Goal: Task Accomplishment & Management: Use online tool/utility

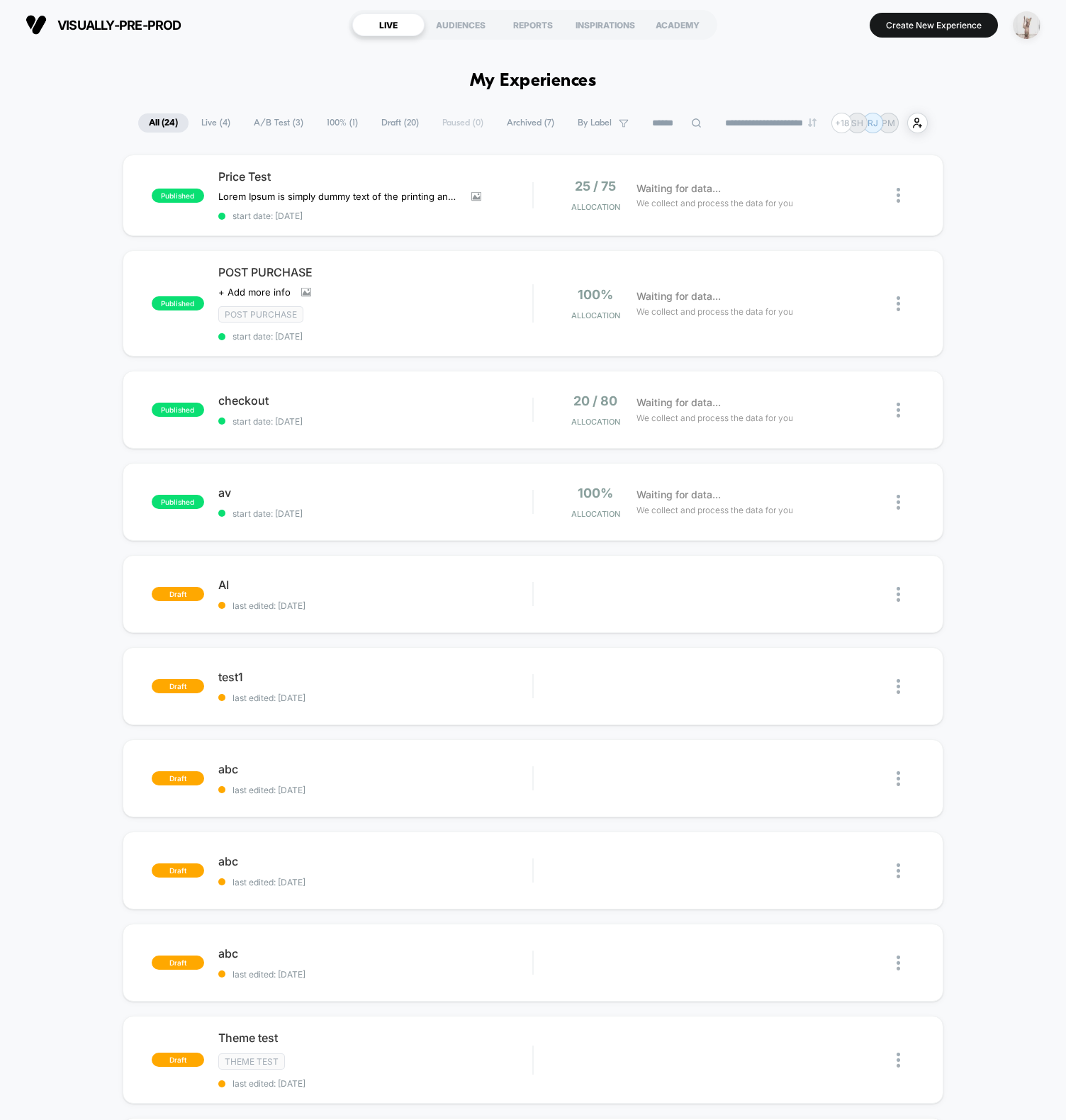
click at [1025, 24] on img "button" at bounding box center [1026, 25] width 27 height 27
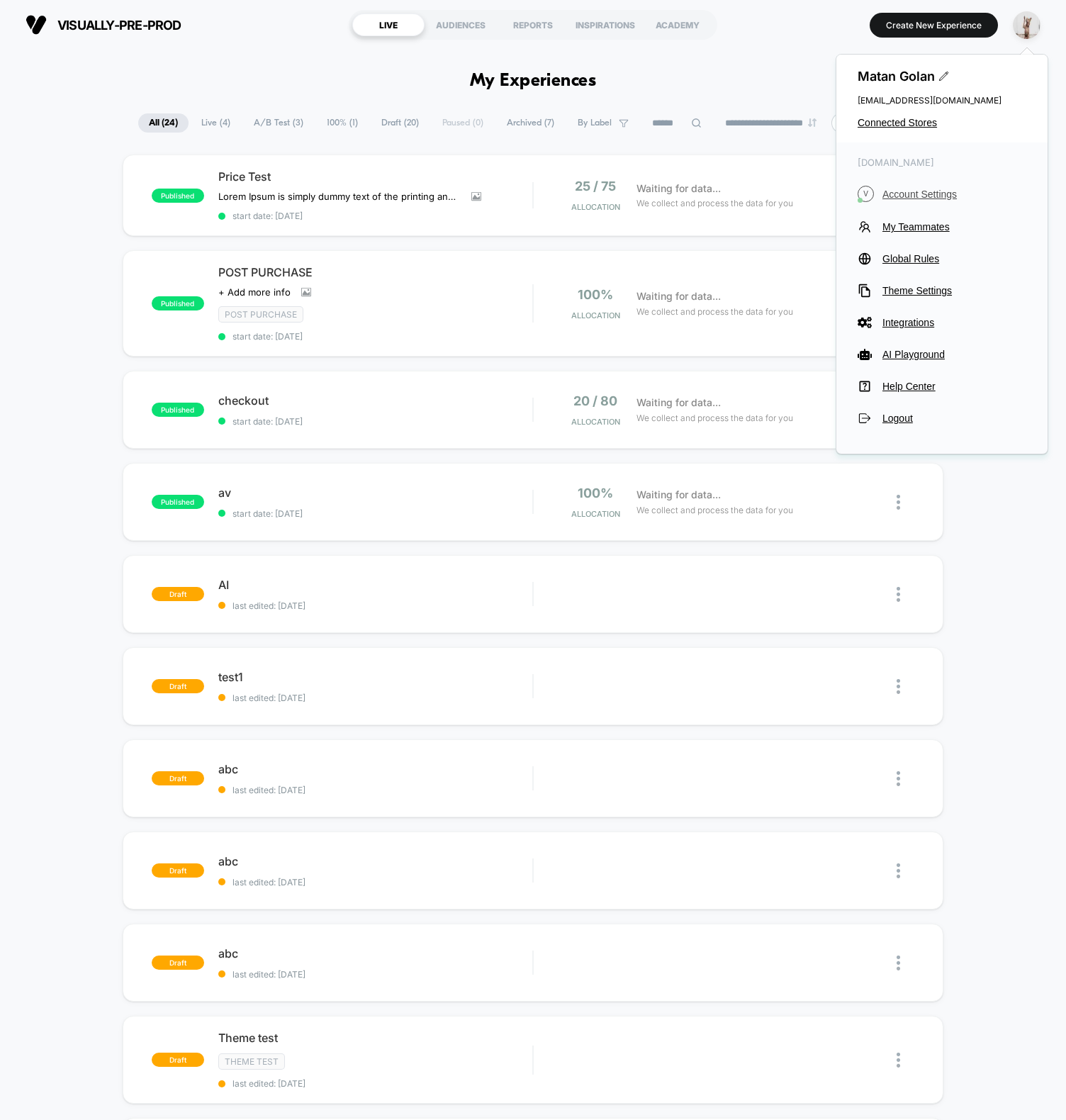
click at [901, 189] on span "Account Settings" at bounding box center [954, 194] width 144 height 11
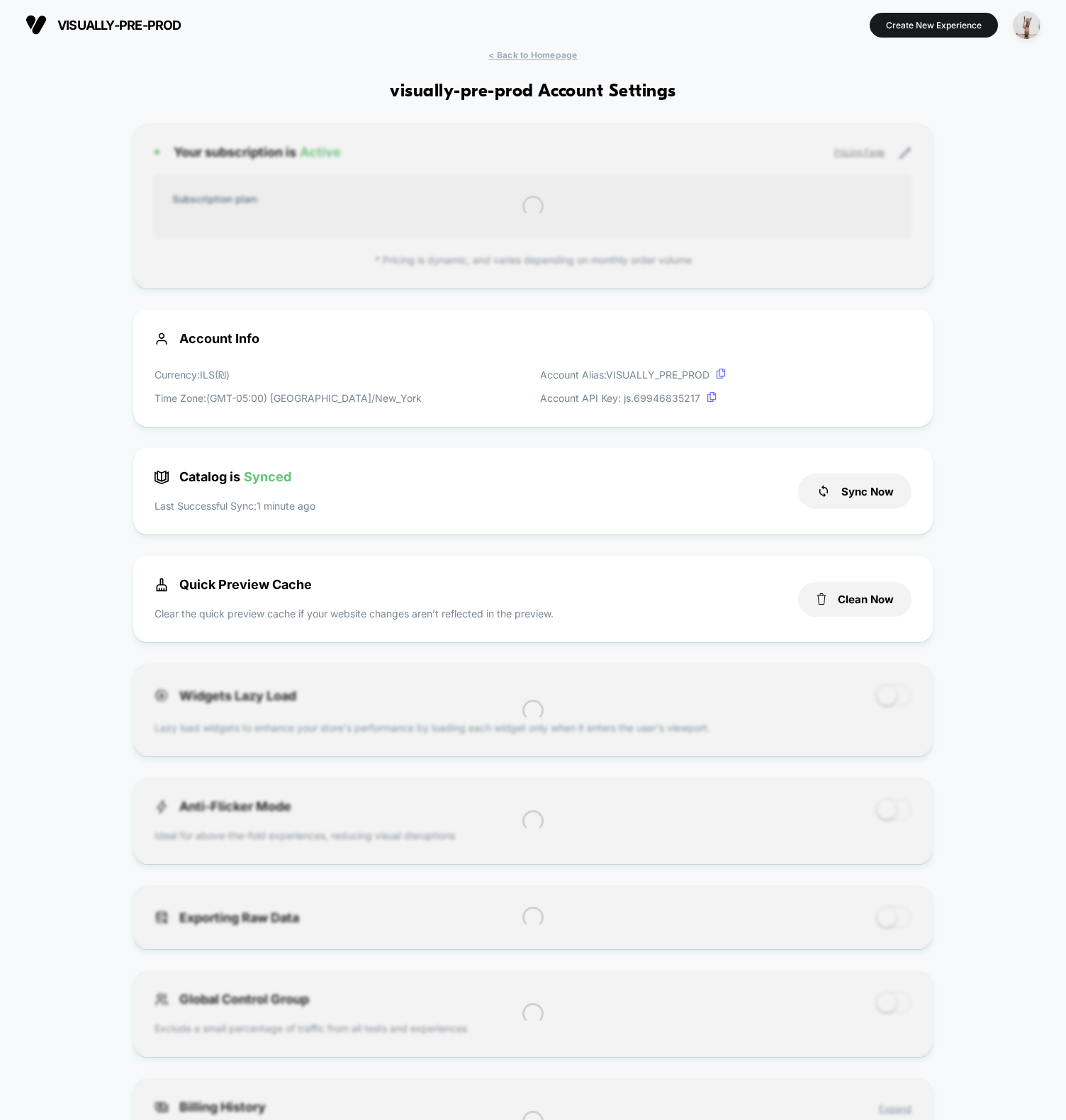
scroll to position [191, 0]
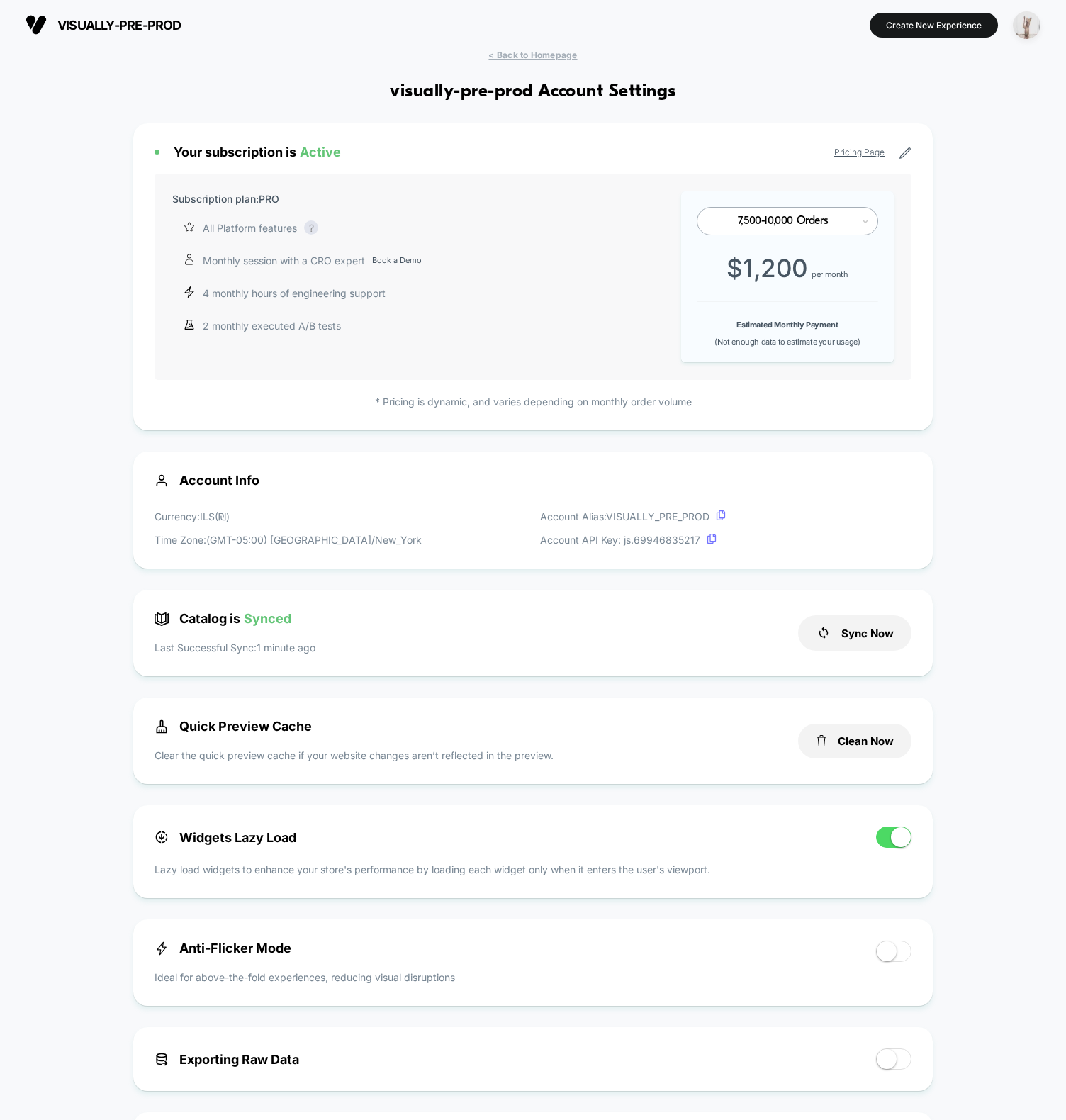
click at [1023, 29] on img "button" at bounding box center [1026, 25] width 27 height 27
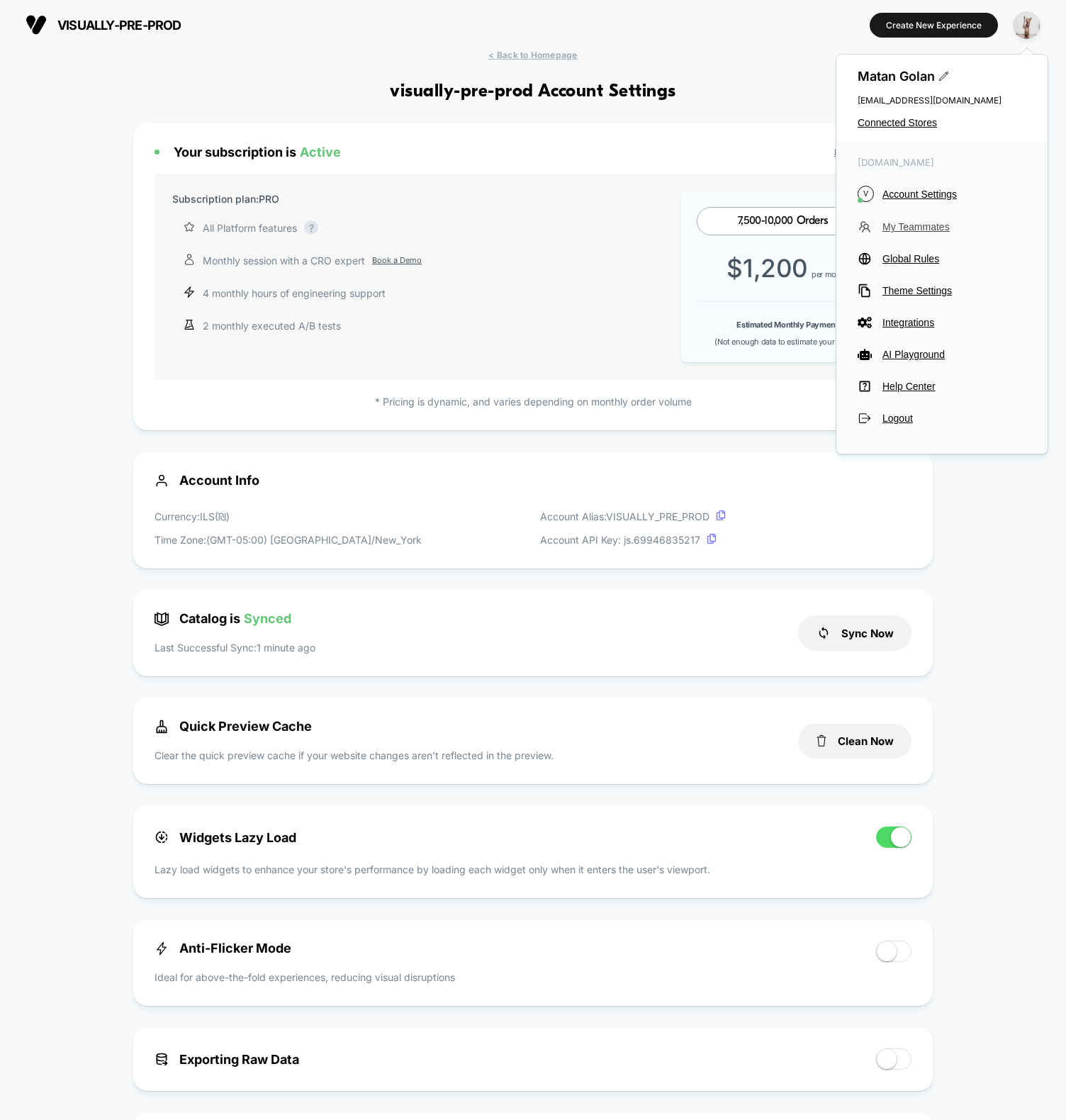
click at [910, 227] on span "My Teammates" at bounding box center [954, 226] width 144 height 11
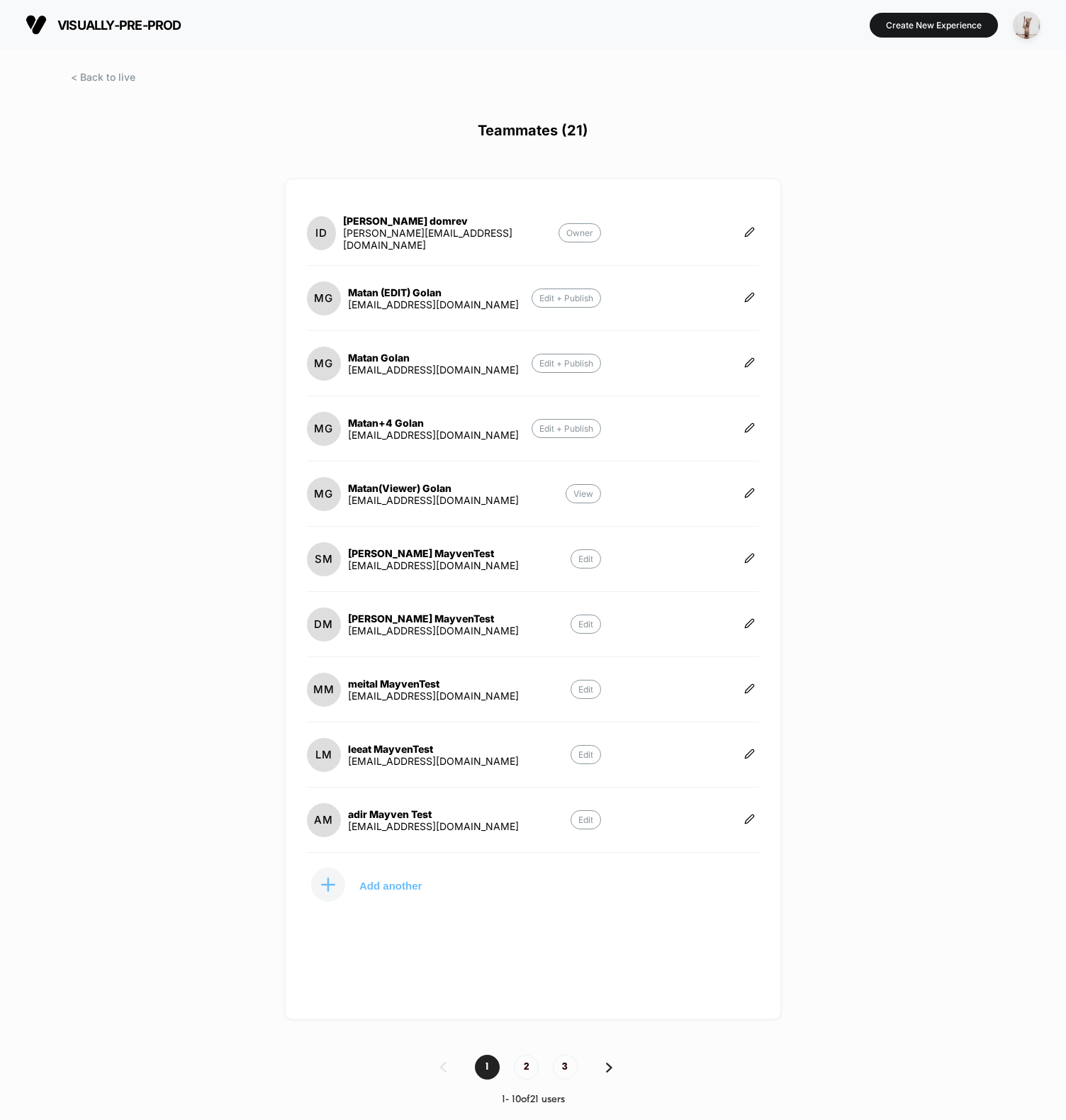
click at [357, 878] on button "Add another" at bounding box center [378, 885] width 142 height 36
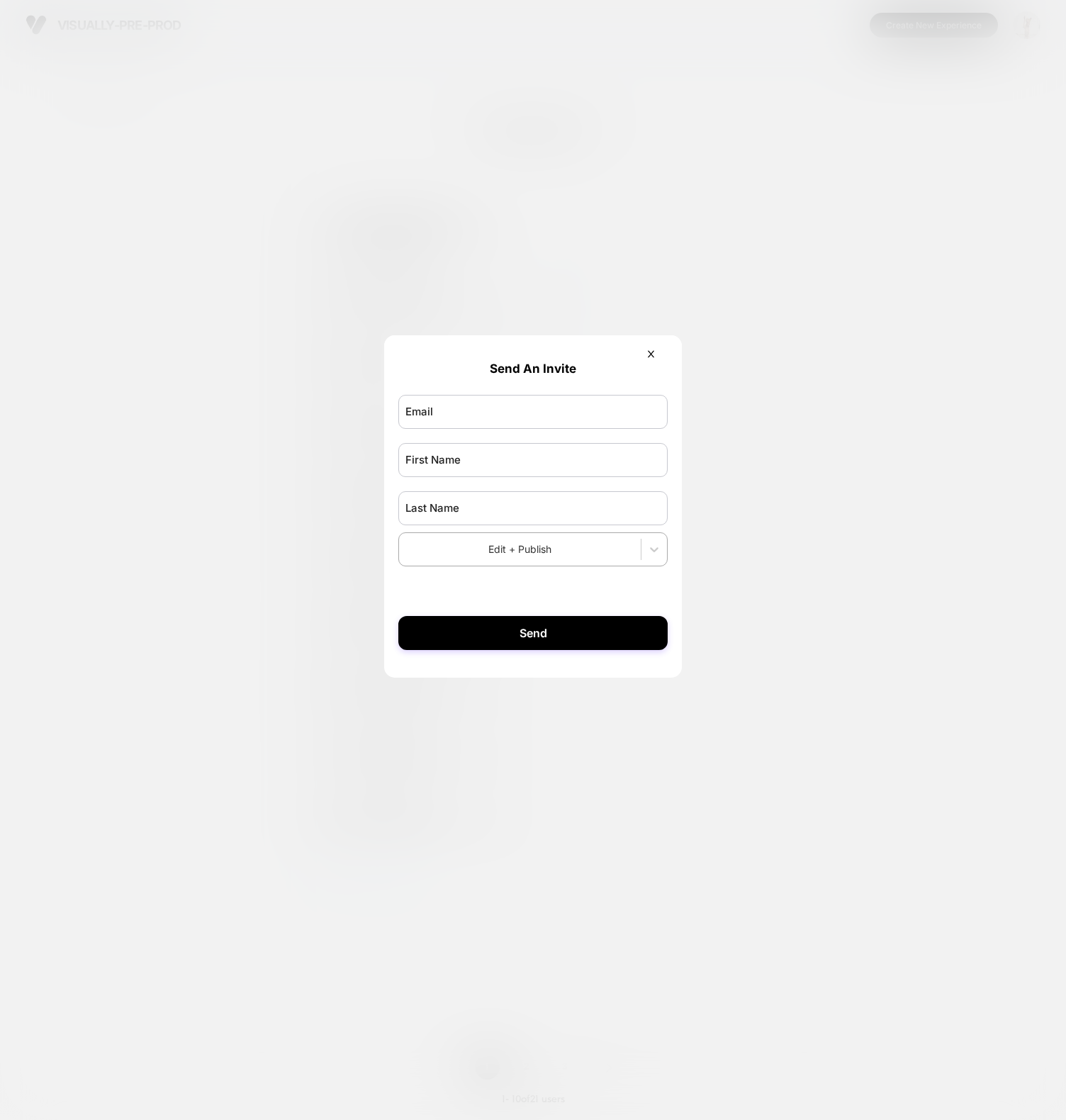
click at [491, 431] on div at bounding box center [533, 412] width 269 height 49
click at [492, 425] on input "email" at bounding box center [533, 412] width 269 height 34
type input "**********"
type input "***"
type input "********"
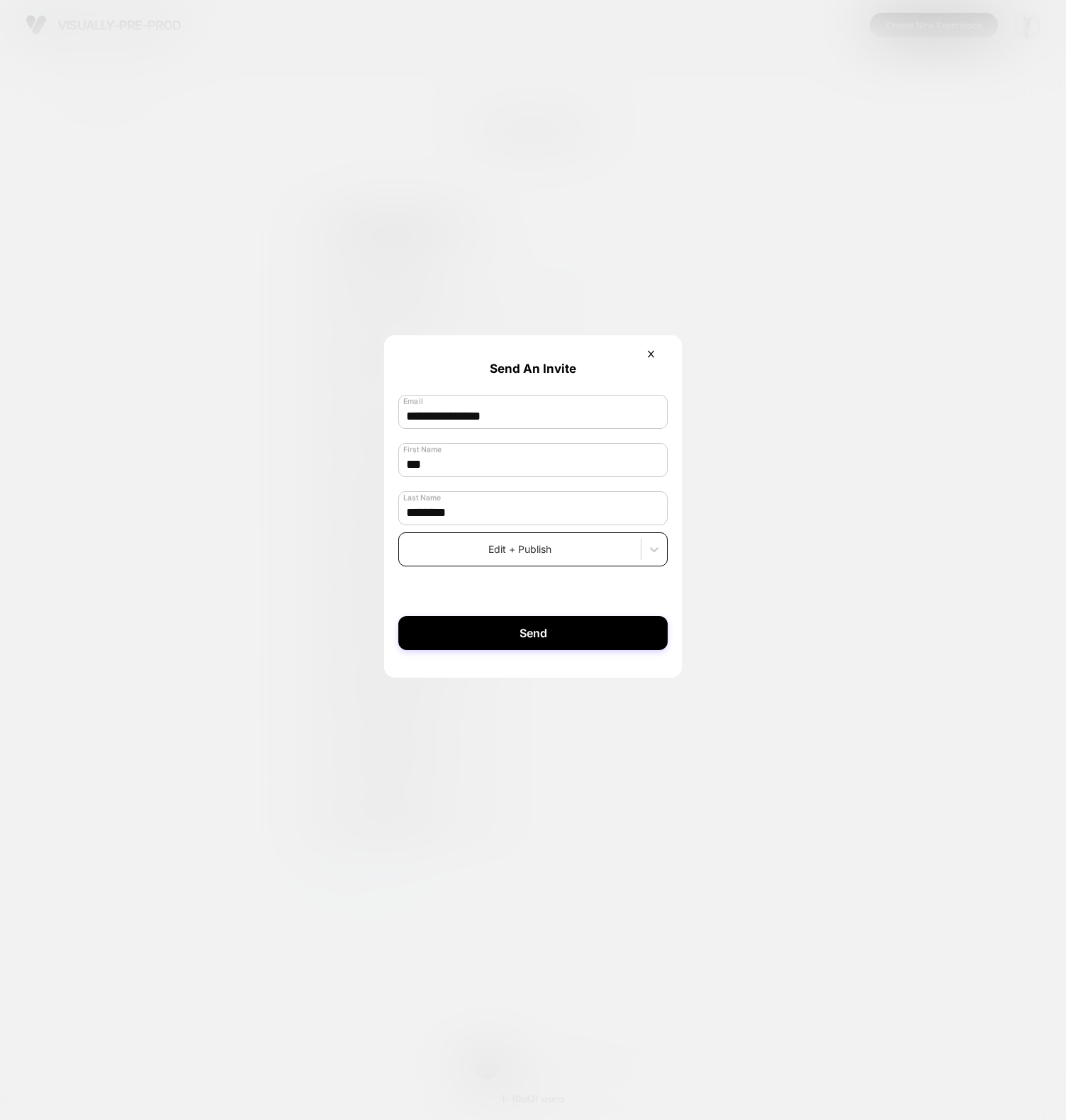
click at [513, 564] on div "Edit + Publish" at bounding box center [533, 549] width 269 height 34
drag, startPoint x: 540, startPoint y: 520, endPoint x: 541, endPoint y: 530, distance: 10.0
click at [540, 520] on div "System" at bounding box center [533, 511] width 269 height 23
click at [528, 655] on form "**********" at bounding box center [533, 500] width 298 height 329
click at [533, 644] on button "Send" at bounding box center [533, 633] width 269 height 34
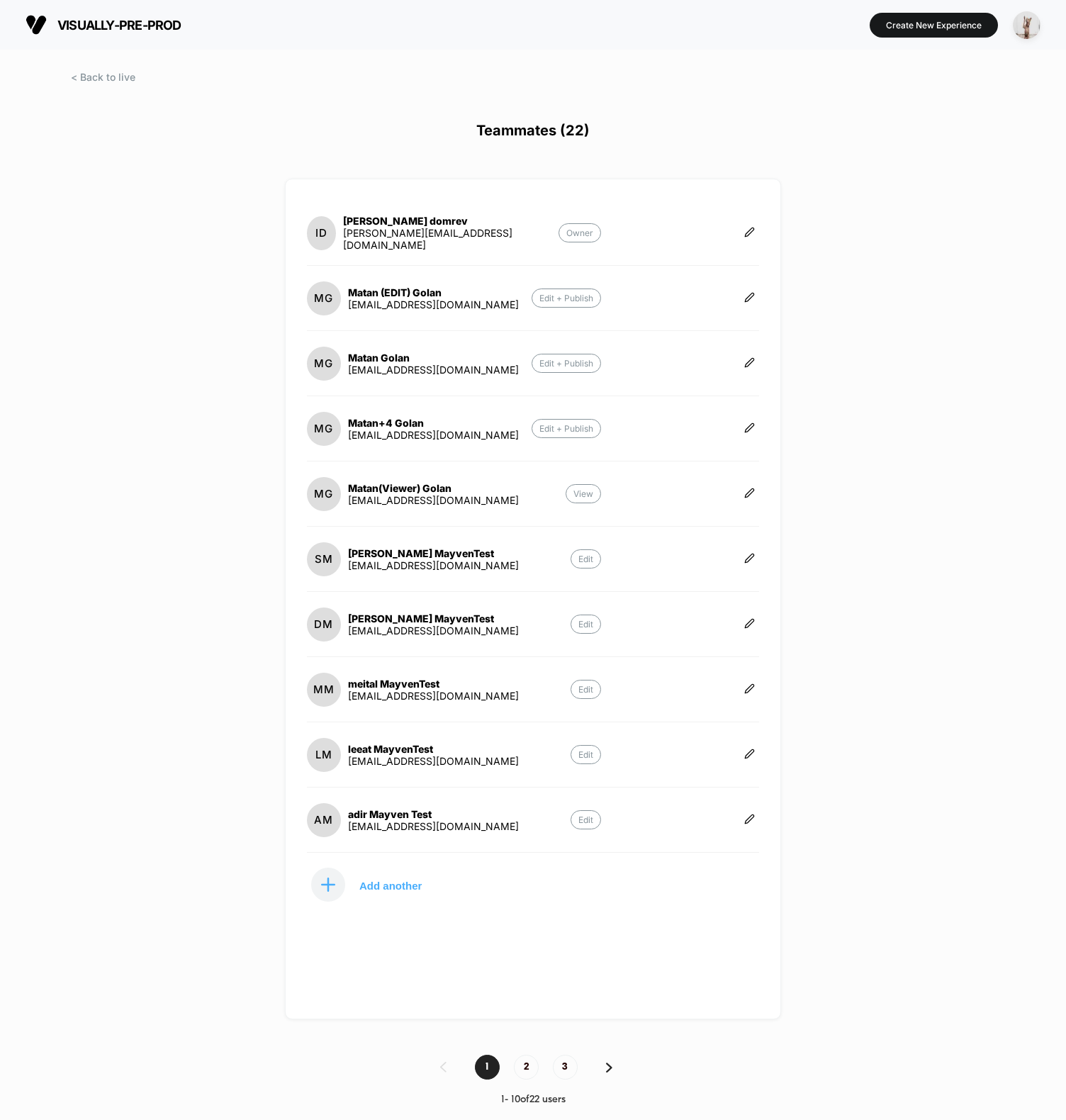
click at [105, 441] on div "visually-pre-prod https://visually-pre-prod.myshopify.com Create New Experience…" at bounding box center [533, 560] width 1066 height 1120
click at [402, 78] on div at bounding box center [533, 90] width 1066 height 36
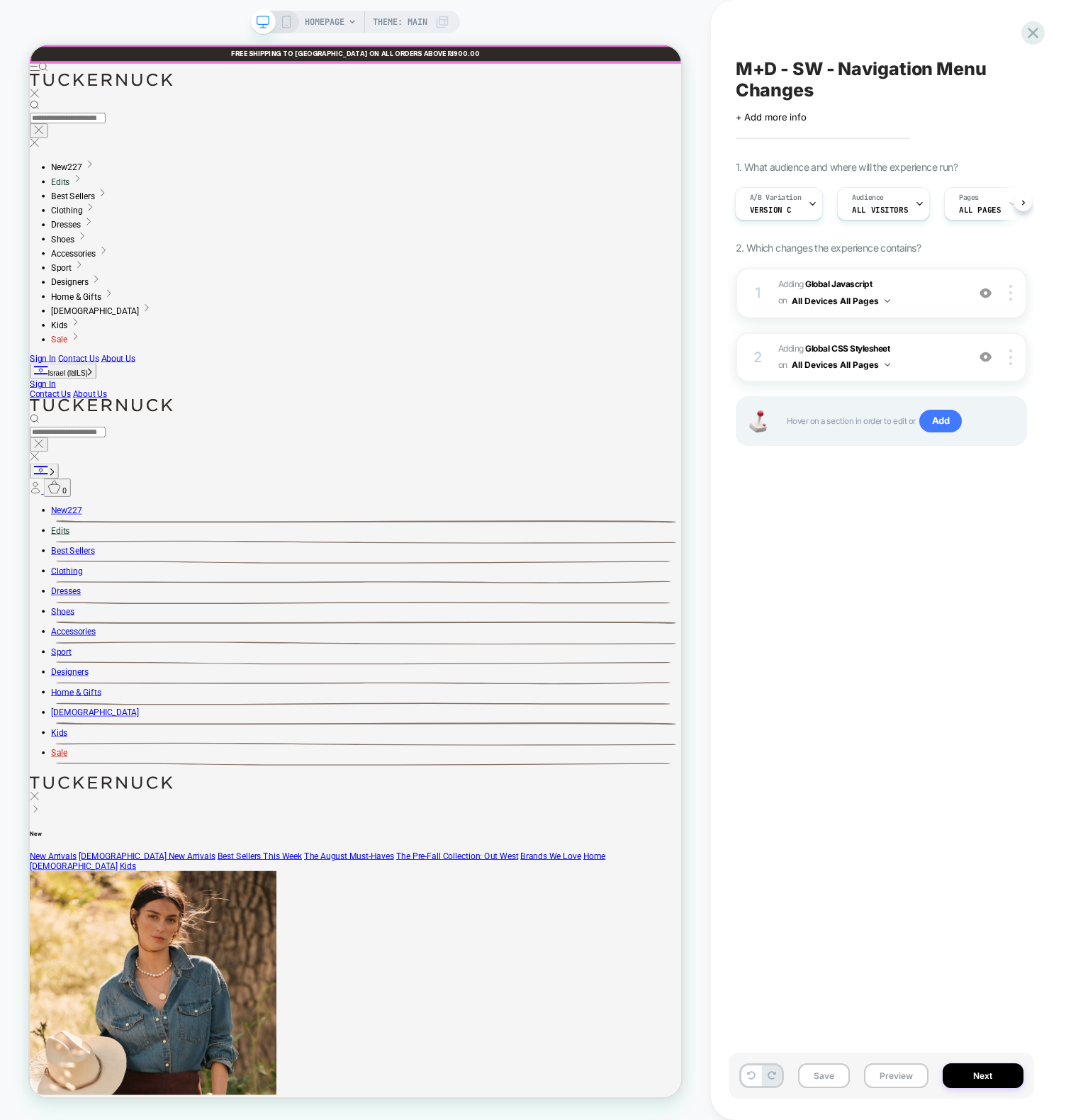
click at [640, 19] on div "HOMEPAGE Theme: MAIN" at bounding box center [355, 560] width 710 height 1092
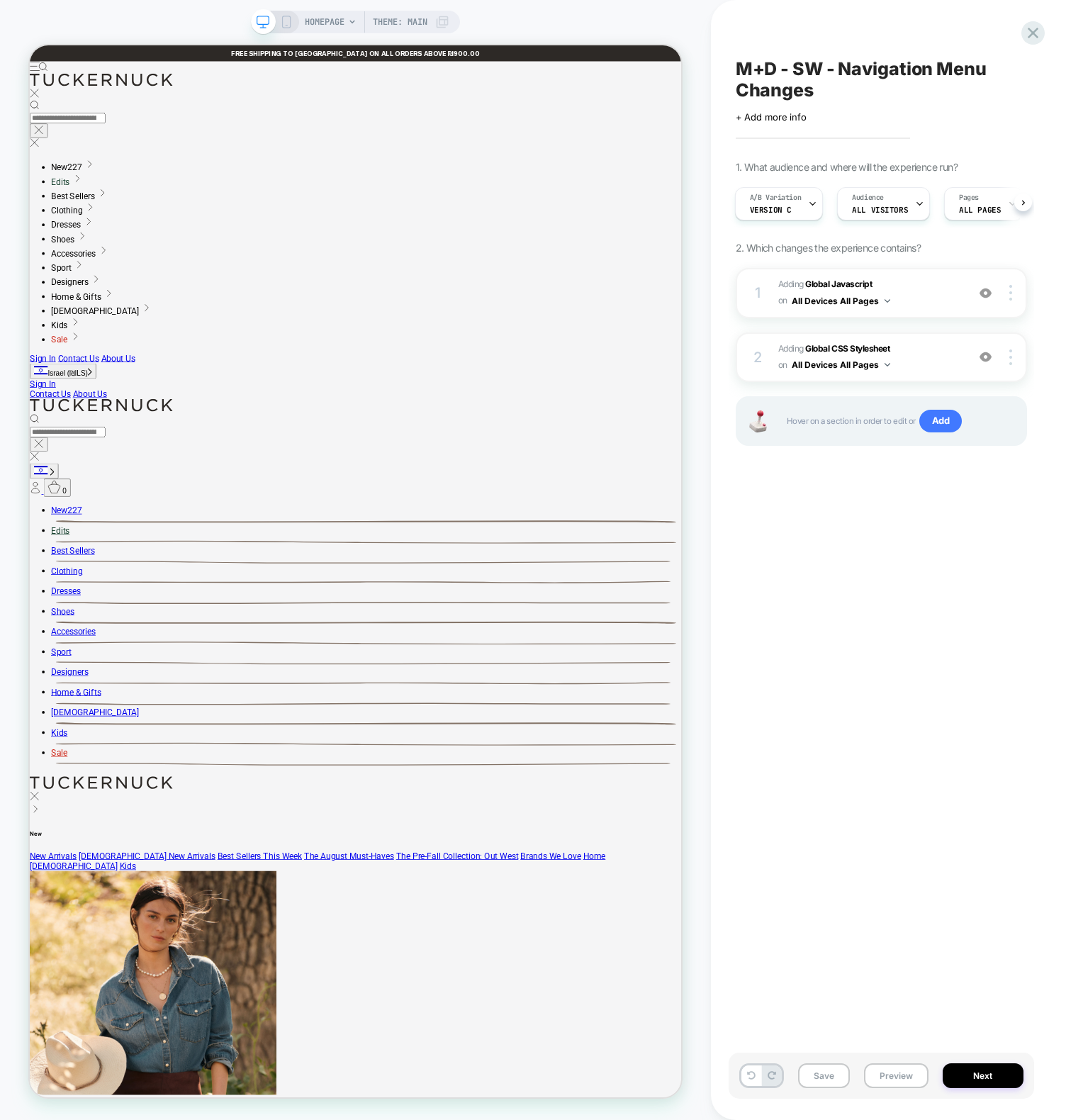
click at [951, 718] on div "M+D - SW - Navigation Menu Changes Click to edit experience details + Add more …" at bounding box center [881, 560] width 305 height 1092
click at [765, 199] on span "A/B Variation" at bounding box center [775, 198] width 52 height 10
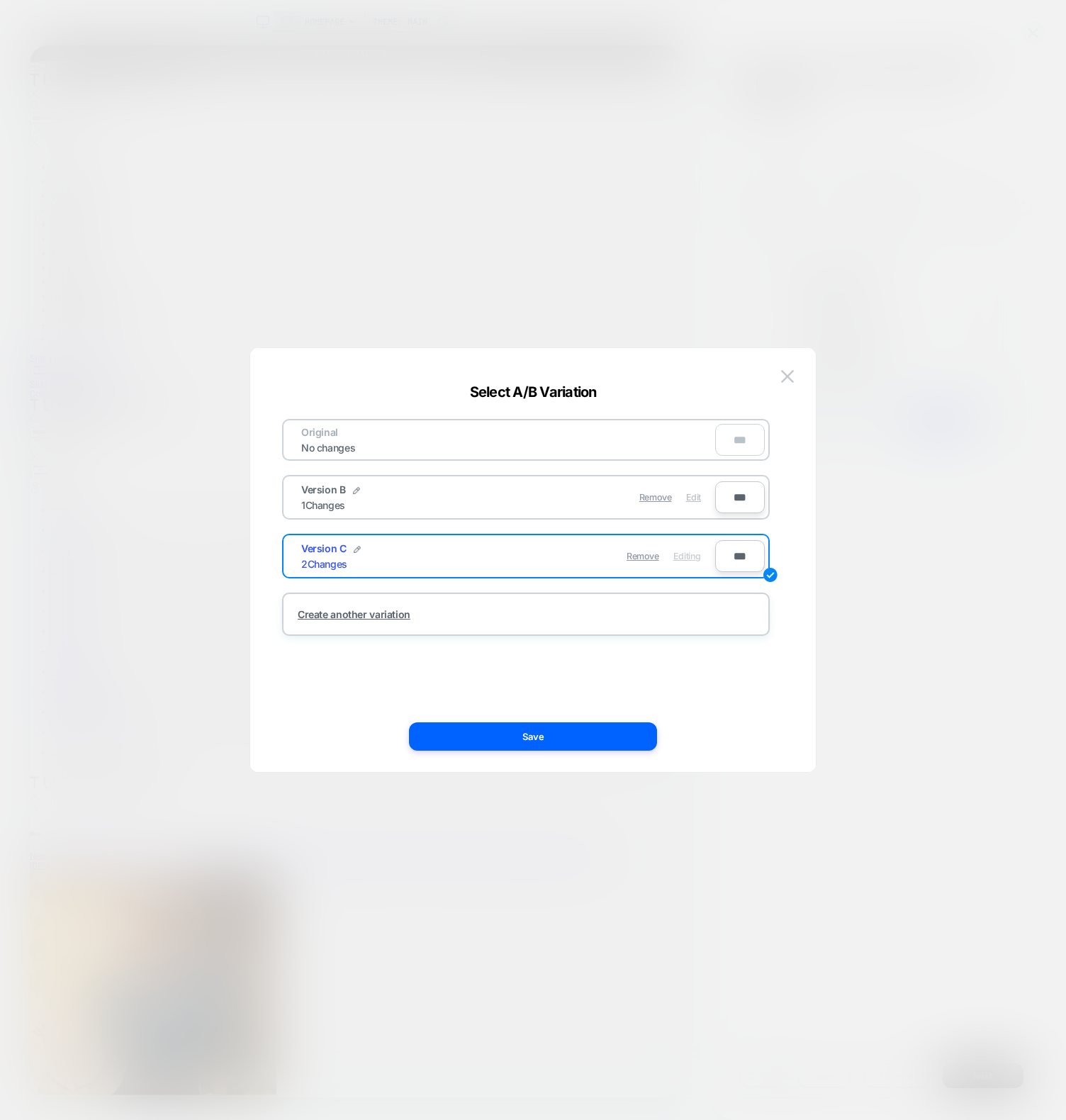
click at [698, 497] on span "Edit" at bounding box center [693, 497] width 14 height 10
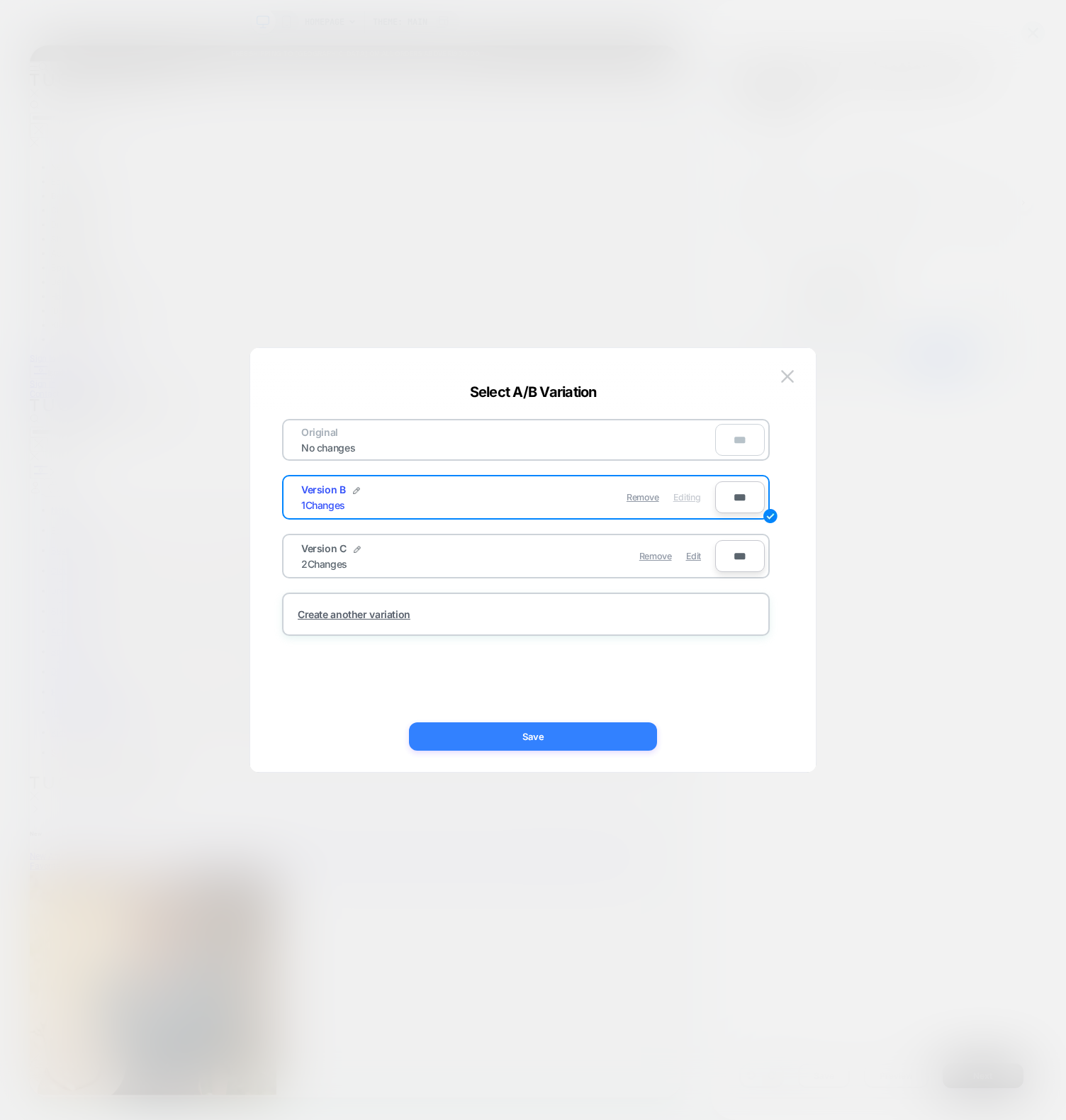
click at [527, 746] on button "Save" at bounding box center [533, 736] width 248 height 28
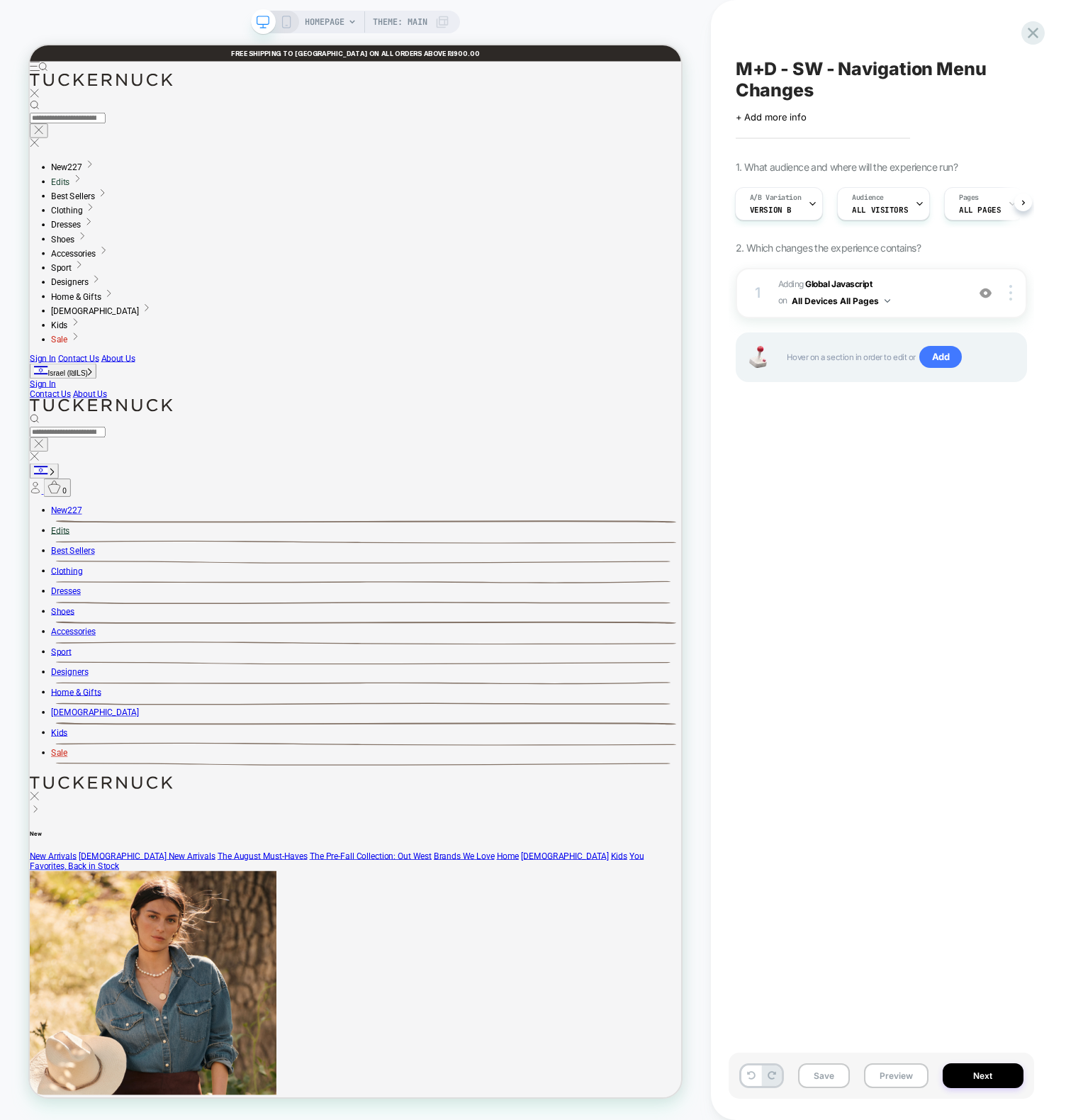
click at [997, 639] on div "M+D - SW - Navigation Menu Changes Click to edit experience details + Add more …" at bounding box center [881, 560] width 305 height 1092
click at [925, 288] on span "Adding Global Javascript on All Devices All Pages" at bounding box center [868, 293] width 181 height 33
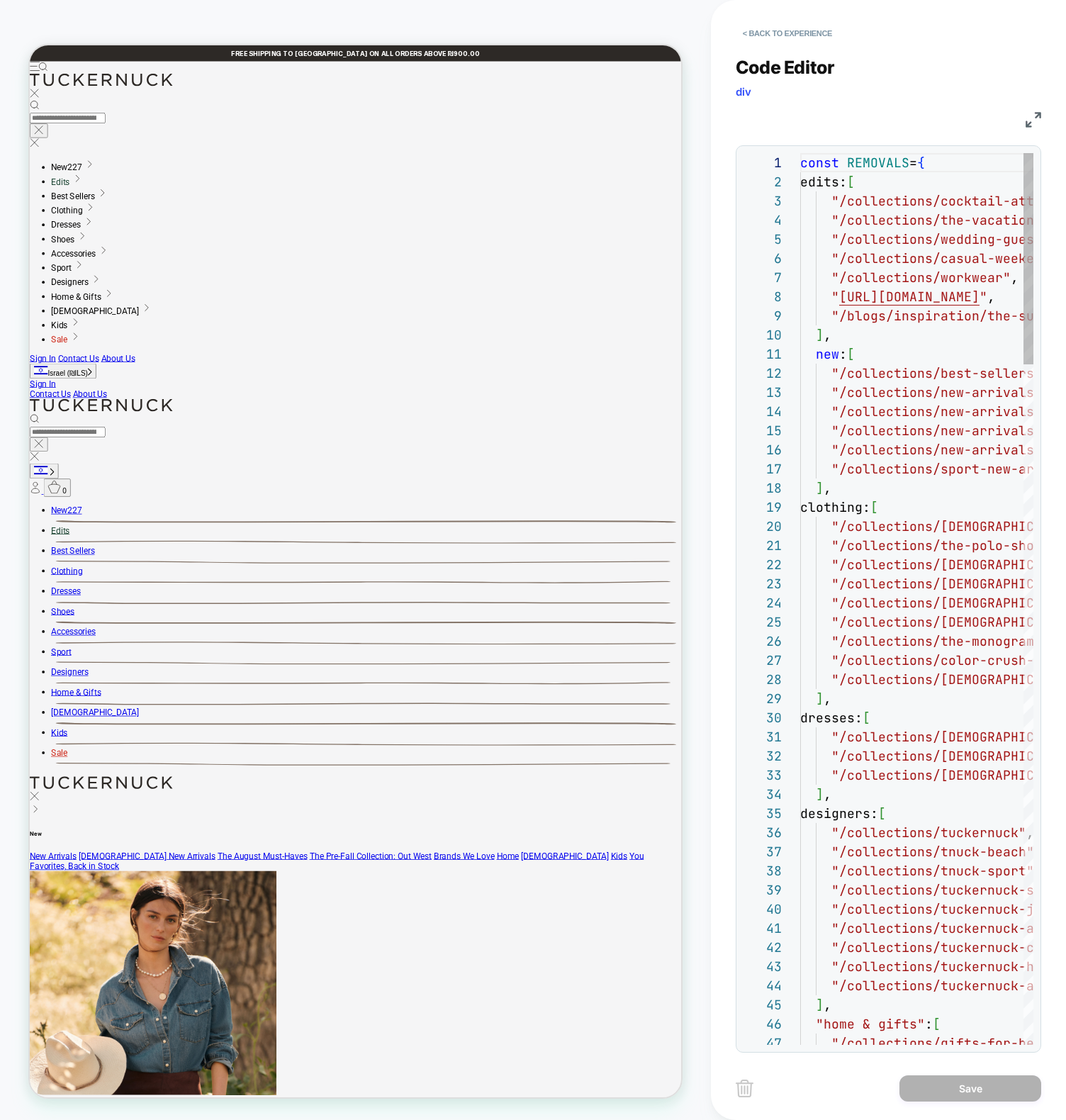
scroll to position [191, 0]
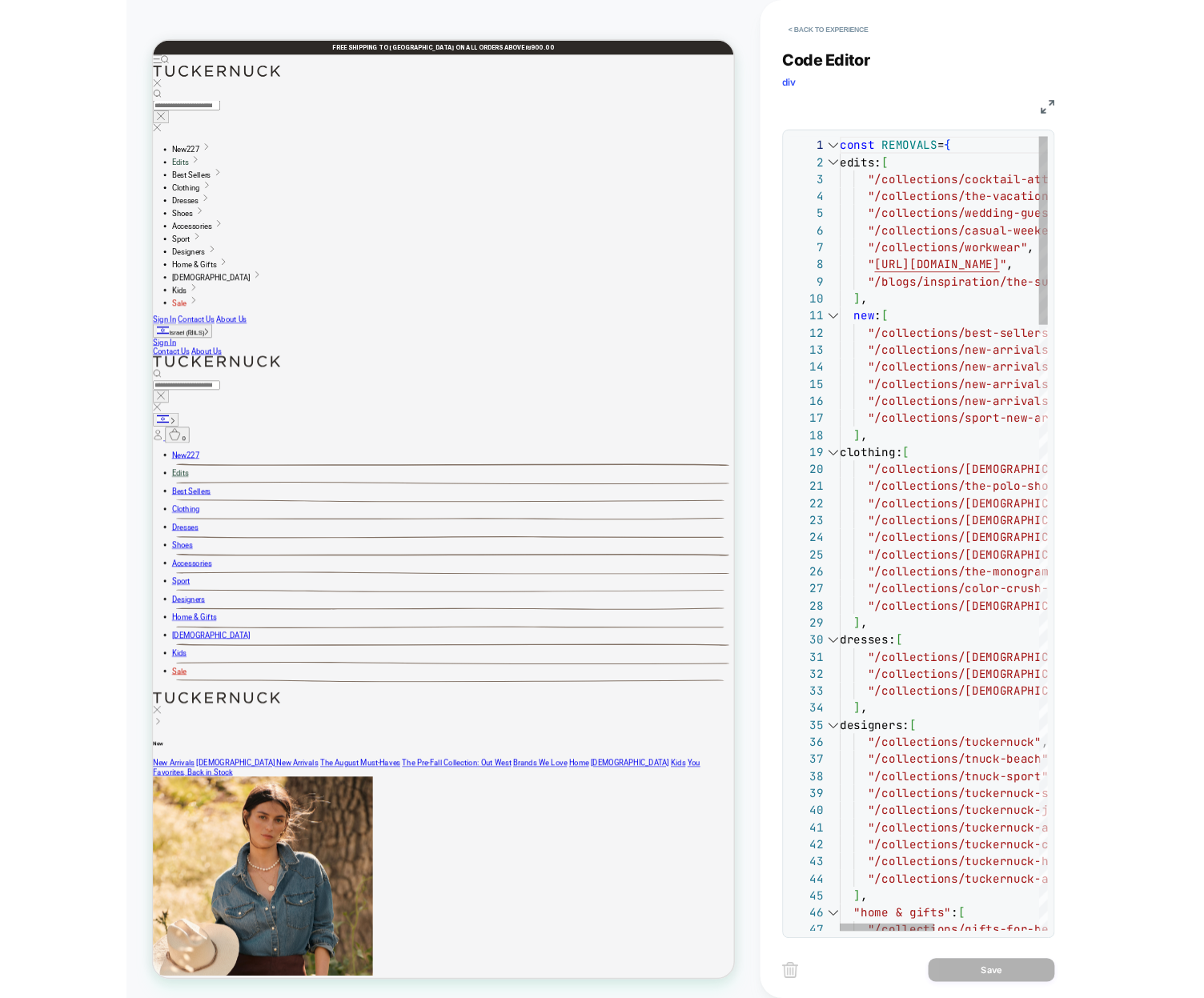
scroll to position [43, 112]
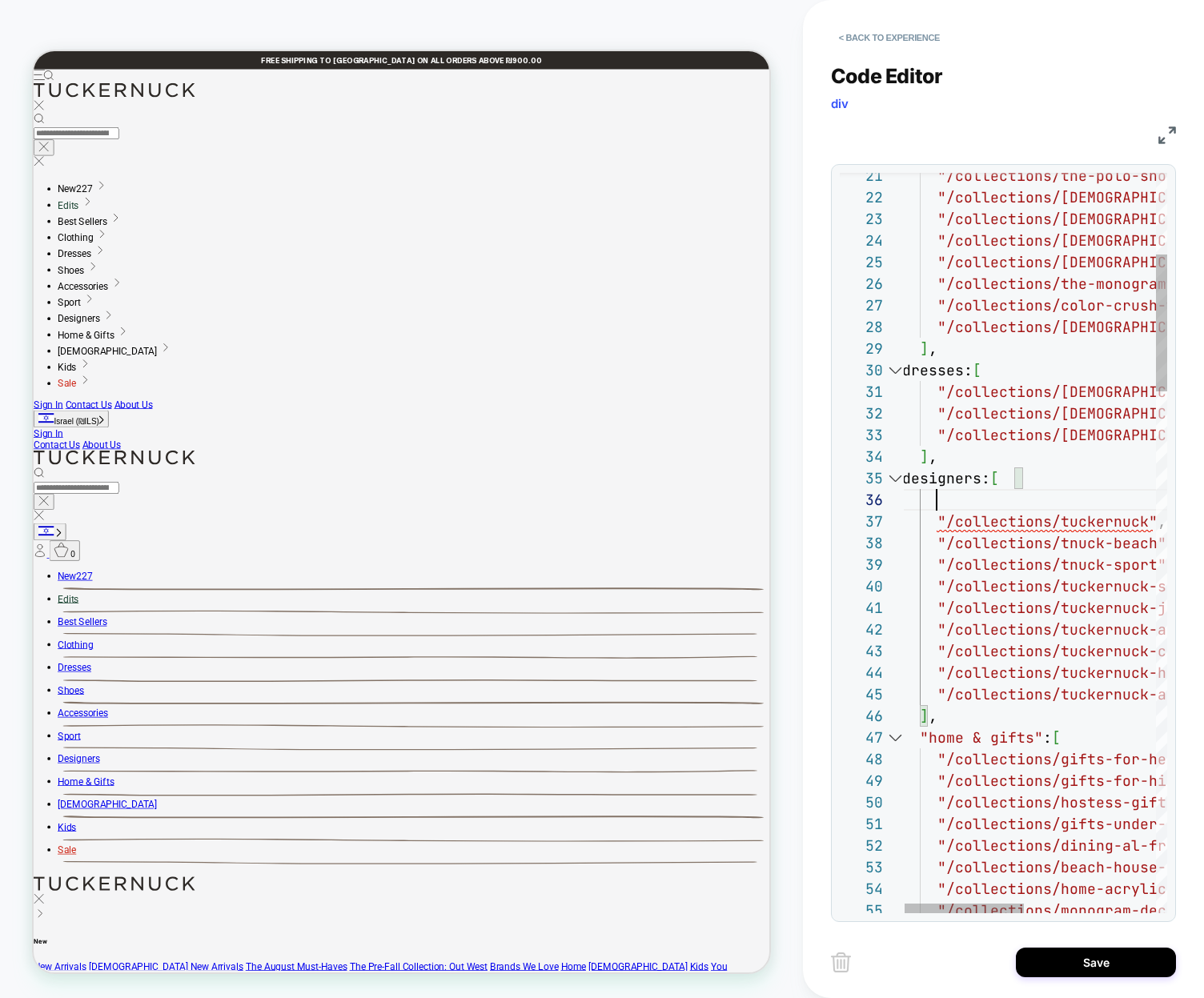
scroll to position [86, 121]
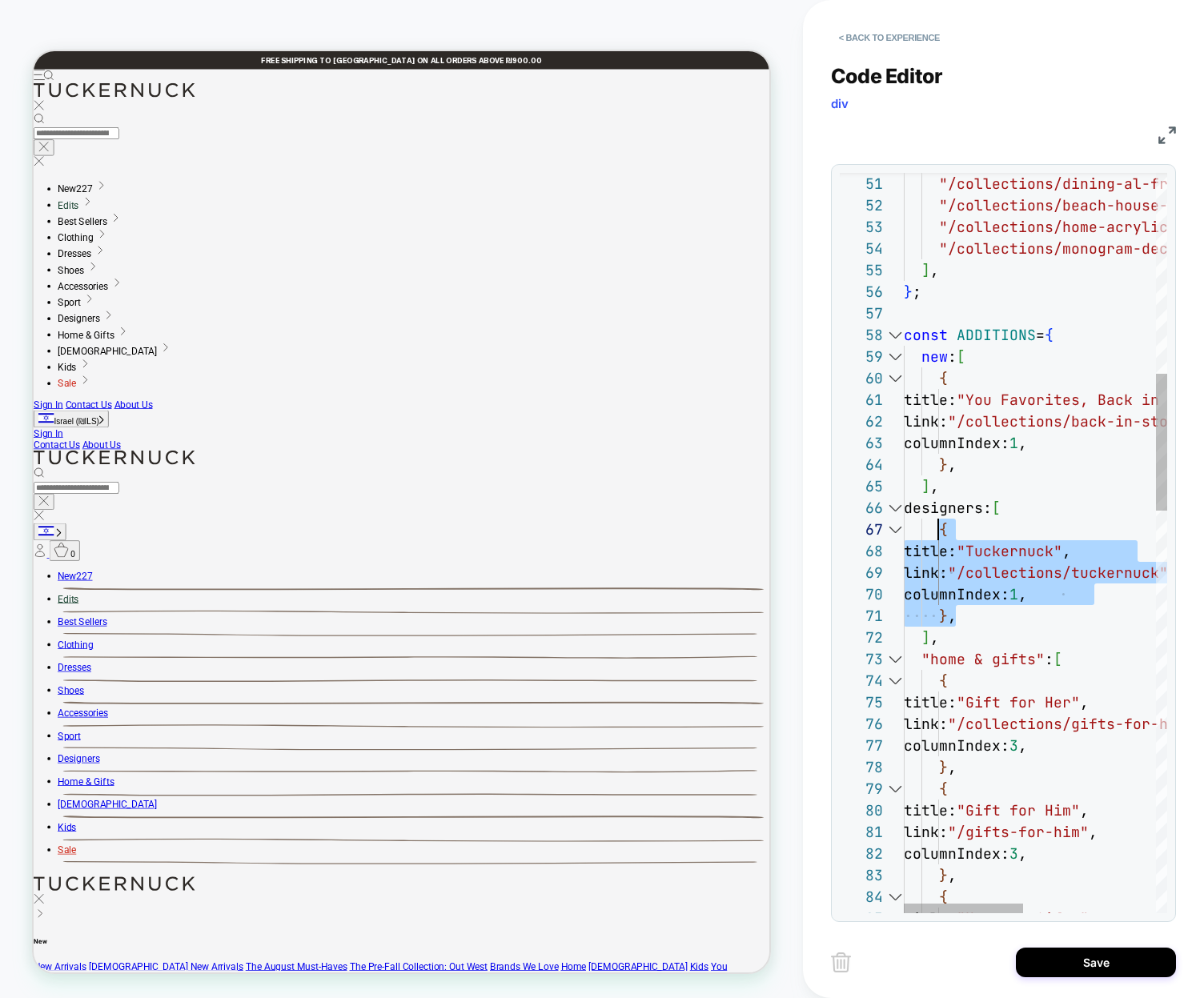
scroll to position [130, 35]
drag, startPoint x: 977, startPoint y: 612, endPoint x: 937, endPoint y: 533, distance: 88.5
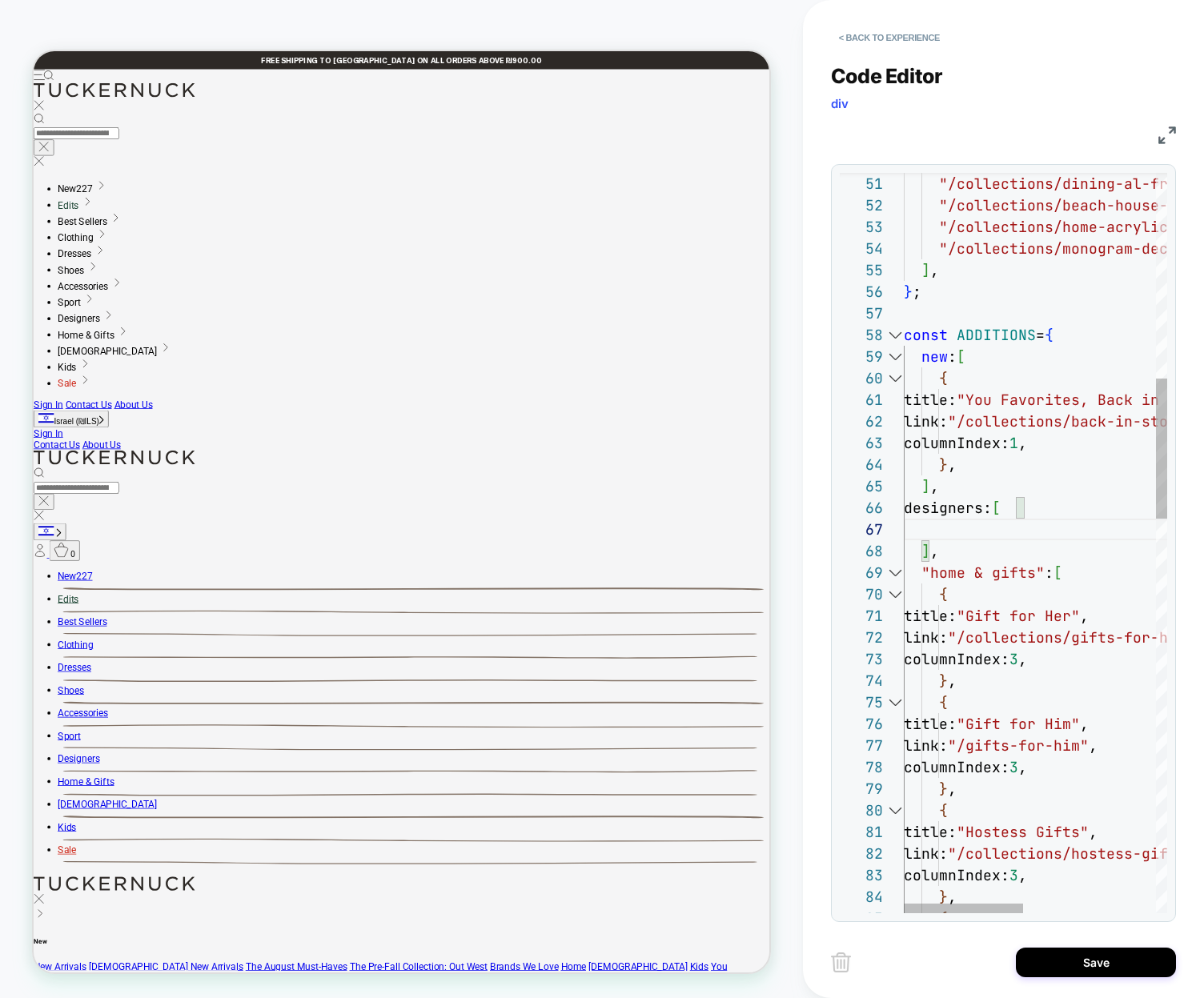
type textarea "**********"
click at [1081, 958] on button "Save" at bounding box center [1095, 961] width 160 height 30
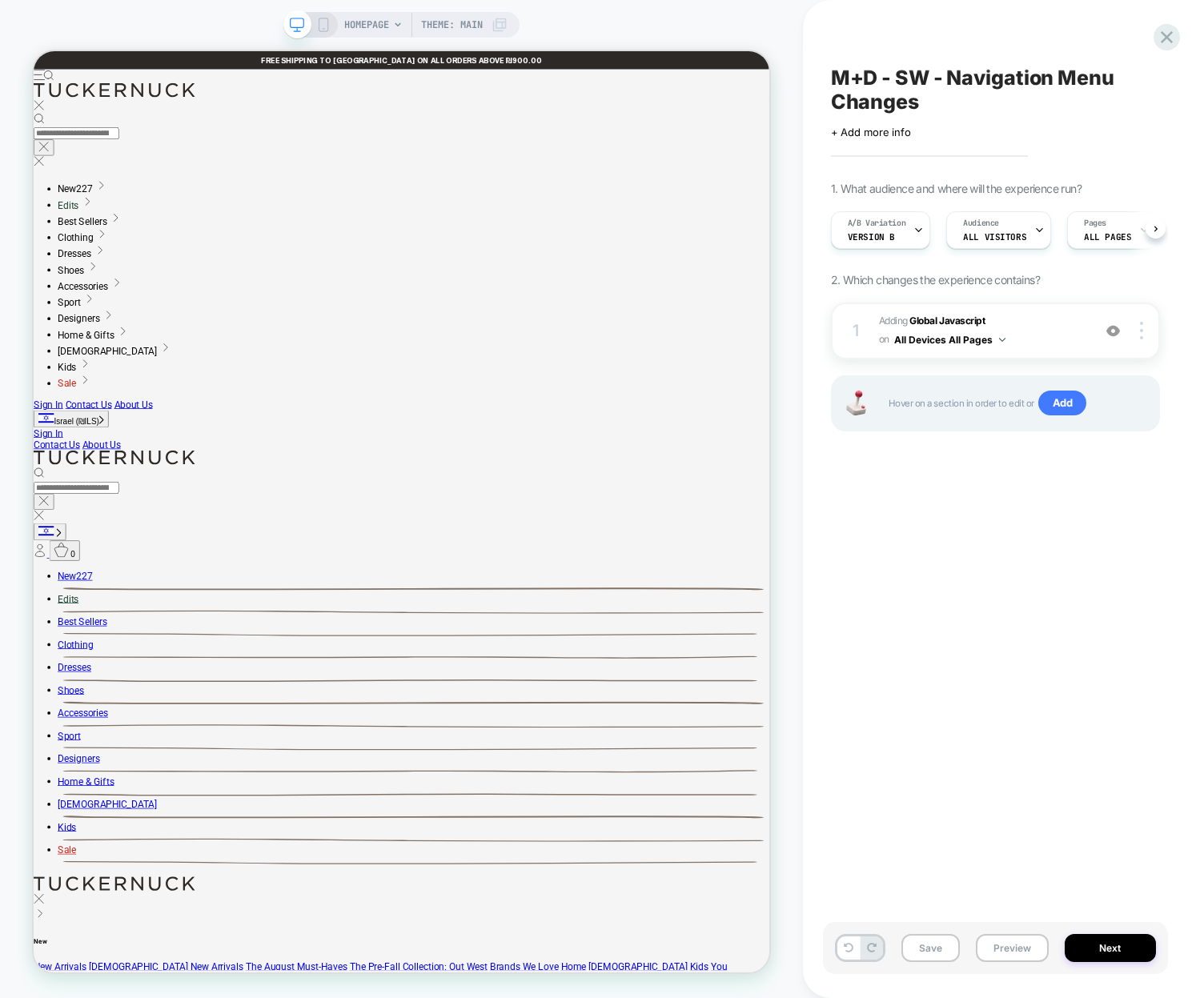
scroll to position [0, 1]
click at [1046, 600] on div "M+D - SW - Navigation Menu Changes Click to edit experience details + Add more …" at bounding box center [995, 499] width 345 height 965
click at [108, 235] on div at bounding box center [119, 237] width 137 height 16
click at [194, 462] on div "Copy" at bounding box center [200, 455] width 98 height 16
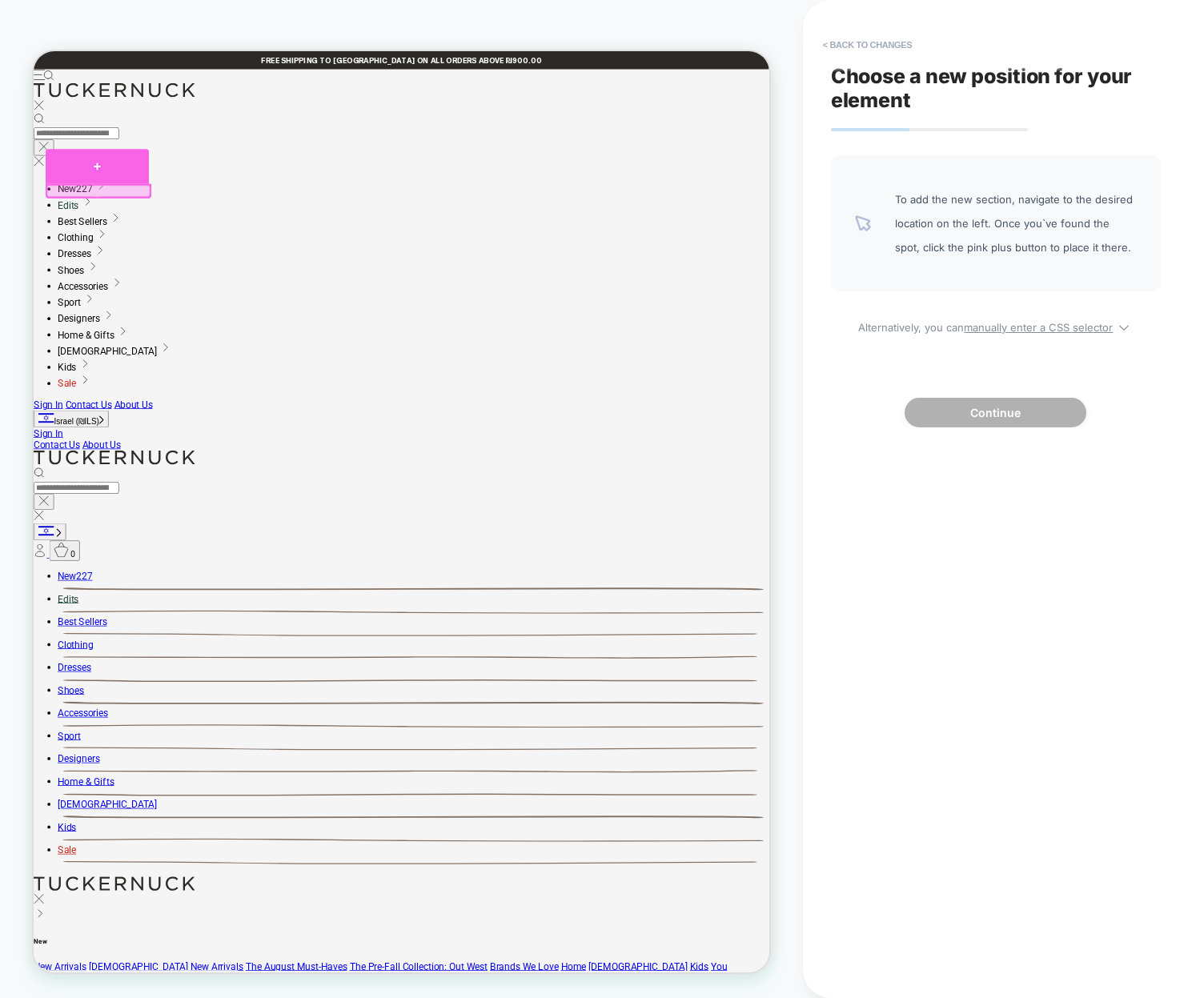
click at [94, 216] on div at bounding box center [118, 205] width 137 height 46
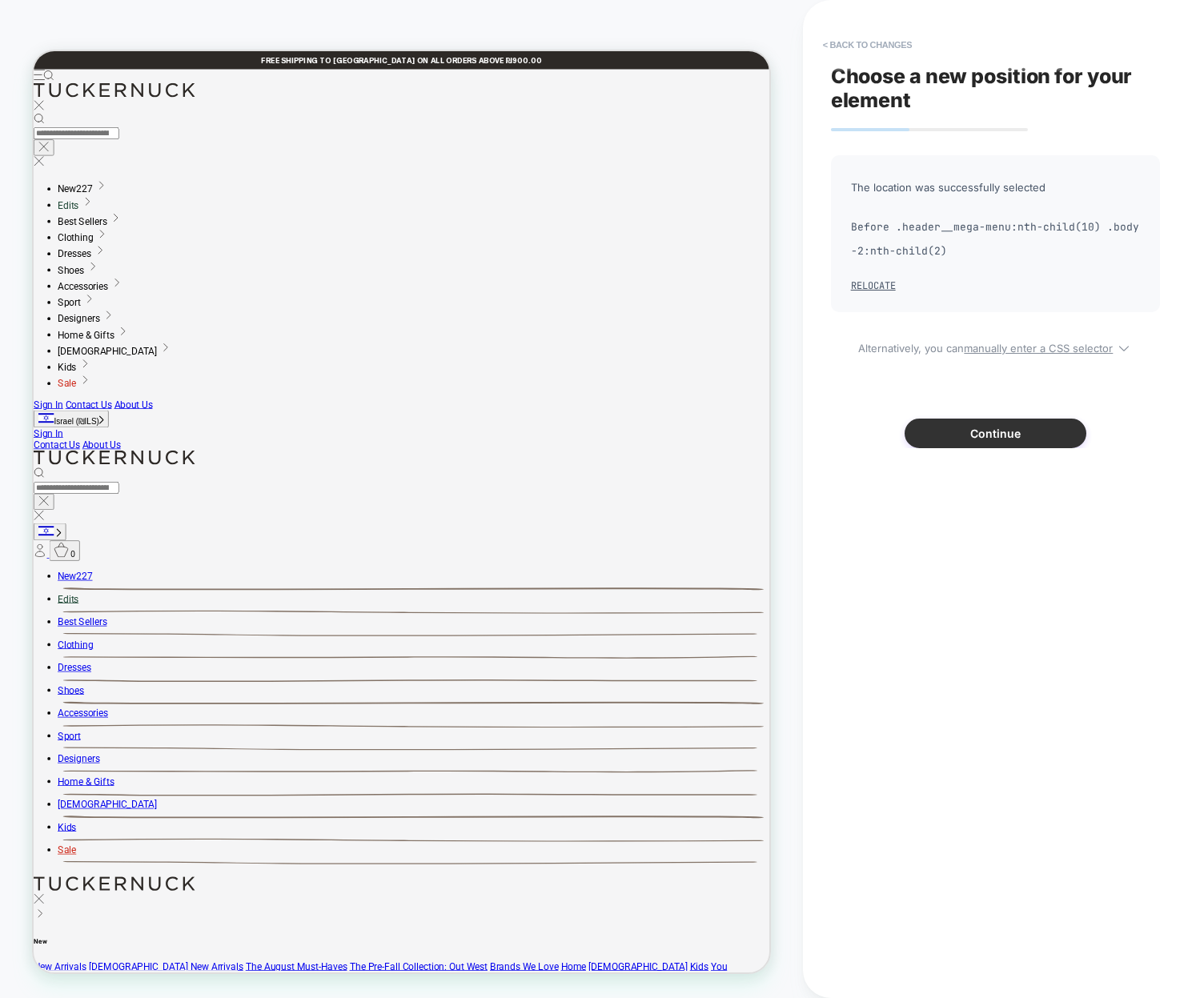
click at [1006, 437] on button "Continue" at bounding box center [995, 433] width 182 height 30
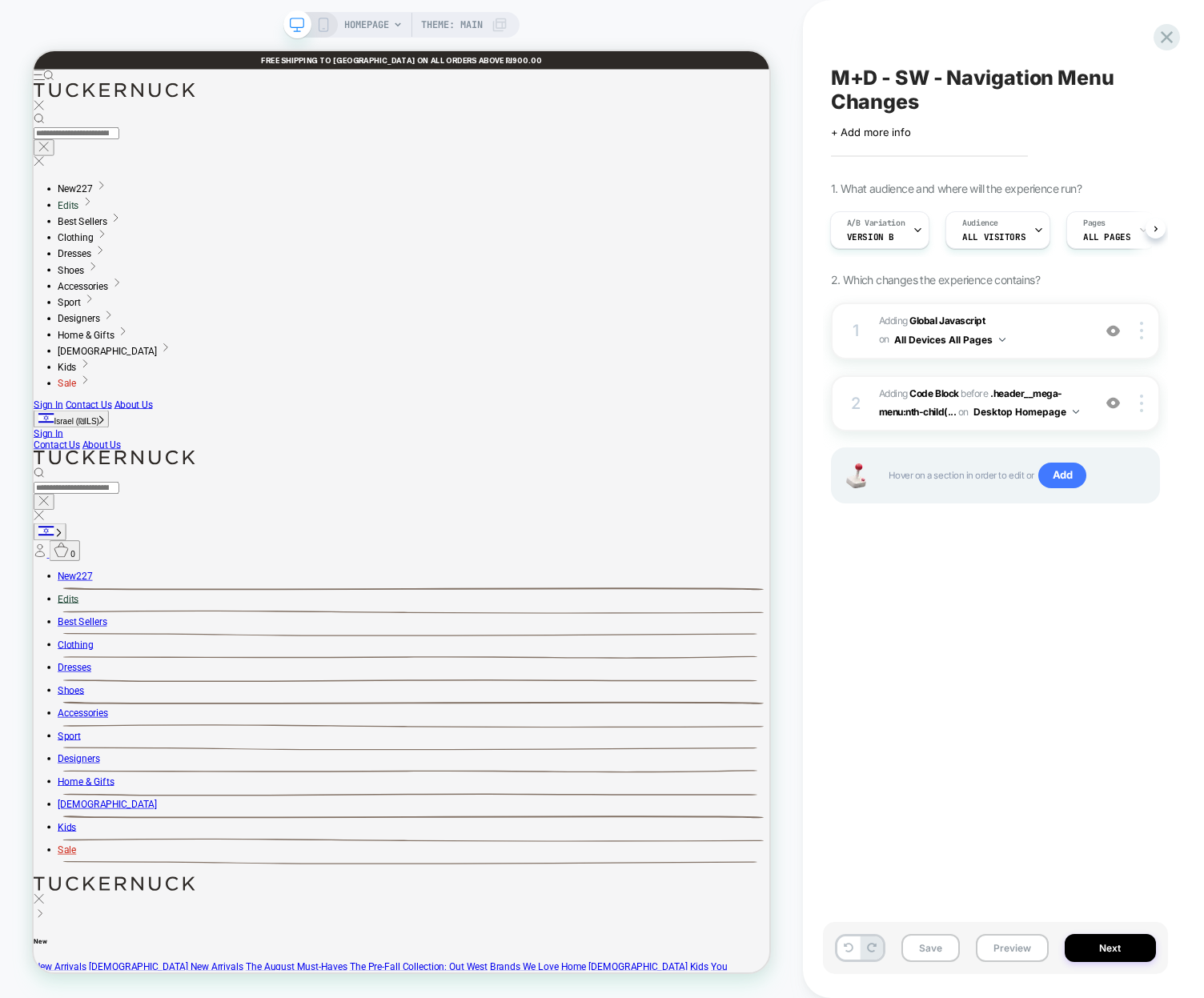
click at [989, 610] on div "M+D - SW - Navigation Menu Changes Click to edit experience details + Add more …" at bounding box center [995, 499] width 345 height 965
click at [872, 387] on div "2 Adding Code Block BEFORE .header__mega-menu:nth-child(... .header__mega-menu:…" at bounding box center [995, 403] width 329 height 57
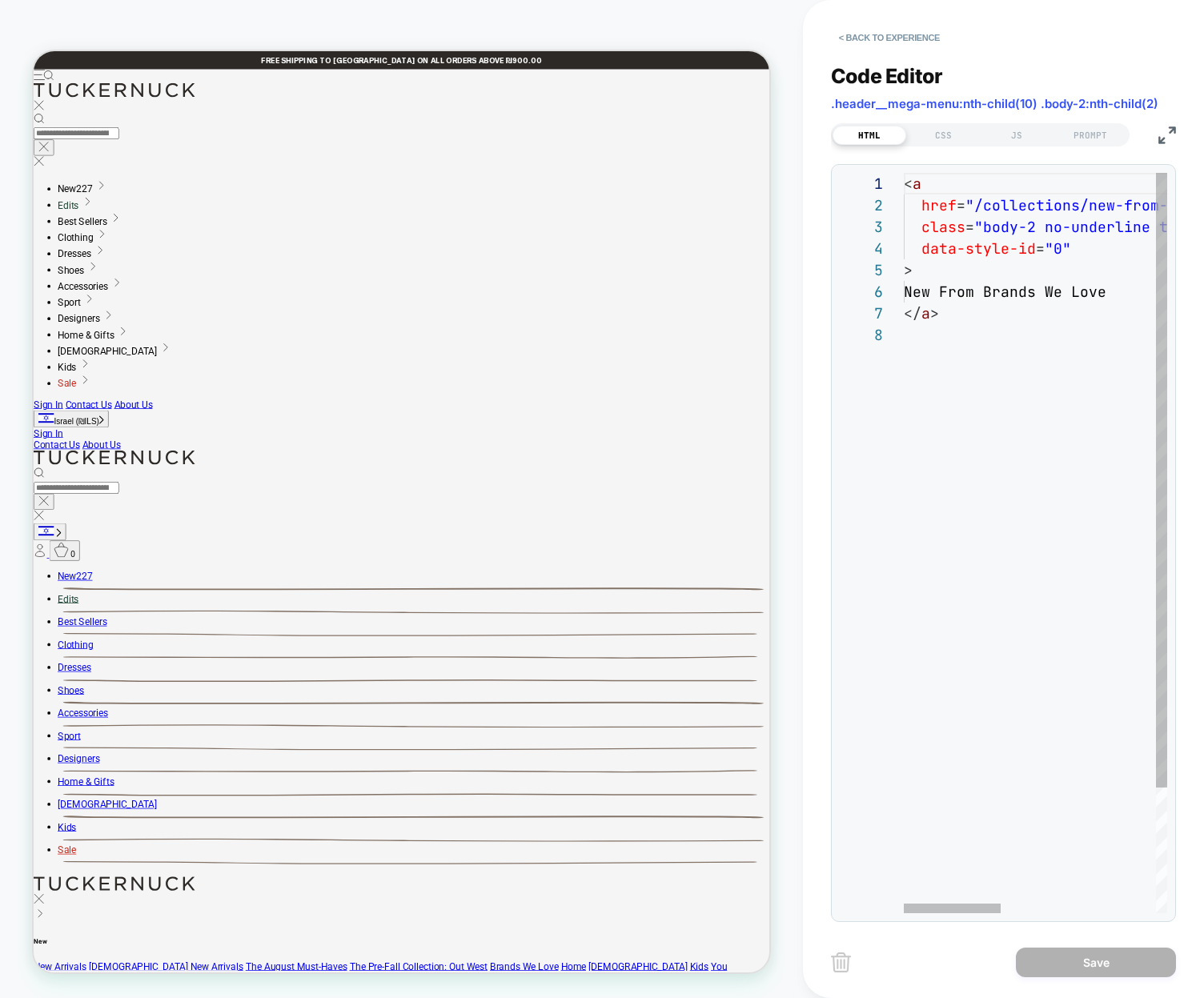
scroll to position [21, 156]
click at [965, 190] on div "< a href = " /collections/new-from-brands-we-love " class = "body-2 no-underlin…" at bounding box center [1166, 619] width 685 height 891
click at [960, 208] on div "< a href = " /collections/new-from-brands-we-love " class = "body-2 no-underlin…" at bounding box center [1228, 619] width 685 height 891
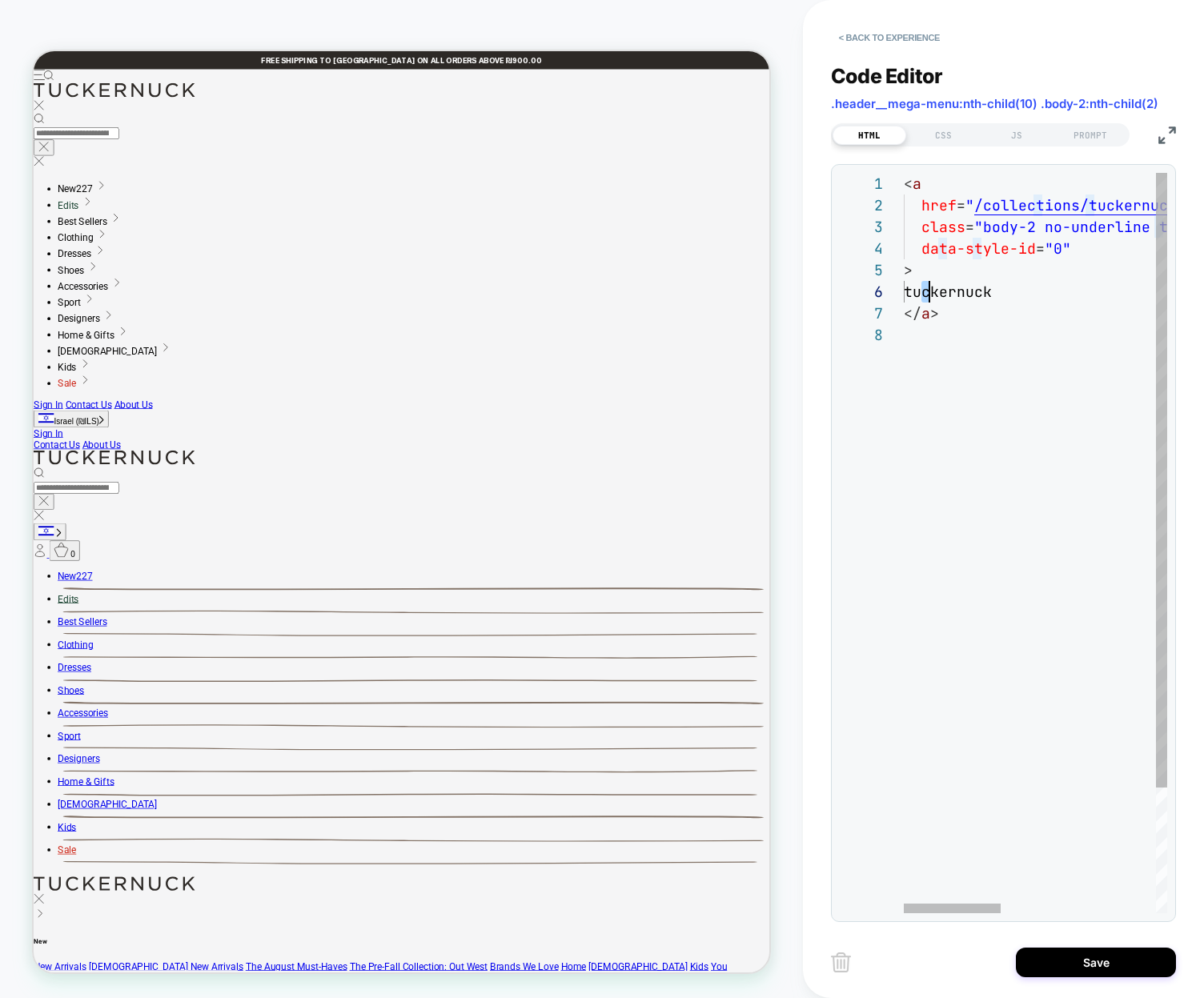
type textarea "**********"
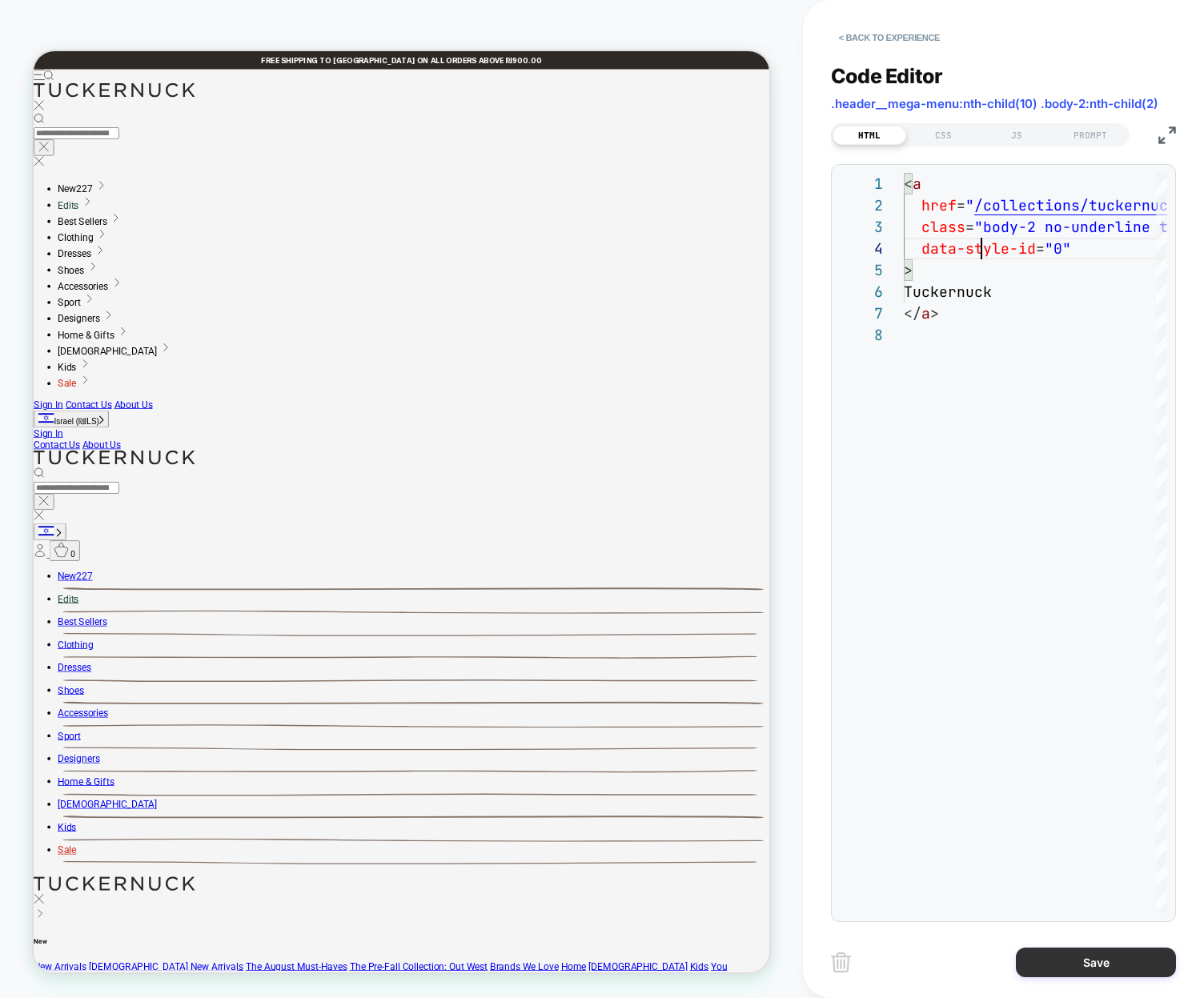
click at [1098, 963] on button "Save" at bounding box center [1095, 961] width 160 height 30
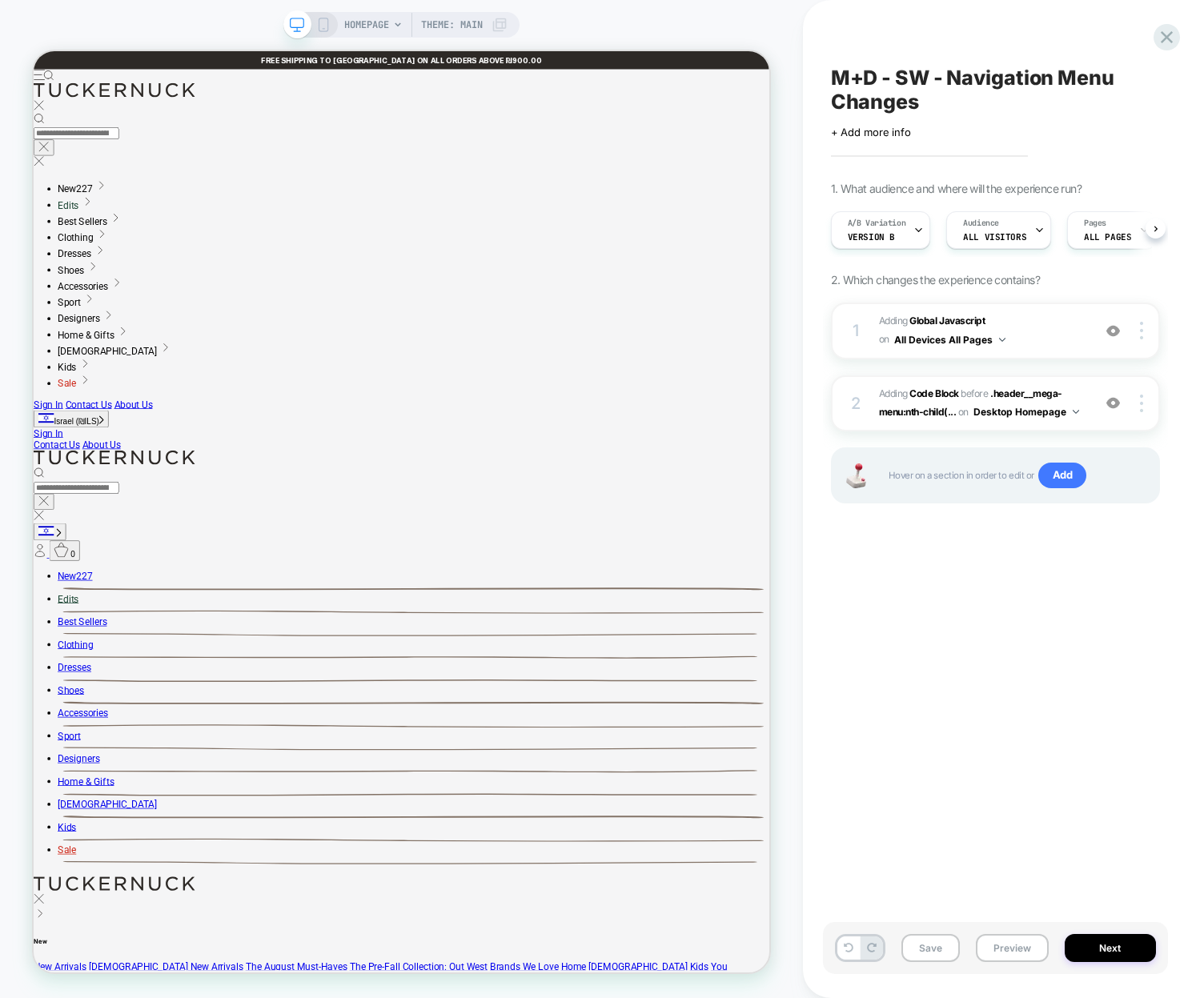
scroll to position [0, 1]
click at [1123, 639] on div "M+D - SW - Navigation Menu Changes Click to edit experience details + Add more …" at bounding box center [995, 499] width 345 height 965
click at [971, 690] on div "M+D - SW - Navigation Menu Changes Click to edit experience details + Add more …" at bounding box center [995, 499] width 345 height 965
click at [1141, 402] on img at bounding box center [1141, 403] width 3 height 17
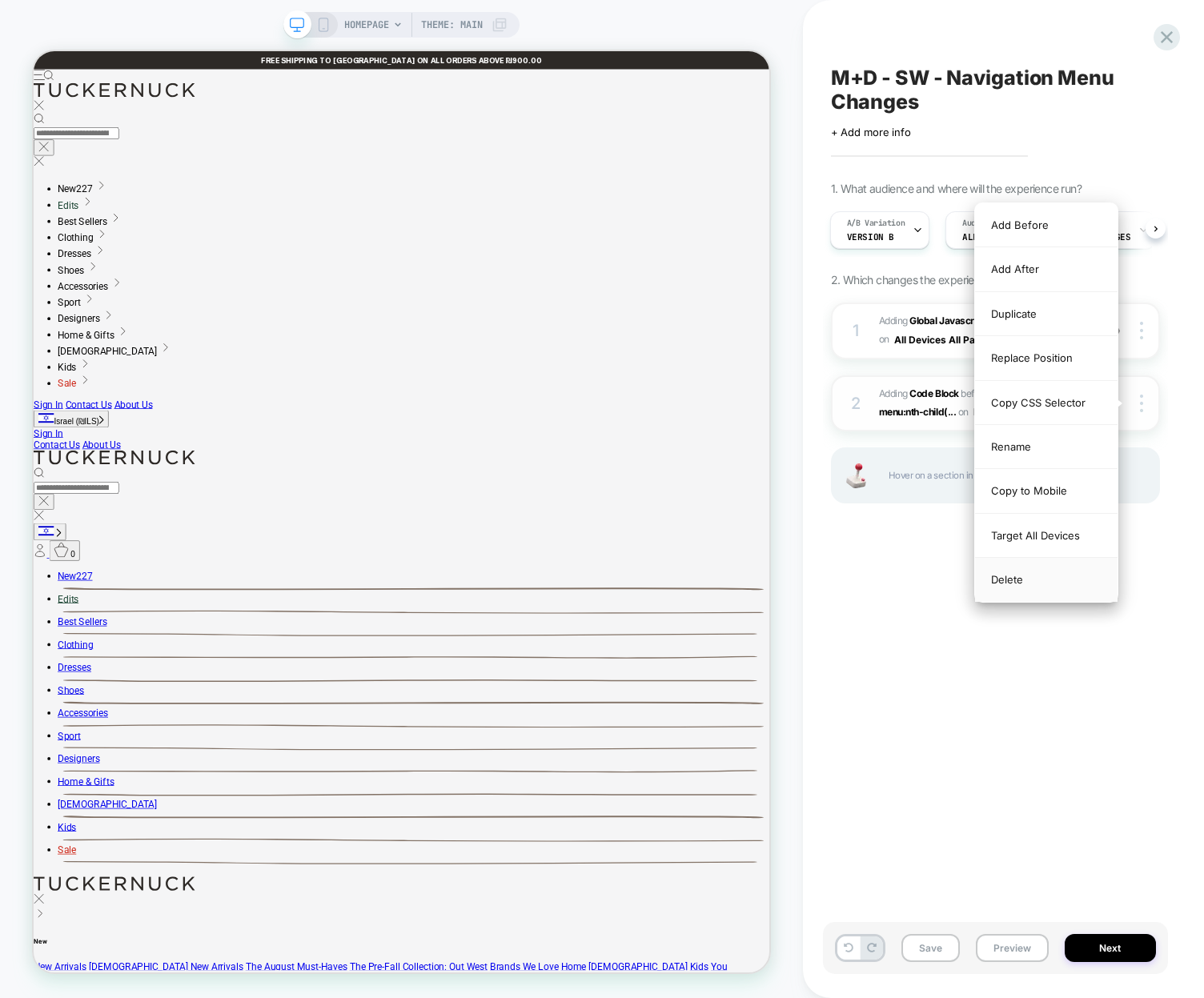
click at [1031, 585] on div "Delete" at bounding box center [1045, 578] width 142 height 43
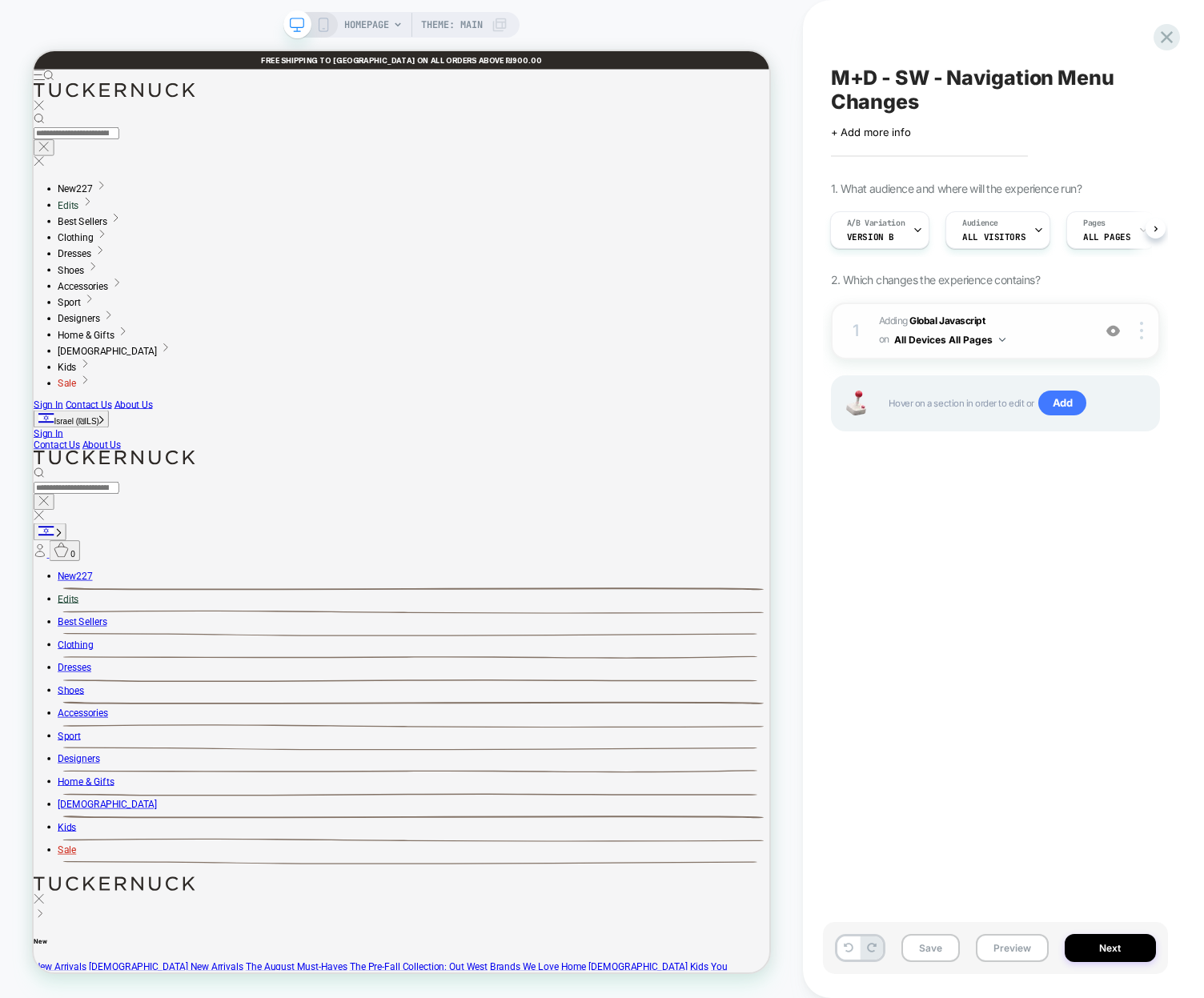
click at [1056, 339] on span "Adding Global Javascript on All Devices All Pages" at bounding box center [980, 330] width 205 height 37
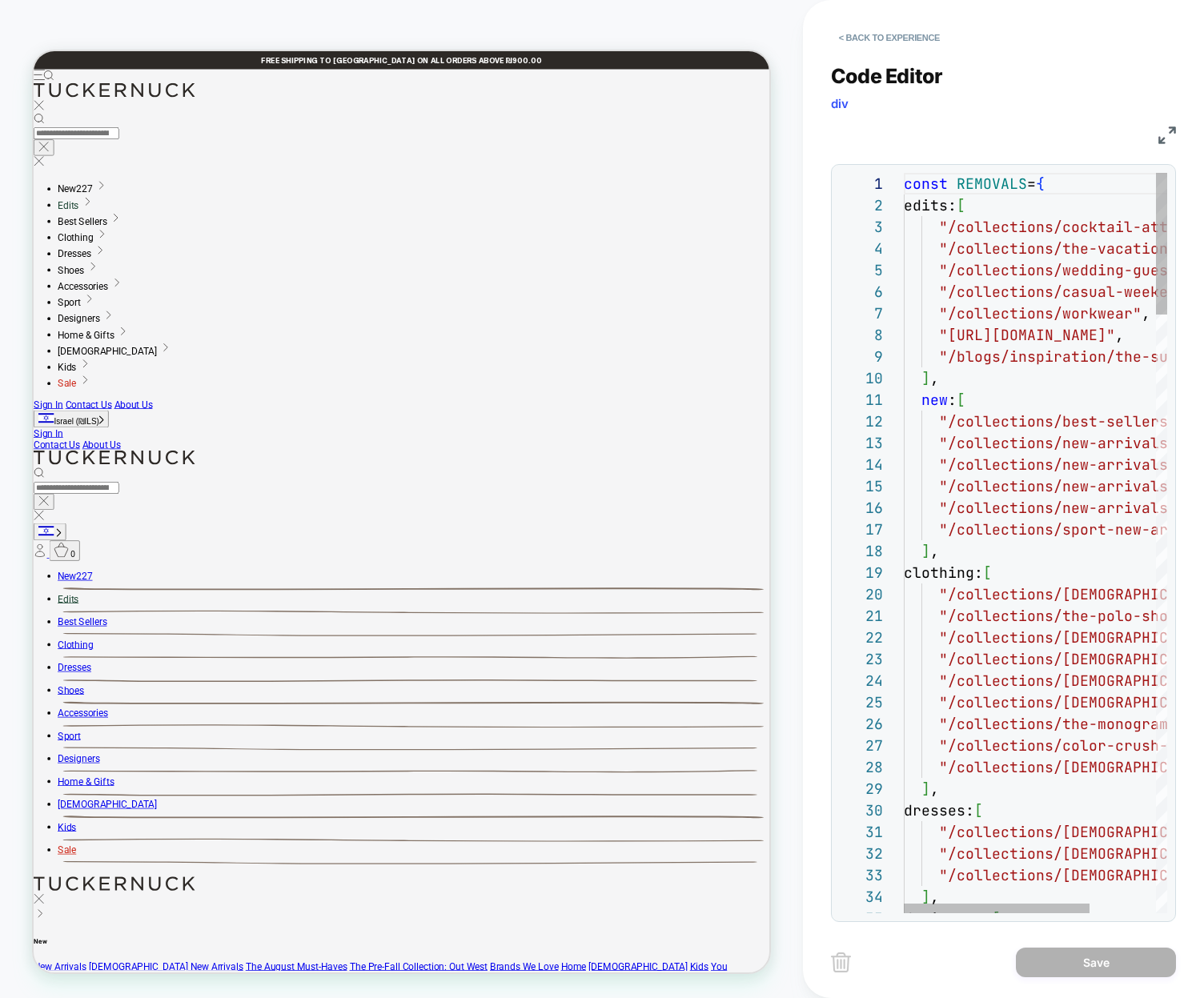
scroll to position [216, 0]
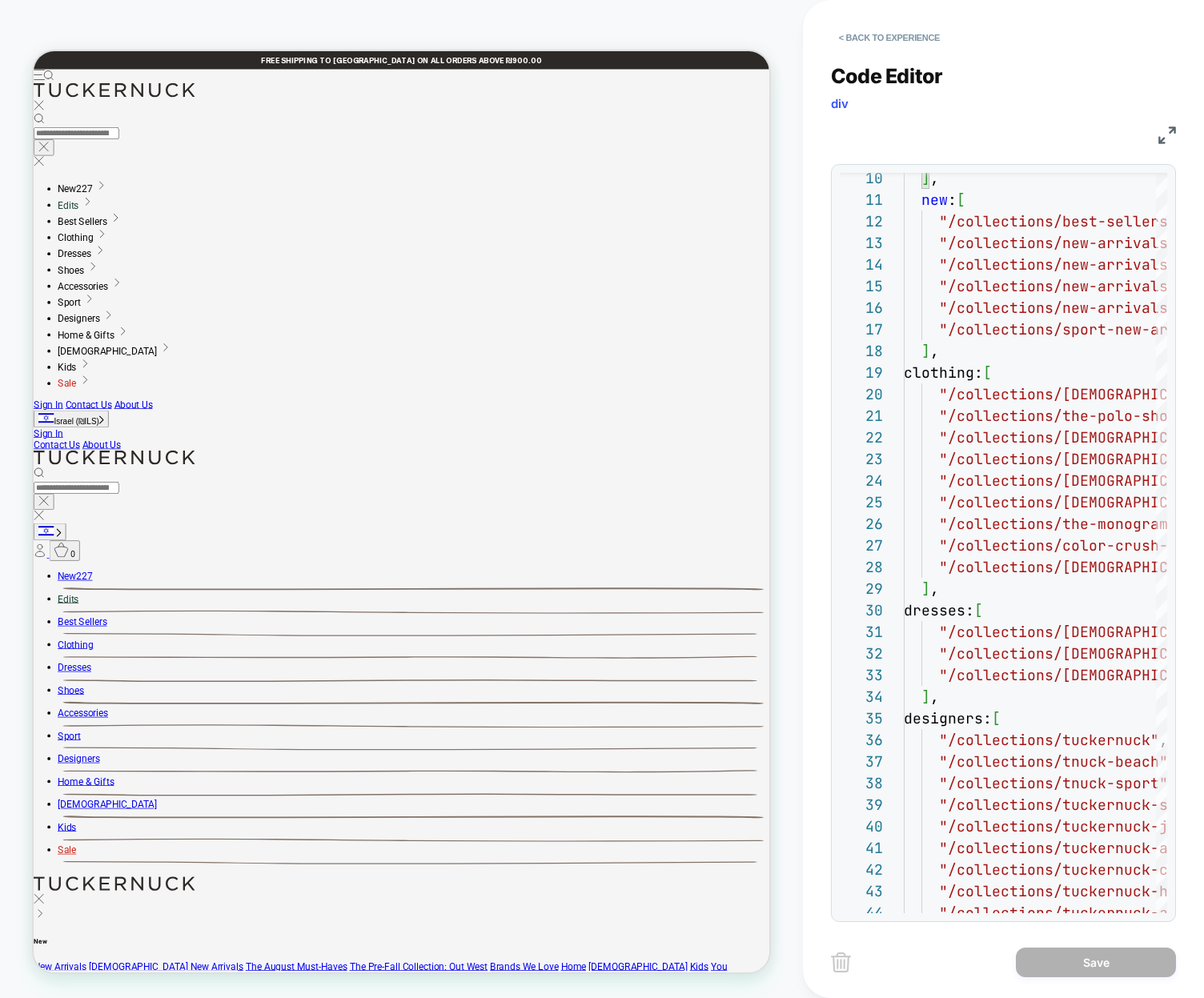
click at [1167, 136] on img at bounding box center [1167, 135] width 17 height 17
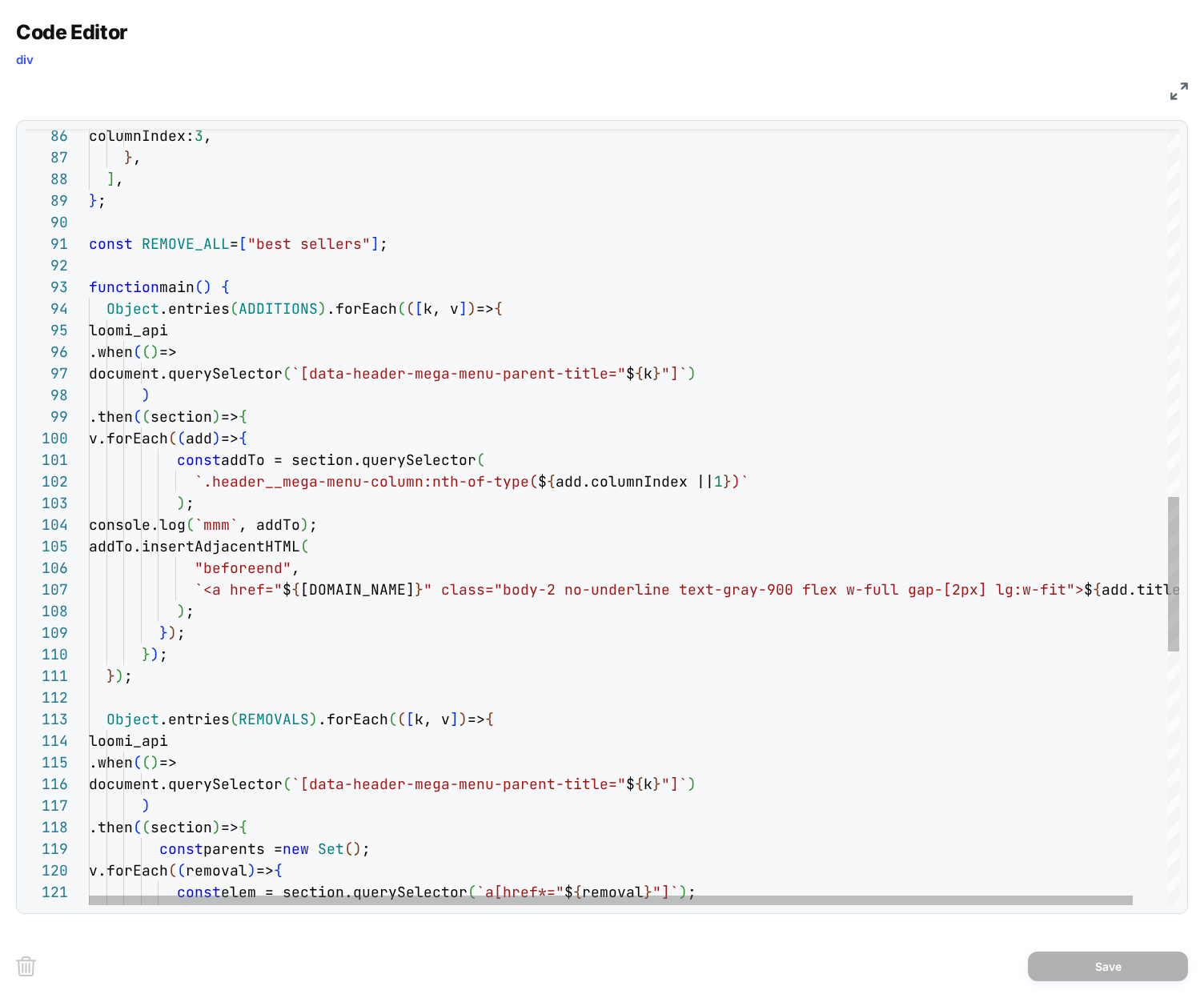
click at [157, 682] on div "columnIndex: 3 , } , ] , } ; const REMOVE_ALL = [ "best sellers" ] ; function m…" at bounding box center [651, 232] width 1126 height 3886
click at [404, 523] on div "columnIndex: 3 , } , ] , } ; const REMOVE_ALL = [ "best sellers" ] ; function m…" at bounding box center [651, 232] width 1126 height 3886
drag, startPoint x: 451, startPoint y: 523, endPoint x: 175, endPoint y: 515, distance: 276.1
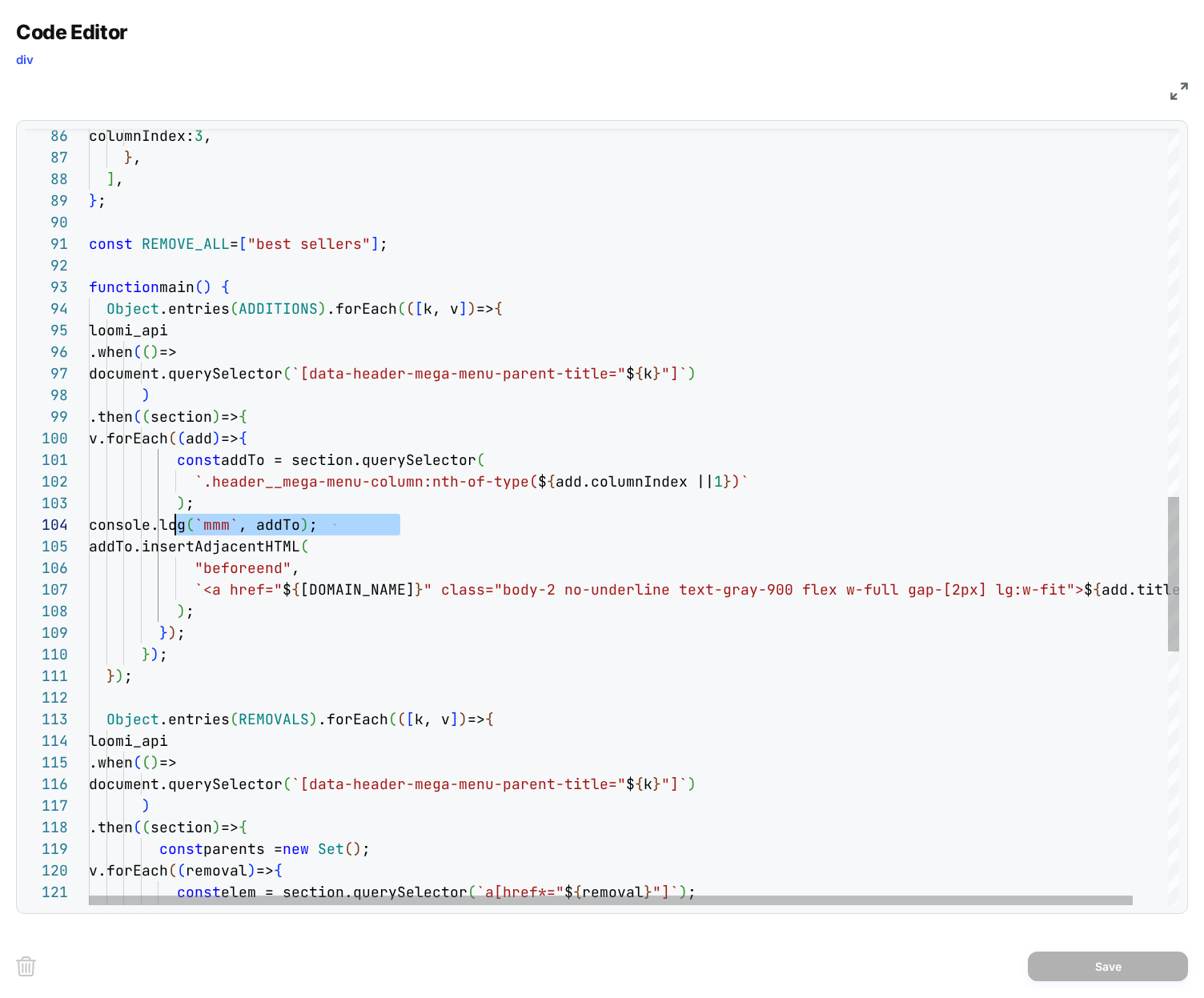
click at [175, 515] on div "columnIndex: 3 , } , ] , } ; const REMOVE_ALL = [ "best sellers" ] ; function m…" at bounding box center [651, 232] width 1126 height 3886
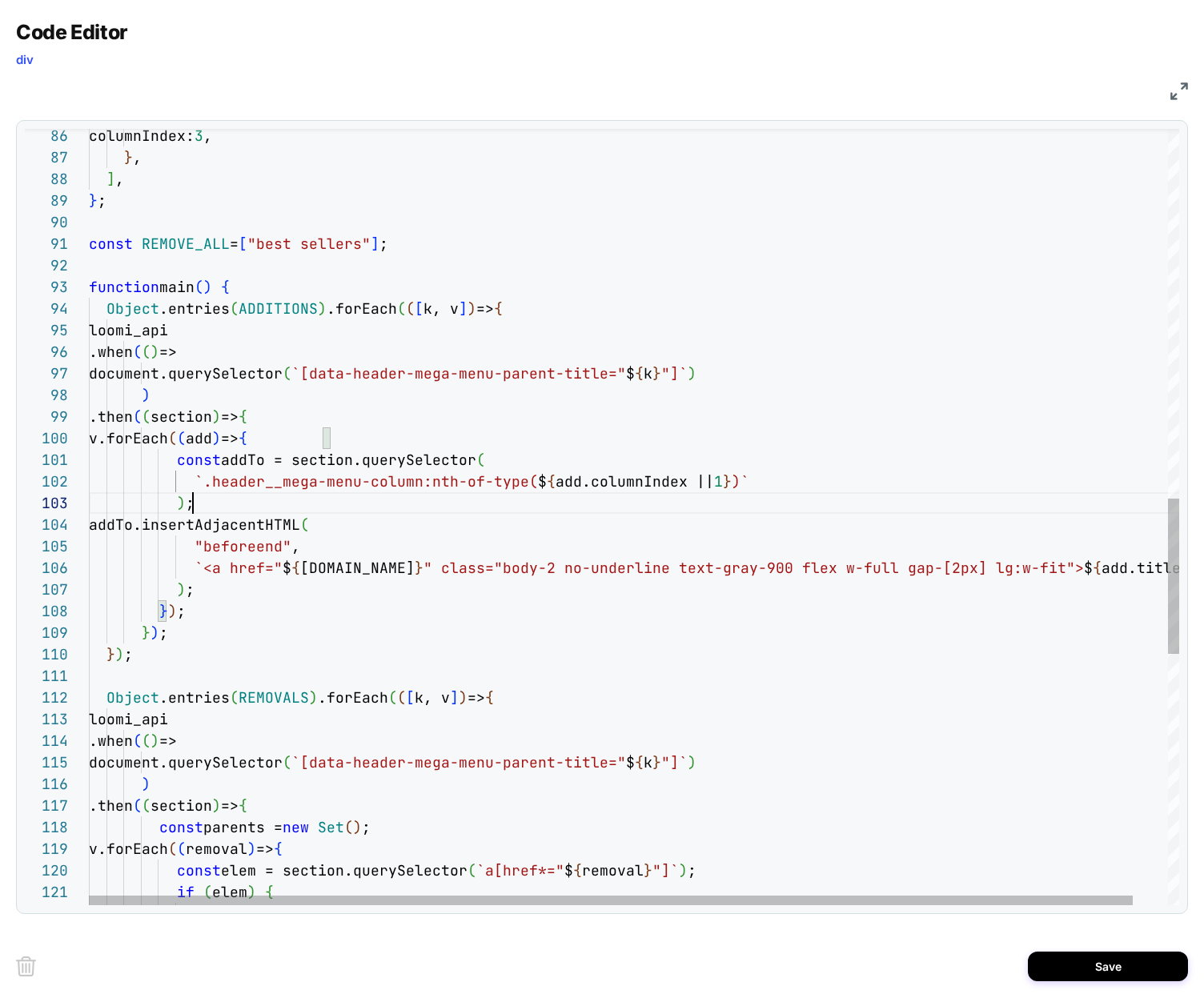
scroll to position [43, 104]
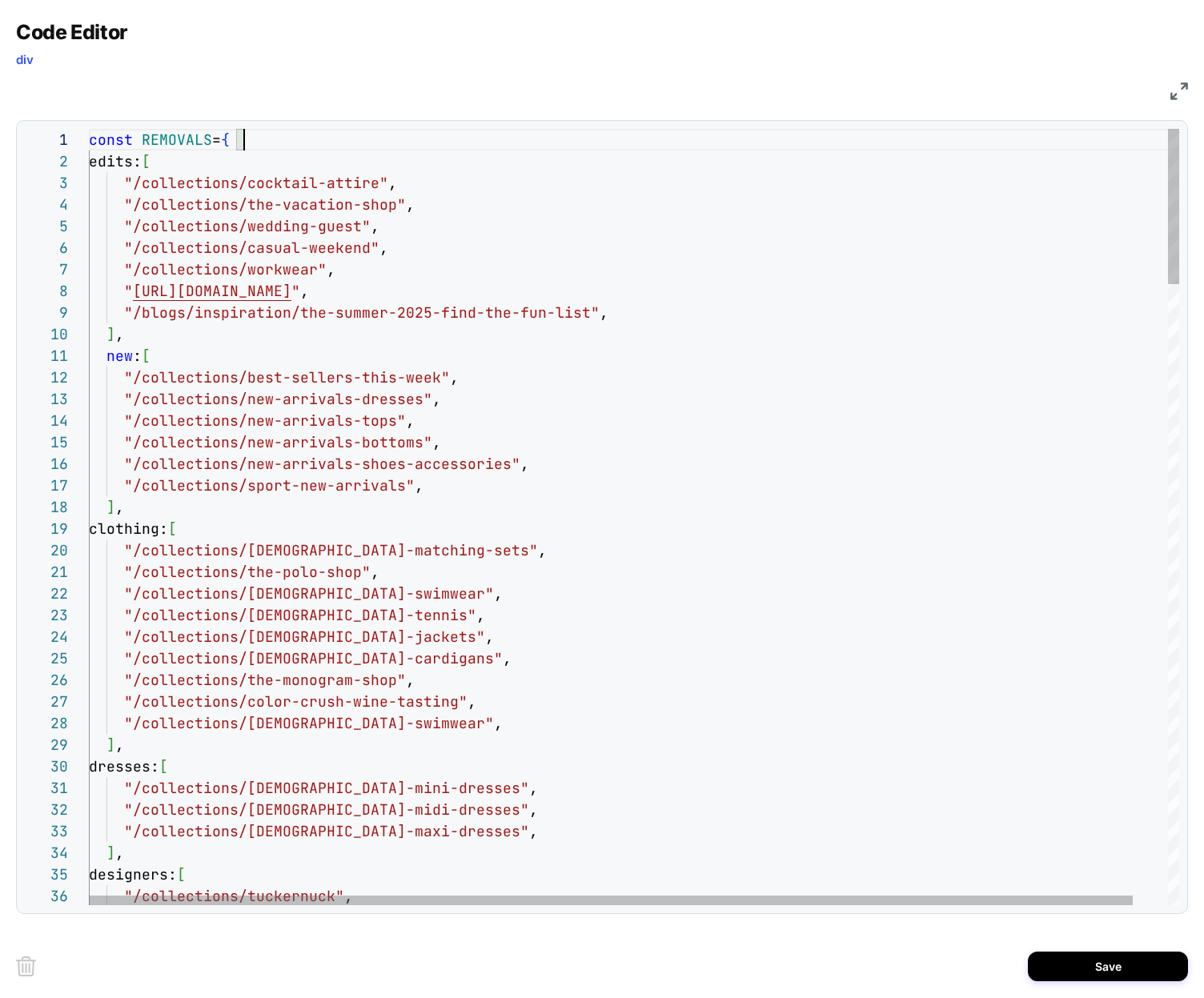
scroll to position [21, 86]
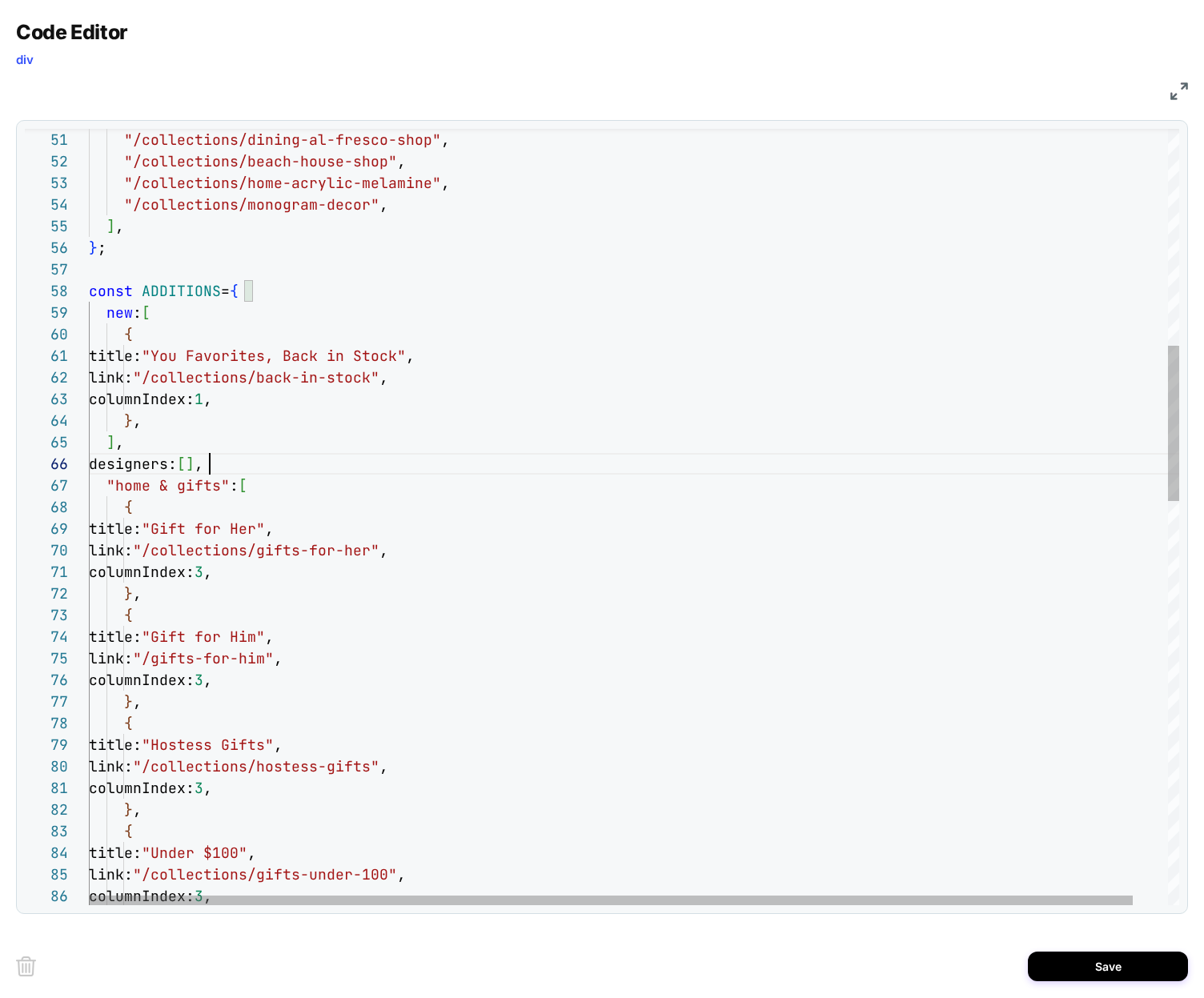
click at [209, 464] on div ""/collections/dining-al-fresco-shop" , "/collections/beach-house-shop" , "/coll…" at bounding box center [651, 981] width 1126 height 3864
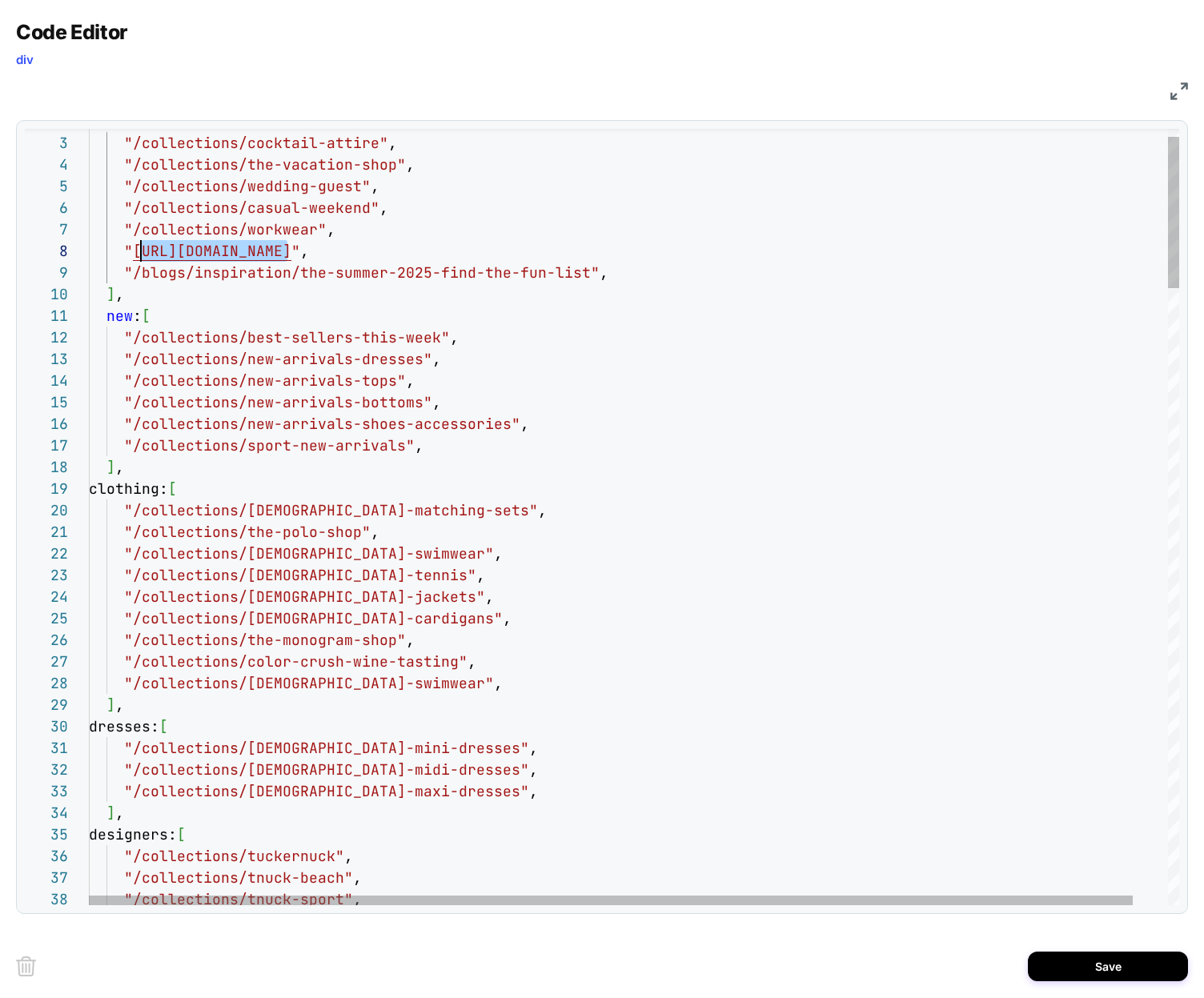
scroll to position [151, 43]
drag, startPoint x: 280, startPoint y: 252, endPoint x: 133, endPoint y: 256, distance: 147.1
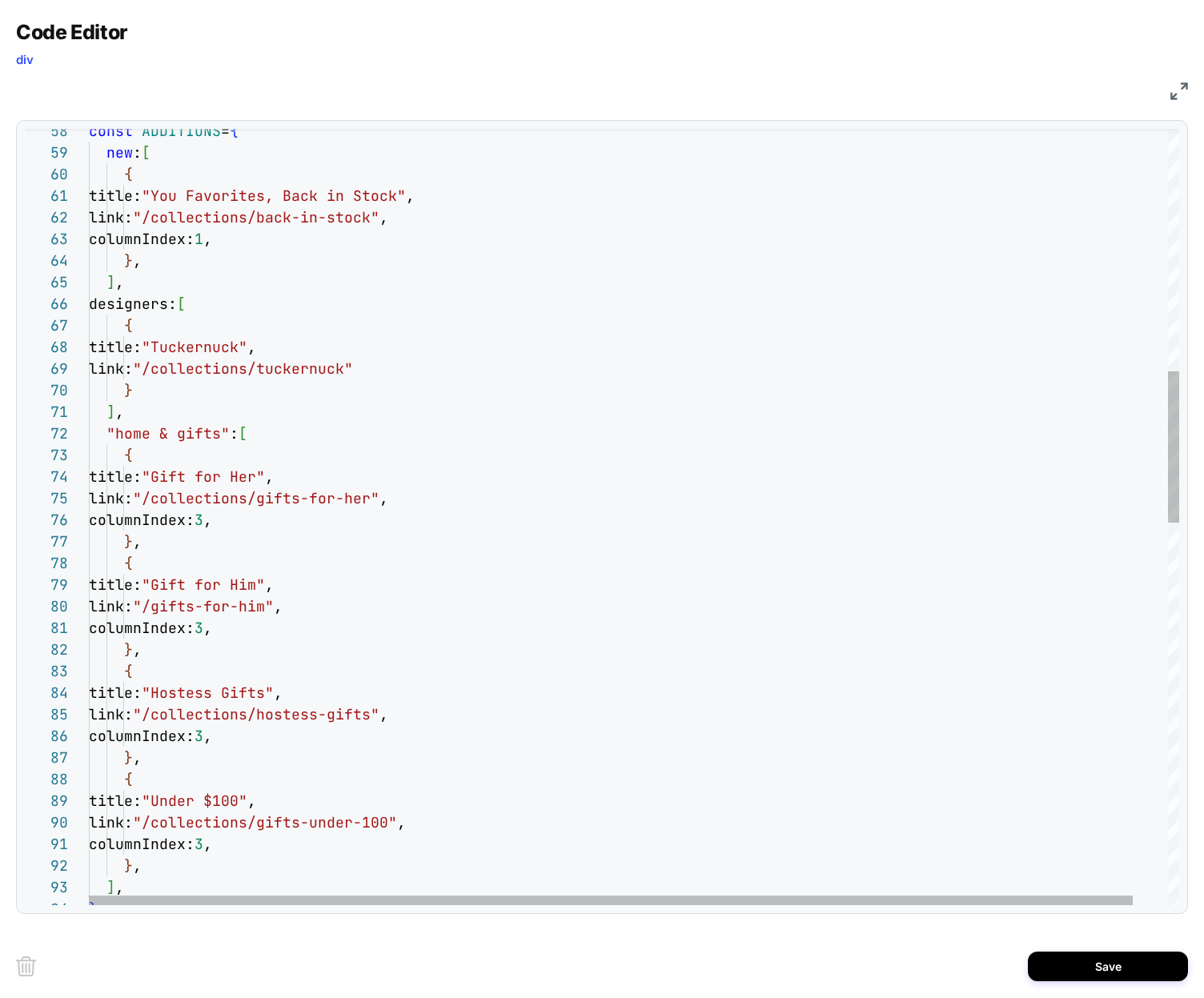
click at [201, 367] on div "link: "/collections/back-in-stock" , columnIndex: 1 , } , ] , designers: [ { ti…" at bounding box center [651, 875] width 1126 height 3973
click at [342, 259] on div "link: "/collections/back-in-stock" , columnIndex: 1 , } , ] , designers: [ { ti…" at bounding box center [651, 875] width 1126 height 3973
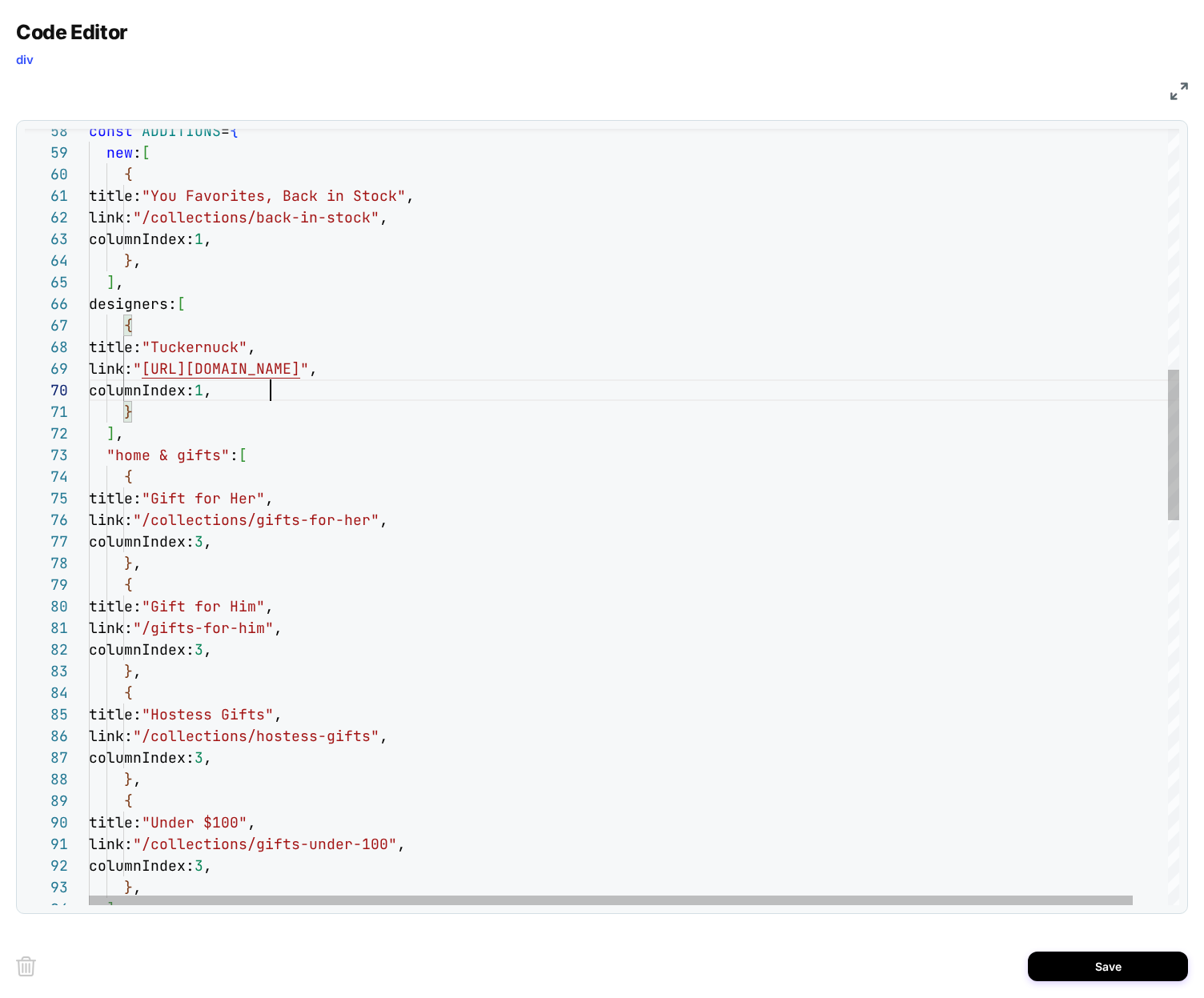
click at [349, 260] on div "link: "/collections/back-in-stock" , columnIndex: 1 , } , ] , designers: [ { ti…" at bounding box center [651, 886] width 1126 height 3994
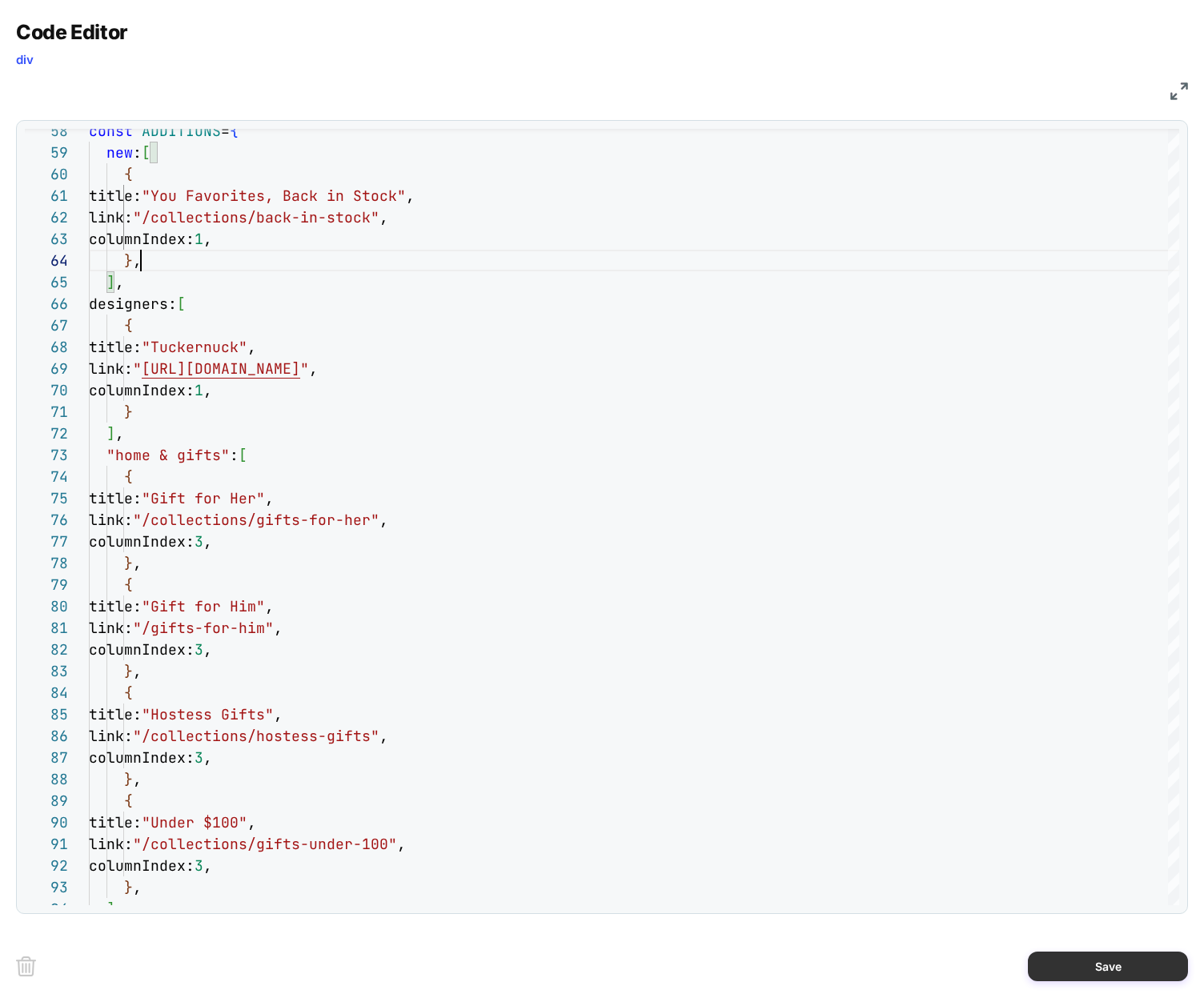
type textarea "**********"
click at [1075, 969] on button "Save" at bounding box center [1107, 965] width 160 height 30
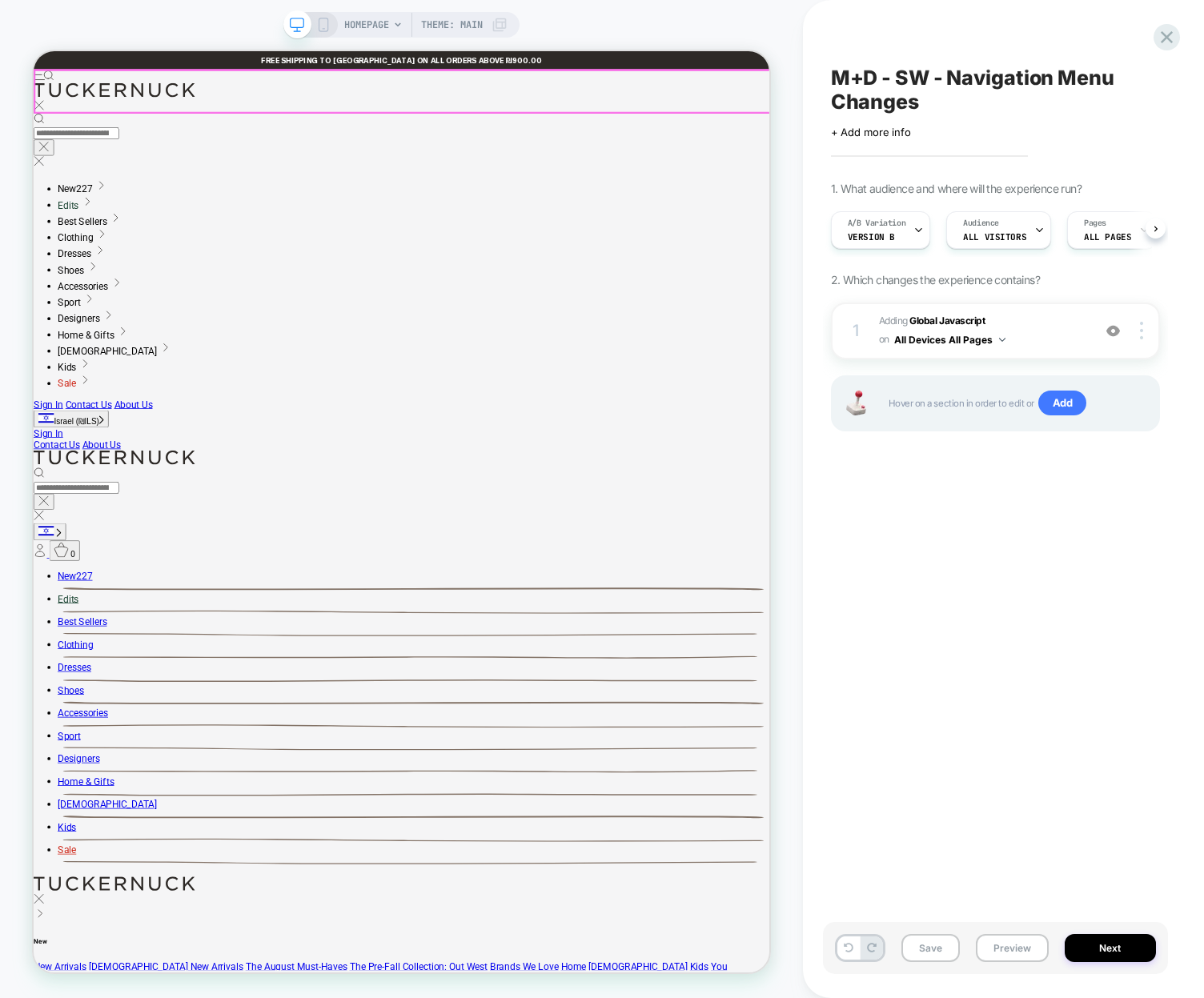
scroll to position [0, 1]
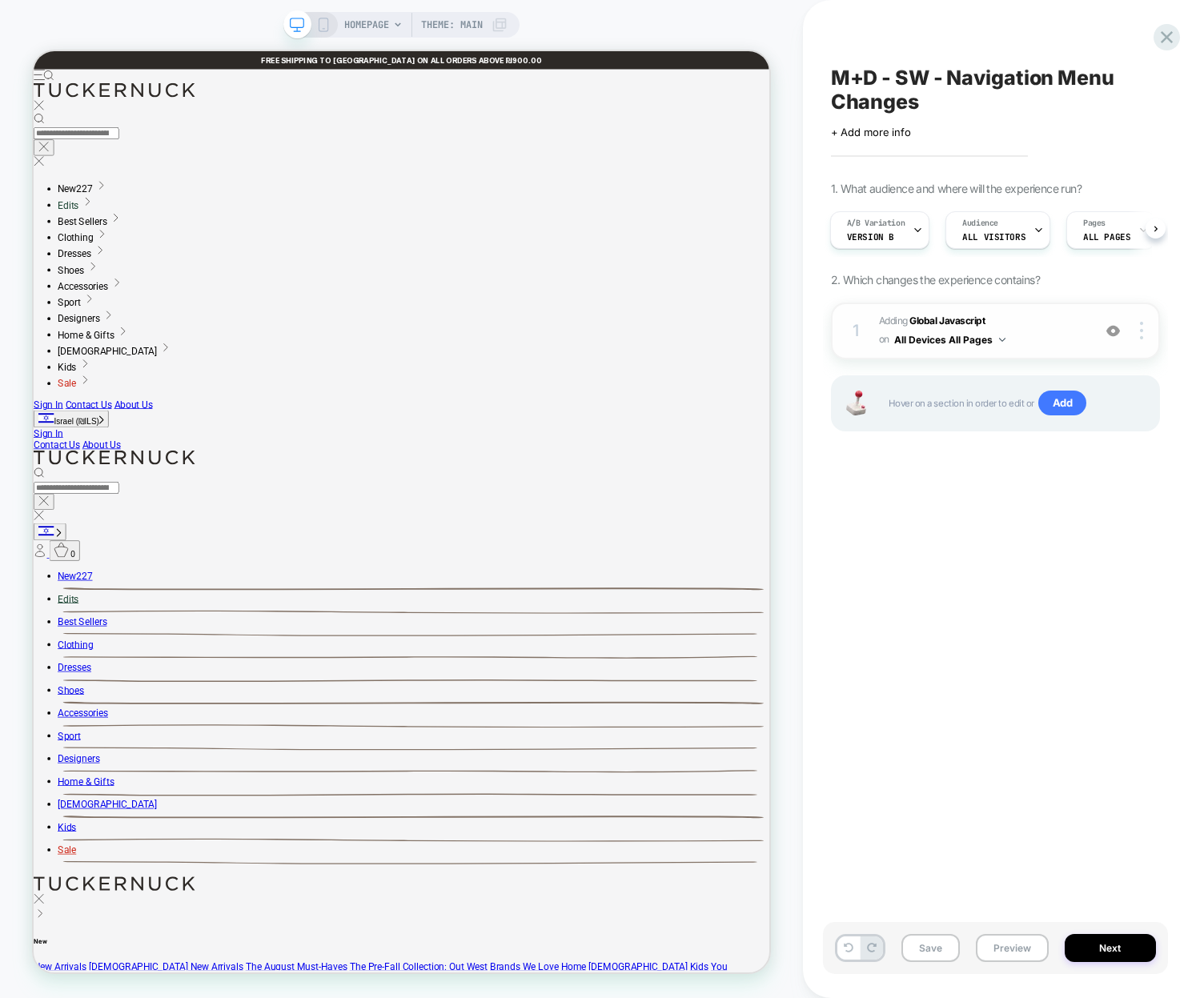
click at [1046, 305] on div "1 Adding Global Javascript on All Devices All Pages Add Before Add After Target…" at bounding box center [995, 330] width 329 height 57
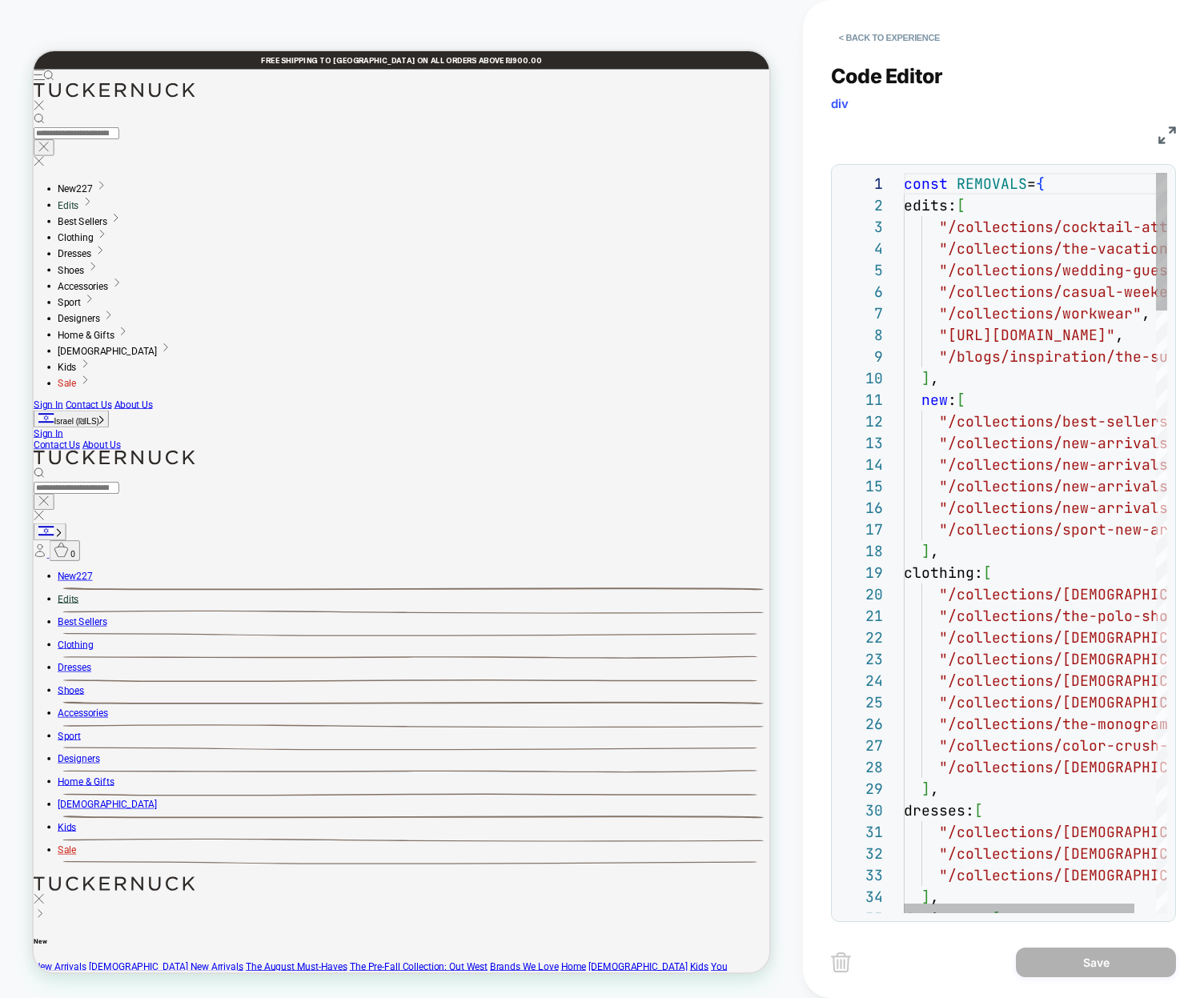
scroll to position [216, 0]
click at [1159, 140] on img at bounding box center [1167, 135] width 17 height 17
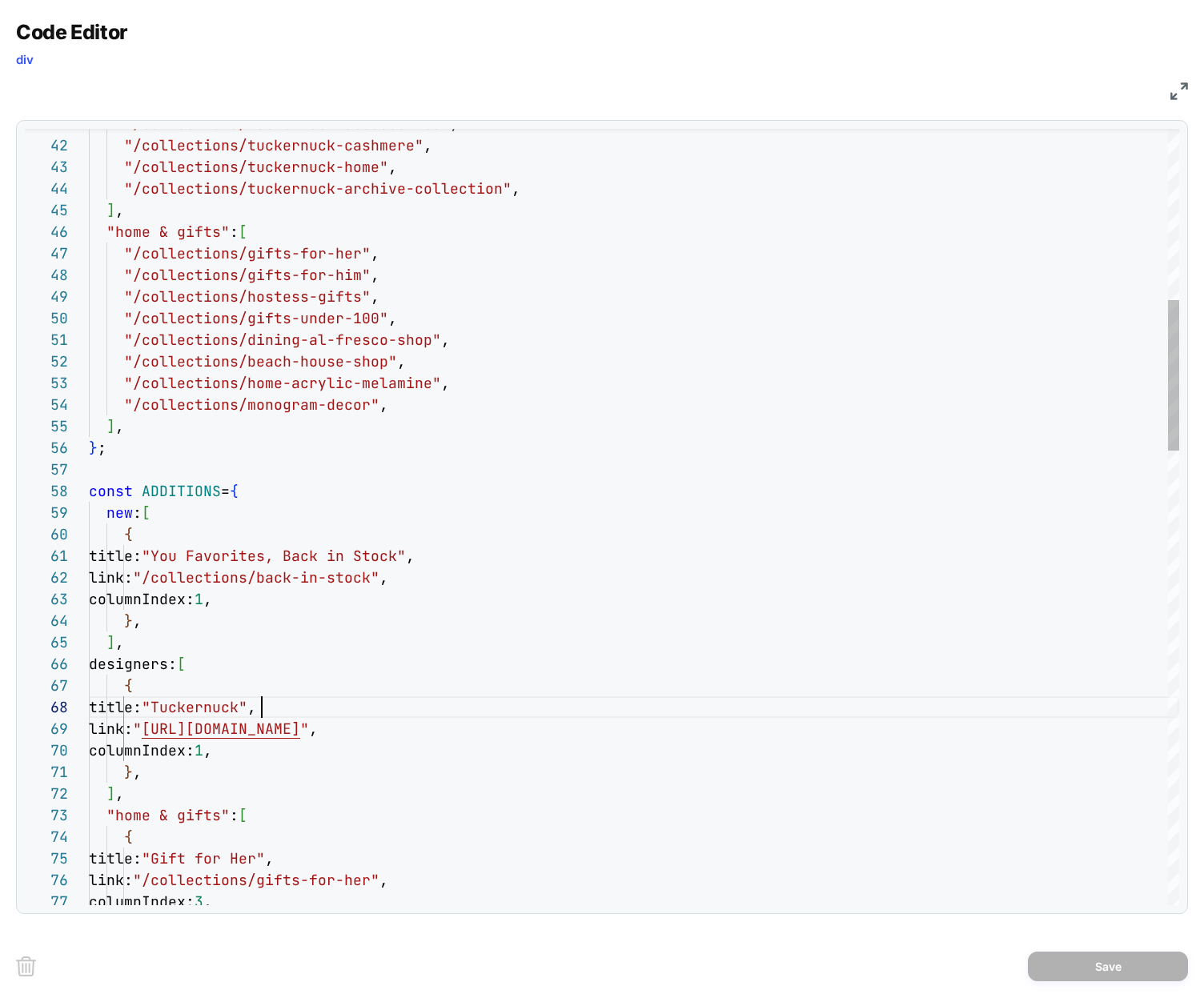
scroll to position [151, 173]
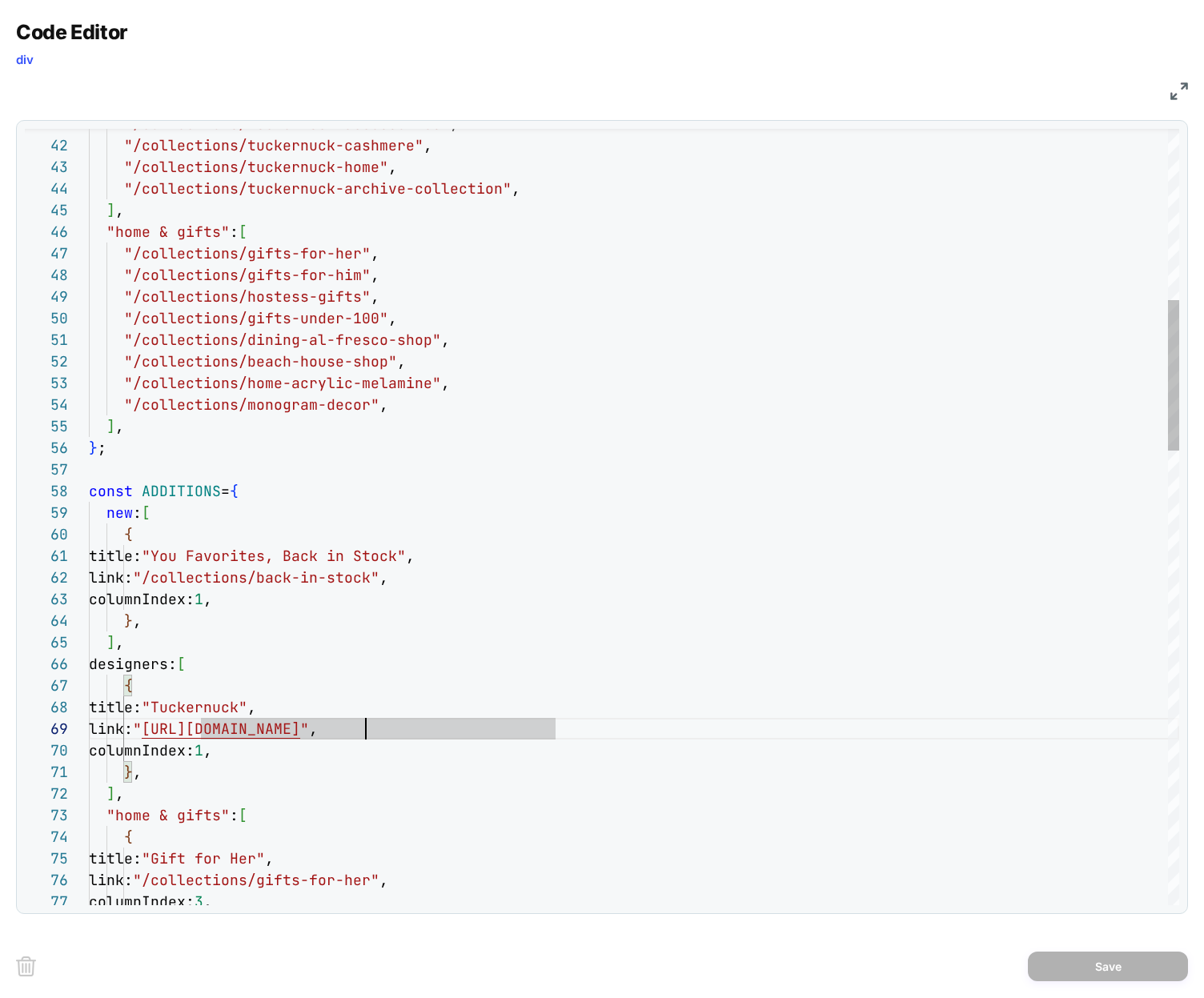
type textarea "**********"
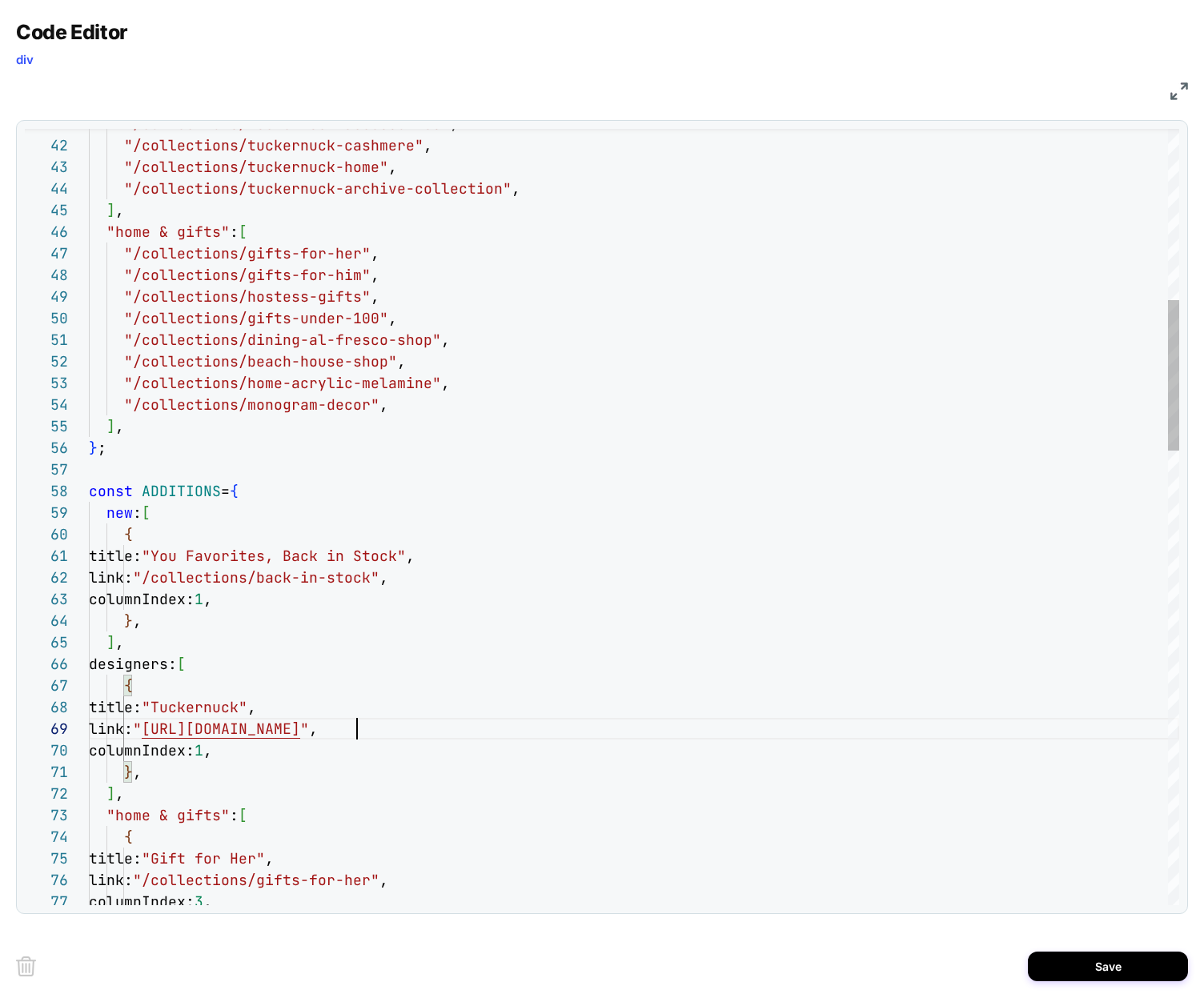
click at [1116, 962] on button "Save" at bounding box center [1107, 965] width 160 height 30
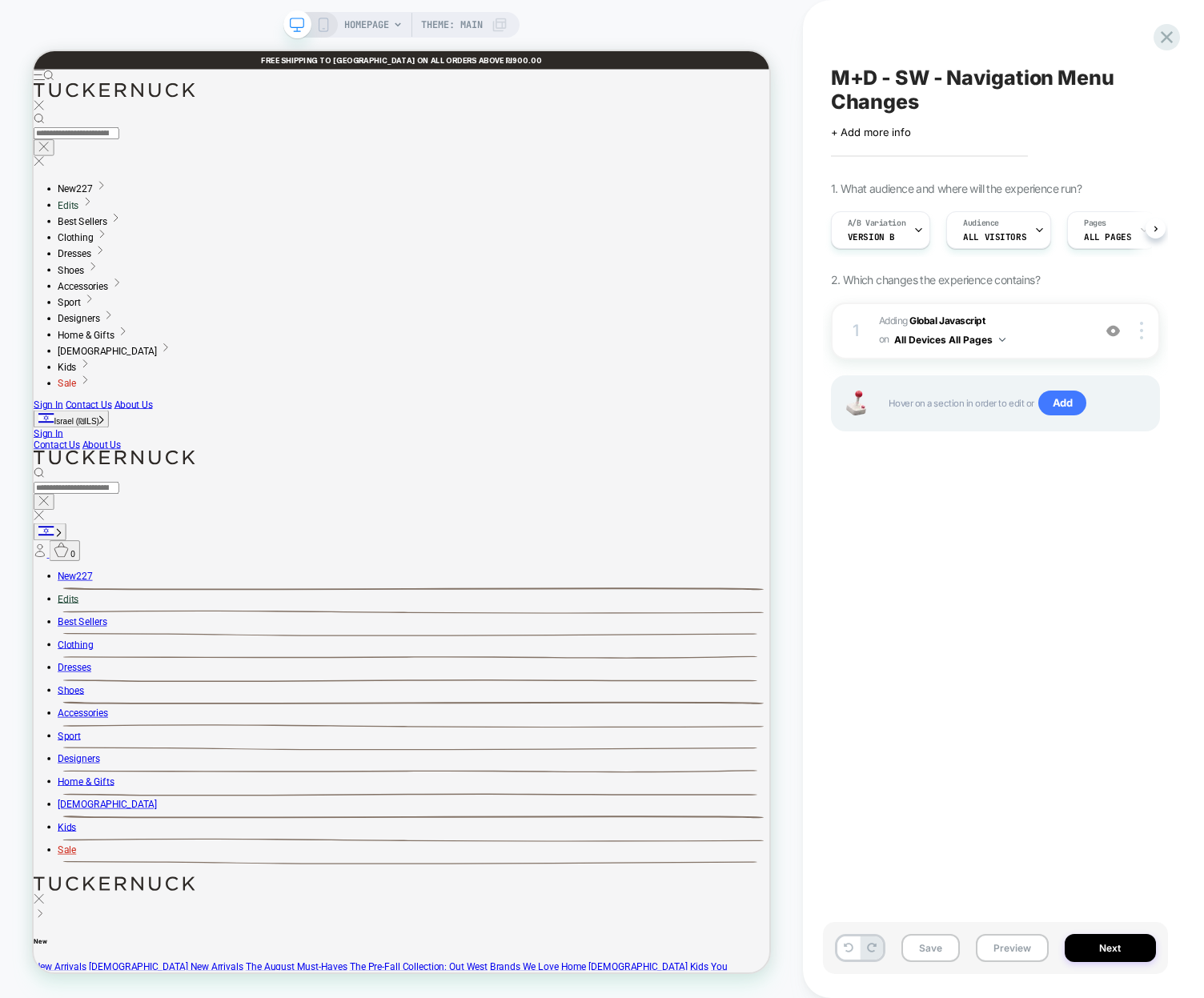
scroll to position [0, 1]
click at [975, 651] on div "M+D - SW - Navigation Menu Changes Click to edit experience details + Add more …" at bounding box center [995, 499] width 345 height 965
click at [1006, 621] on div "M+D - SW - Navigation Menu Changes Click to edit experience details + Add more …" at bounding box center [995, 499] width 345 height 965
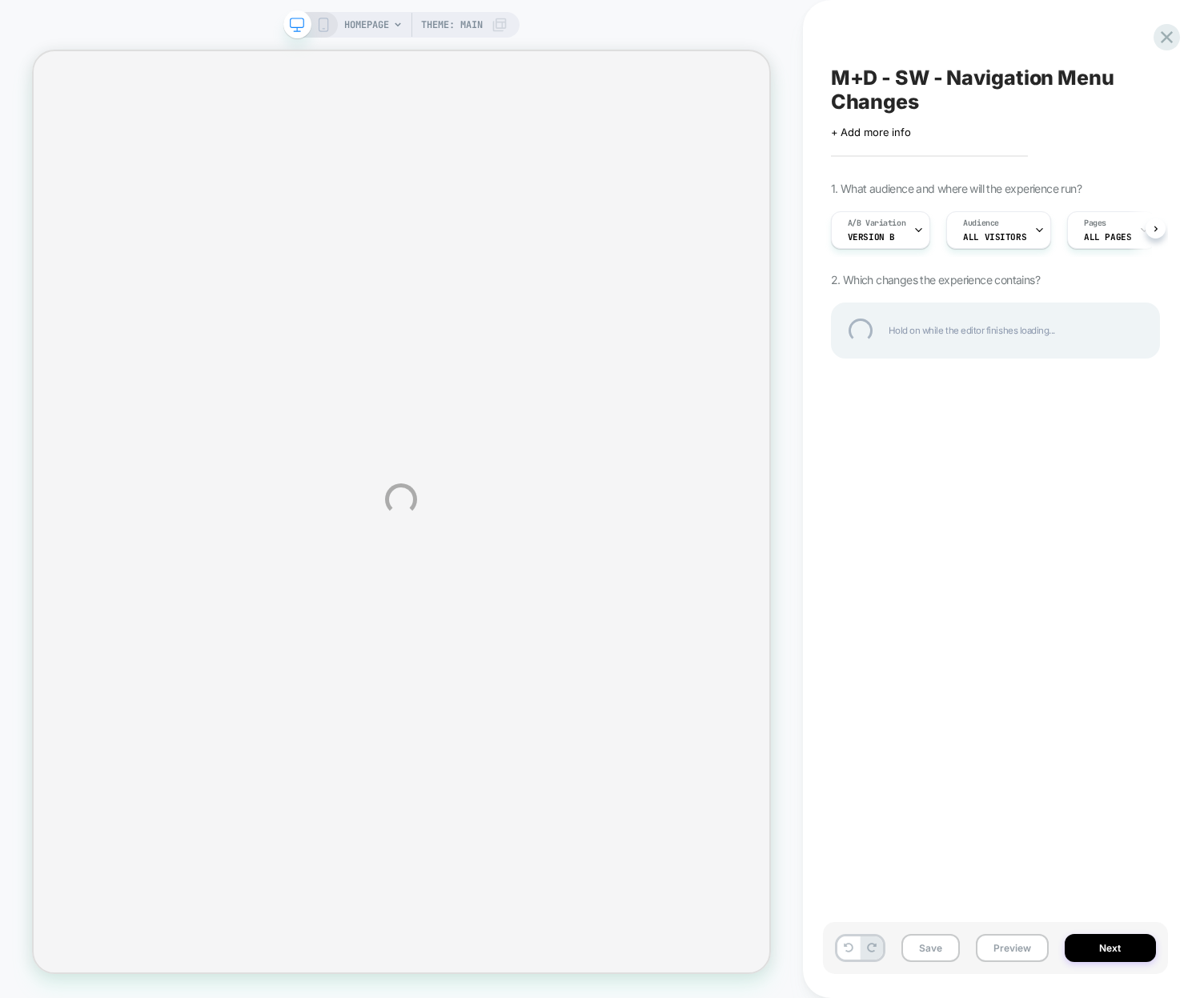
click at [934, 692] on div "HOMEPAGE Theme: MAIN M+D - SW - Navigation Menu Changes Click to edit experienc…" at bounding box center [602, 499] width 1204 height 998
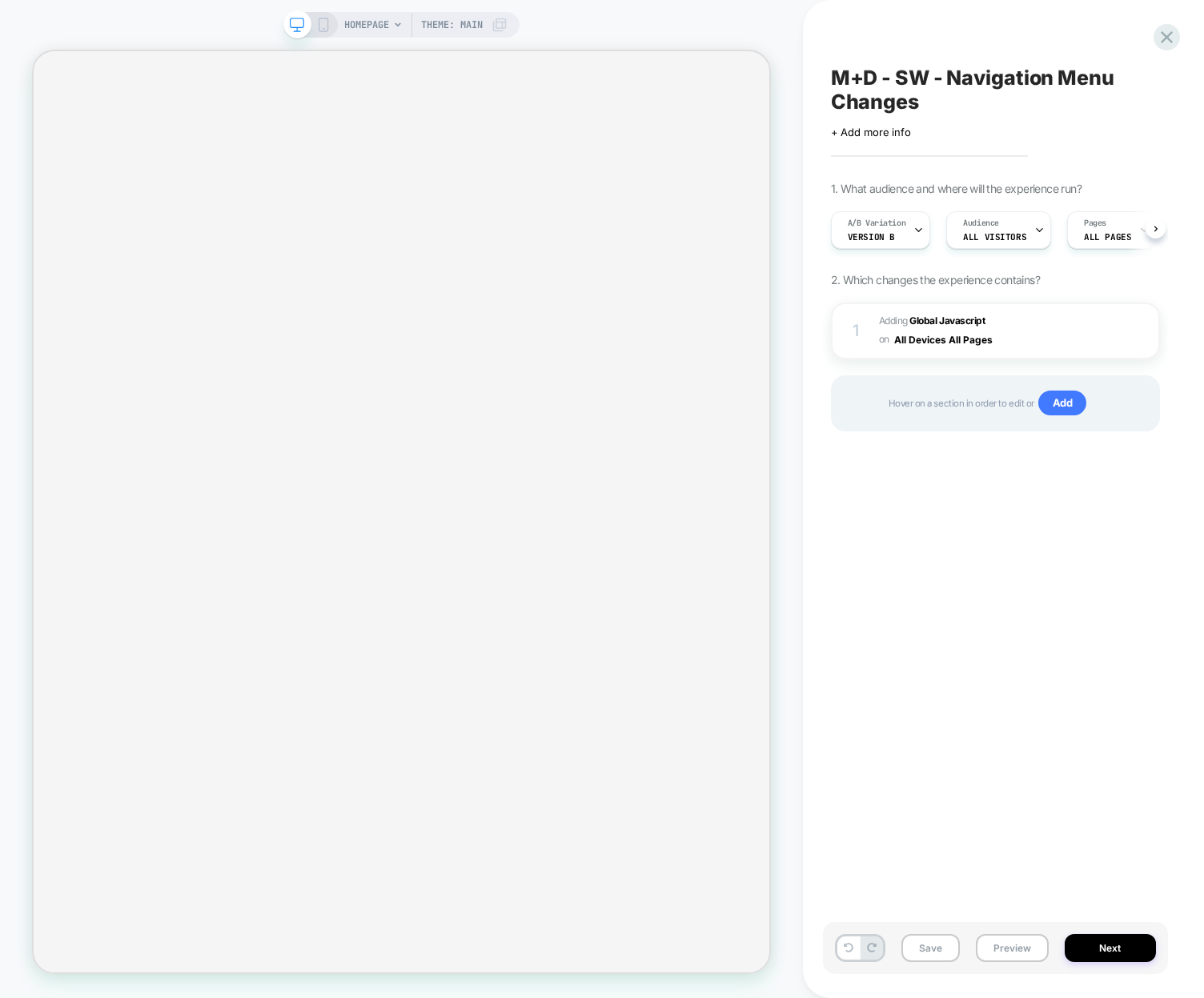
click at [1031, 648] on div "M+D - SW - Navigation Menu Changes Click to edit experience details + Add more …" at bounding box center [995, 499] width 345 height 965
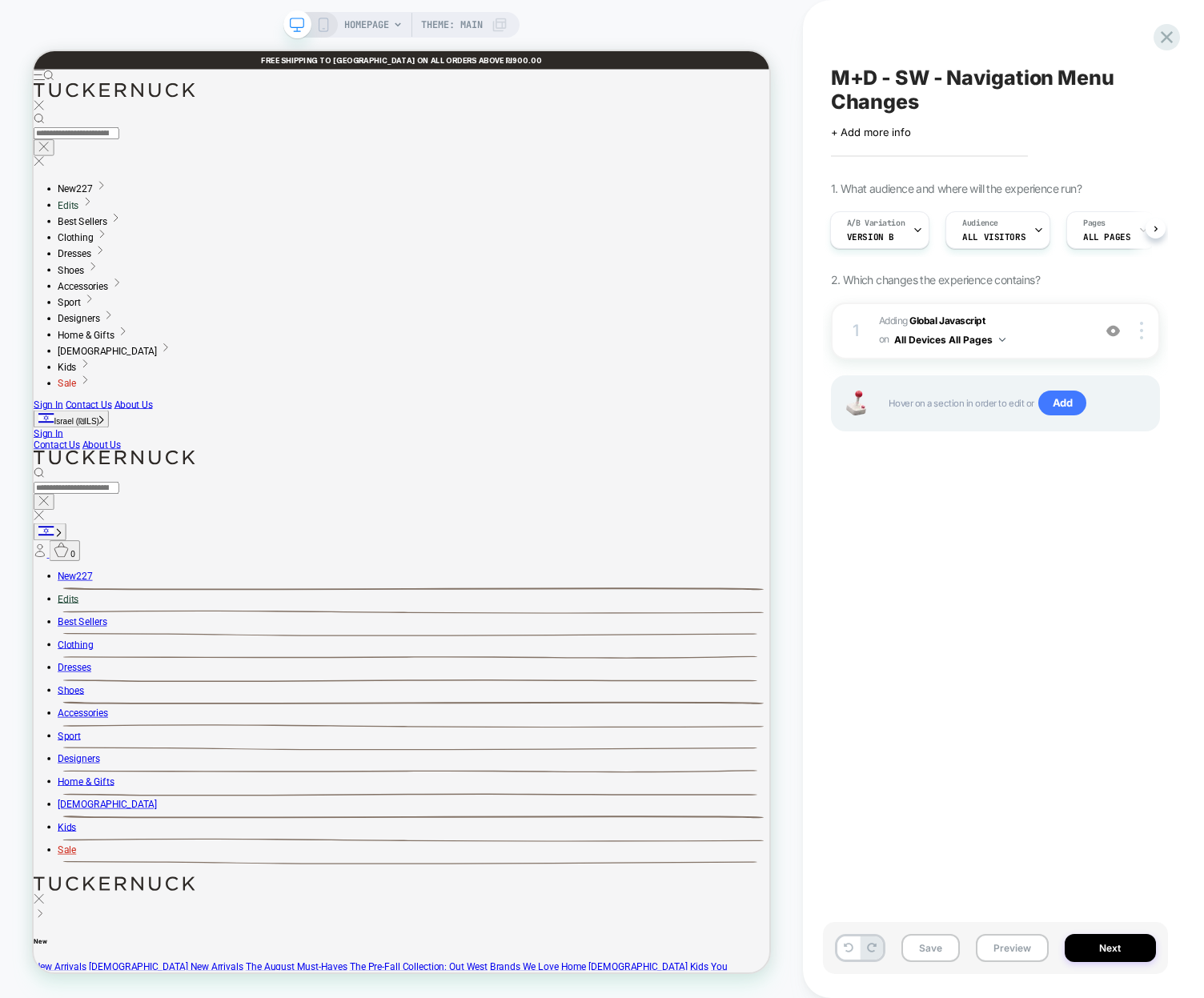
click at [1151, 572] on div "M+D - SW - Navigation Menu Changes Click to edit experience details + Add more …" at bounding box center [995, 499] width 345 height 965
click at [1039, 335] on span "Adding Global Javascript on All Devices All Pages" at bounding box center [980, 330] width 205 height 37
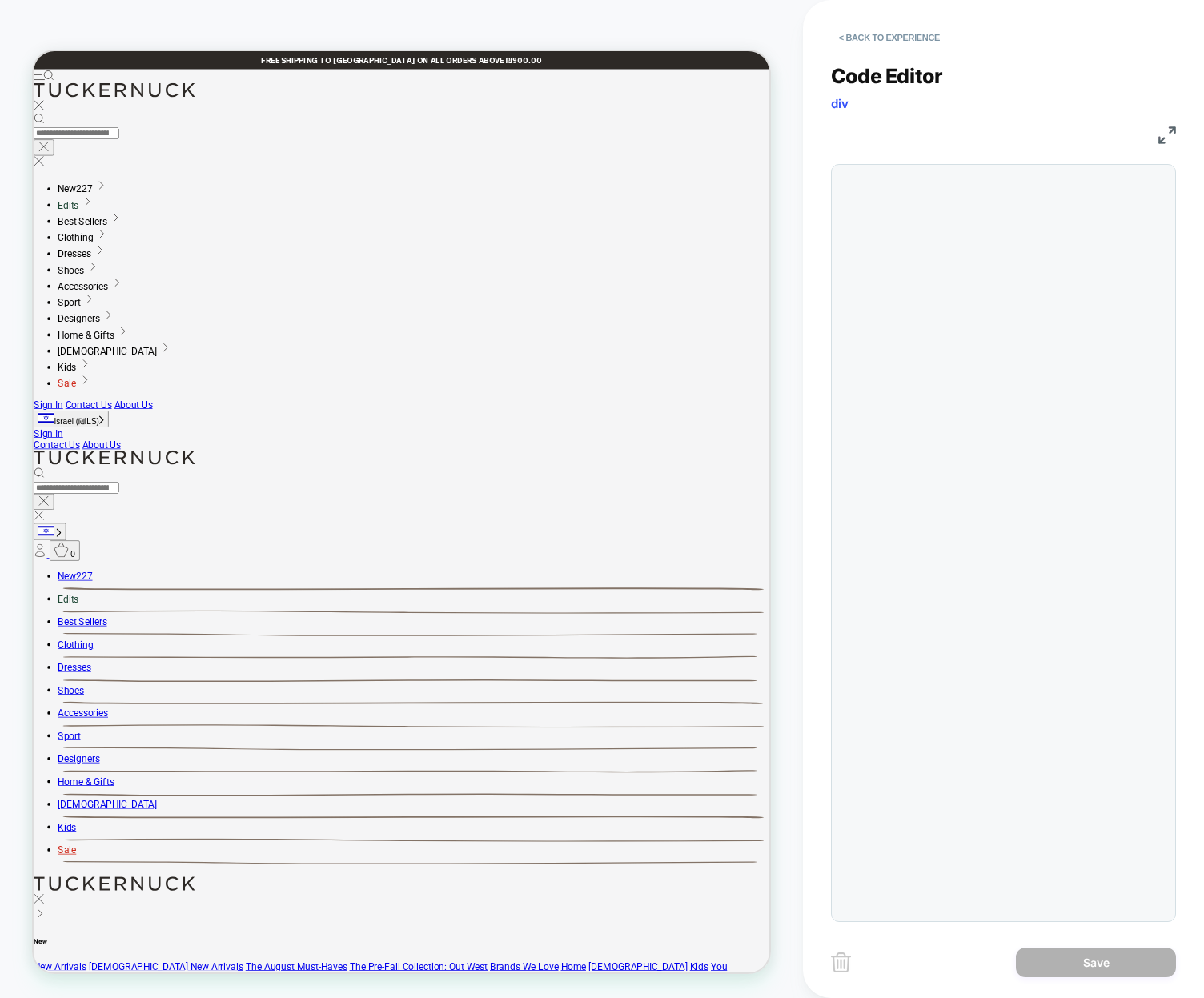
click at [1027, 553] on div at bounding box center [1002, 543] width 345 height 758
click at [1055, 343] on div at bounding box center [1002, 543] width 345 height 758
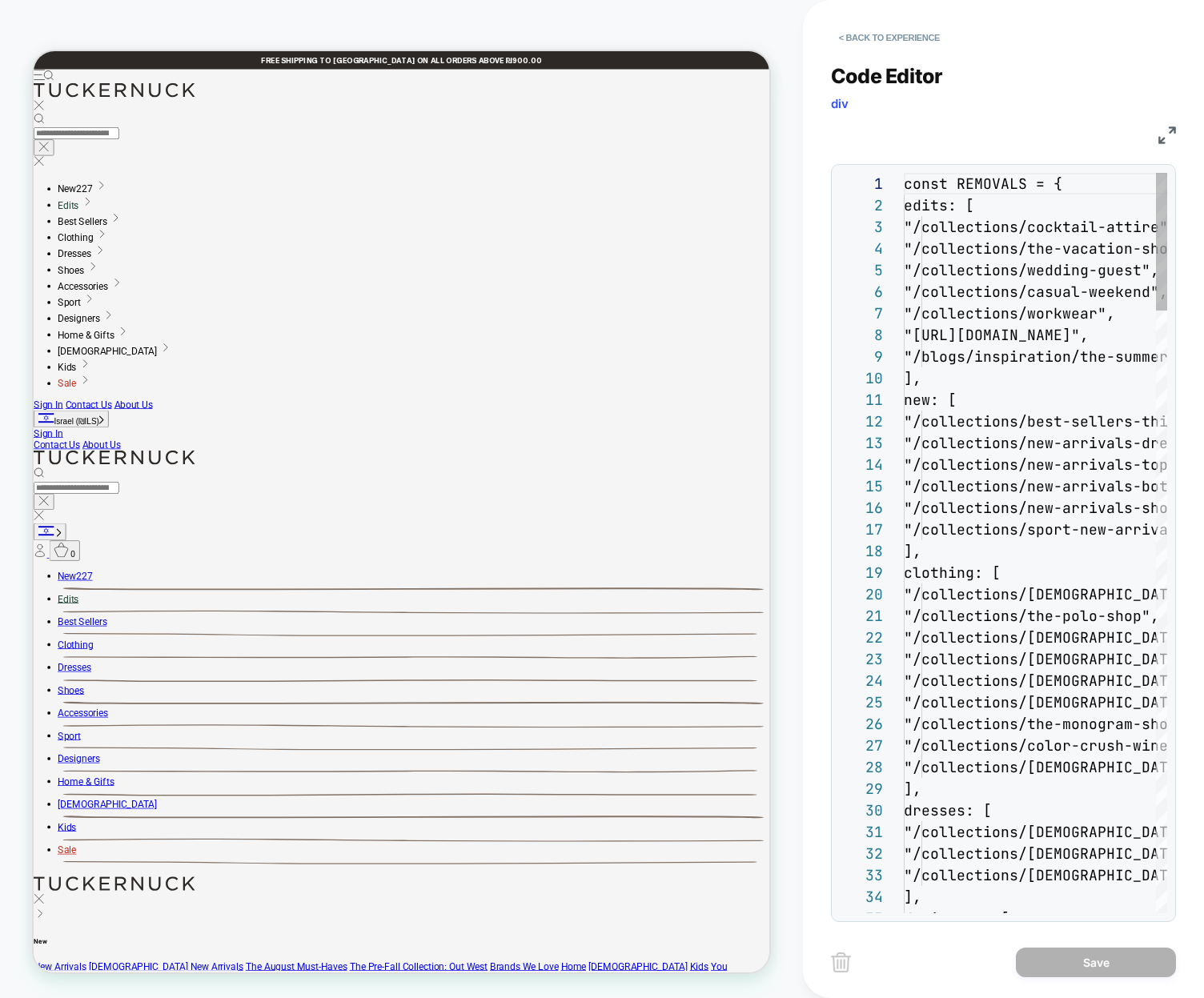
scroll to position [216, 0]
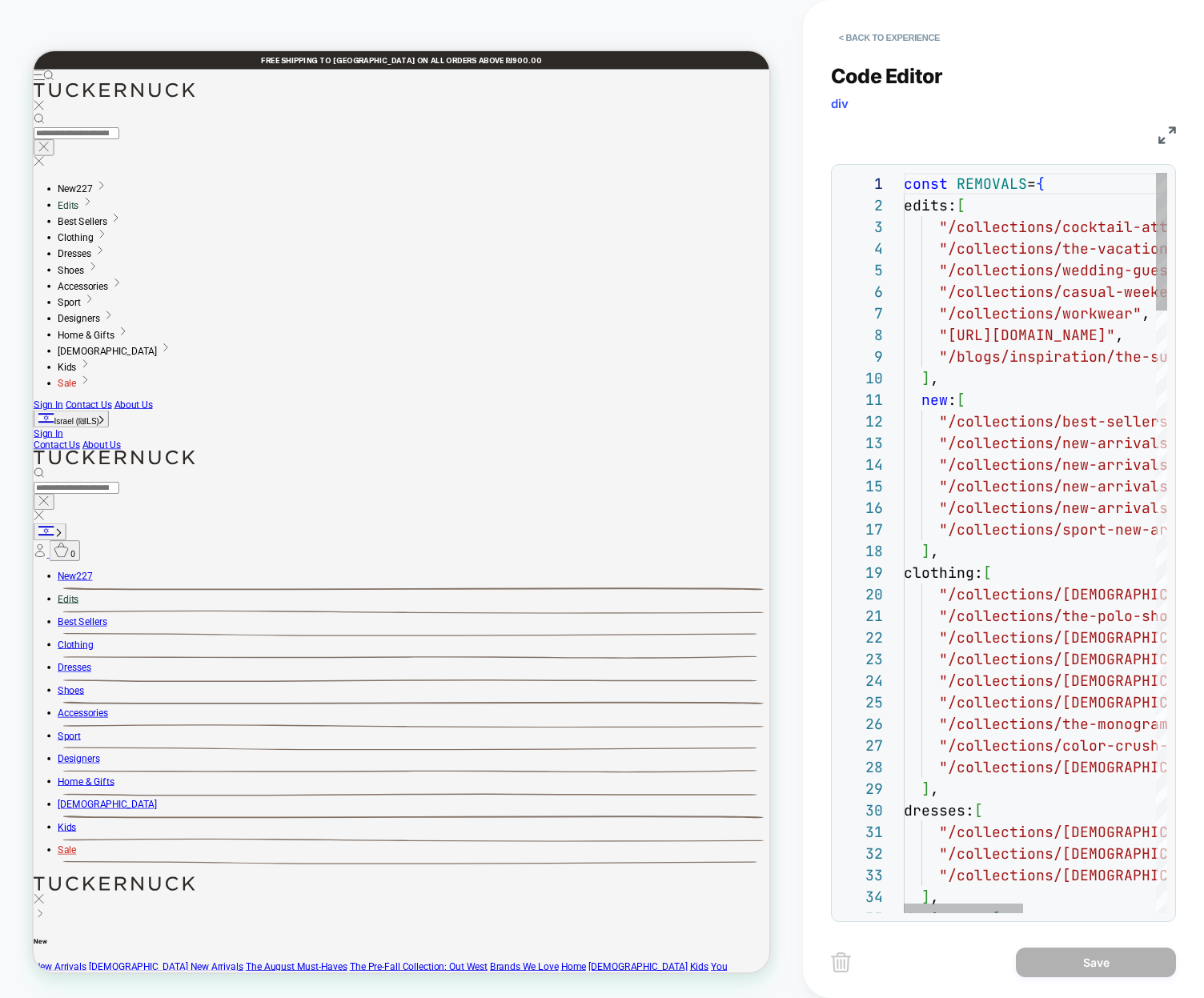
drag, startPoint x: 1028, startPoint y: 347, endPoint x: 1045, endPoint y: 402, distance: 57.6
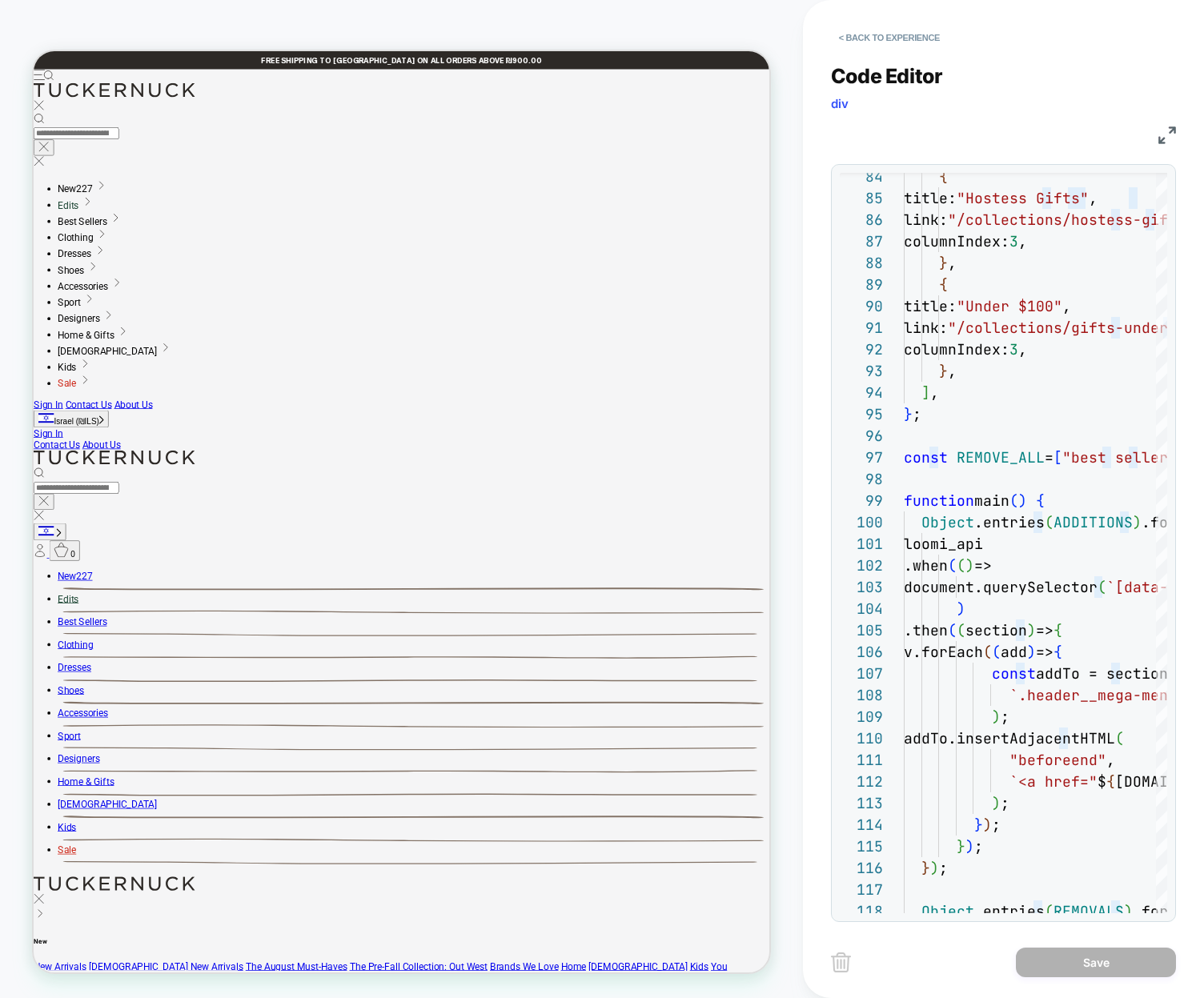
click at [1166, 140] on img at bounding box center [1167, 135] width 17 height 17
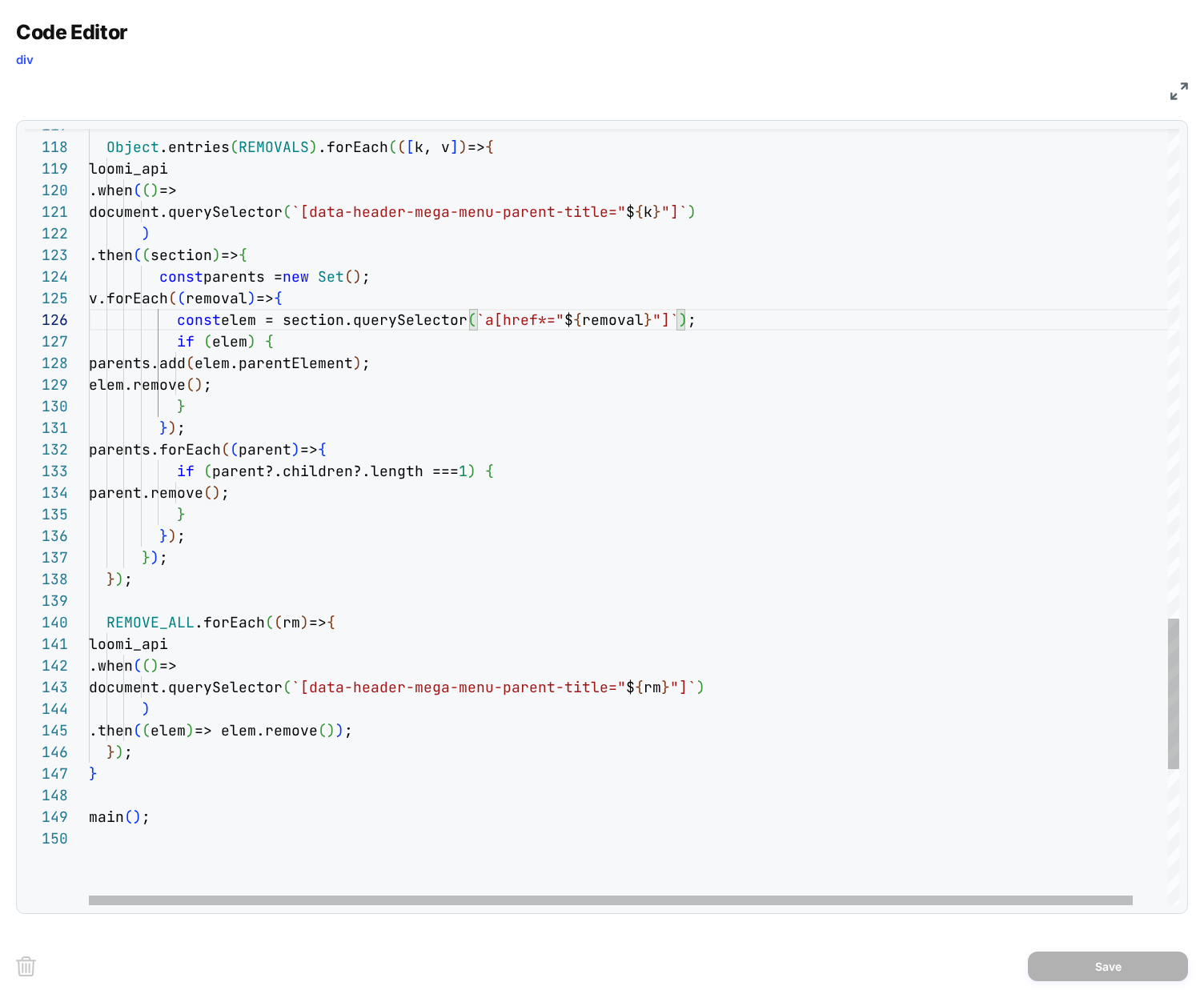
scroll to position [108, 528]
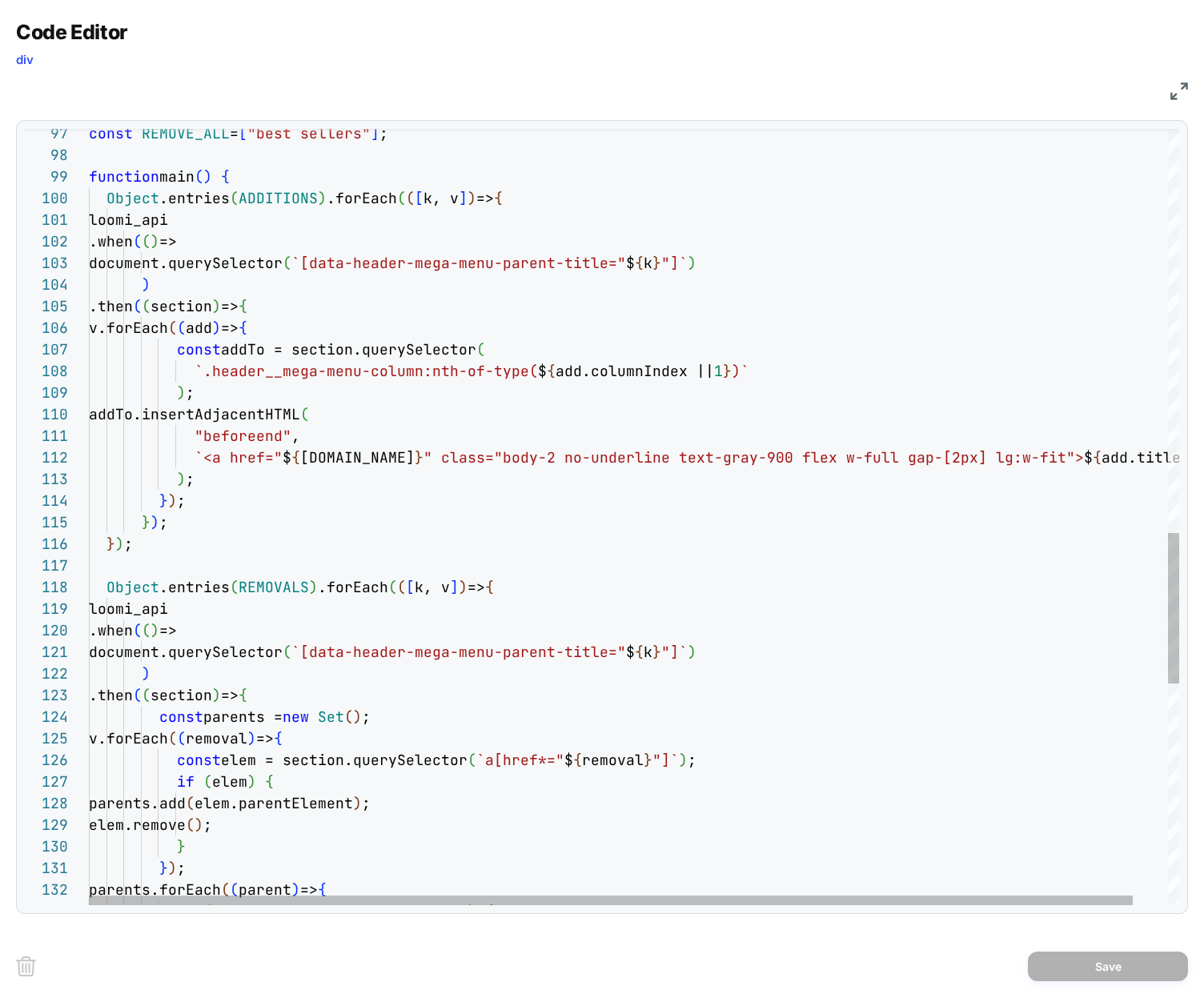
click at [550, 754] on div "const REMOVE_ALL = [ "best sellers" ] ; function main ( ) { Object .entries ( A…" at bounding box center [651, 46] width 1126 height 3994
type textarea "**********"
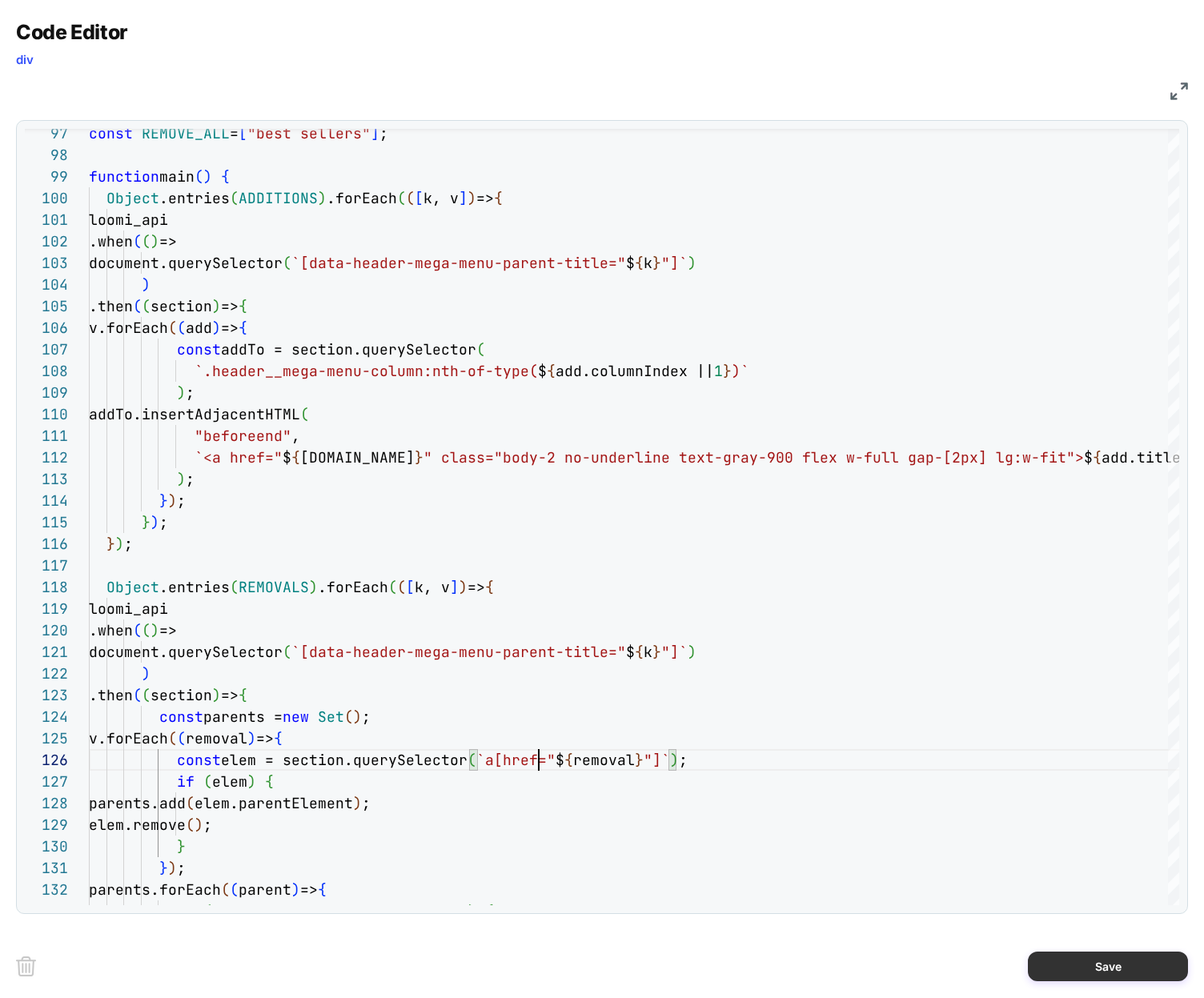
click at [1127, 969] on button "Save" at bounding box center [1107, 965] width 160 height 30
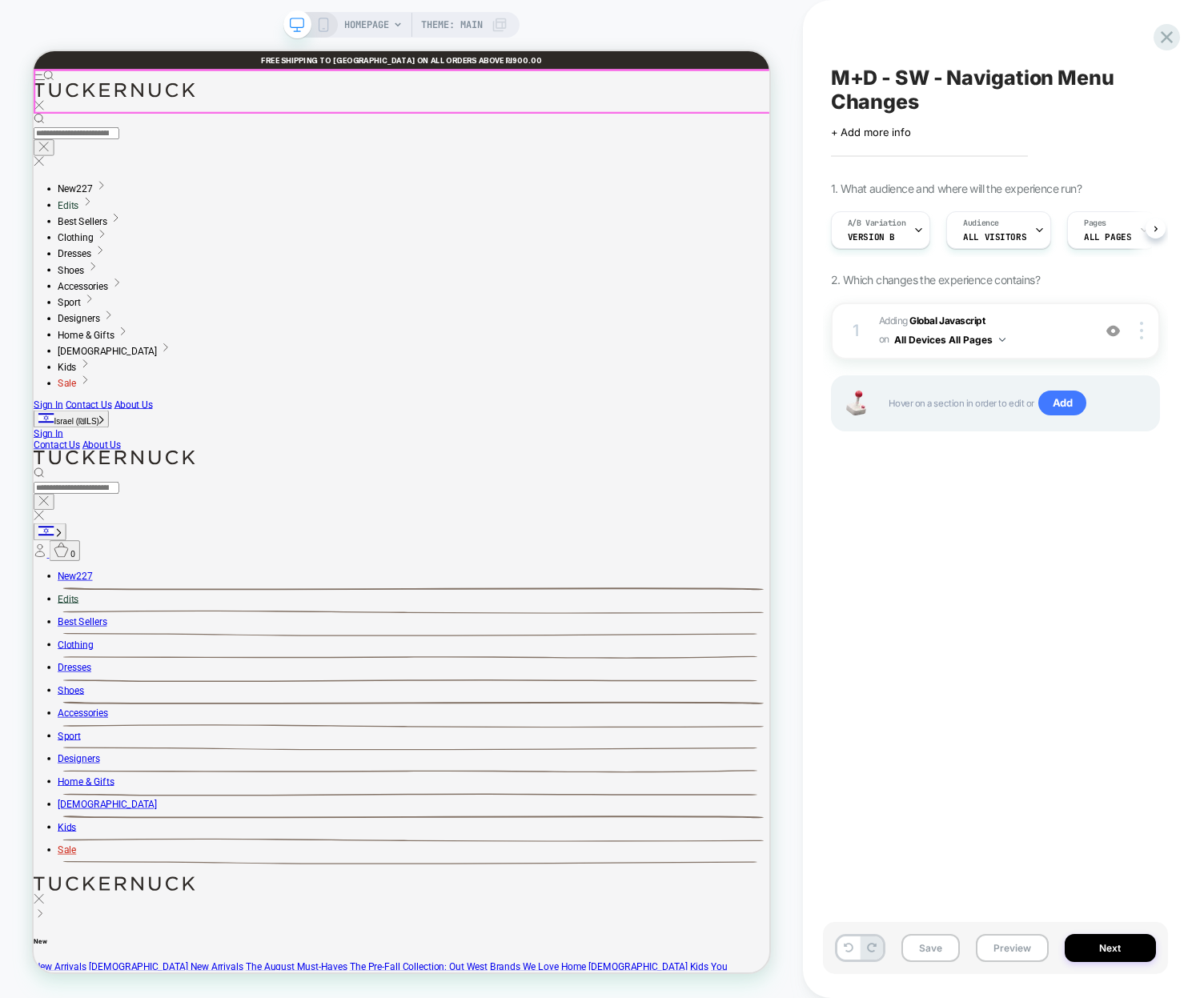
scroll to position [0, 1]
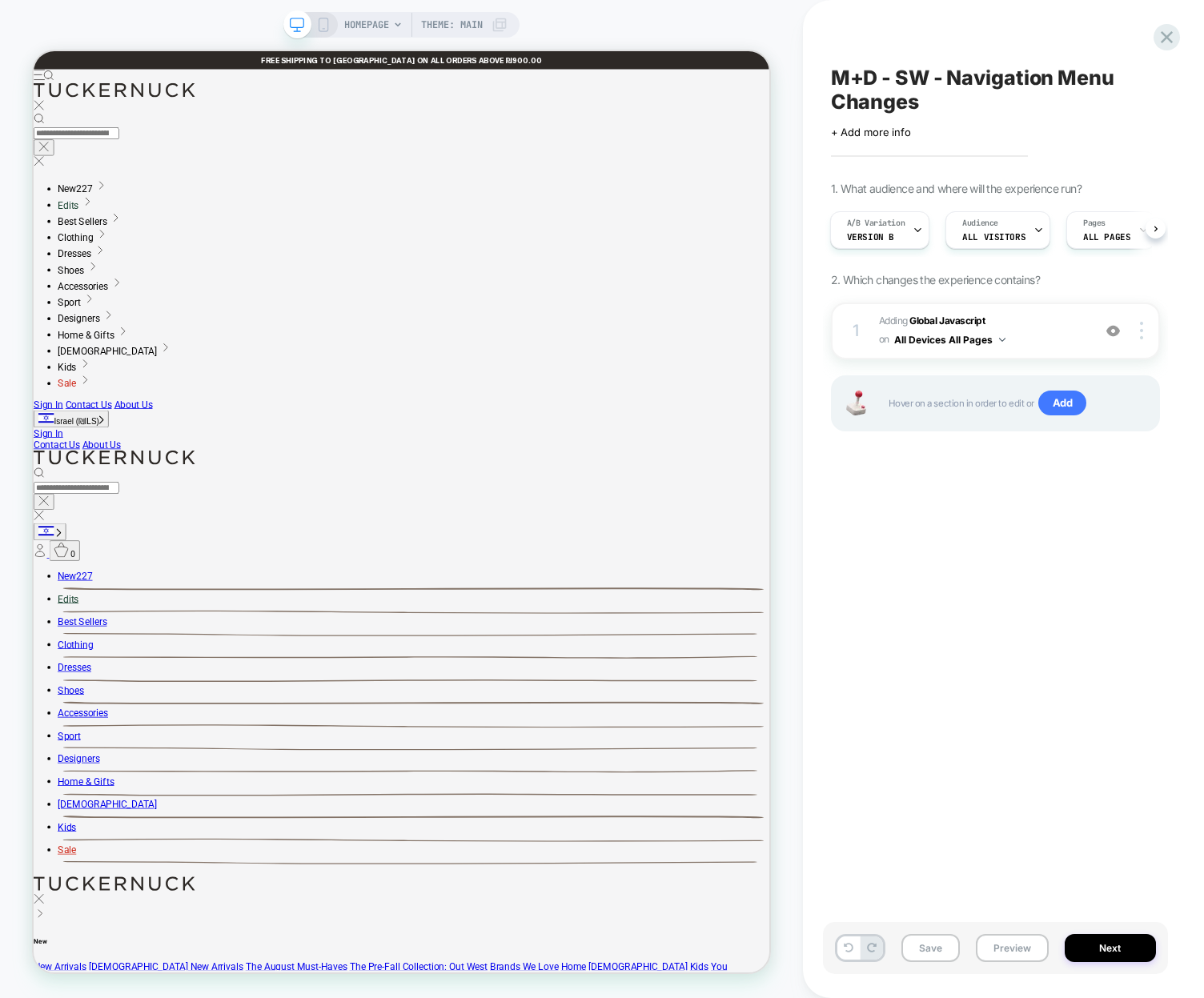
click at [1040, 683] on div "M+D - SW - Navigation Menu Changes Click to edit experience details + Add more …" at bounding box center [995, 499] width 345 height 965
click at [1117, 718] on div "M+D - SW - Navigation Menu Changes Click to edit experience details + Add more …" at bounding box center [995, 499] width 345 height 965
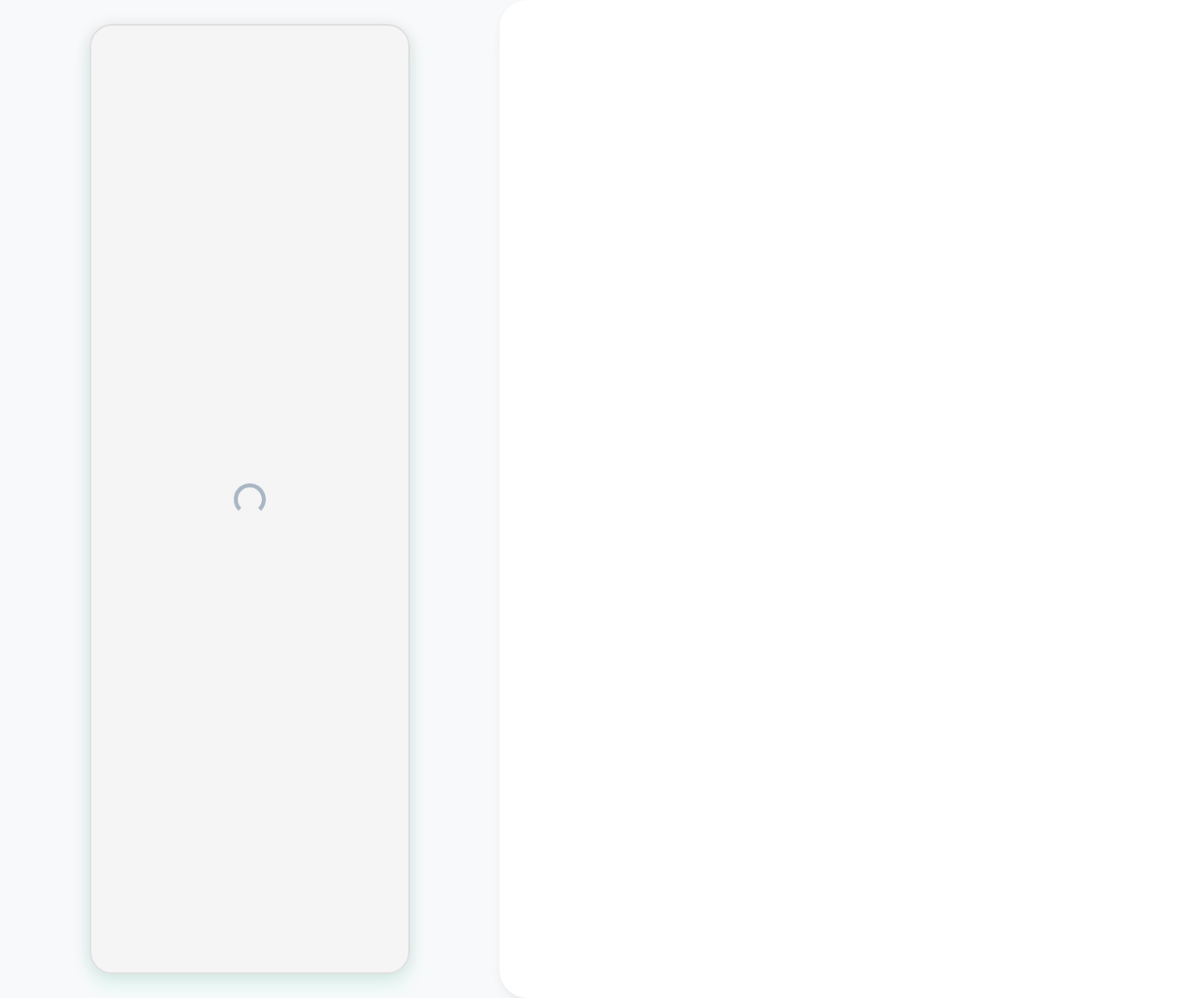
click at [491, 166] on div at bounding box center [250, 499] width 500 height 965
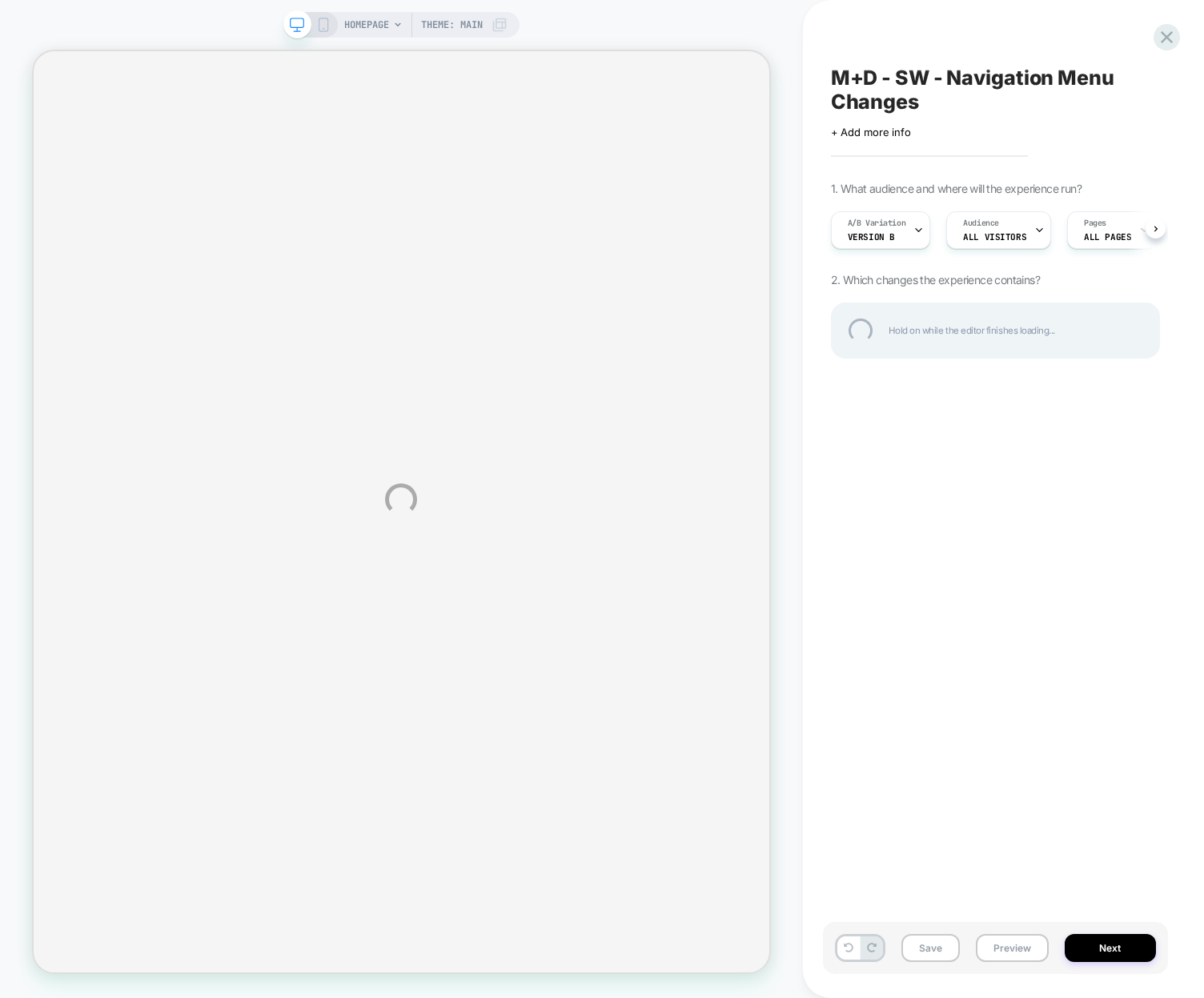
click at [659, 19] on div "HOMEPAGE Theme: MAIN M+D - SW - Navigation Menu Changes Click to edit experienc…" at bounding box center [602, 499] width 1204 height 998
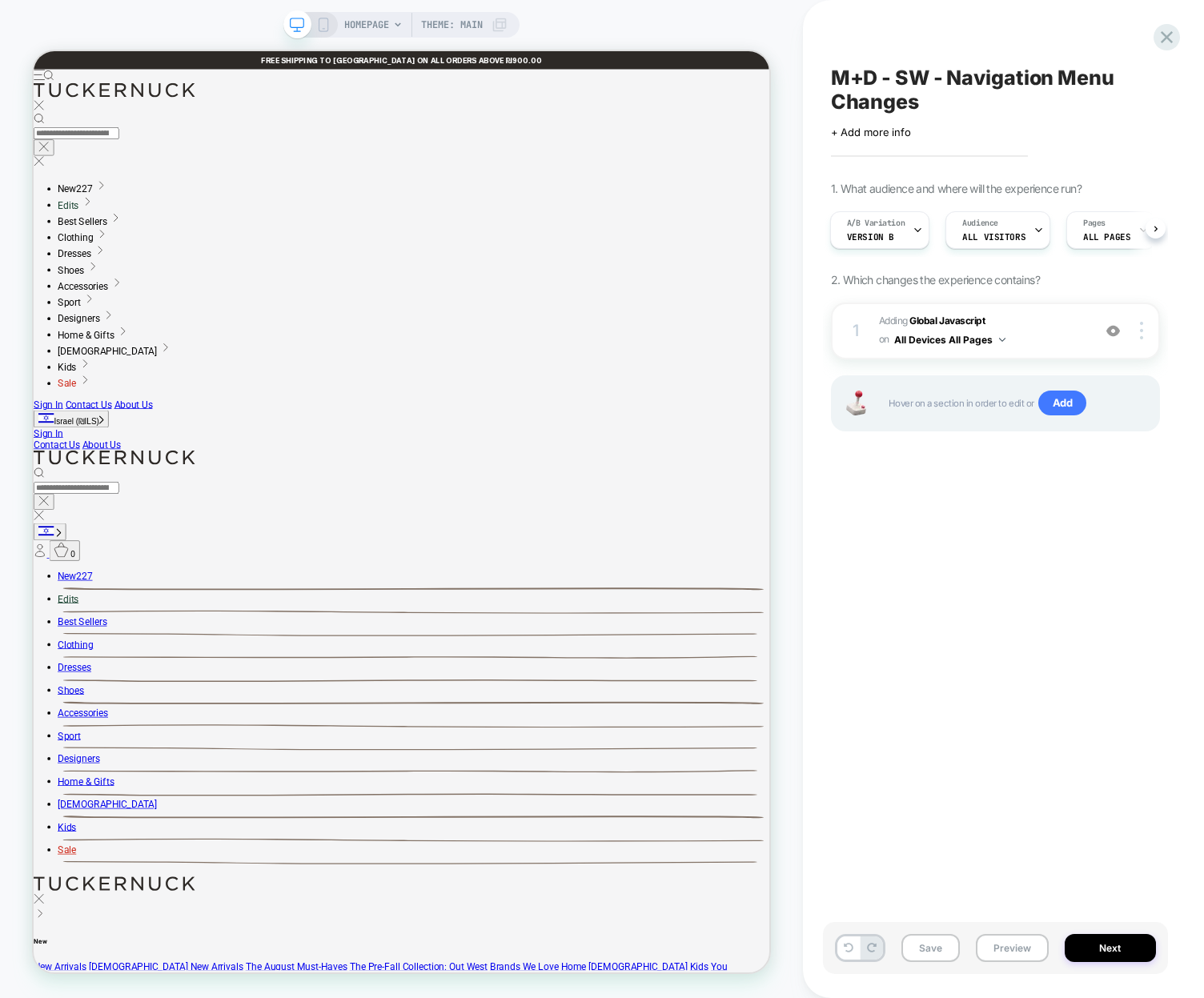
click at [1129, 551] on div "M+D - SW - Navigation Menu Changes Click to edit experience details + Add more …" at bounding box center [995, 499] width 345 height 965
click at [1055, 326] on span "Adding Global Javascript on All Devices All Pages" at bounding box center [980, 330] width 205 height 37
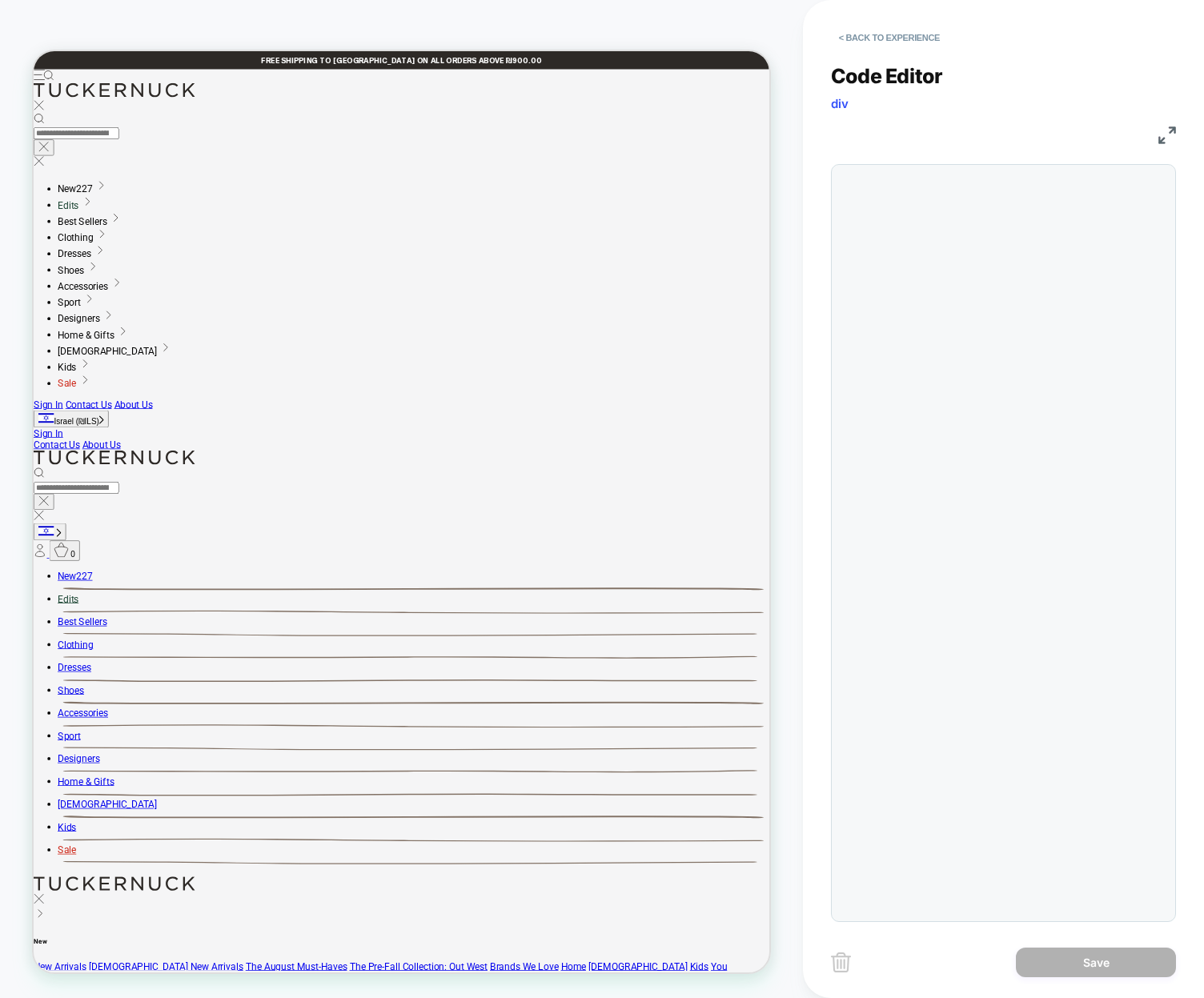
click at [1163, 133] on img at bounding box center [1167, 135] width 17 height 17
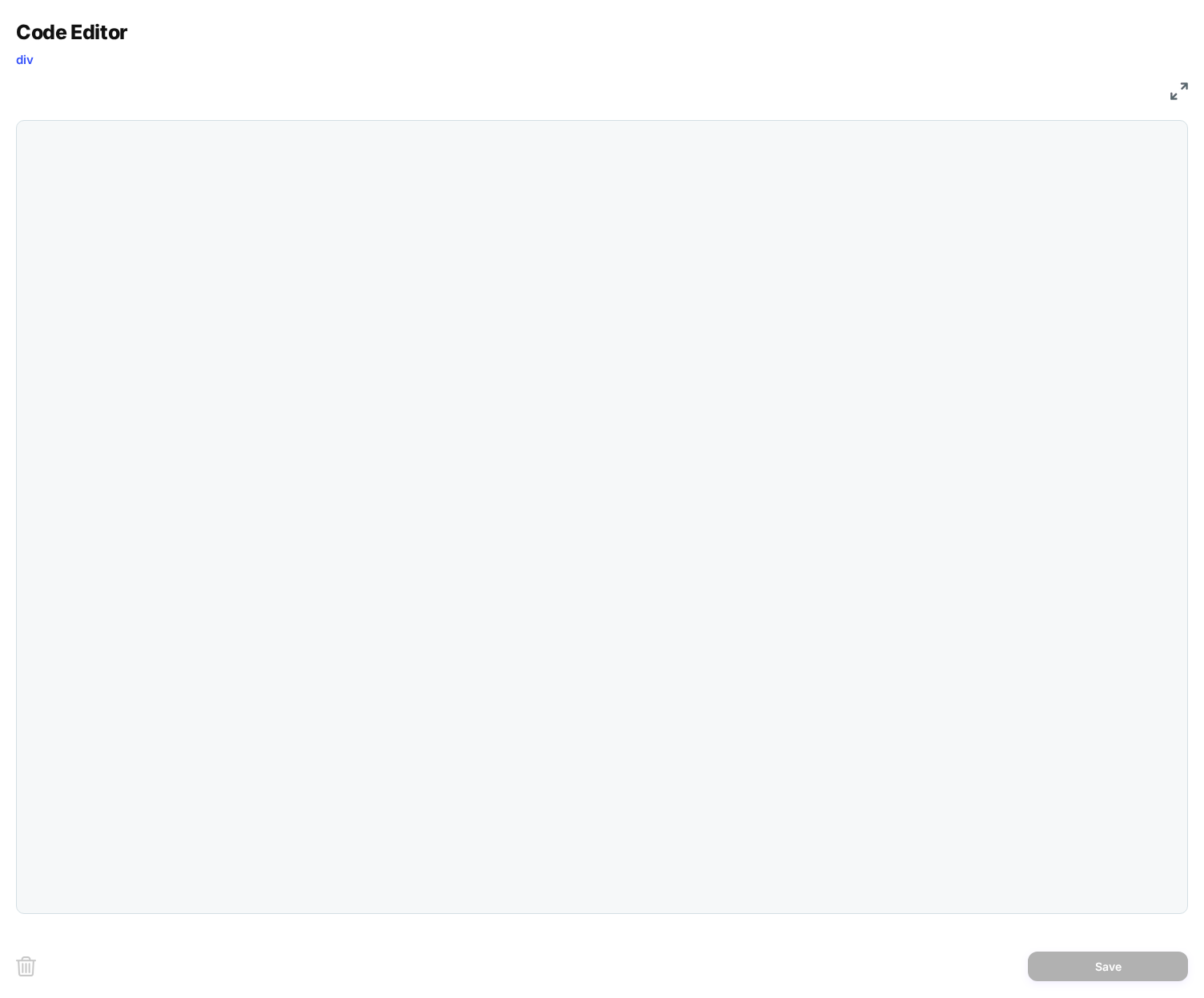
click at [506, 358] on div at bounding box center [602, 517] width 1171 height 793
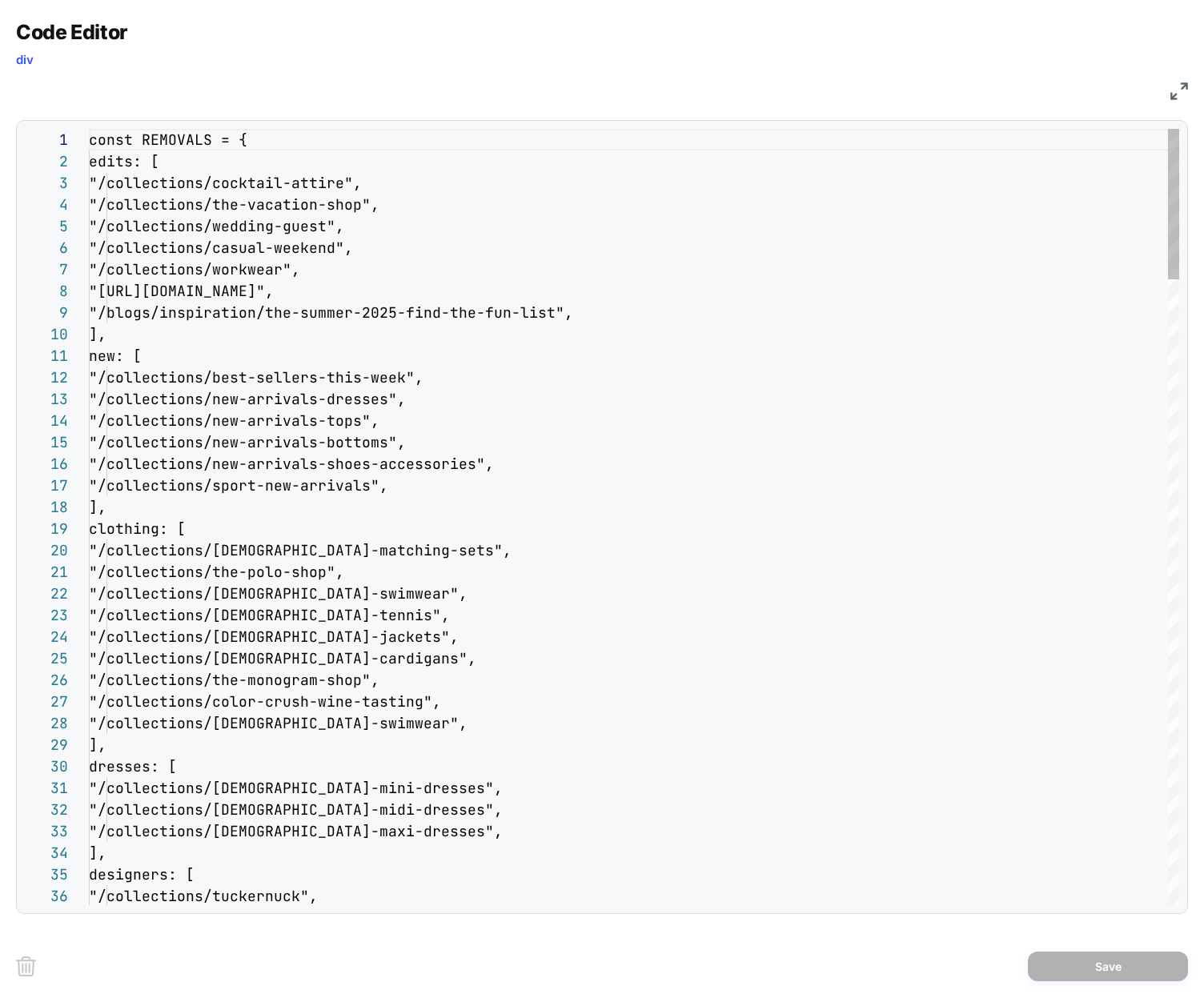
scroll to position [216, 0]
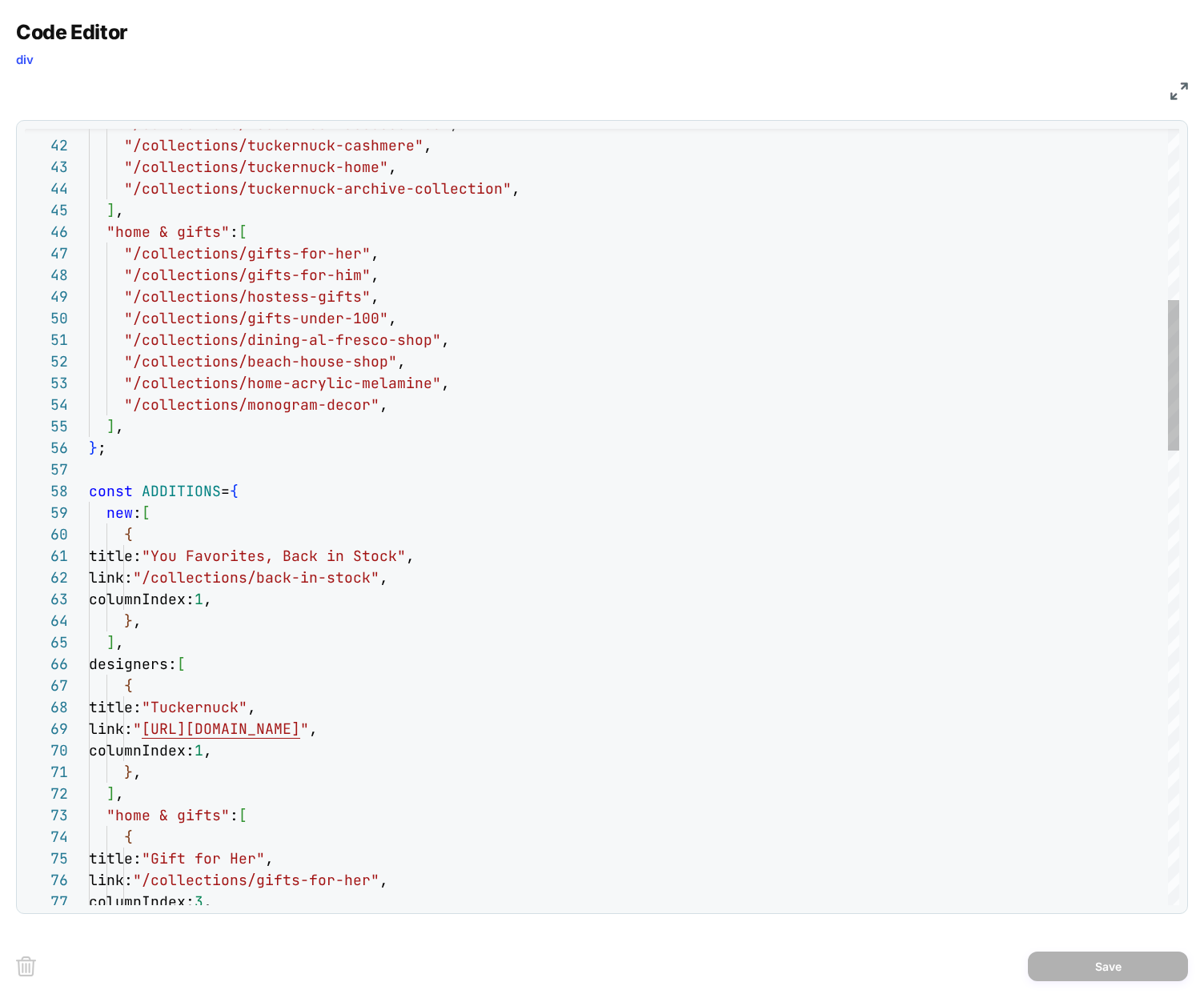
scroll to position [64, 52]
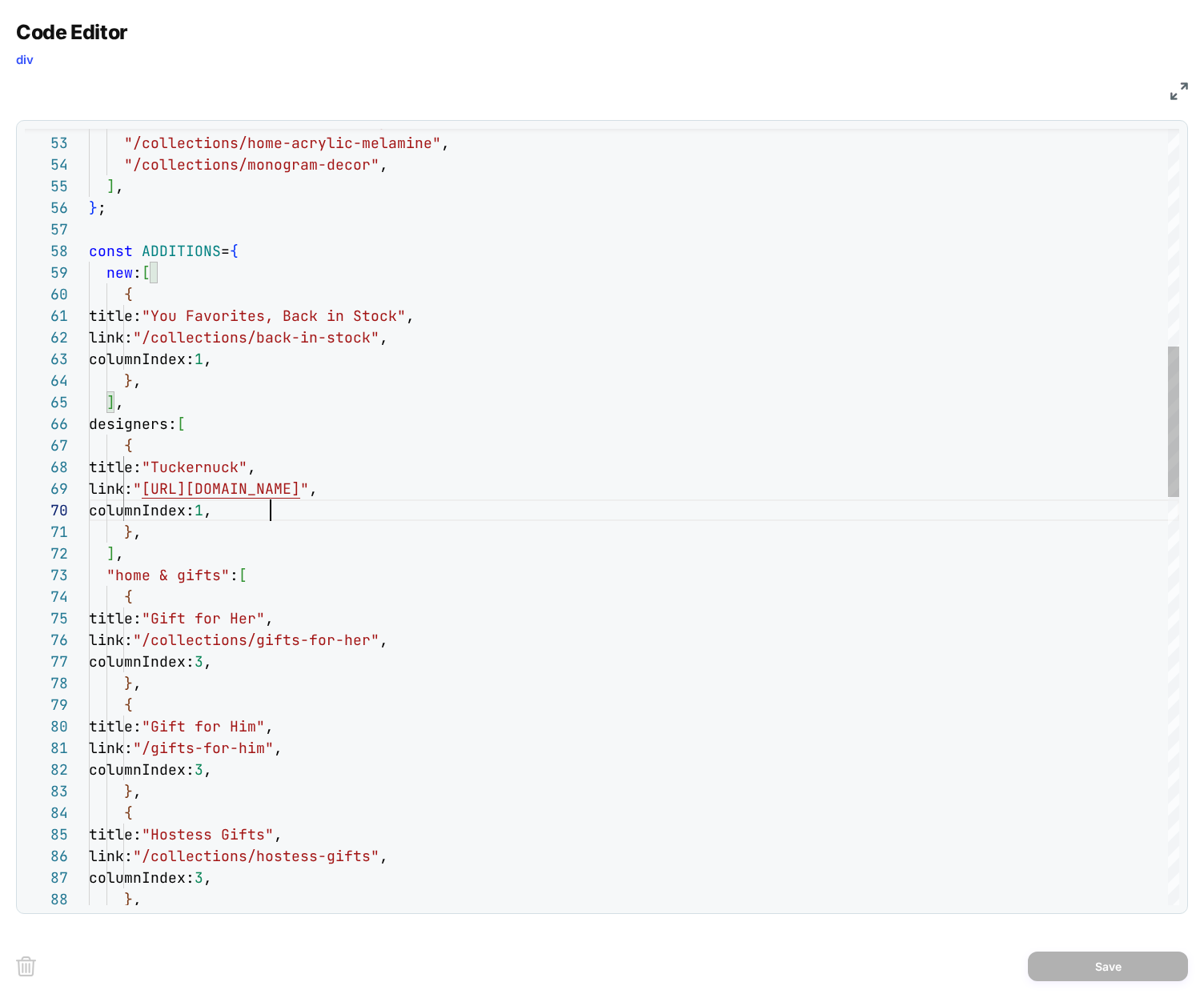
drag, startPoint x: 332, startPoint y: 503, endPoint x: 354, endPoint y: 517, distance: 26.1
click at [332, 504] on div ""/collections/beach-house-shop" , "/collections/home-acrylic-melamine" , "/coll…" at bounding box center [633, 1006] width 1090 height 3994
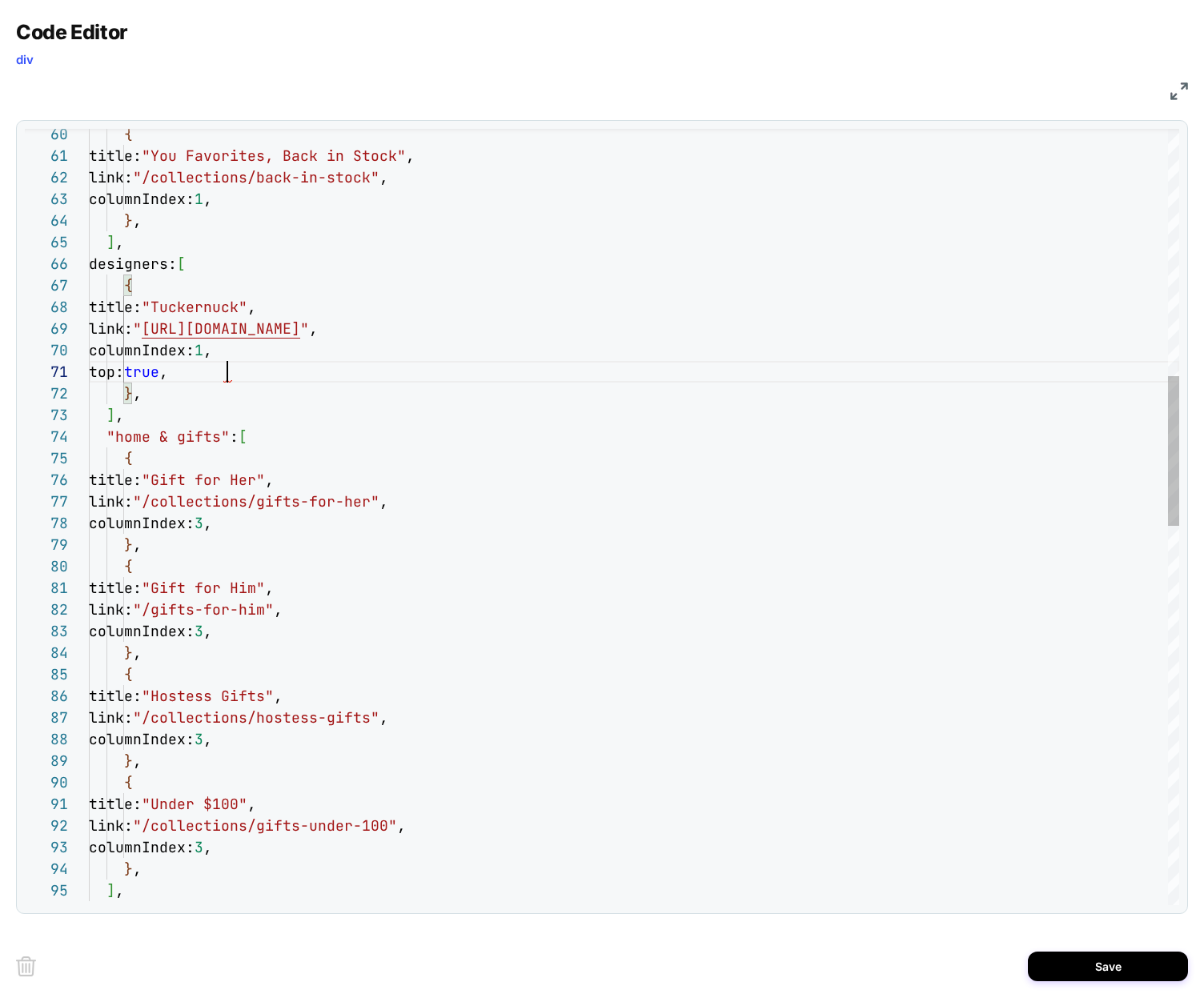
scroll to position [0, 138]
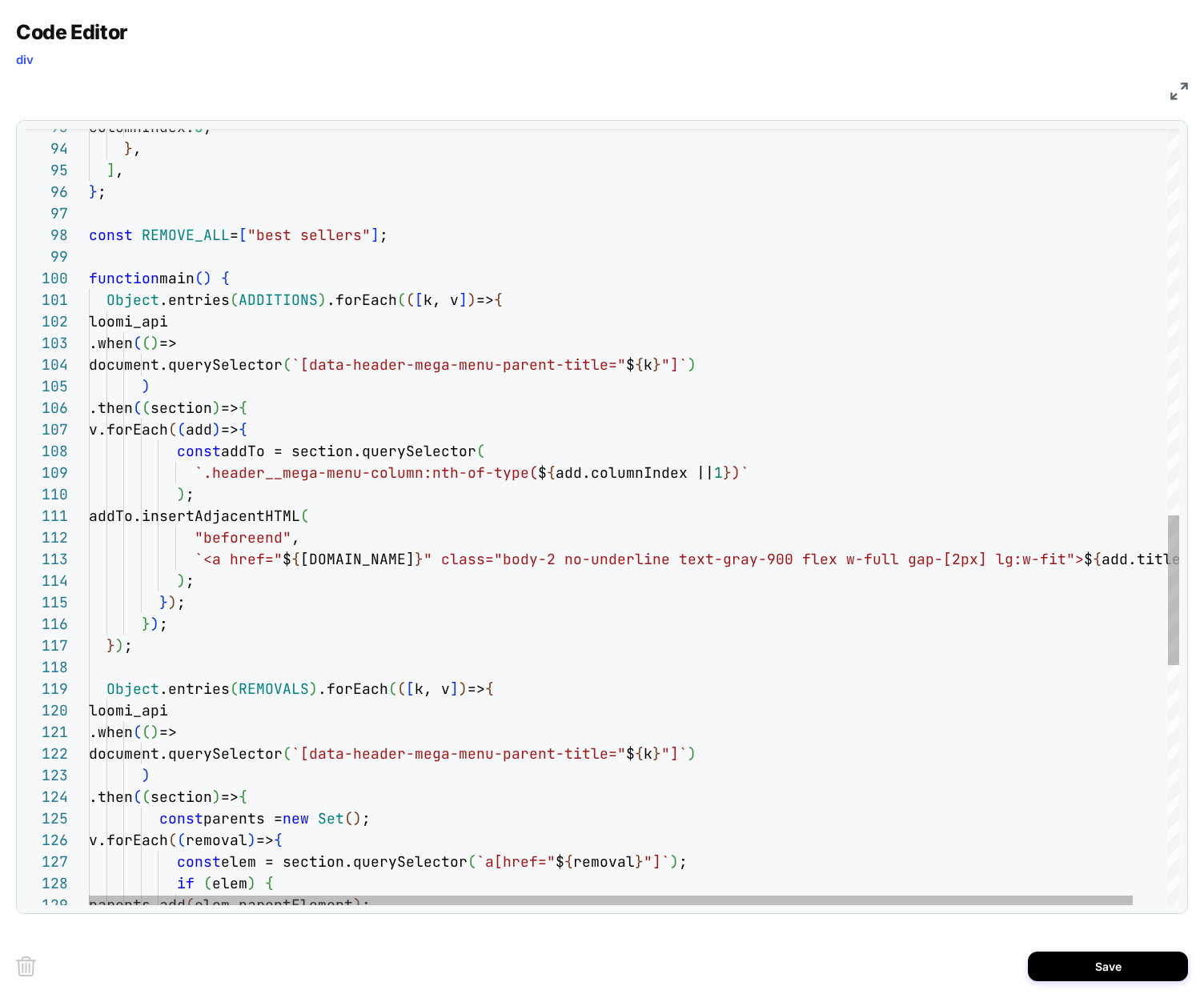
click at [258, 538] on div "const addTo = section.querySelector ( `.header__mega-menu-column:nth-of-type( $…" at bounding box center [651, 136] width 1126 height 4016
click at [189, 532] on div "const addTo = section.querySelector ( `.header__mega-menu-column:nth-of-type( $…" at bounding box center [651, 136] width 1126 height 4016
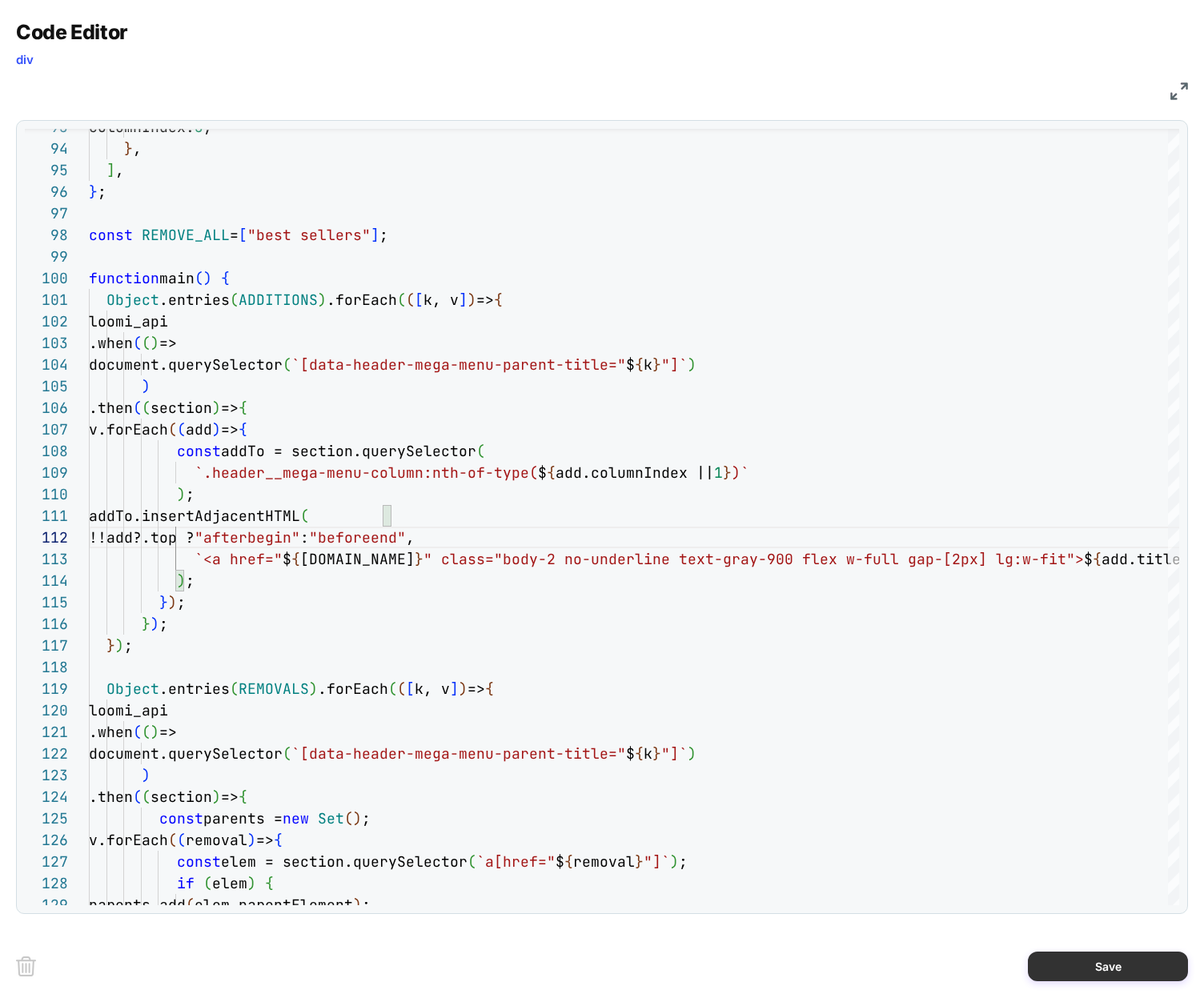
type textarea "**********"
click at [1092, 953] on button "Save" at bounding box center [1107, 965] width 160 height 30
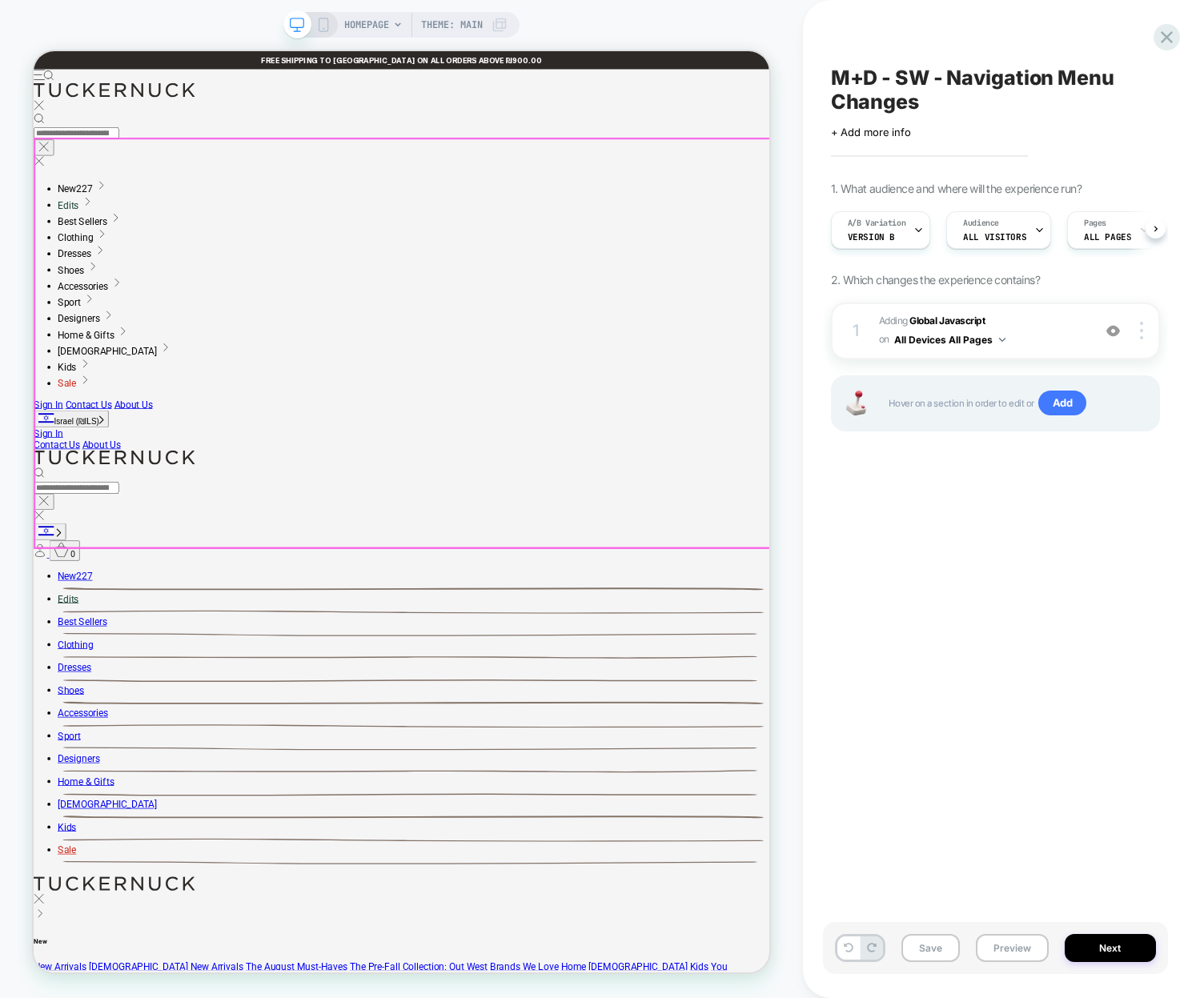
scroll to position [0, 1]
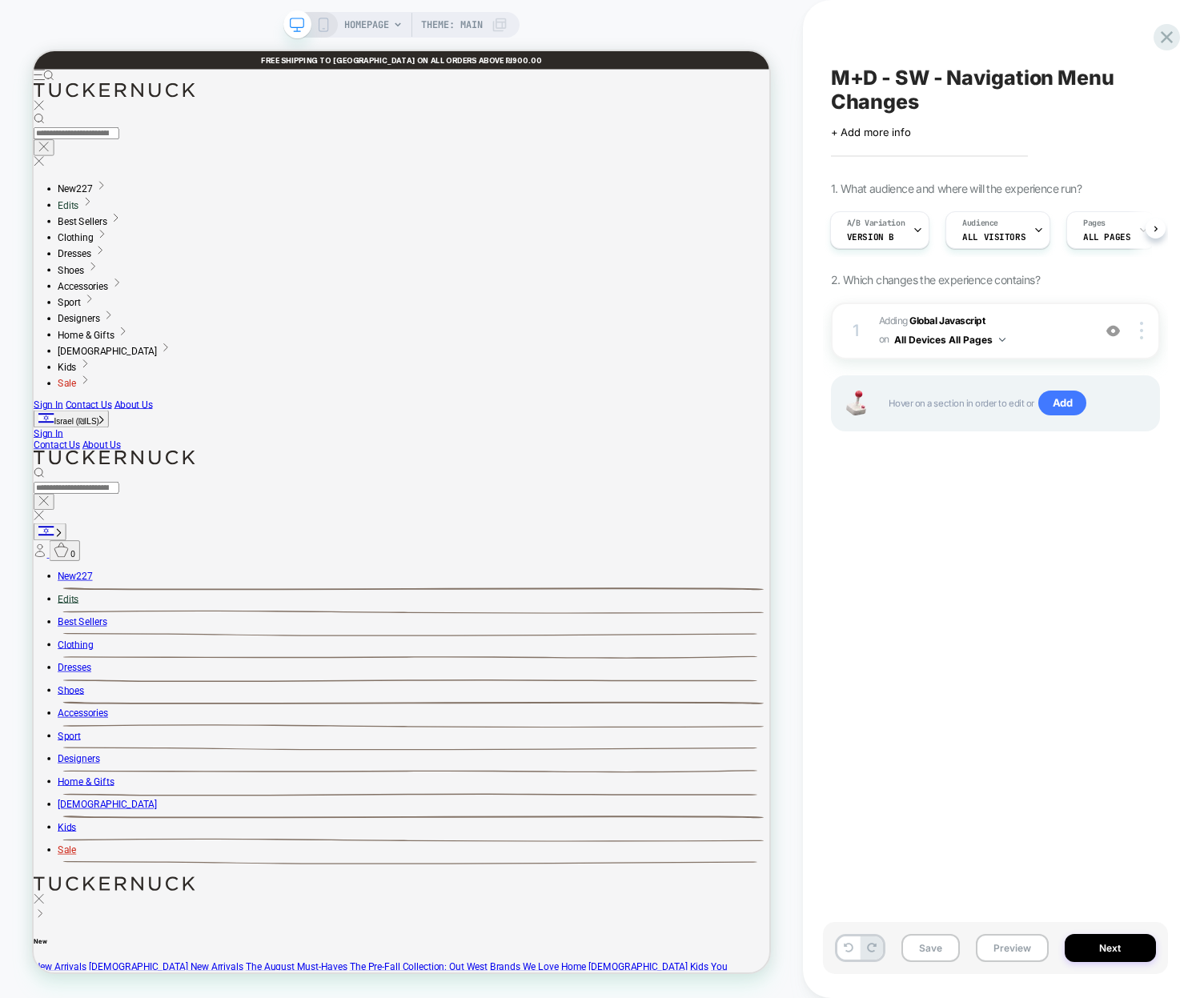
drag, startPoint x: 960, startPoint y: 607, endPoint x: 956, endPoint y: 458, distance: 149.1
click at [960, 607] on div "M+D - SW - Navigation Menu Changes Click to edit experience details + Add more …" at bounding box center [995, 499] width 345 height 965
click at [1037, 329] on span "Adding Global Javascript on All Devices All Pages" at bounding box center [980, 330] width 205 height 37
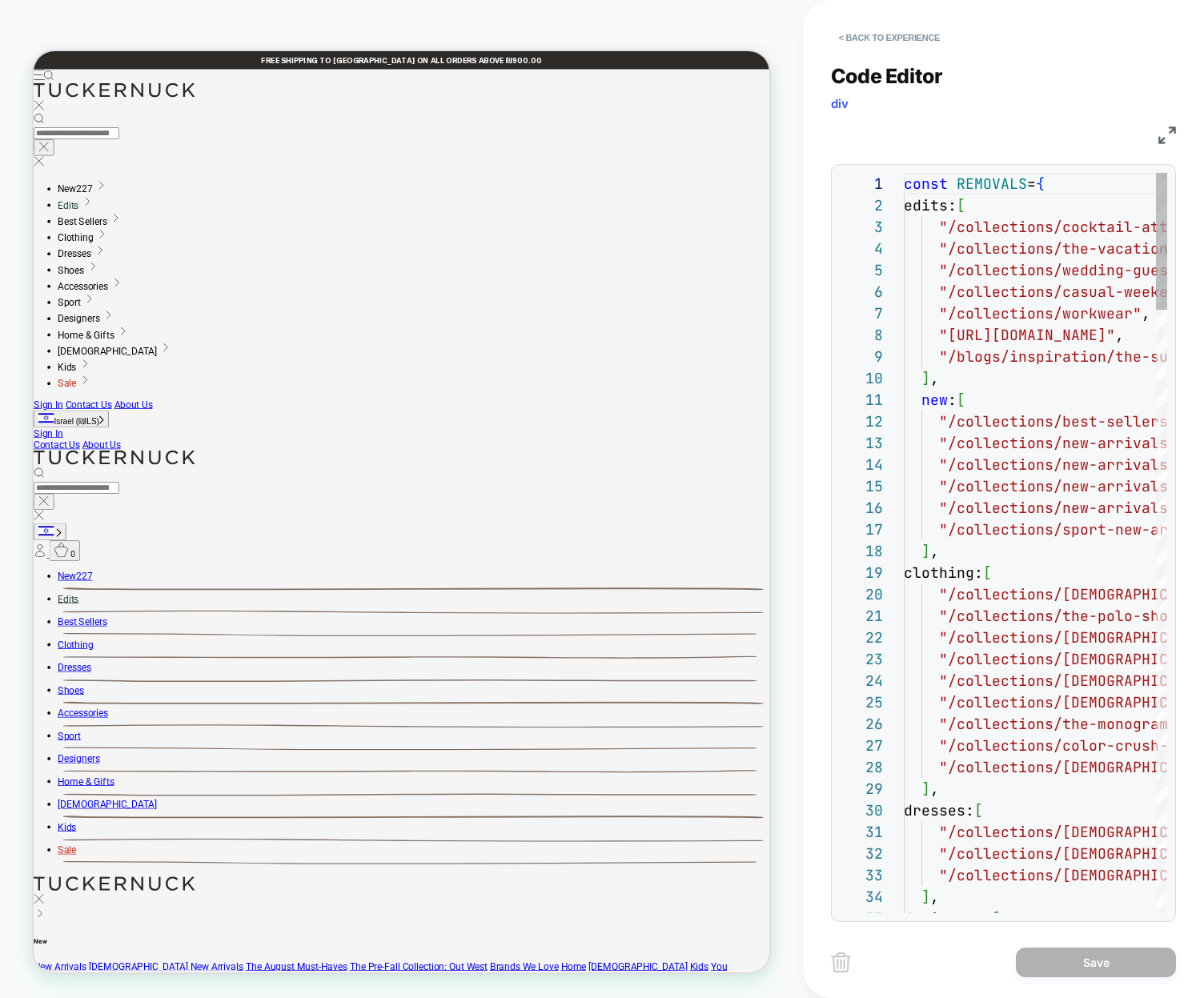
scroll to position [216, 0]
click at [1170, 136] on img at bounding box center [1167, 135] width 17 height 17
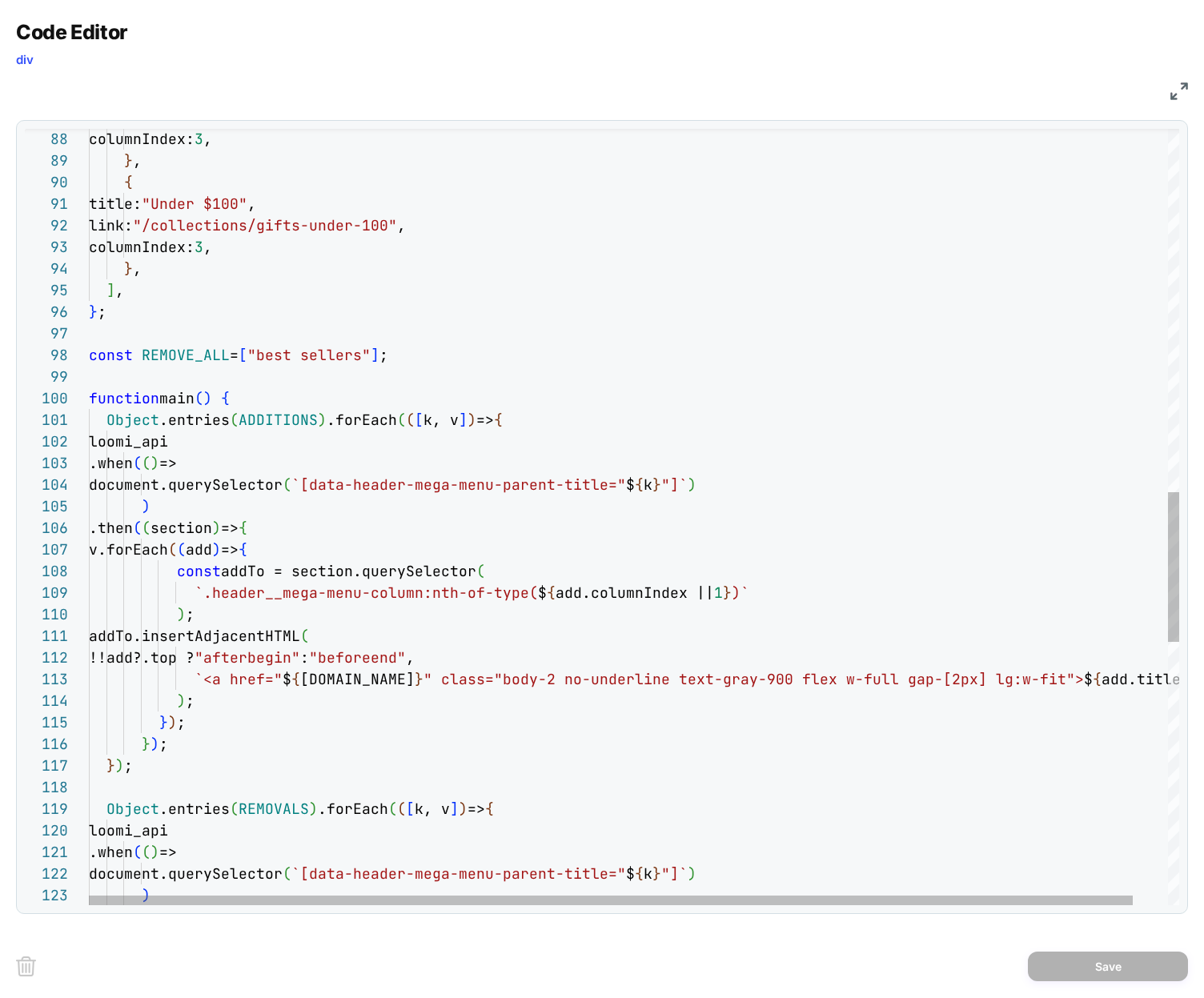
scroll to position [194, 147]
click at [342, 401] on div "columnIndex: 3 , } , { title: "Under $100" , link: "/collections/gifts-under-10…" at bounding box center [651, 256] width 1126 height 4016
click at [209, 366] on div "columnIndex: 3 , } , { title: "Under $100" , link: "/collections/gifts-under-10…" at bounding box center [651, 256] width 1126 height 4016
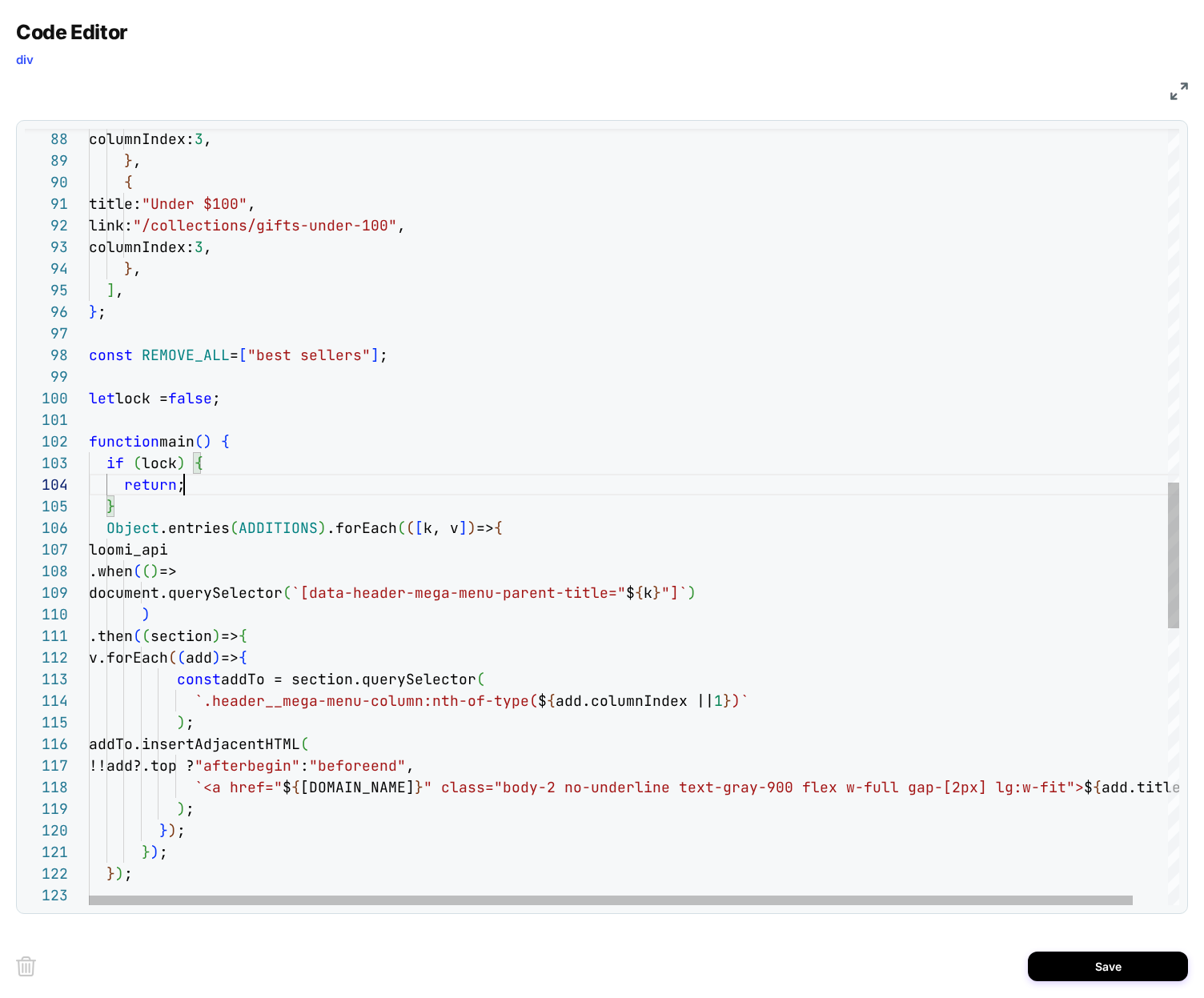
scroll to position [64, 95]
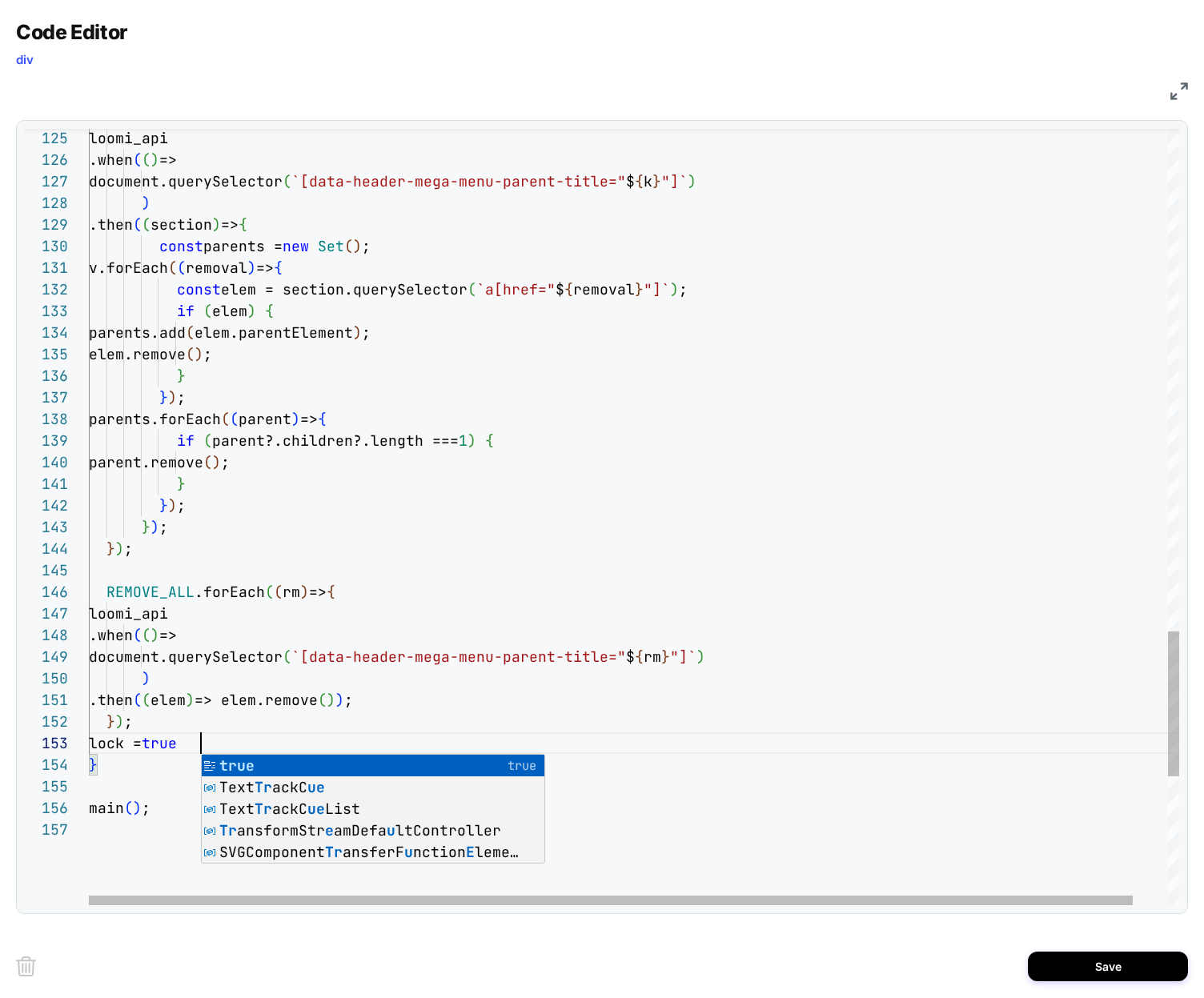
scroll to position [43, 121]
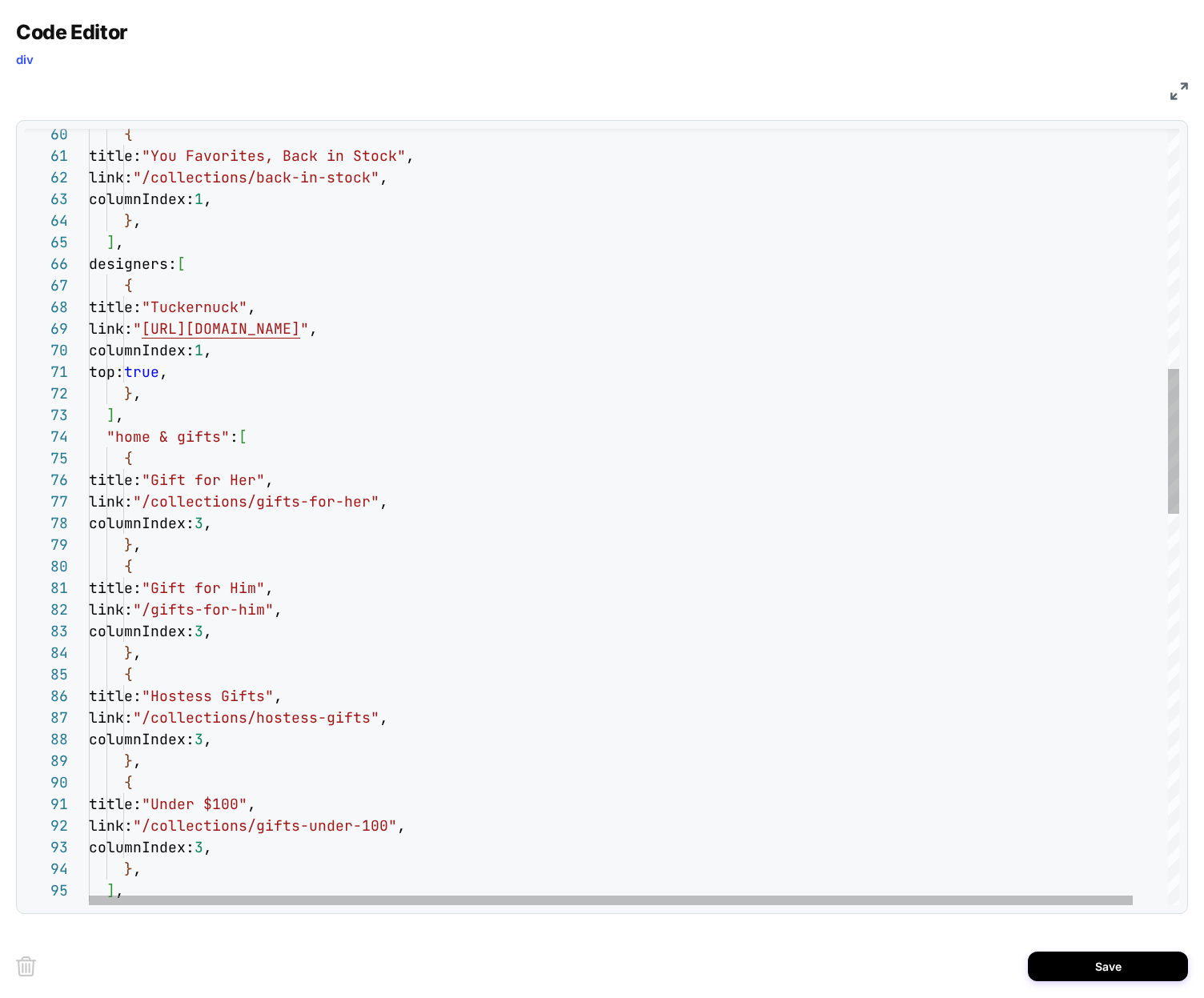
click at [294, 463] on div "] , } ; columnIndex: 3 , } , title: "Under $100" , link: "/collections/gifts-un…" at bounding box center [651, 922] width 1126 height 4146
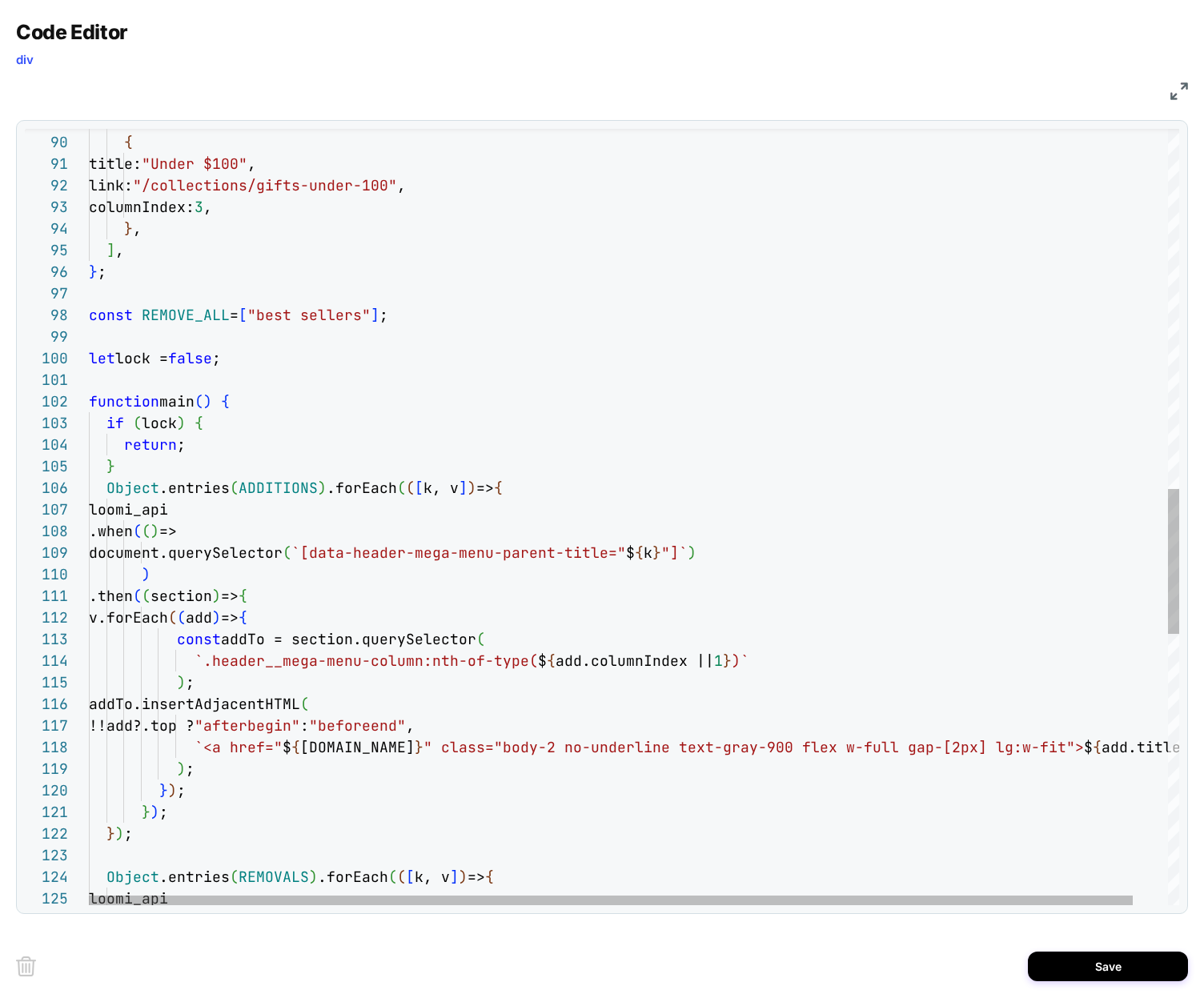
click at [271, 639] on div "} , { title: "Under $100" , link: "/collections/gifts-under-100" , columnIndex:…" at bounding box center [651, 281] width 1126 height 4146
drag, startPoint x: 376, startPoint y: 664, endPoint x: 366, endPoint y: 694, distance: 31.6
click at [376, 664] on div "} , { title: "Under $100" , link: "/collections/gifts-under-100" , columnIndex:…" at bounding box center [651, 281] width 1126 height 4146
drag, startPoint x: 436, startPoint y: 711, endPoint x: 435, endPoint y: 720, distance: 9.1
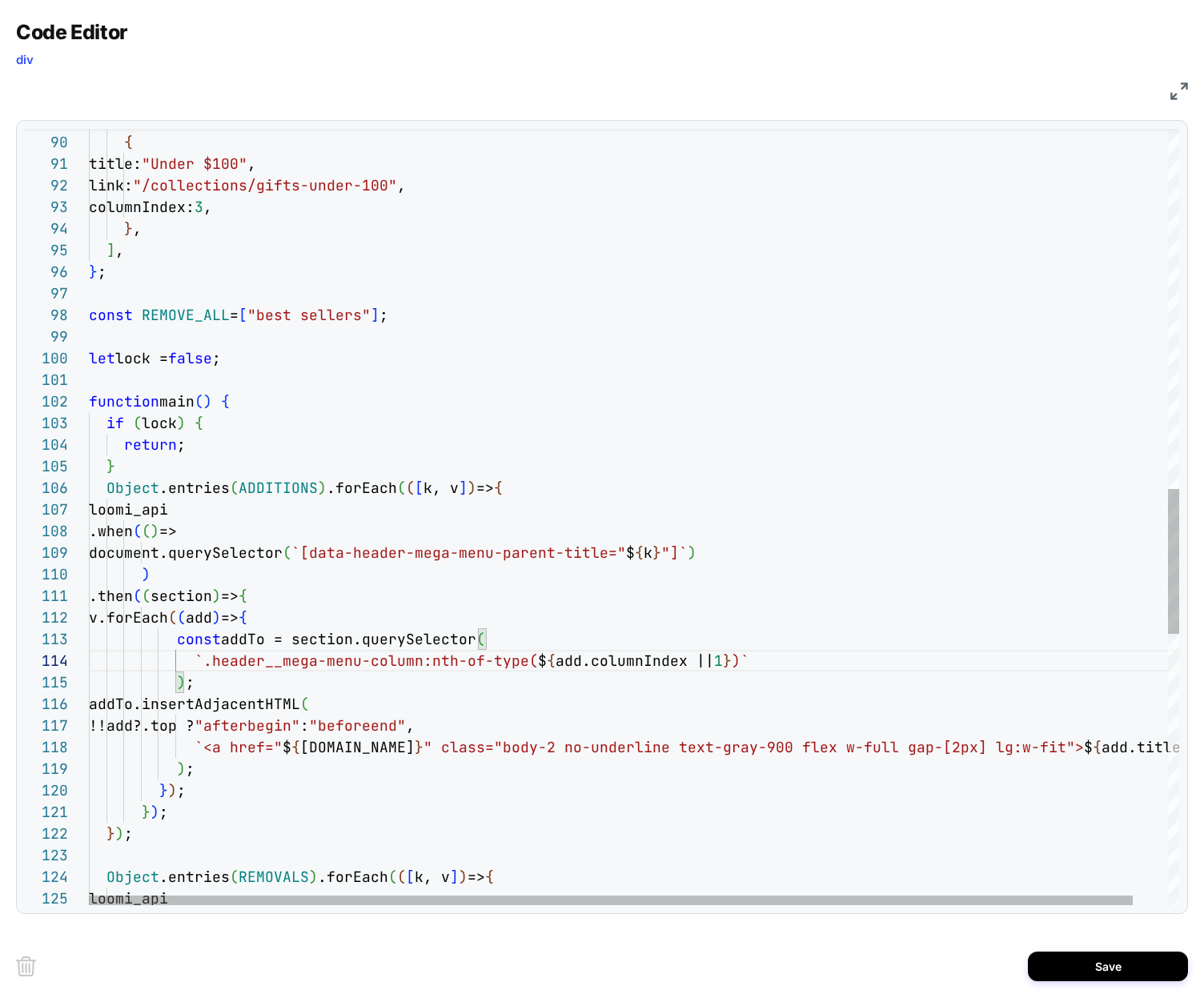
click at [436, 713] on div "} , { title: "Under $100" , link: "/collections/gifts-under-100" , columnIndex:…" at bounding box center [651, 281] width 1126 height 4146
drag, startPoint x: 202, startPoint y: 697, endPoint x: 231, endPoint y: 694, distance: 29.2
click at [203, 697] on div "} , { title: "Under $100" , link: "/collections/gifts-under-100" , columnIndex:…" at bounding box center [651, 281] width 1126 height 4146
drag, startPoint x: 361, startPoint y: 708, endPoint x: 351, endPoint y: 718, distance: 14.1
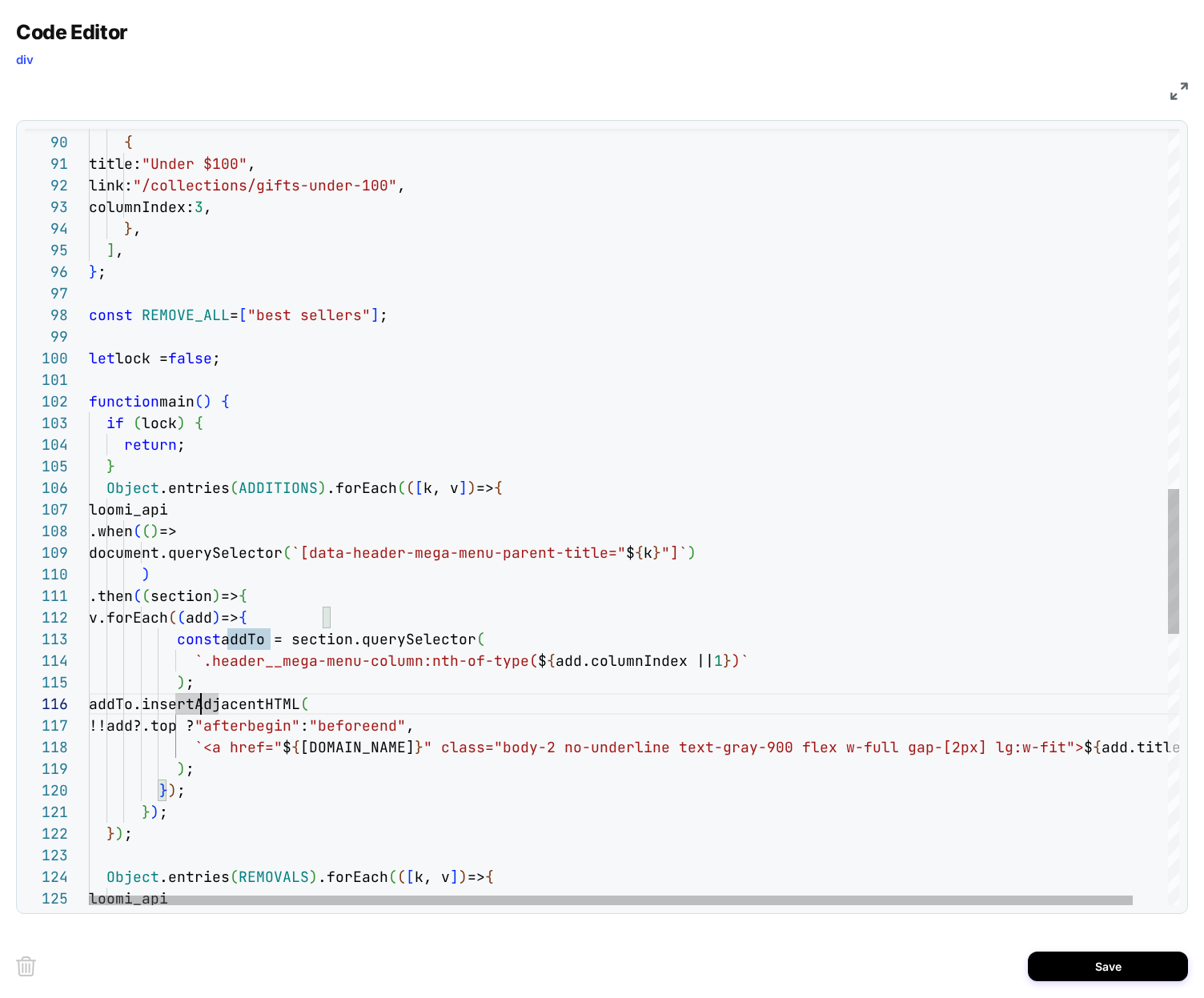
click at [361, 708] on div "} , { title: "Under $100" , link: "/collections/gifts-under-100" , columnIndex:…" at bounding box center [651, 281] width 1126 height 4146
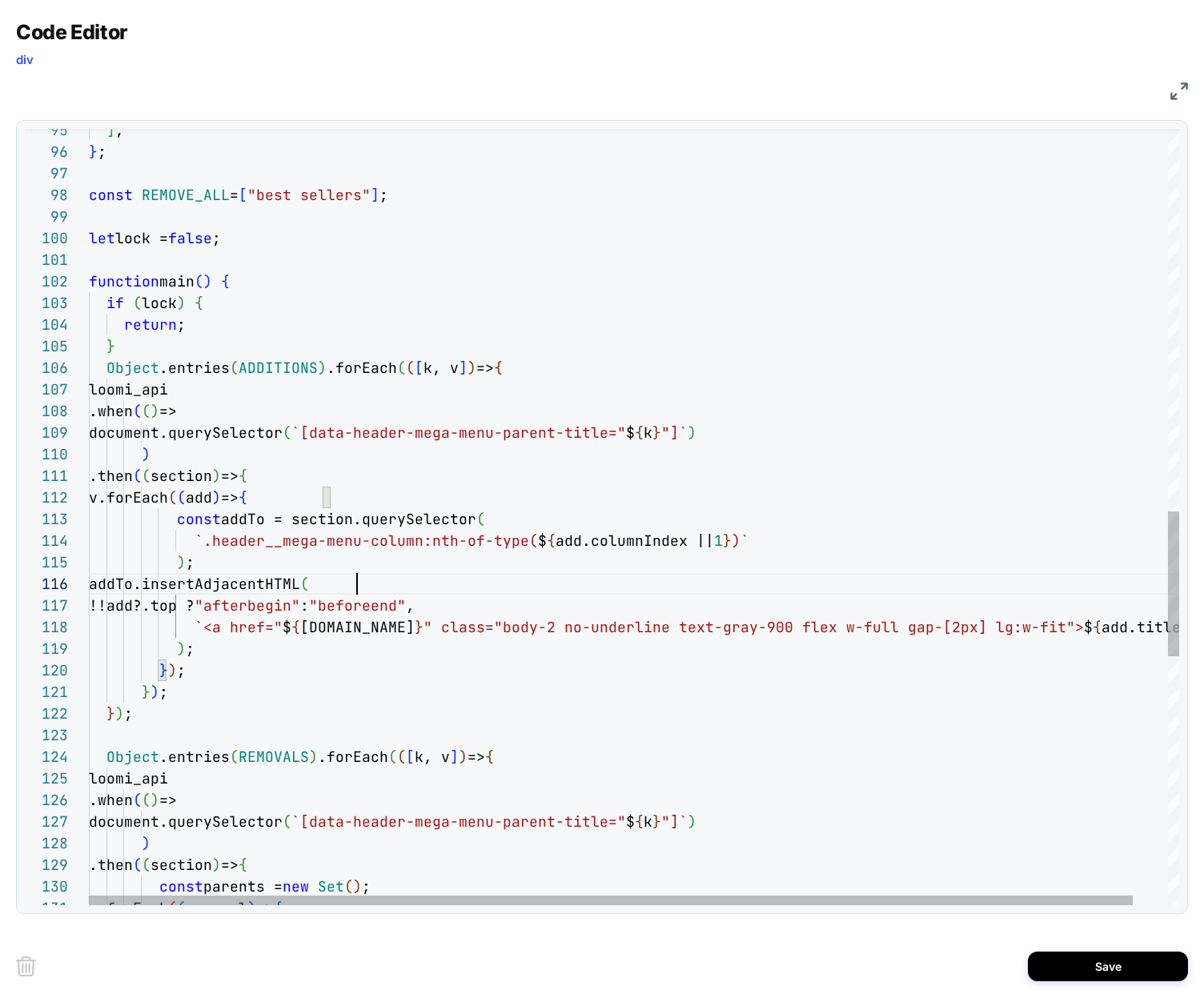
click at [268, 602] on div "] , } ; const REMOVE_ALL = [ "best sellers" ] ; let lock = false ; function mai…" at bounding box center [651, 161] width 1126 height 4146
click at [284, 583] on div "] , } ; const REMOVE_ALL = [ "best sellers" ] ; let lock = false ; function mai…" at bounding box center [651, 161] width 1126 height 4146
click at [193, 581] on div "] , } ; const REMOVE_ALL = [ "best sellers" ] ; let lock = false ; function mai…" at bounding box center [651, 161] width 1126 height 4146
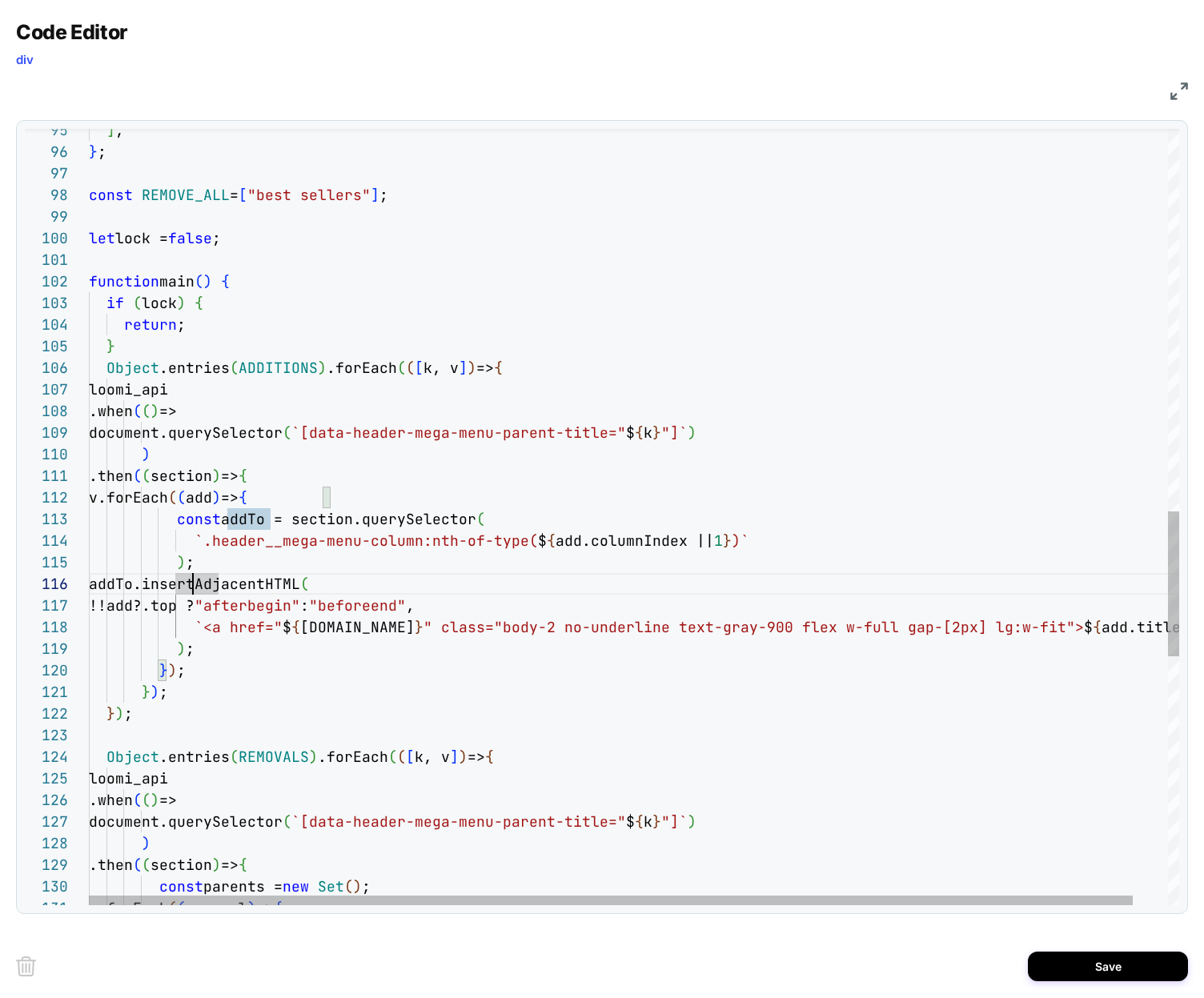
click at [206, 581] on div "] , } ; const REMOVE_ALL = [ "best sellers" ] ; let lock = false ; function mai…" at bounding box center [651, 161] width 1126 height 4146
click at [208, 581] on div "] , } ; const REMOVE_ALL = [ "best sellers" ] ; let lock = false ; function mai…" at bounding box center [651, 161] width 1126 height 4146
click at [207, 579] on div "] , } ; const REMOVE_ALL = [ "best sellers" ] ; let lock = false ; function mai…" at bounding box center [651, 161] width 1126 height 4146
click at [323, 586] on div "] , } ; const REMOVE_ALL = [ "best sellers" ] ; let lock = false ; function mai…" at bounding box center [651, 161] width 1126 height 4146
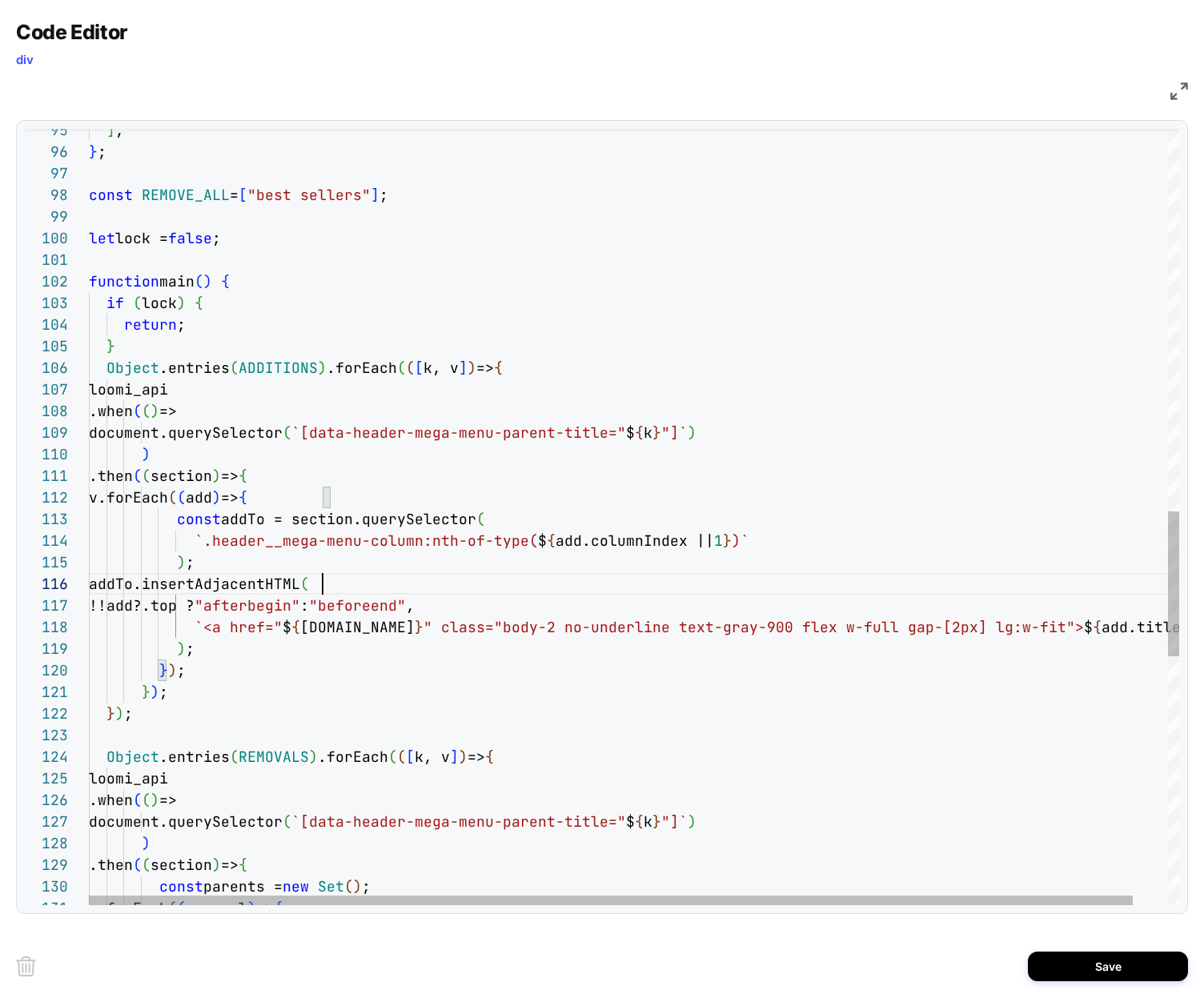
click at [428, 584] on div "] , } ; const REMOVE_ALL = [ "best sellers" ] ; let lock = false ; function mai…" at bounding box center [651, 161] width 1126 height 4146
click at [269, 610] on div "] , } ; const REMOVE_ALL = [ "best sellers" ] ; let lock = false ; function mai…" at bounding box center [651, 161] width 1126 height 4146
click at [369, 602] on div "] , } ; const REMOVE_ALL = [ "best sellers" ] ; let lock = false ; function mai…" at bounding box center [651, 161] width 1126 height 4146
click at [390, 596] on div "] , } ; const REMOVE_ALL = [ "best sellers" ] ; let lock = false ; function mai…" at bounding box center [651, 161] width 1126 height 4146
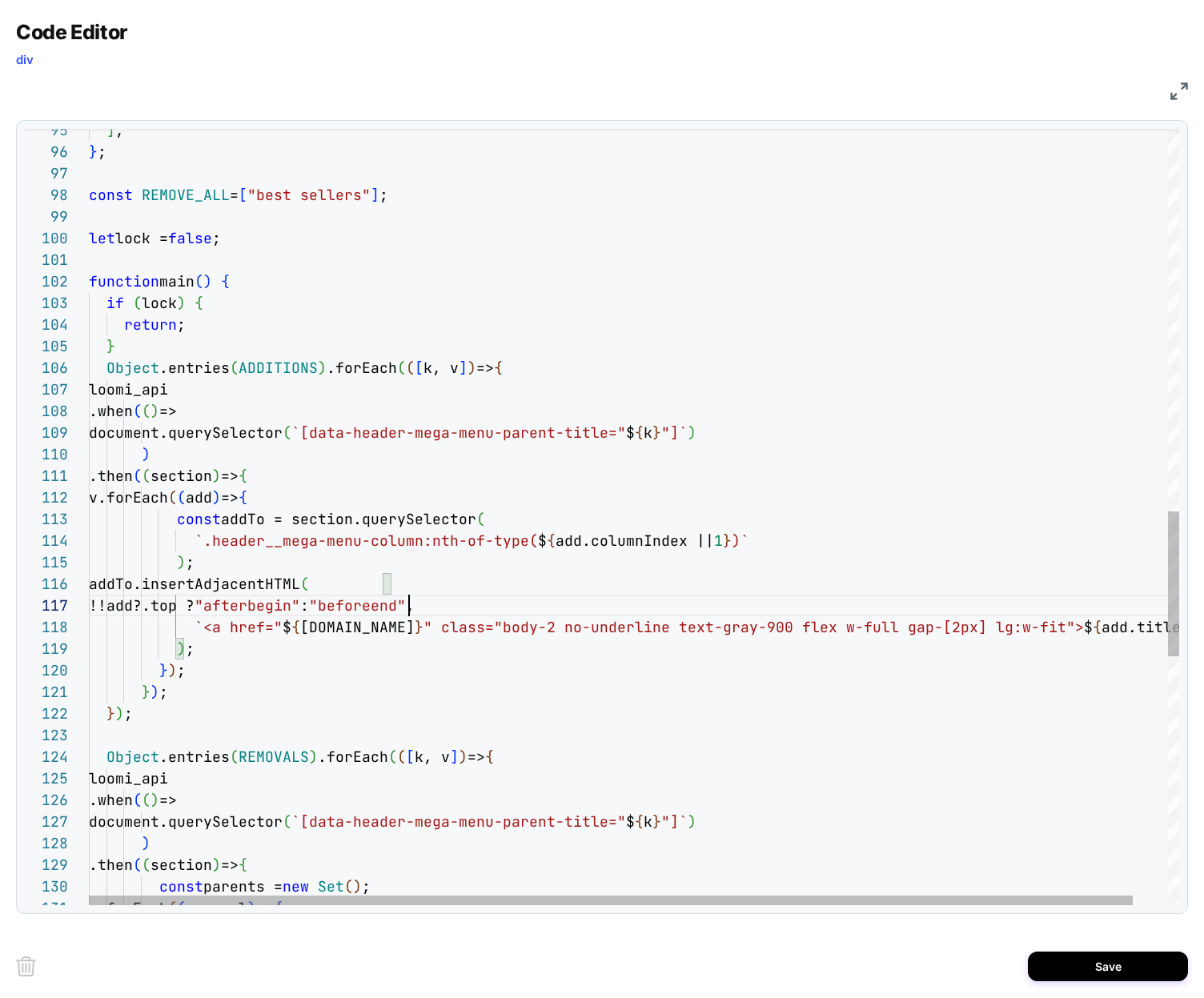
click at [405, 603] on div "] , } ; const REMOVE_ALL = [ "best sellers" ] ; let lock = false ; function mai…" at bounding box center [651, 161] width 1126 height 4146
click at [400, 610] on div "] , } ; const REMOVE_ALL = [ "best sellers" ] ; let lock = false ; function mai…" at bounding box center [651, 161] width 1126 height 4146
click at [198, 586] on div "] , } ; const REMOVE_ALL = [ "best sellers" ] ; let lock = false ; function mai…" at bounding box center [651, 161] width 1126 height 4146
click at [322, 596] on div "] , } ; const REMOVE_ALL = [ "best sellers" ] ; let lock = false ; function mai…" at bounding box center [651, 161] width 1126 height 4146
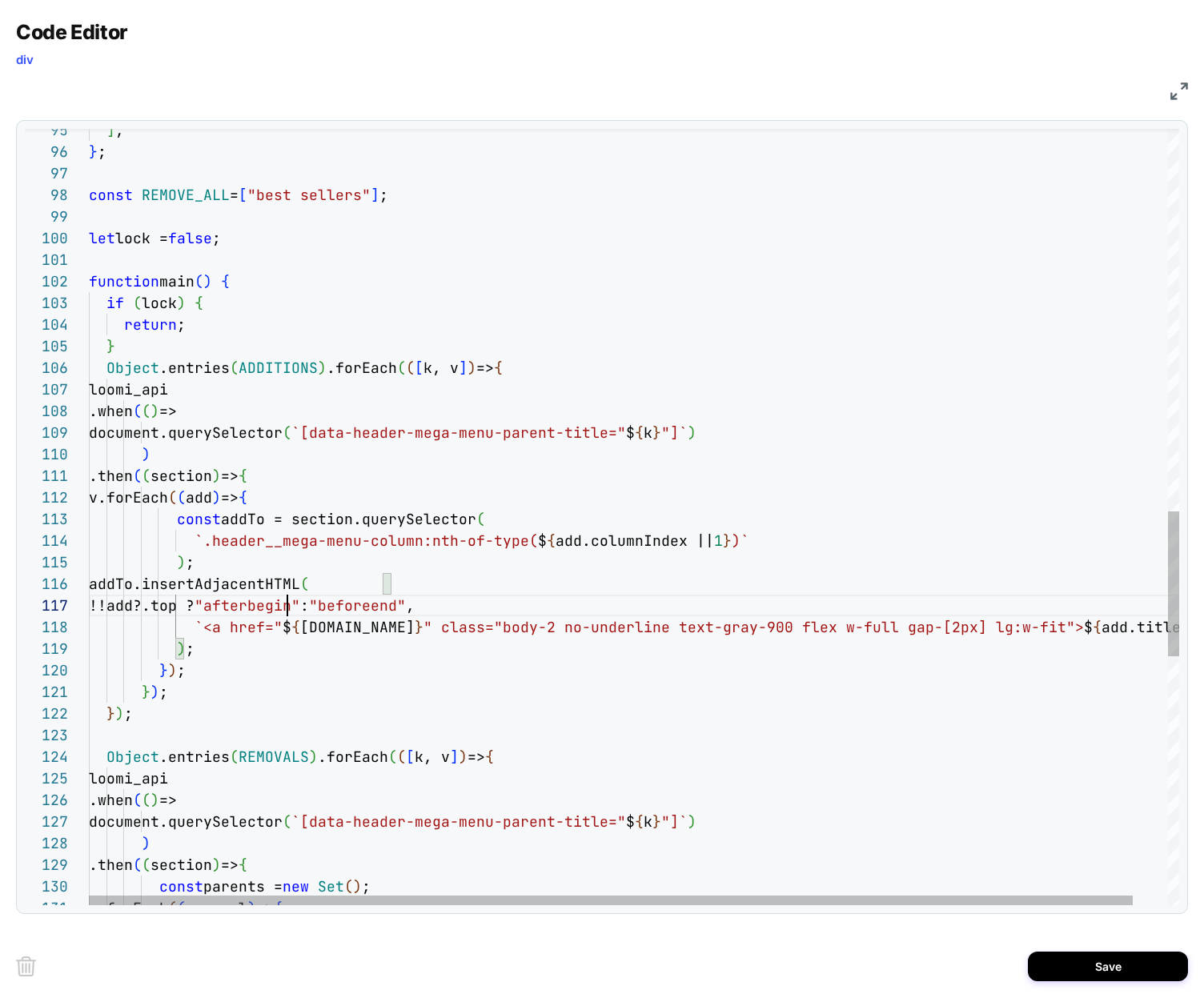
click at [288, 604] on div "] , } ; const REMOVE_ALL = [ "best sellers" ] ; let lock = false ; function mai…" at bounding box center [651, 161] width 1126 height 4146
click at [443, 600] on div "] , } ; const REMOVE_ALL = [ "best sellers" ] ; let lock = false ; function mai…" at bounding box center [651, 161] width 1126 height 4146
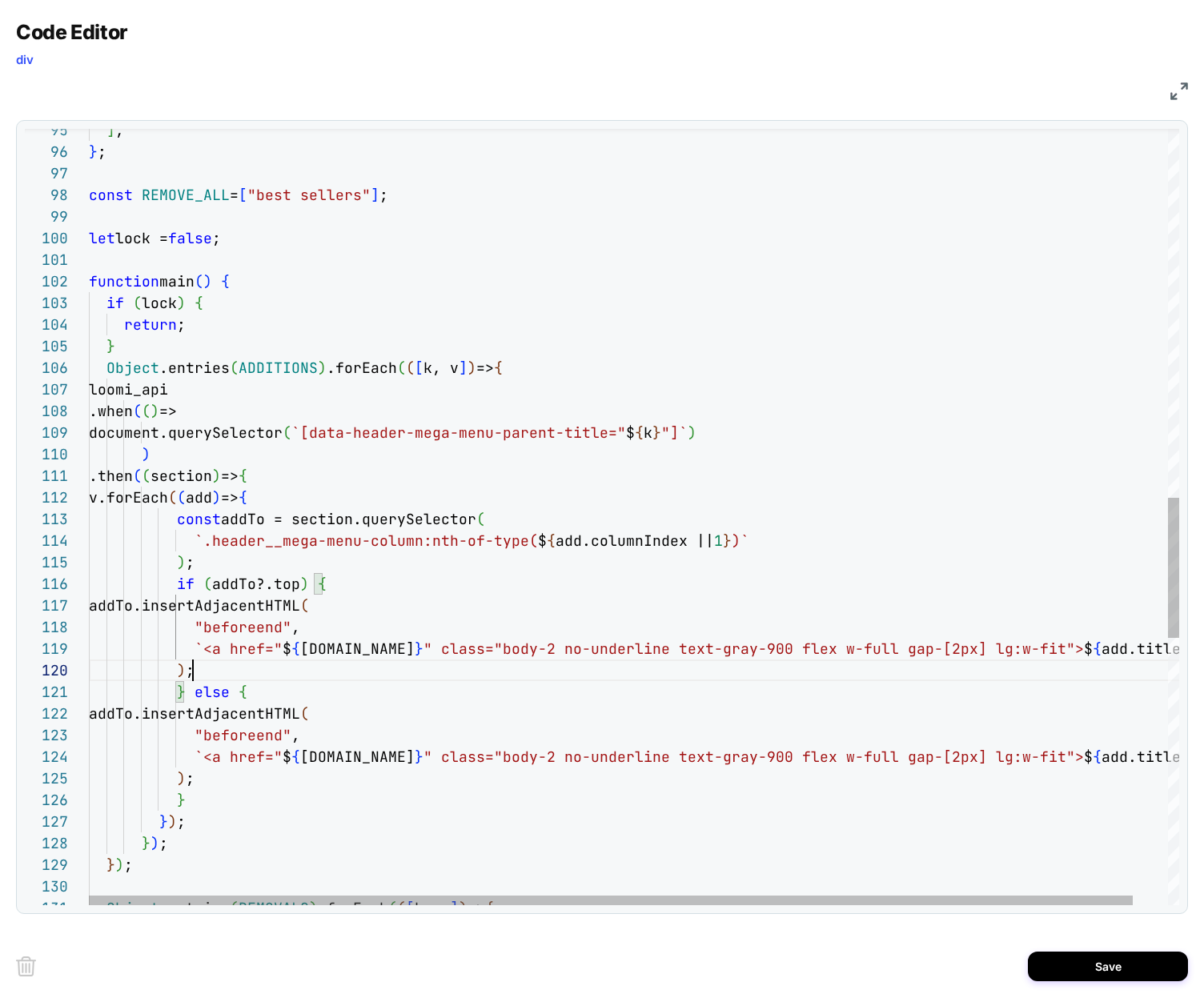
scroll to position [173, 104]
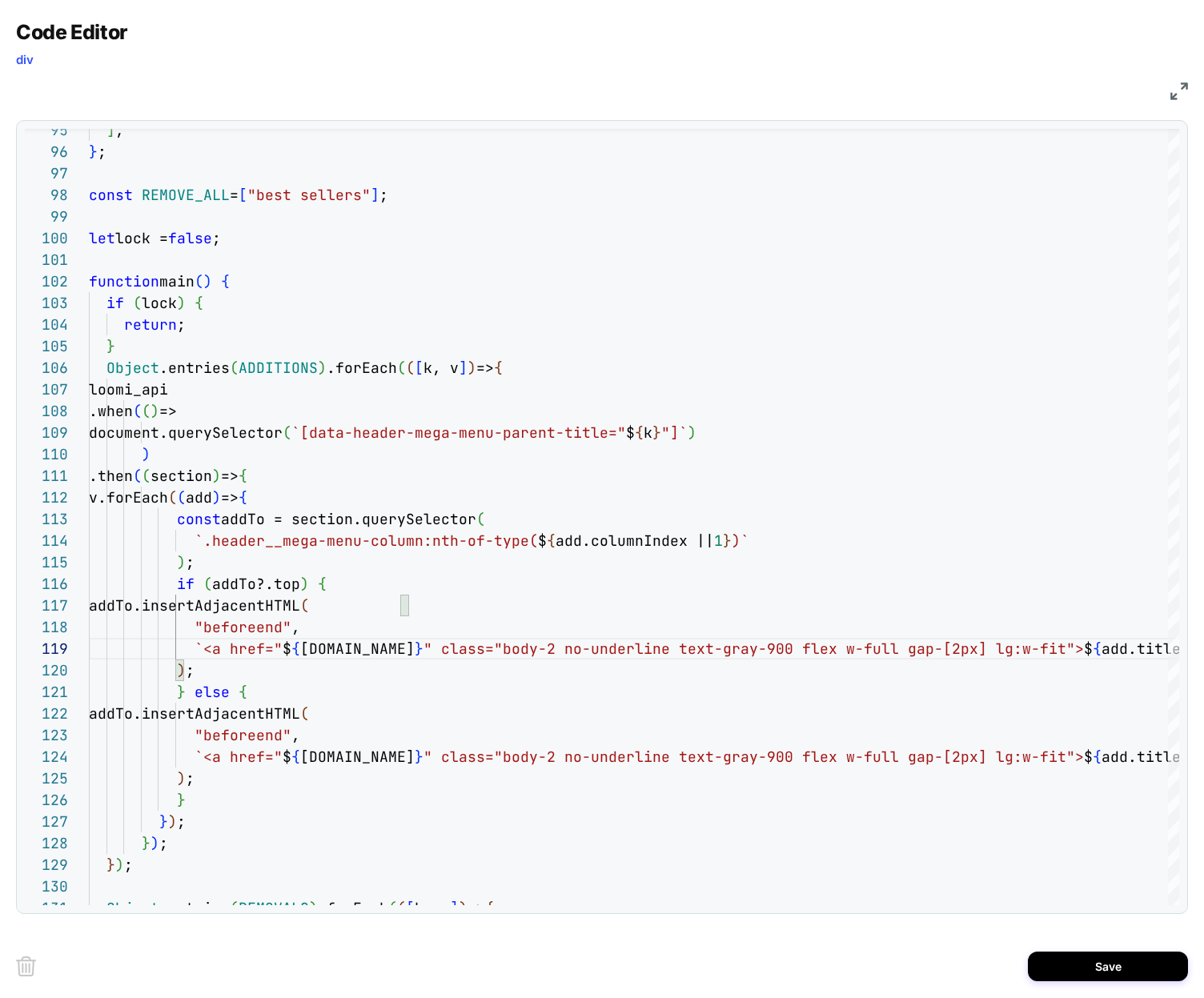
click at [1186, 88] on img at bounding box center [1179, 91] width 17 height 17
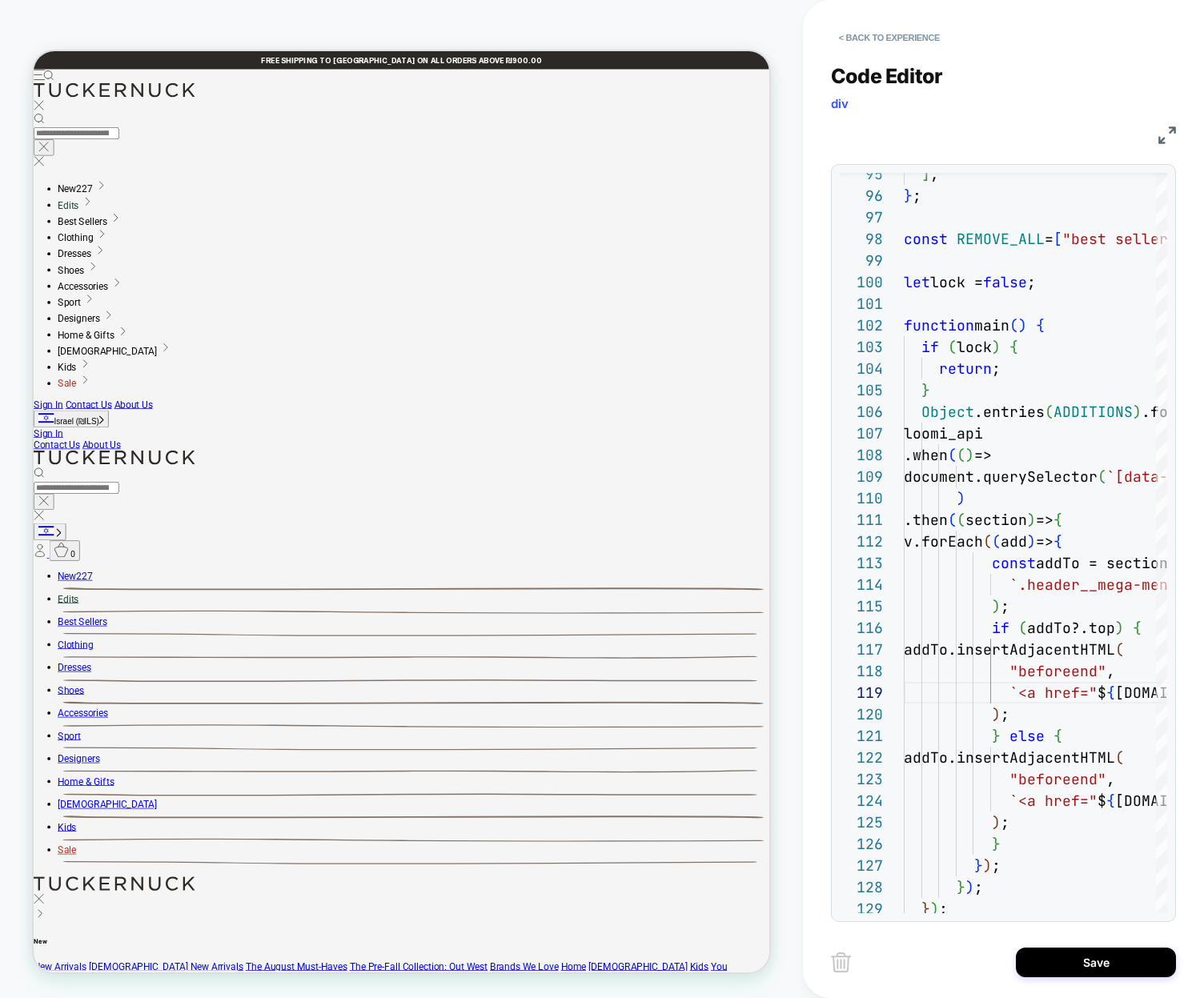
click at [1166, 132] on img at bounding box center [1167, 135] width 17 height 17
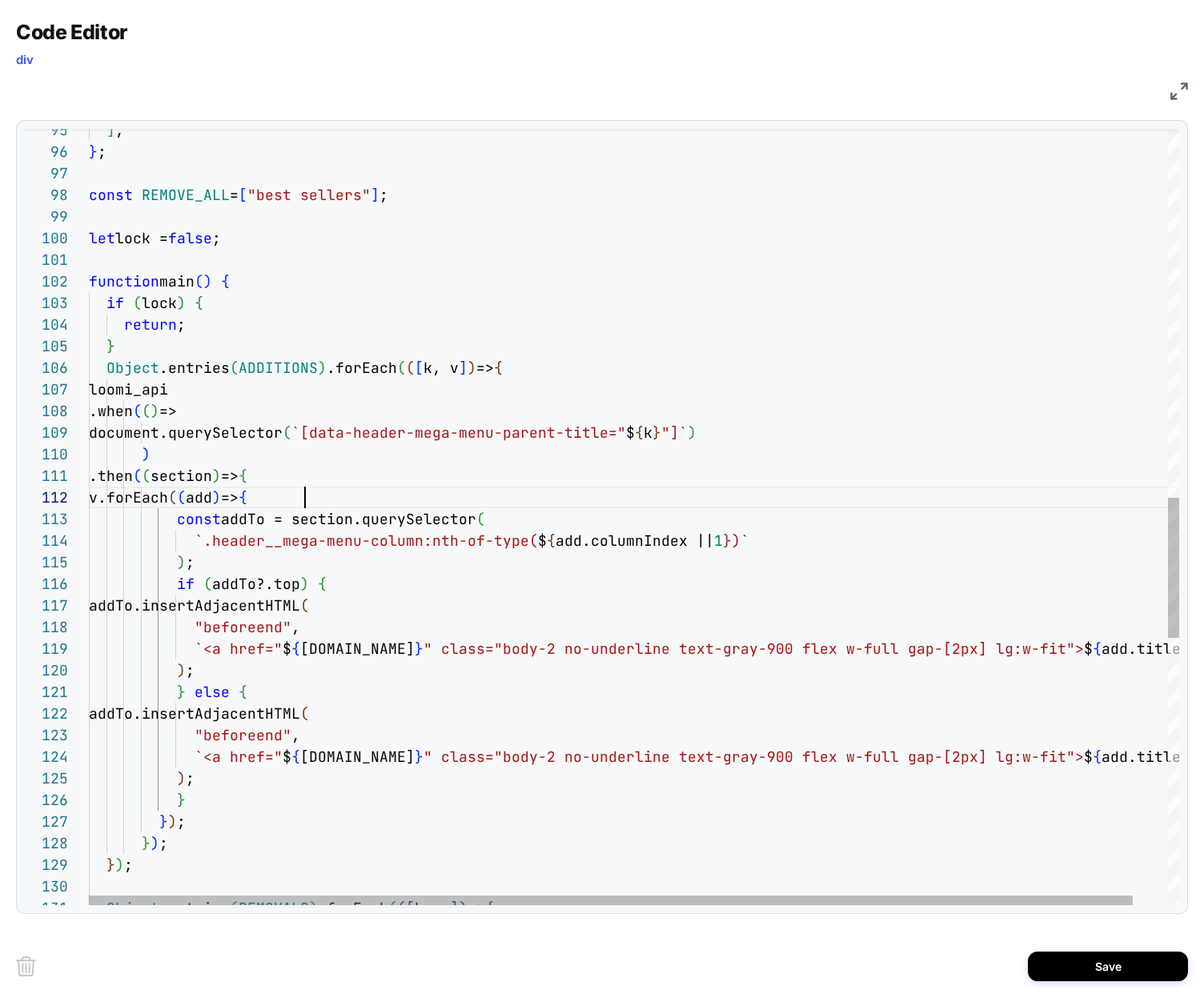
click at [306, 496] on div "] , } ; const REMOVE_ALL = [ "best sellers" ] ; let lock = false ; function mai…" at bounding box center [651, 236] width 1126 height 4296
click at [250, 644] on div "] , } ; const REMOVE_ALL = [ "best sellers" ] ; let lock = false ; function mai…" at bounding box center [651, 236] width 1126 height 4296
drag, startPoint x: 247, startPoint y: 605, endPoint x: 255, endPoint y: 606, distance: 8.1
click at [247, 605] on div "] , } ; const REMOVE_ALL = [ "best sellers" ] ; let lock = false ; function mai…" at bounding box center [651, 236] width 1126 height 4296
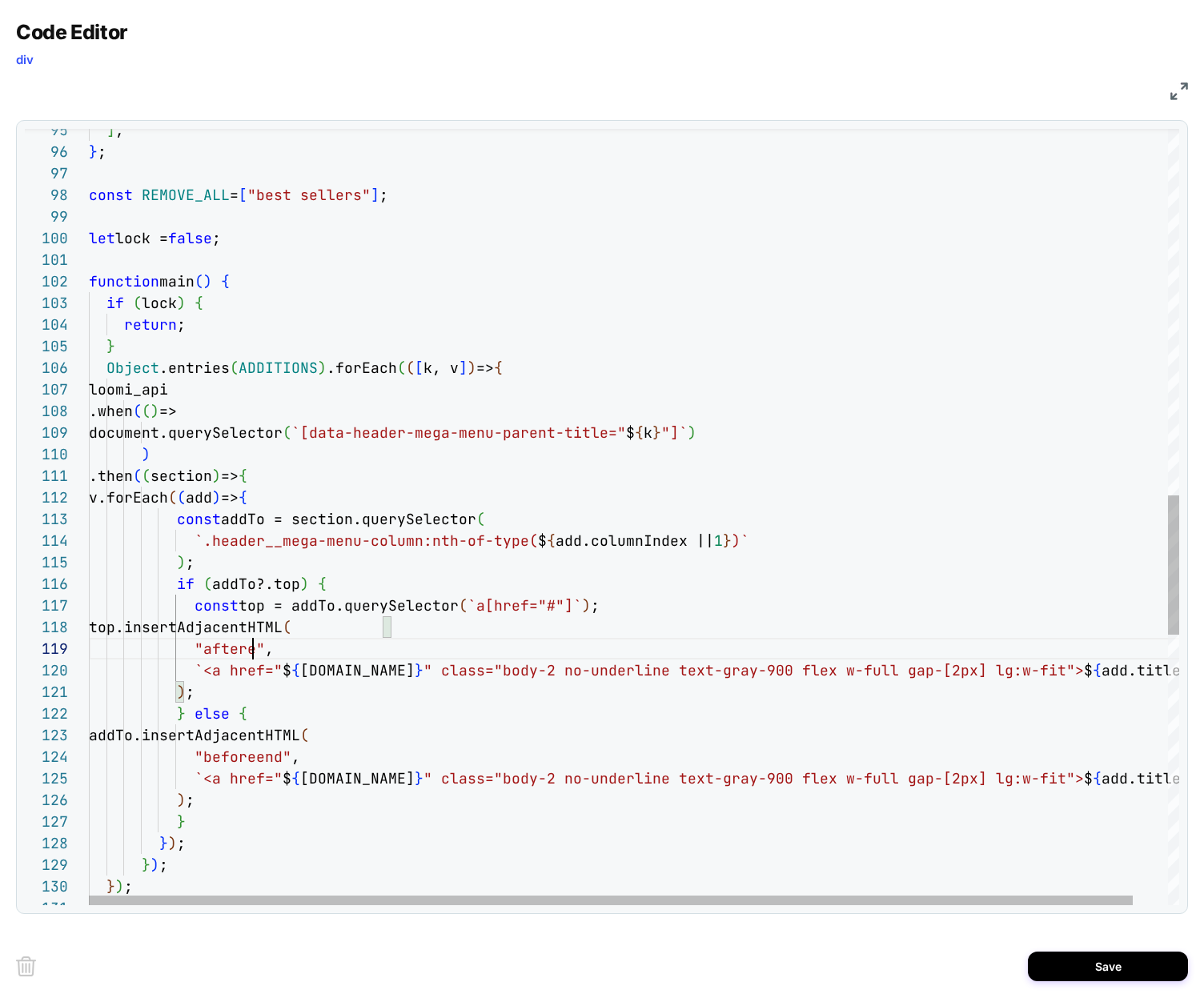
scroll to position [173, 182]
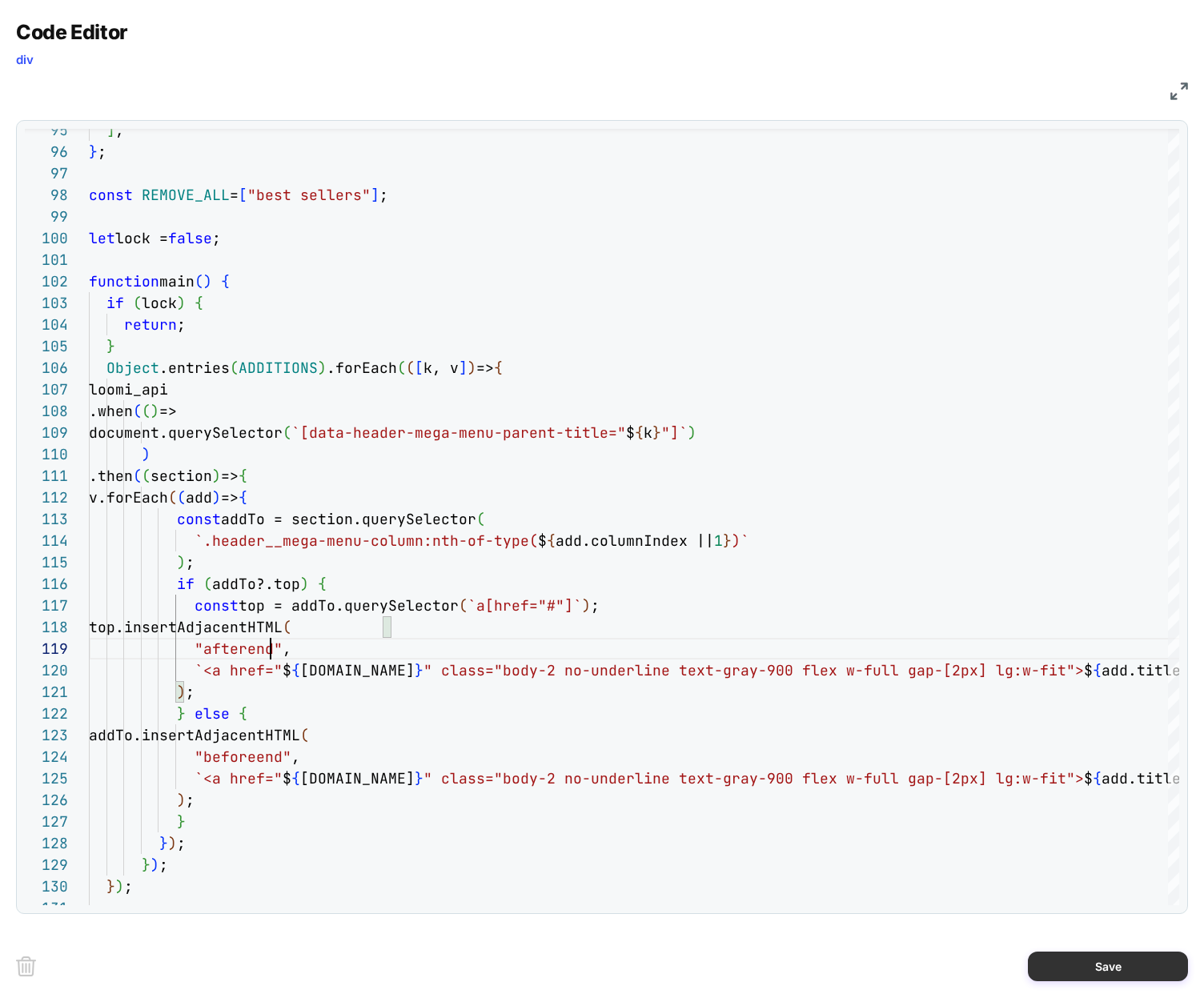
type textarea "**********"
click at [1093, 960] on button "Save" at bounding box center [1107, 965] width 160 height 30
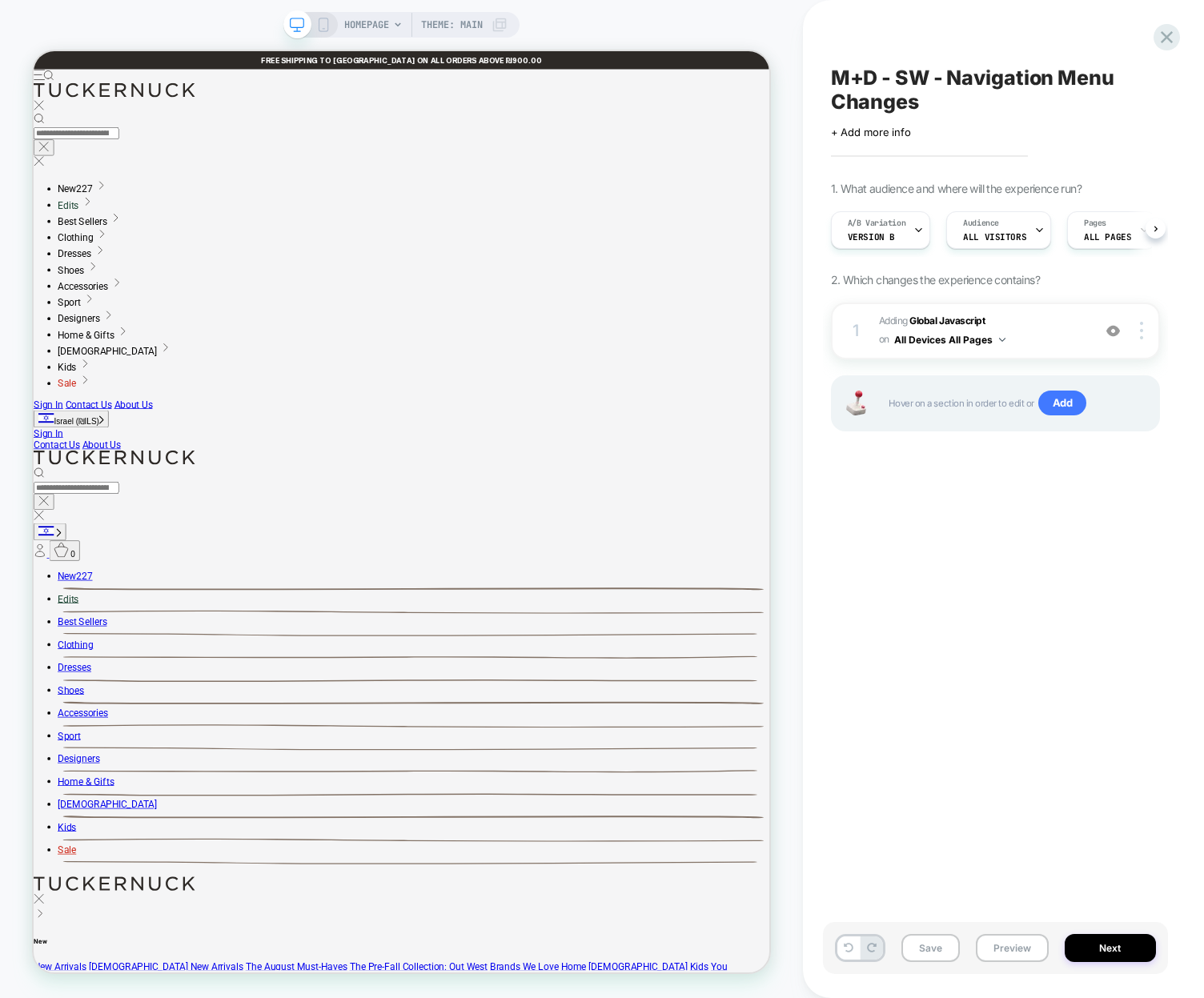
click at [926, 659] on div "M+D - SW - Navigation Menu Changes Click to edit experience details + Add more …" at bounding box center [995, 499] width 345 height 965
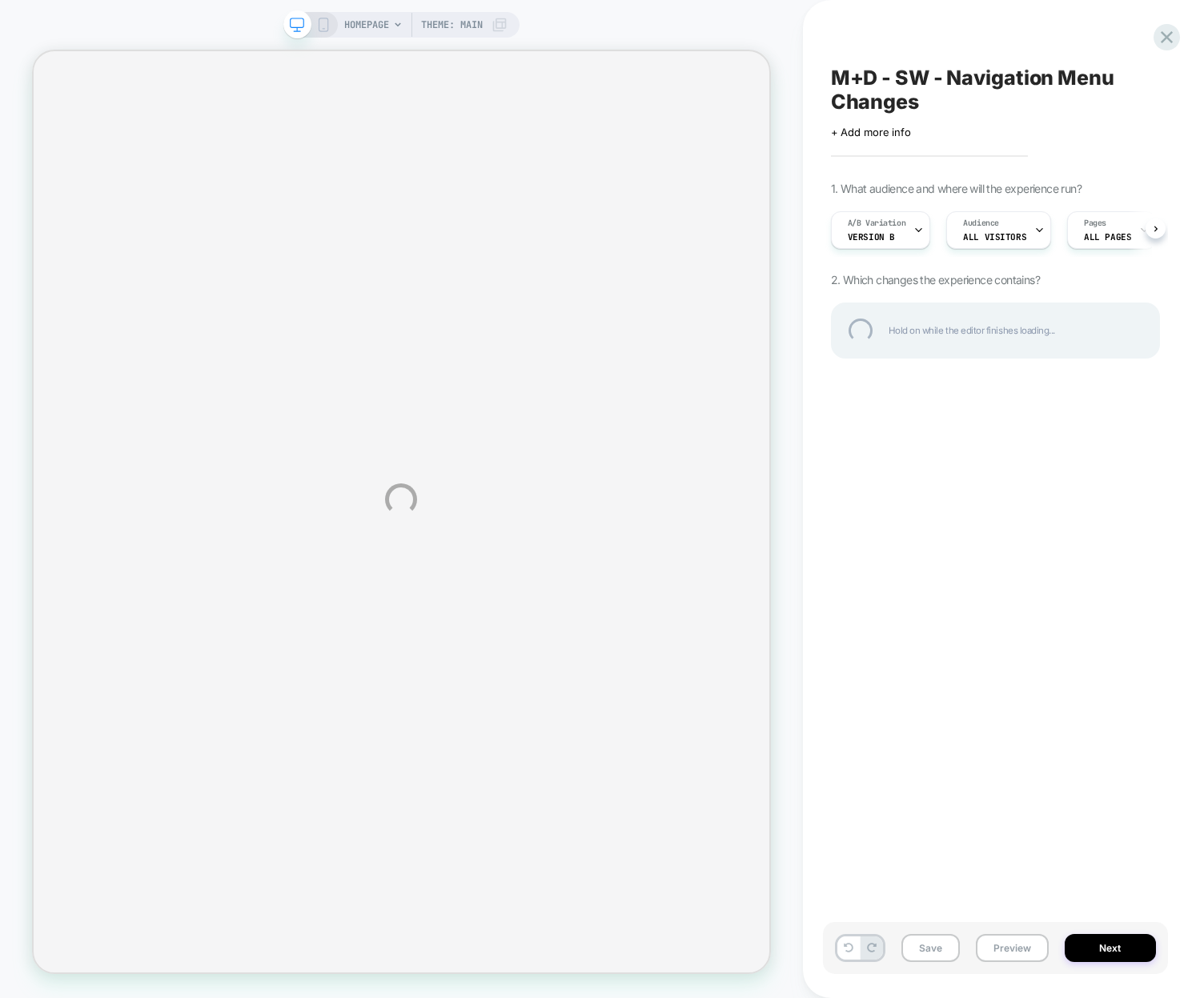
click at [597, 4] on div "HOMEPAGE Theme: MAIN M+D - SW - Navigation Menu Changes Click to edit experienc…" at bounding box center [602, 499] width 1204 height 998
click at [562, 12] on div "HOMEPAGE Theme: MAIN M+D - SW - Navigation Menu Changes Click to edit experienc…" at bounding box center [602, 499] width 1204 height 998
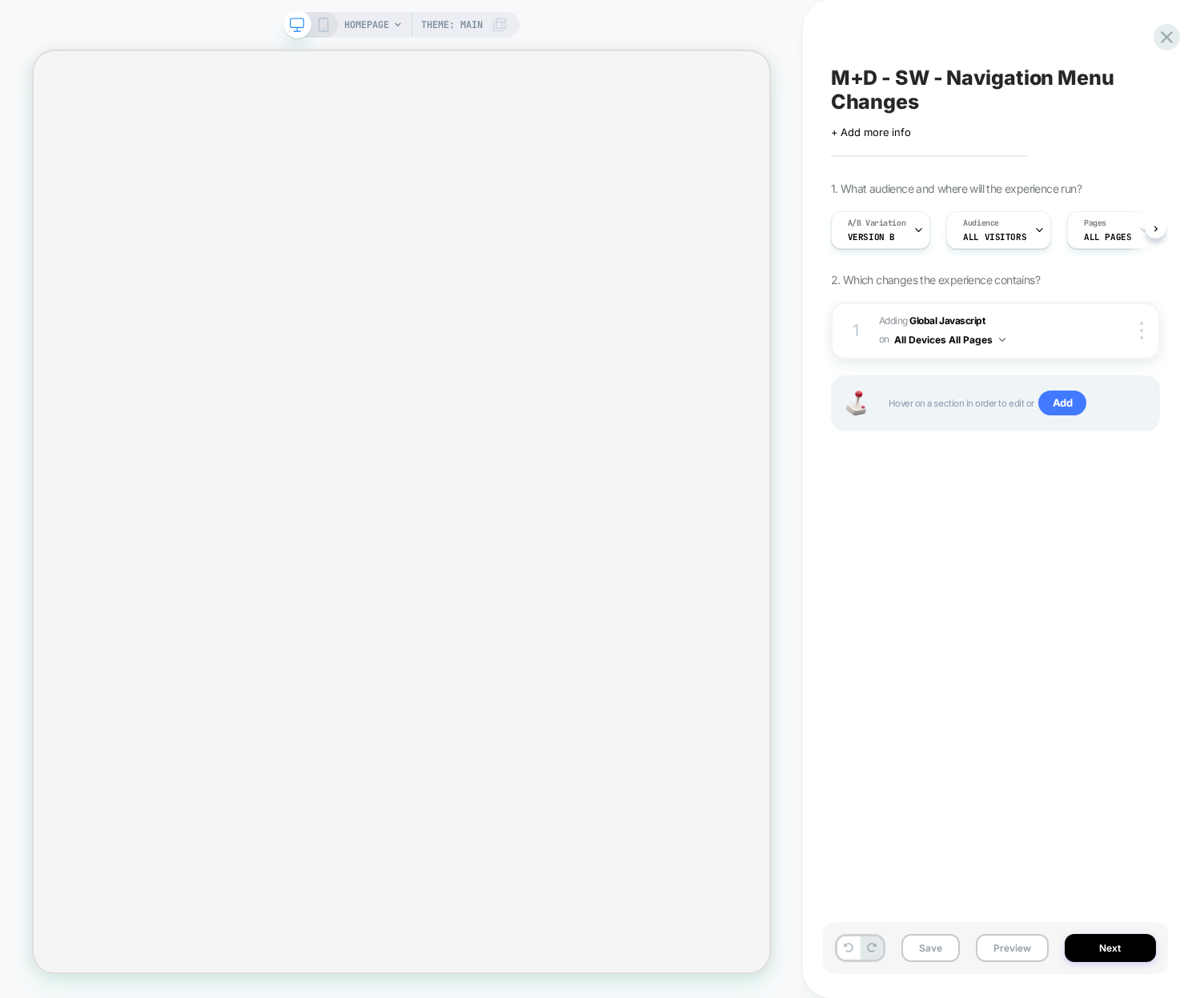
scroll to position [0, 1]
drag, startPoint x: 1043, startPoint y: 737, endPoint x: 1040, endPoint y: 408, distance: 329.0
click at [1043, 737] on div "M+D - SW - Navigation Menu Changes Click to edit experience details + Add more …" at bounding box center [995, 499] width 345 height 965
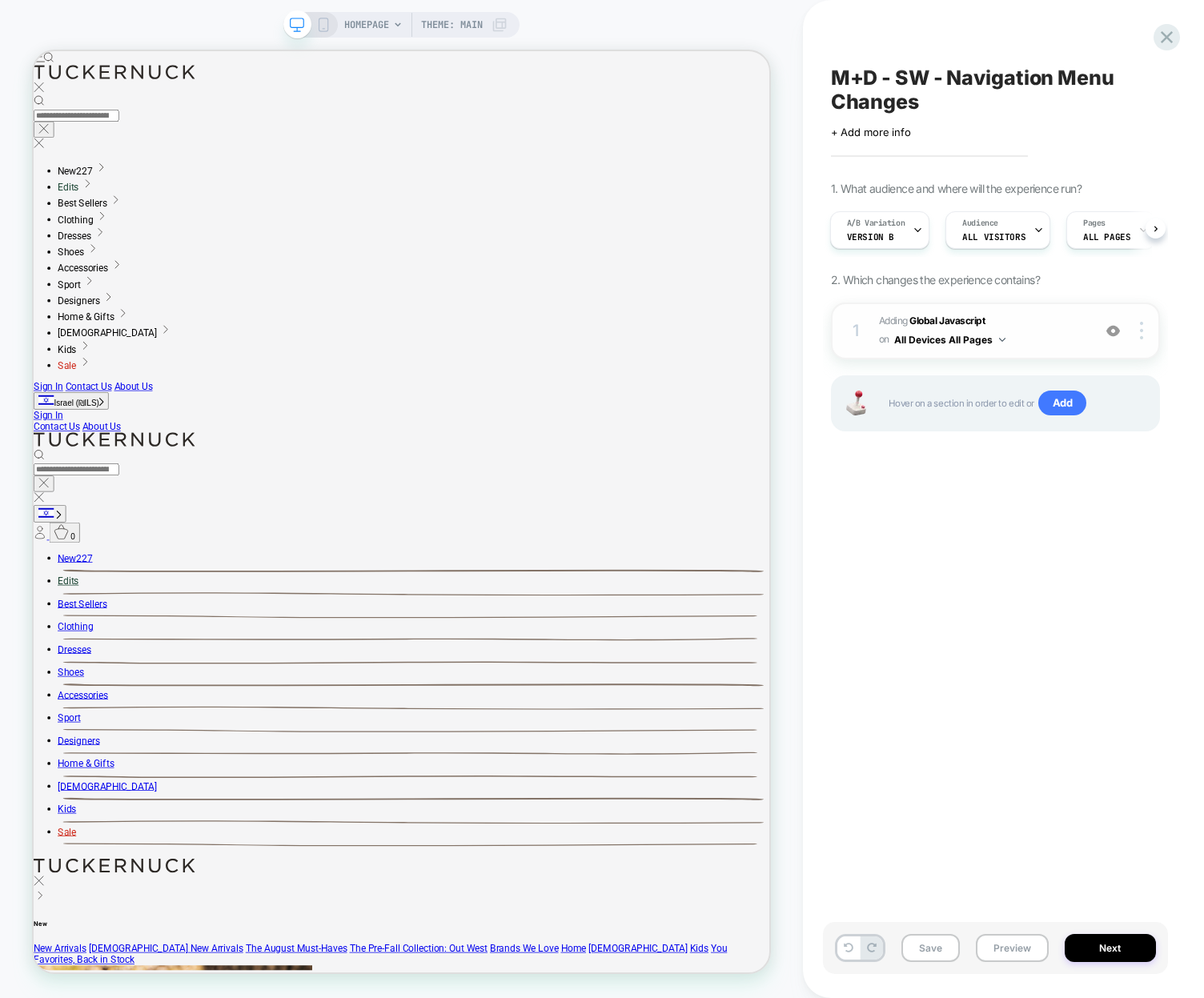
scroll to position [0, 0]
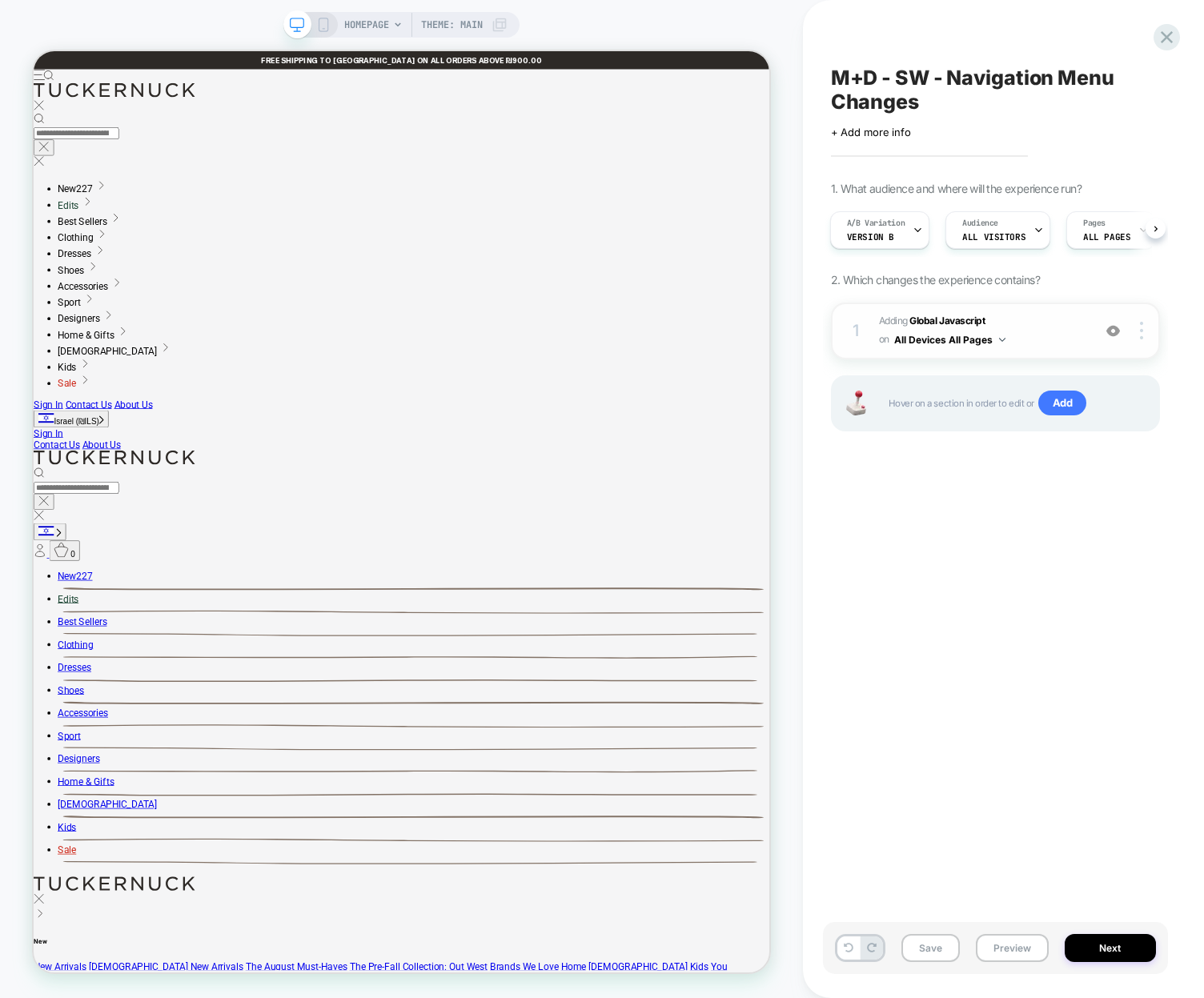
click at [1062, 333] on span "Adding Global Javascript on All Devices All Pages" at bounding box center [980, 330] width 205 height 37
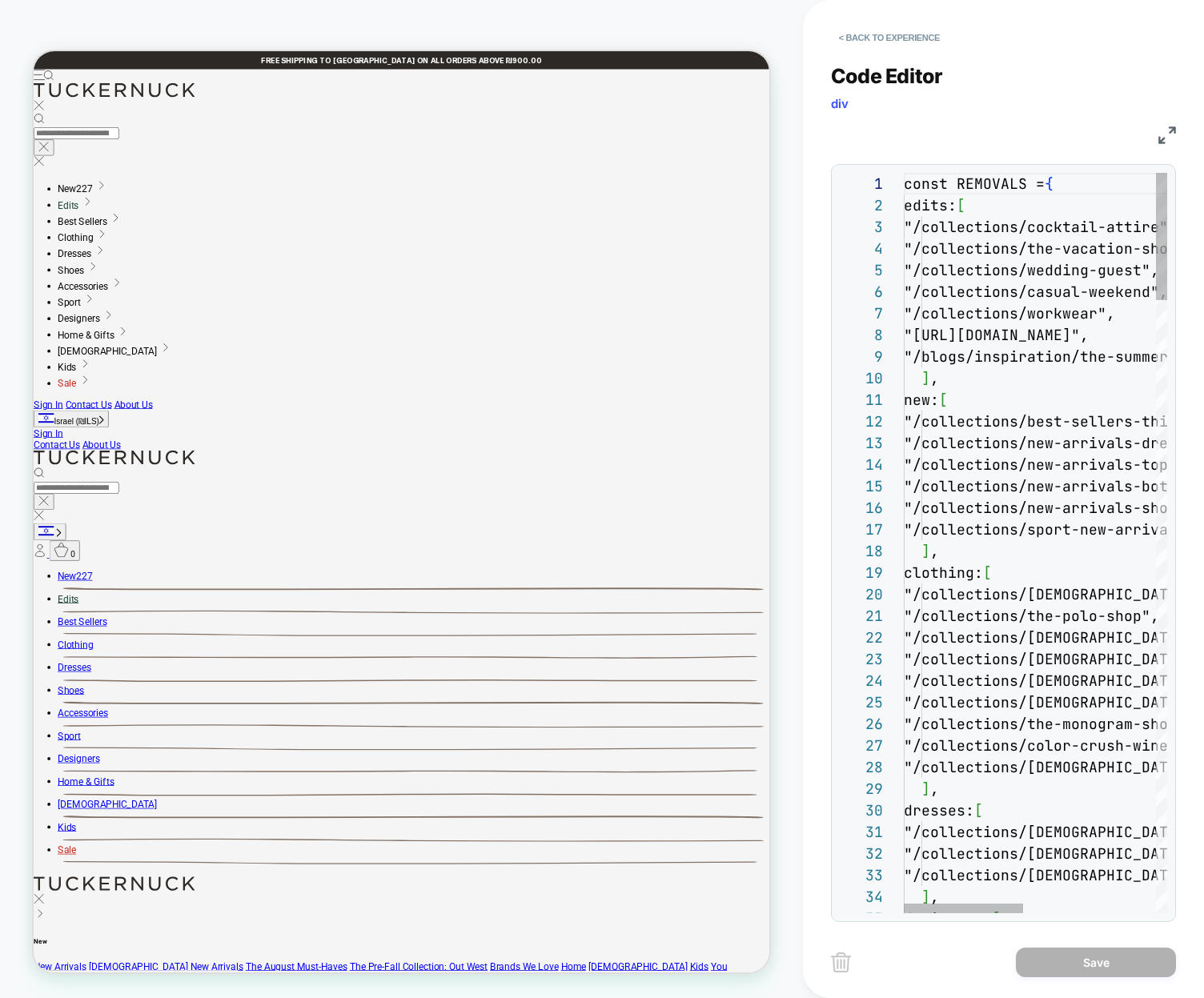
scroll to position [21, 130]
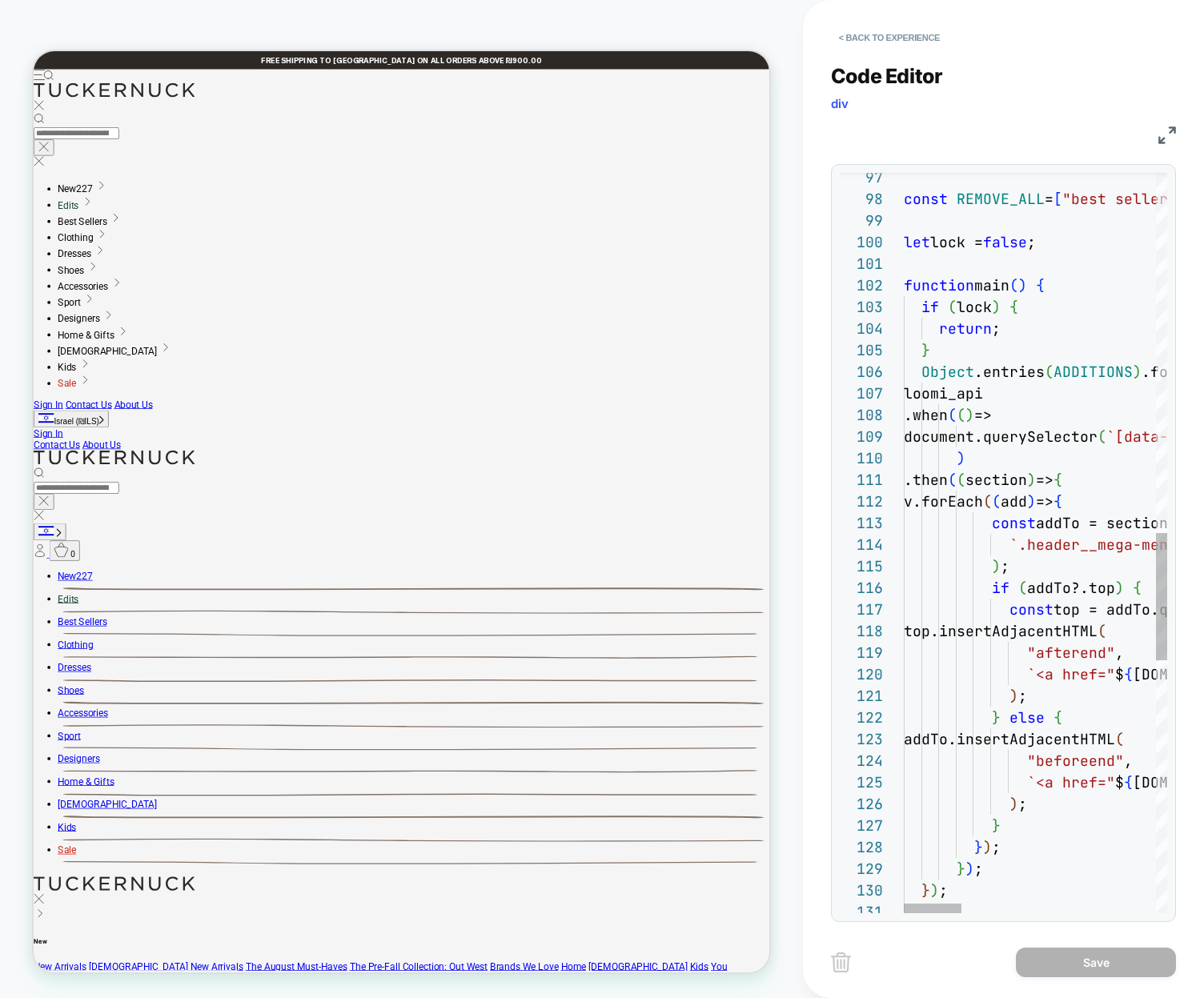
click at [1160, 128] on img at bounding box center [1167, 135] width 17 height 17
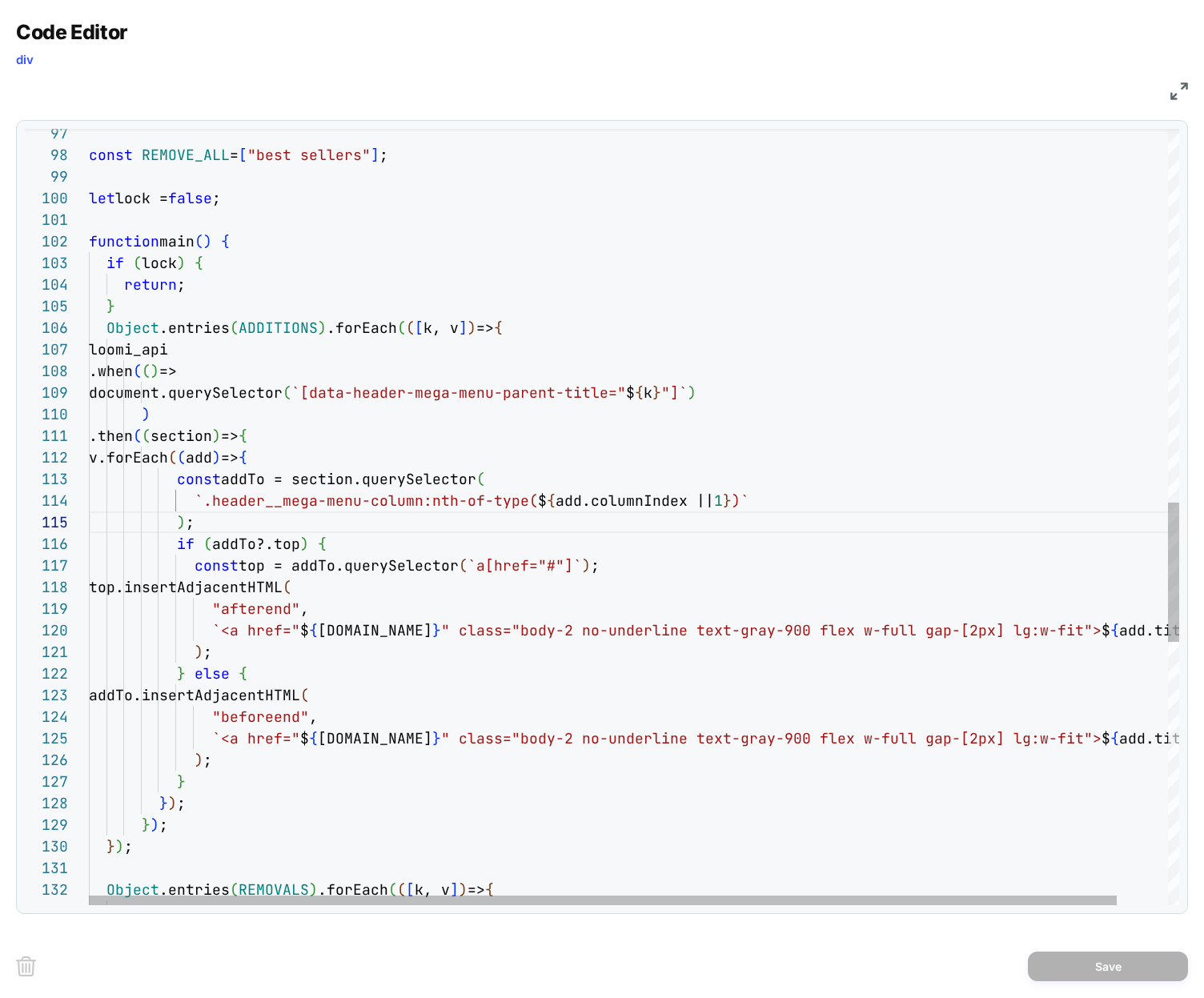
scroll to position [130, 164]
click at [255, 572] on div "const REMOVE_ALL = [ "best sellers" ] ; let lock = false ; function main ( ) { …" at bounding box center [660, 208] width 1143 height 4319
click at [670, 566] on div "const REMOVE_ALL = [ "best sellers" ] ; let lock = false ; function main ( ) { …" at bounding box center [660, 208] width 1143 height 4319
click at [259, 611] on div "const REMOVE_ALL = [ "best sellers" ] ; let lock = false ; function main ( ) { …" at bounding box center [660, 208] width 1143 height 4319
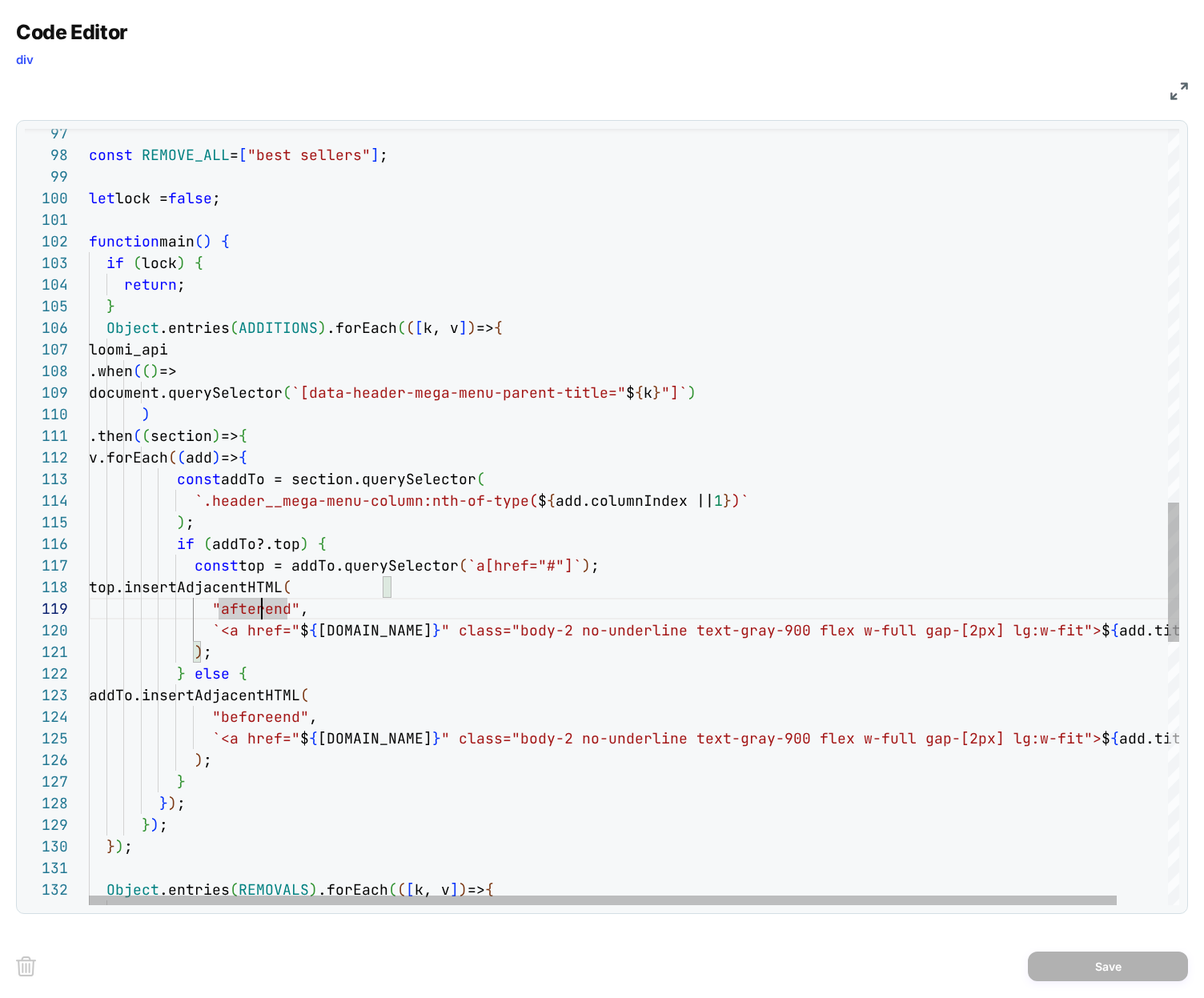
click at [502, 582] on div "const REMOVE_ALL = [ "best sellers" ] ; let lock = false ; function main ( ) { …" at bounding box center [660, 208] width 1143 height 4319
click at [659, 563] on div "const REMOVE_ALL = [ "best sellers" ] ; let lock = false ; function main ( ) { …" at bounding box center [660, 208] width 1143 height 4319
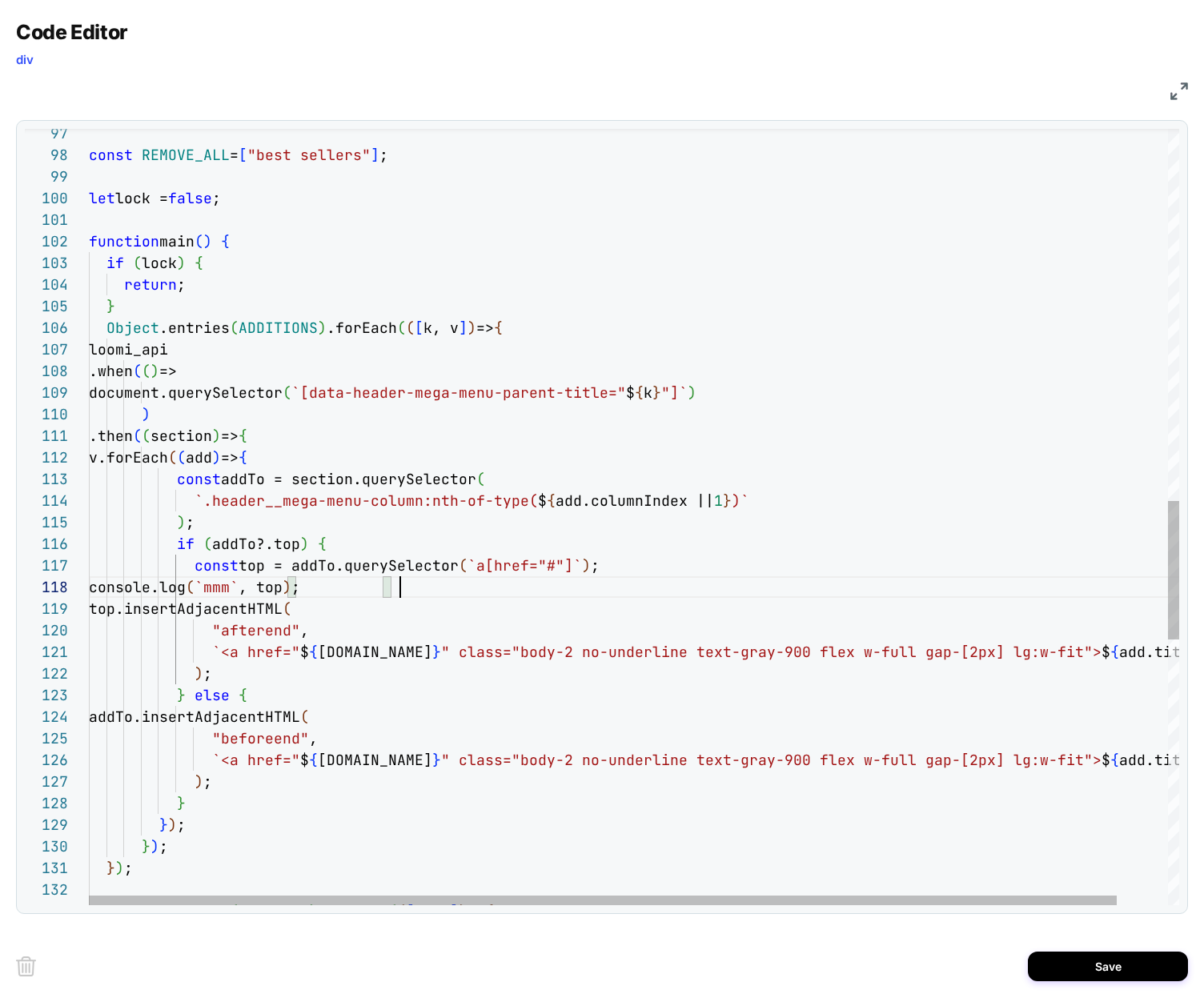
scroll to position [151, 311]
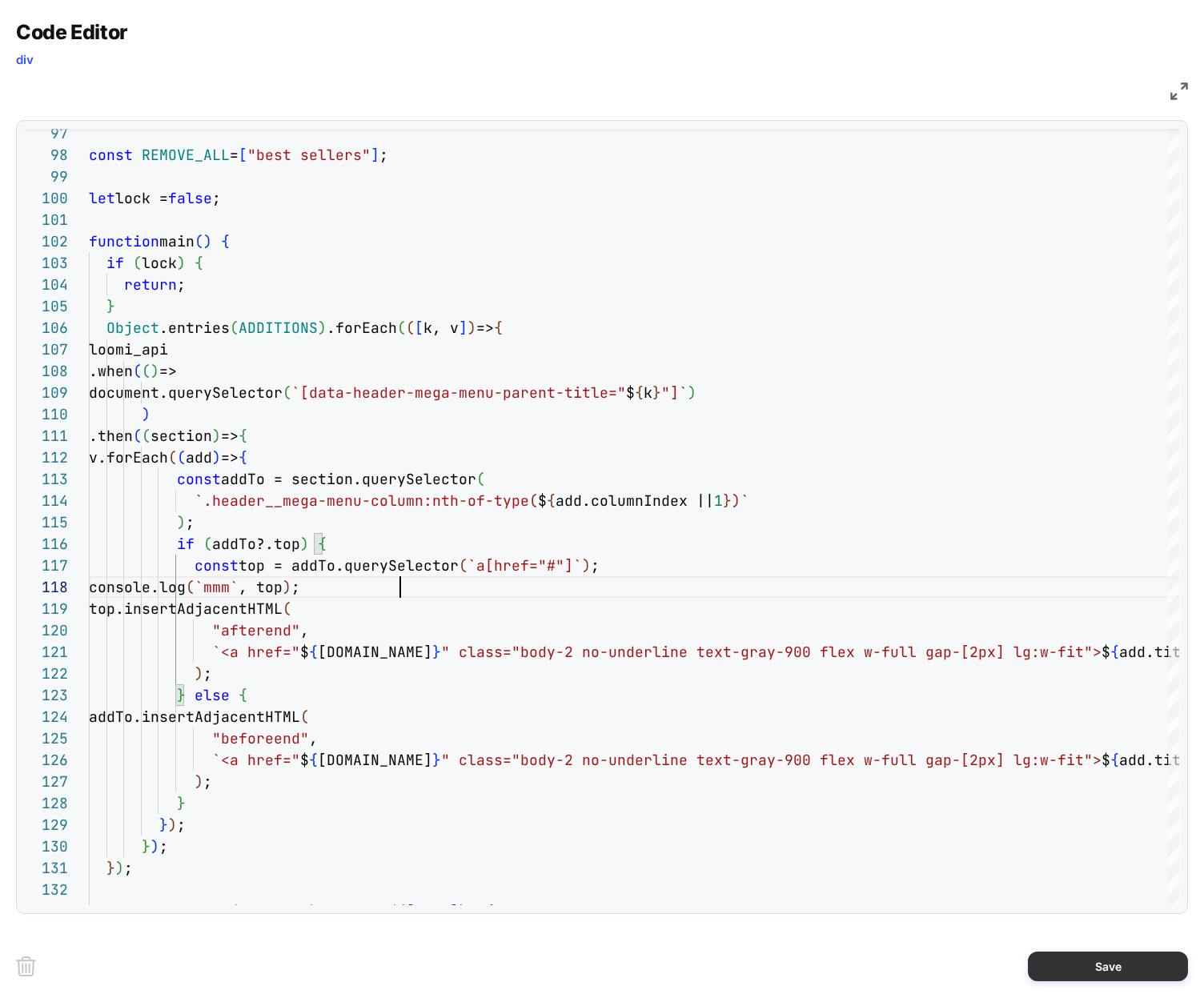
type textarea "**********"
click at [1119, 974] on button "Save" at bounding box center [1107, 965] width 160 height 30
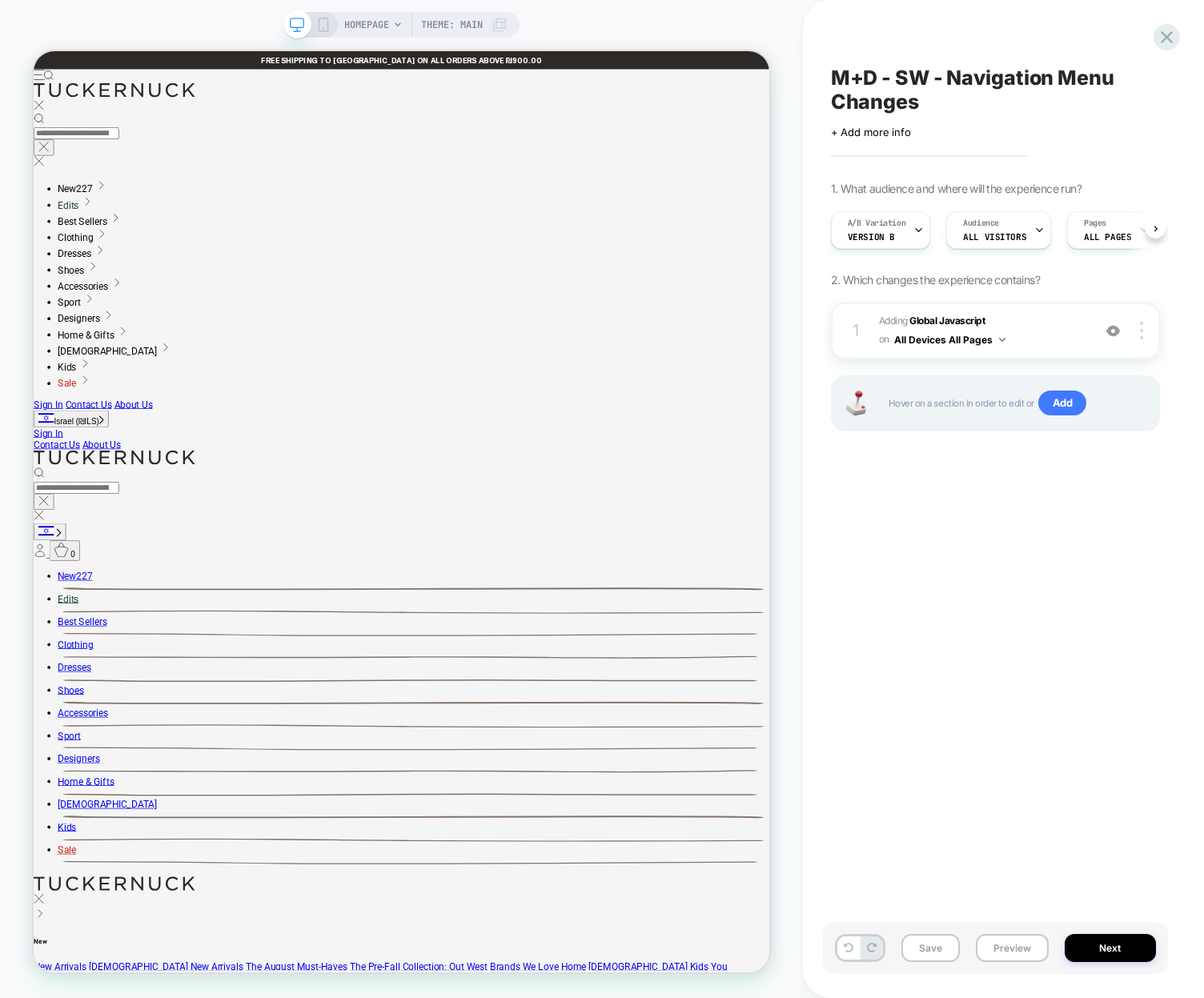
scroll to position [0, 1]
click at [1015, 956] on button "Preview" at bounding box center [1012, 947] width 73 height 28
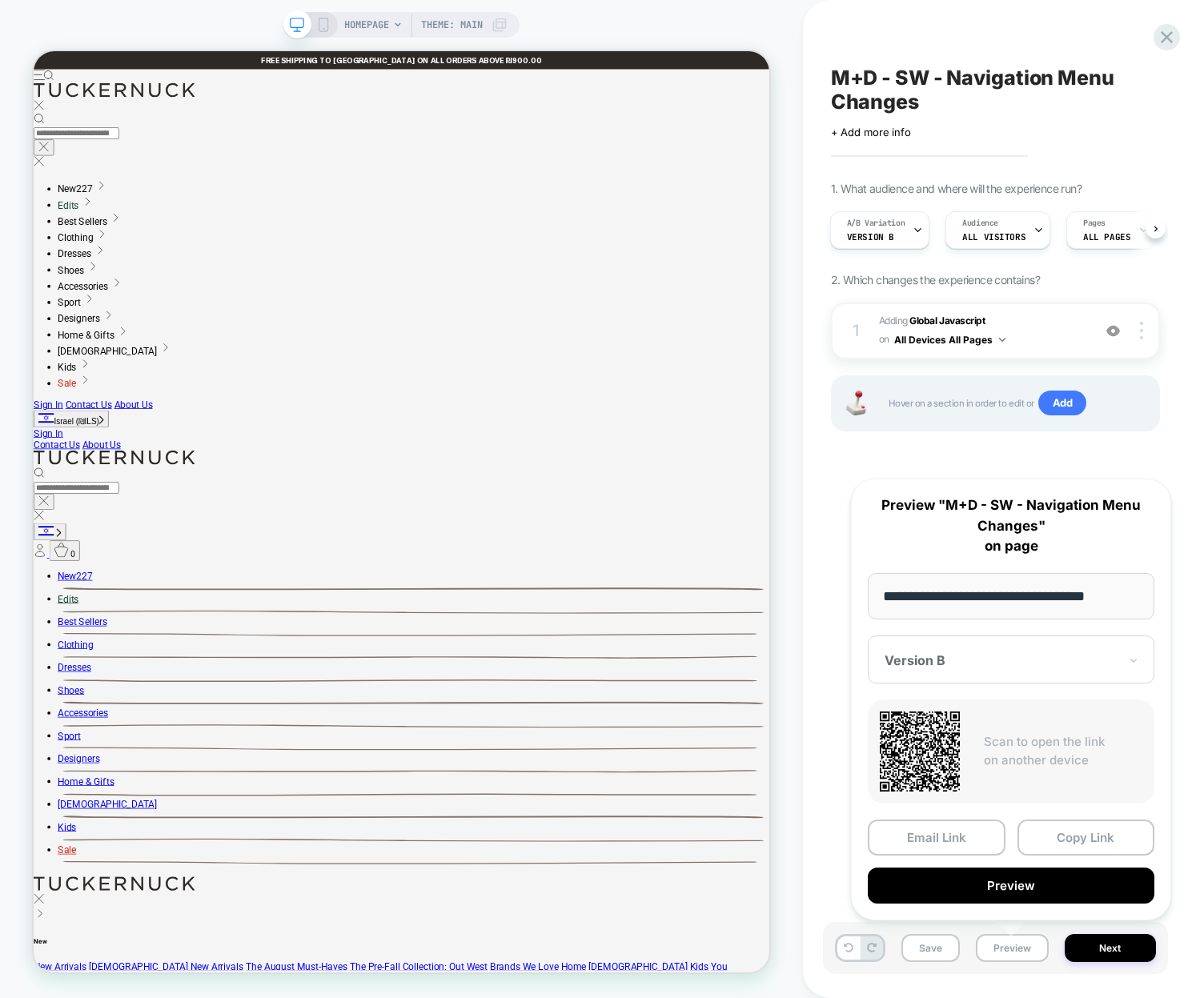
click at [960, 883] on button "Preview" at bounding box center [1011, 885] width 286 height 36
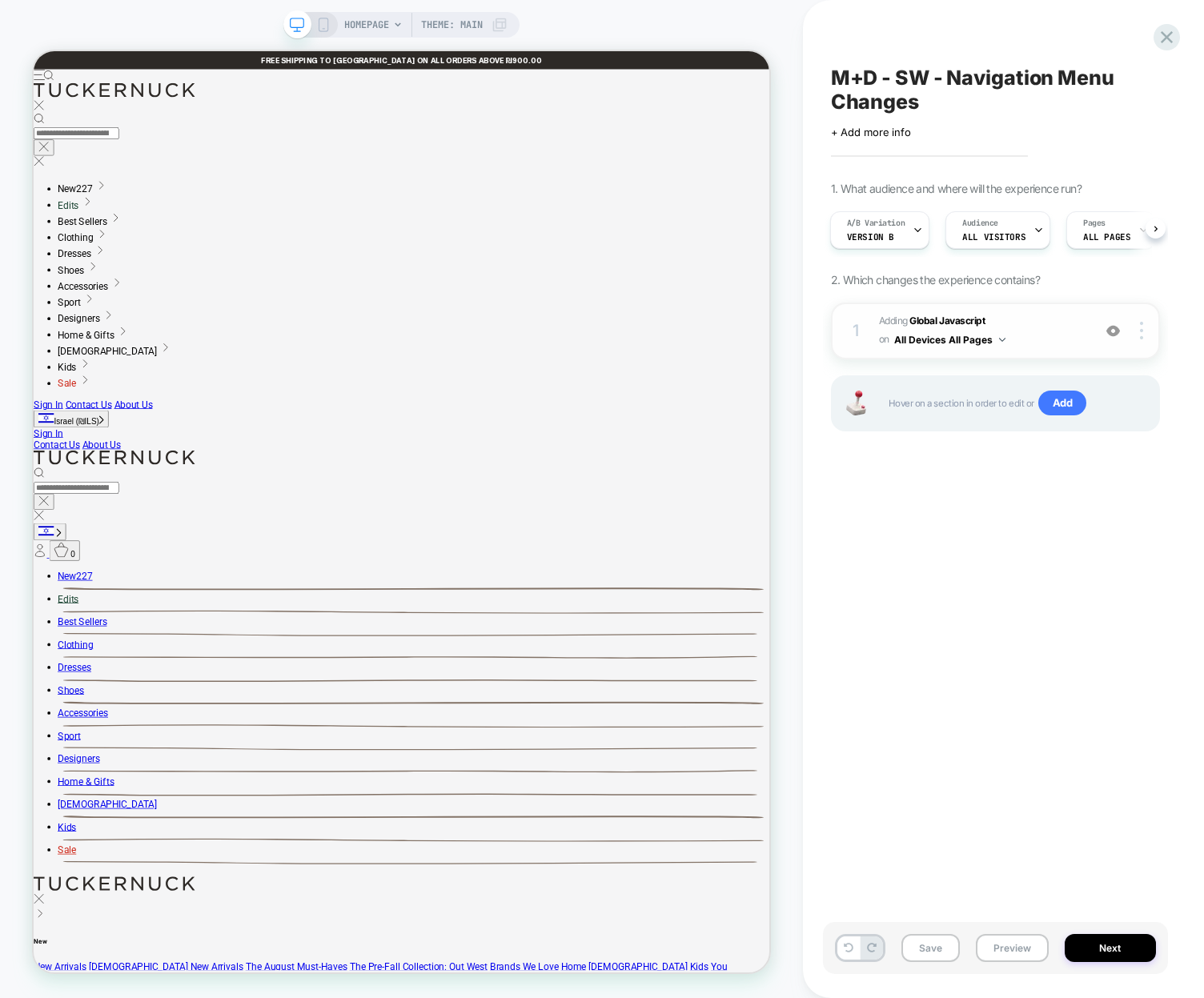
click at [1074, 323] on span "Adding Global Javascript on All Devices All Pages" at bounding box center [980, 330] width 205 height 37
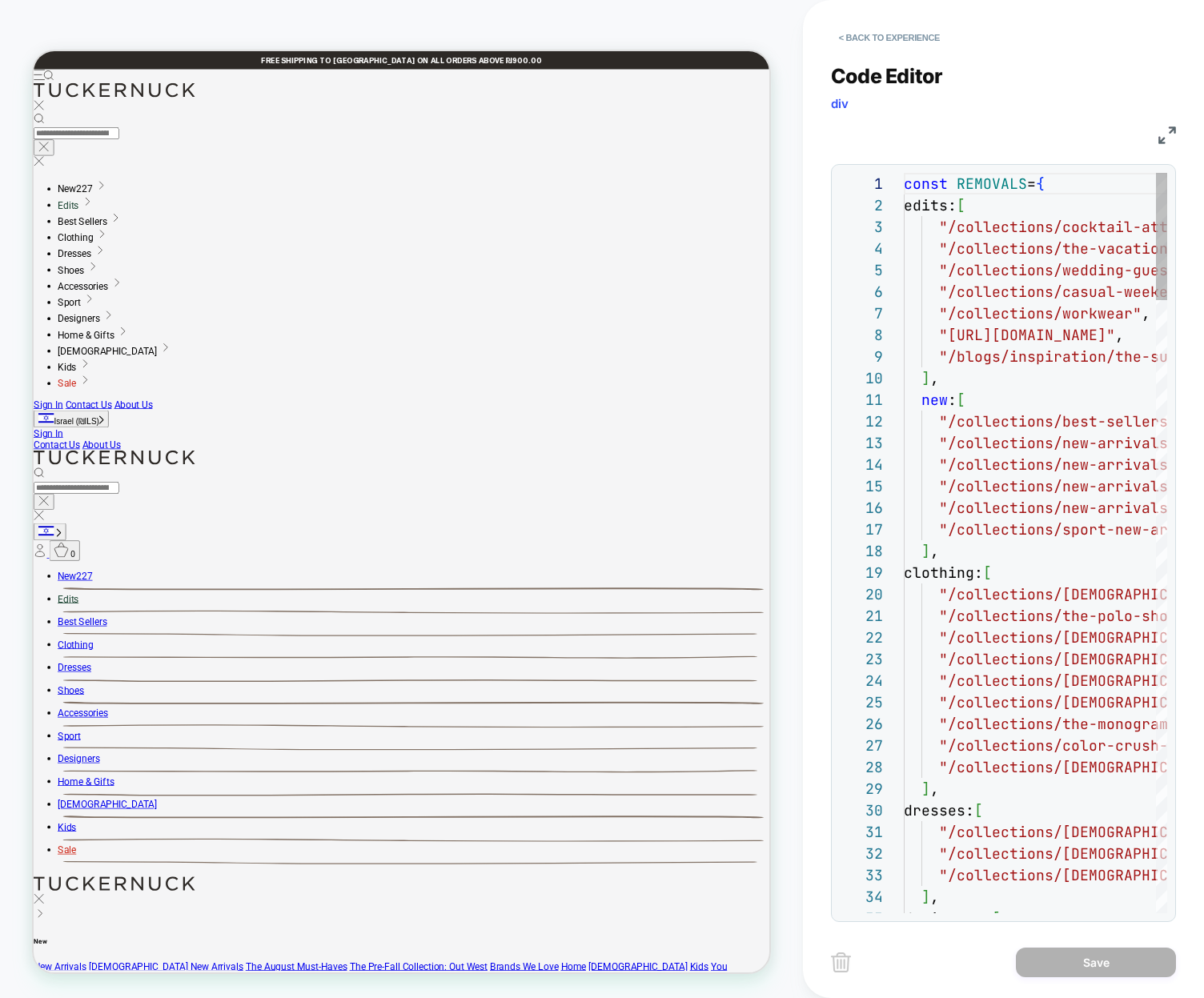
scroll to position [216, 0]
click at [1163, 128] on img at bounding box center [1167, 135] width 17 height 17
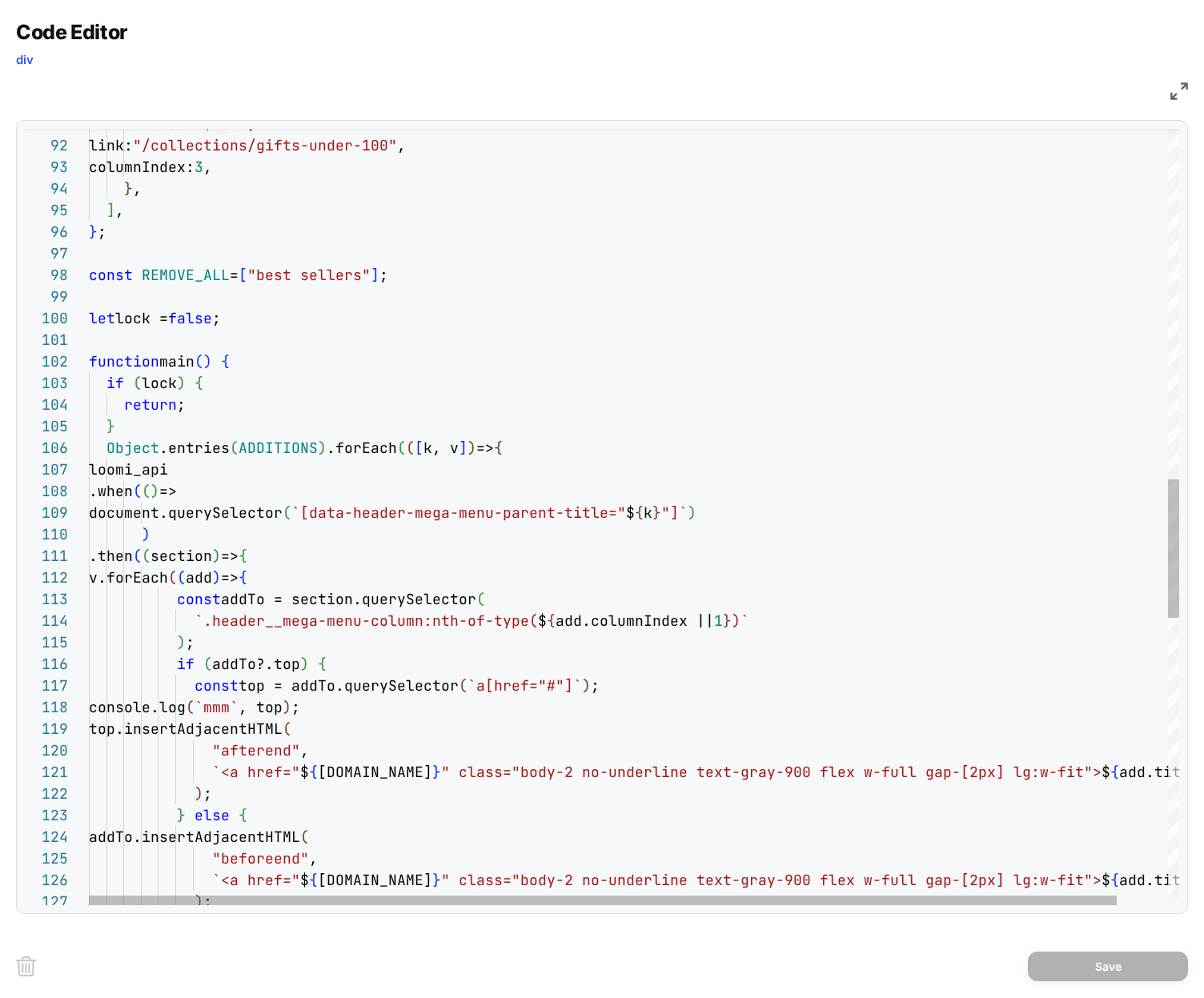
click at [246, 452] on div "title: "Under $100" , link: "/collections/gifts-under-100" , columnIndex: 3 , }…" at bounding box center [660, 339] width 1143 height 4340
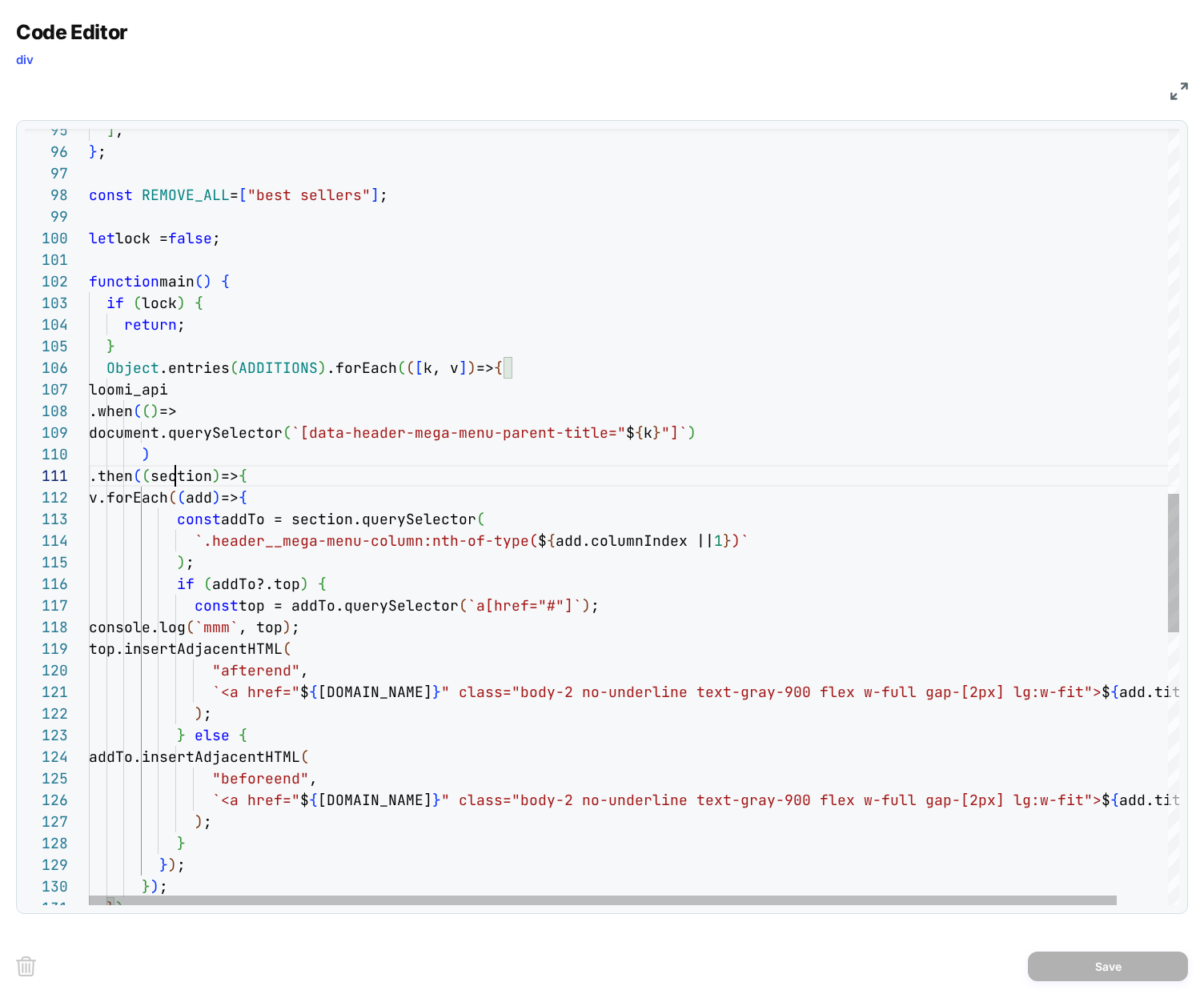
click at [175, 477] on div "] , } ; const REMOVE_ALL = [ "best sellers" ] ; let lock = false ; function mai…" at bounding box center [660, 258] width 1143 height 4340
click at [278, 499] on div "] , } ; const REMOVE_ALL = [ "best sellers" ] ; let lock = false ; function mai…" at bounding box center [660, 258] width 1143 height 4340
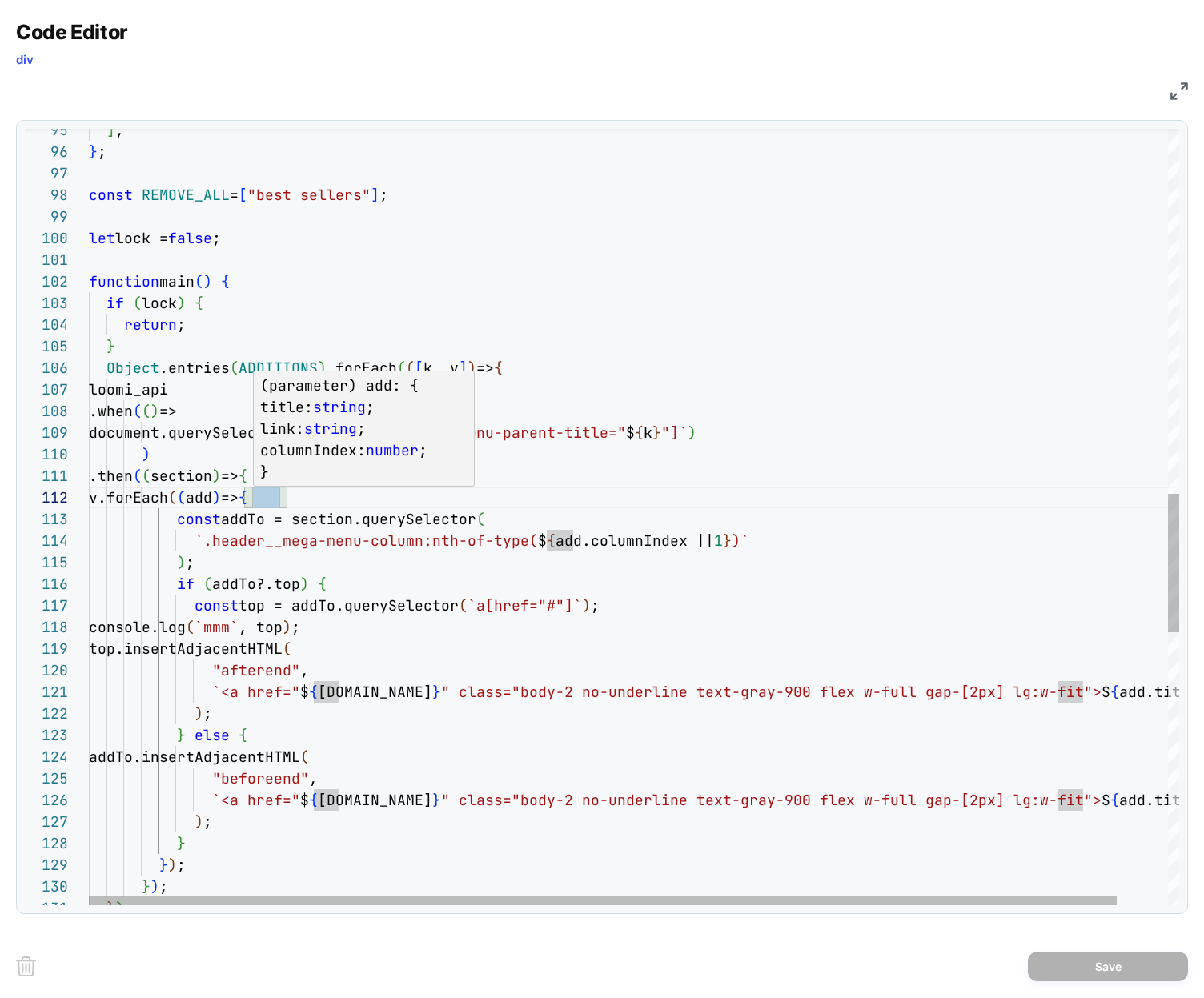
click at [265, 496] on div "] , } ; const REMOVE_ALL = [ "best sellers" ] ; let lock = false ; function mai…" at bounding box center [660, 258] width 1143 height 4340
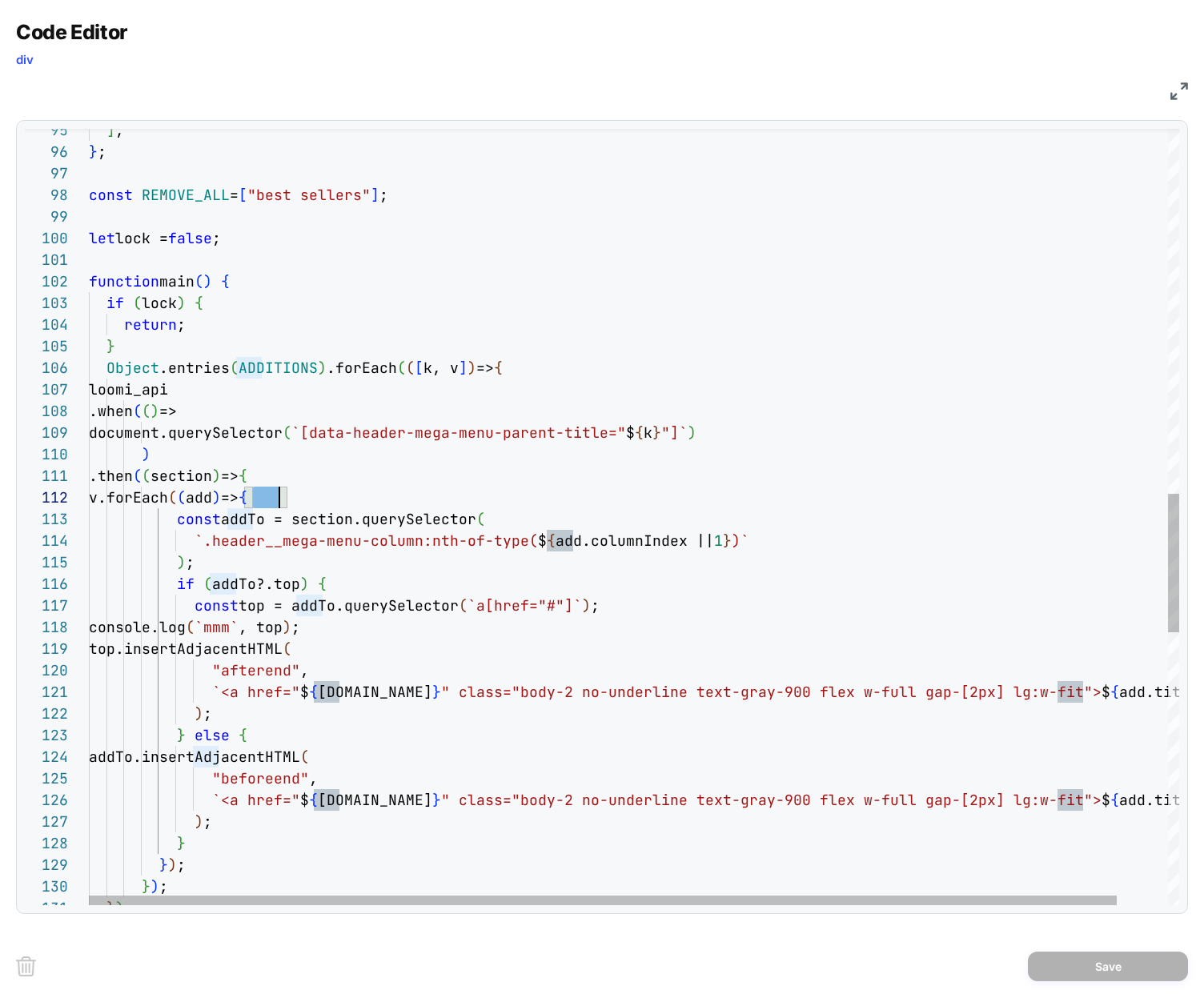
click at [265, 496] on div "] , } ; const REMOVE_ALL = [ "best sellers" ] ; let lock = false ; function mai…" at bounding box center [660, 258] width 1143 height 4340
click at [383, 583] on div "] , } ; const REMOVE_ALL = [ "best sellers" ] ; let lock = false ; function mai…" at bounding box center [660, 258] width 1143 height 4340
click at [213, 581] on div "] , } ; const REMOVE_ALL = [ "best sellers" ] ; let lock = false ; function mai…" at bounding box center [660, 258] width 1143 height 4340
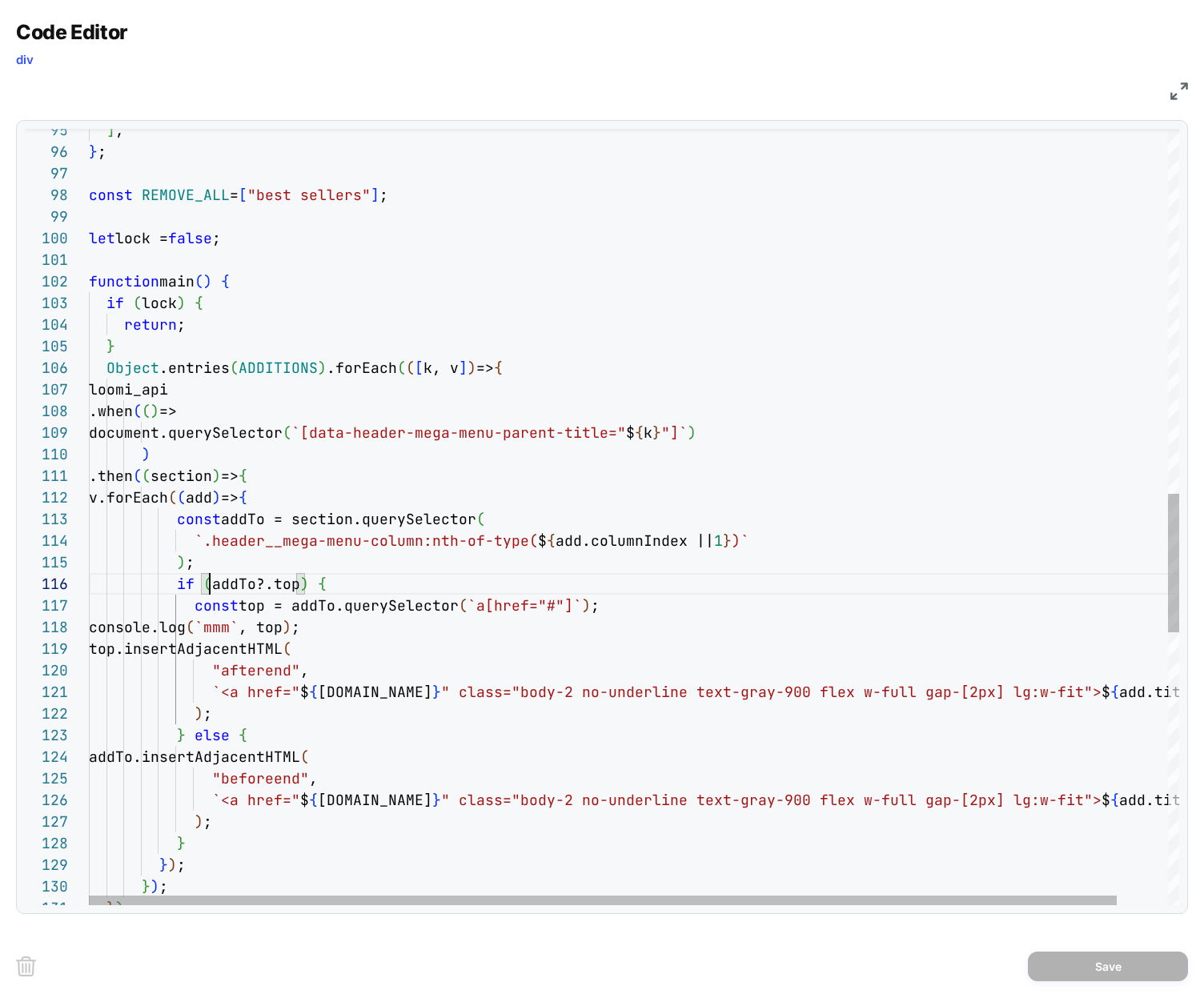
scroll to position [108, 121]
click at [439, 450] on div "] , } ; const REMOVE_ALL = [ "best sellers" ] ; let lock = false ; function mai…" at bounding box center [660, 258] width 1143 height 4340
drag, startPoint x: 274, startPoint y: 581, endPoint x: 323, endPoint y: 518, distance: 79.8
click at [275, 581] on div "] , } ; const REMOVE_ALL = [ "best sellers" ] ; let lock = false ; function mai…" at bounding box center [660, 258] width 1143 height 4340
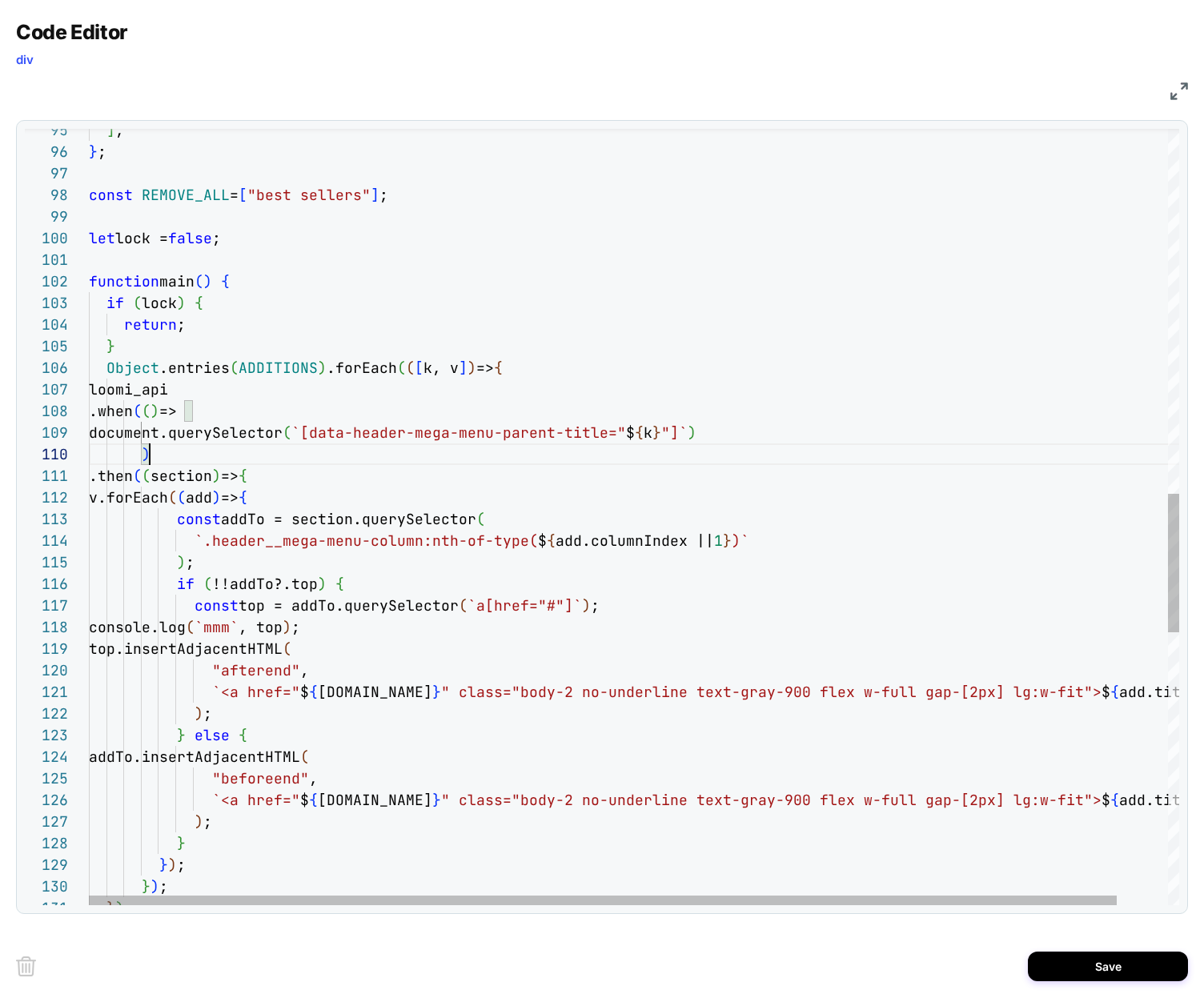
scroll to position [108, 182]
click at [443, 542] on div "] , } ; const REMOVE_ALL = [ "best sellers" ] ; let lock = false ; function mai…" at bounding box center [660, 258] width 1143 height 4340
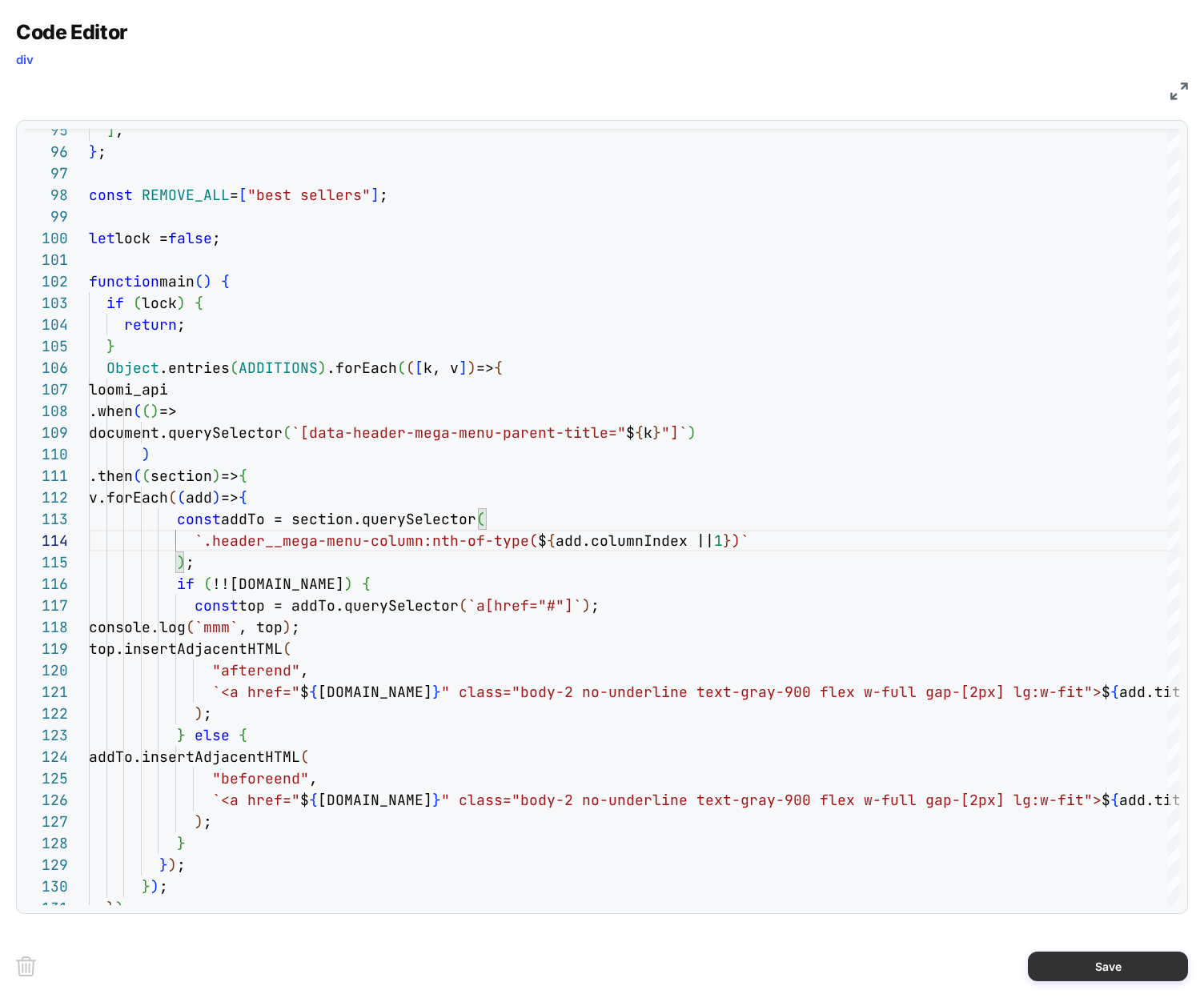
type textarea "**********"
click at [1118, 963] on button "Save" at bounding box center [1107, 965] width 160 height 30
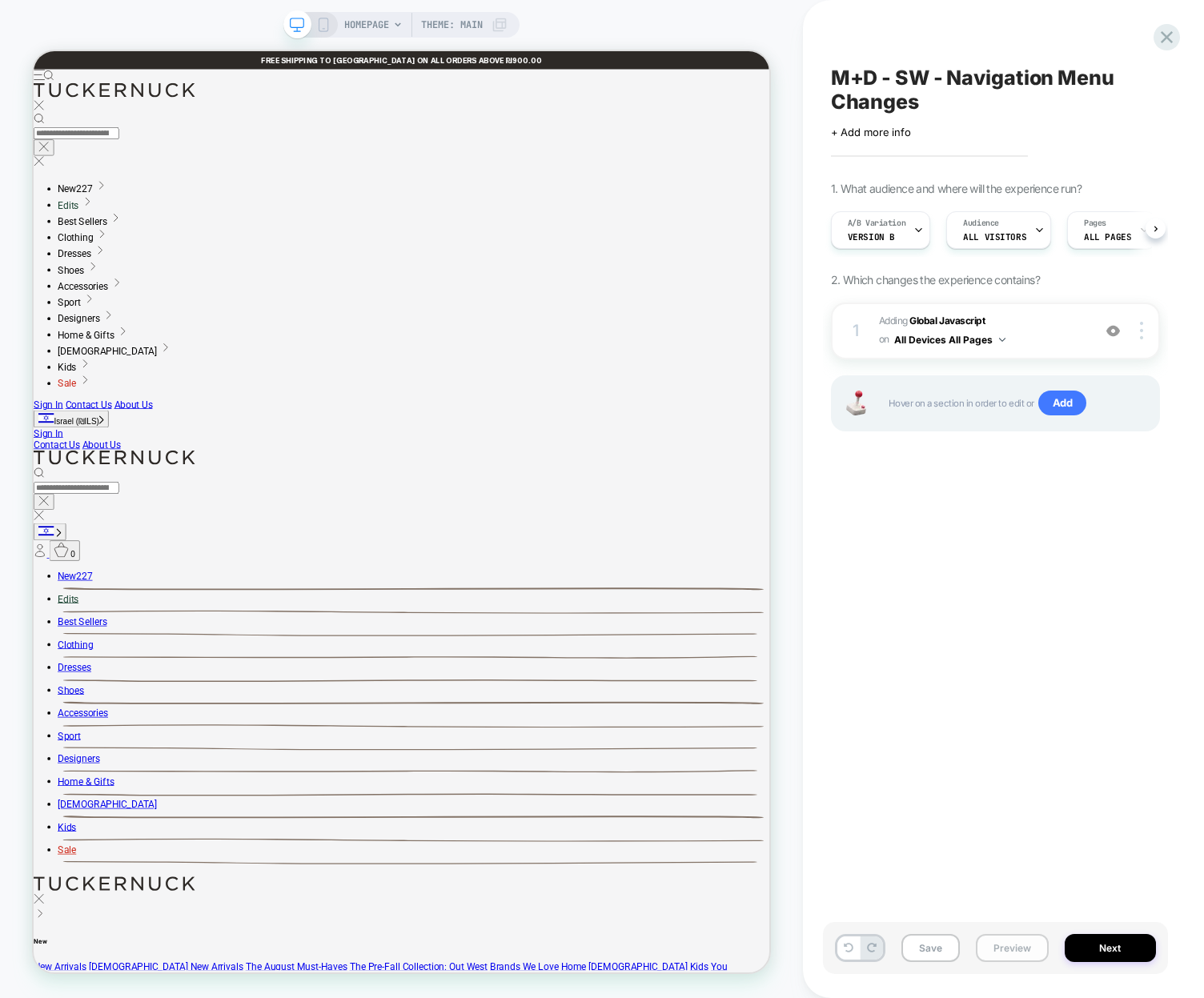
scroll to position [0, 1]
click at [1010, 944] on button "Preview" at bounding box center [1012, 947] width 73 height 28
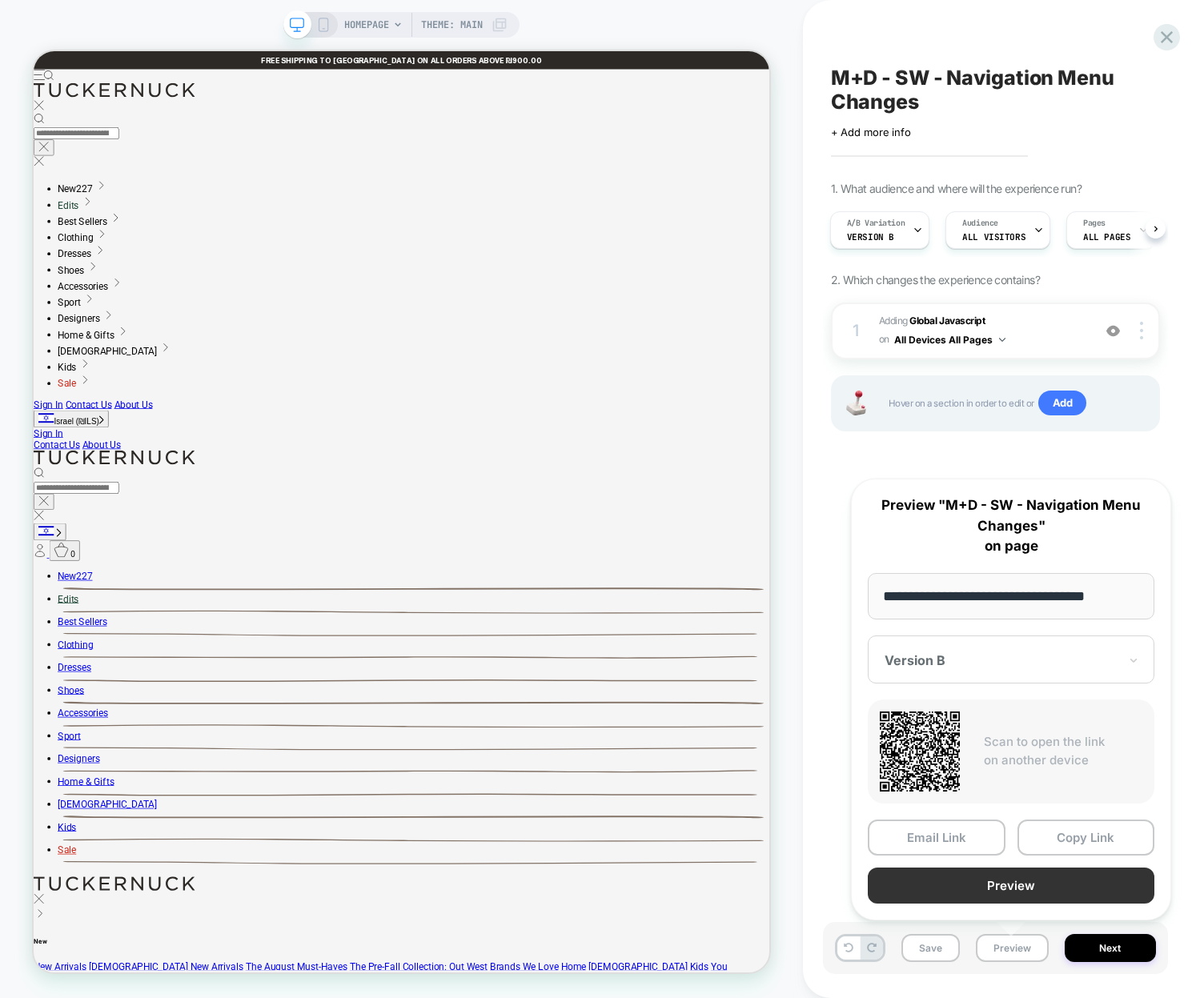
click at [985, 893] on button "Preview" at bounding box center [1011, 885] width 286 height 36
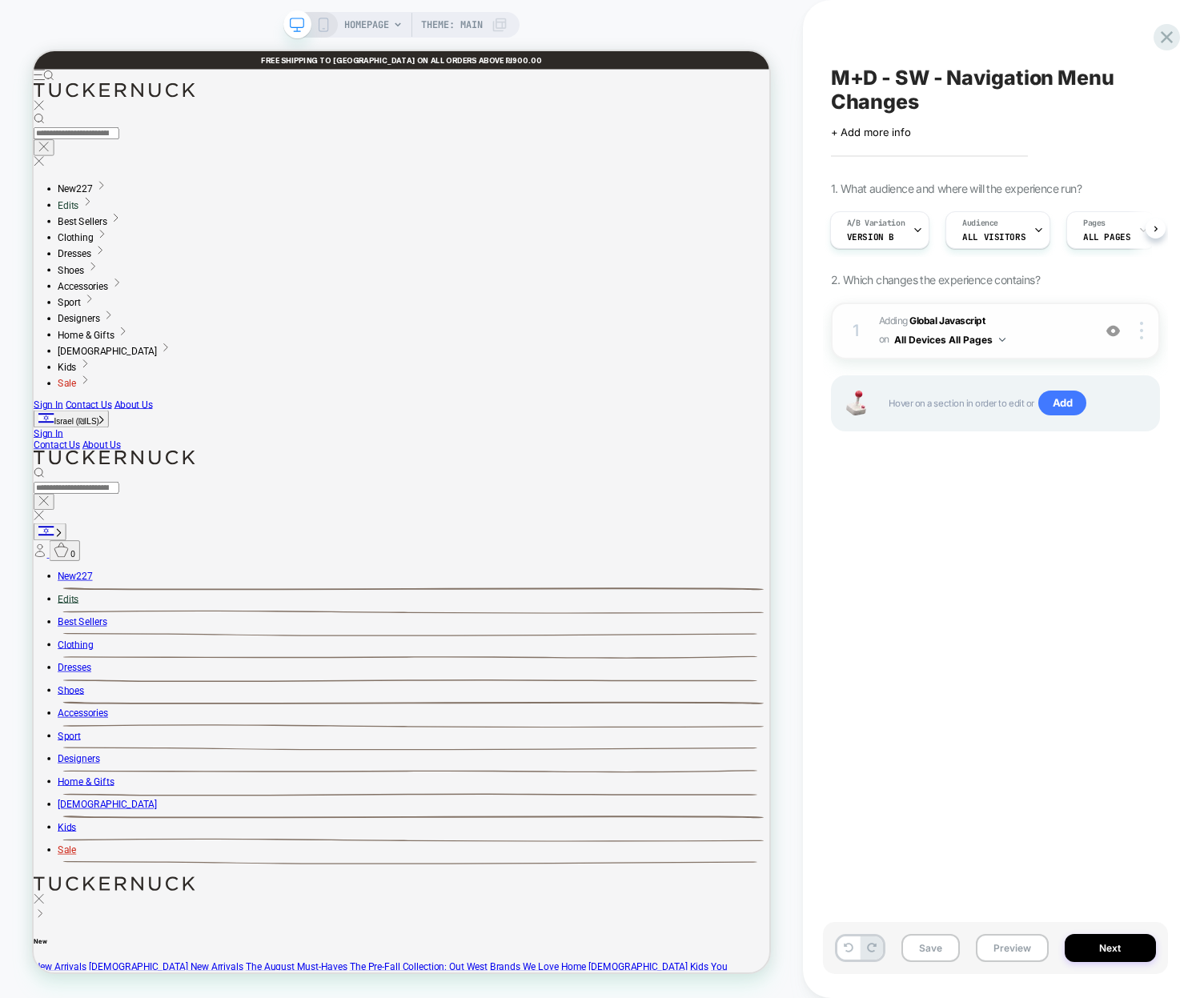
click at [1038, 327] on span "Adding Global Javascript on All Devices All Pages" at bounding box center [980, 330] width 205 height 37
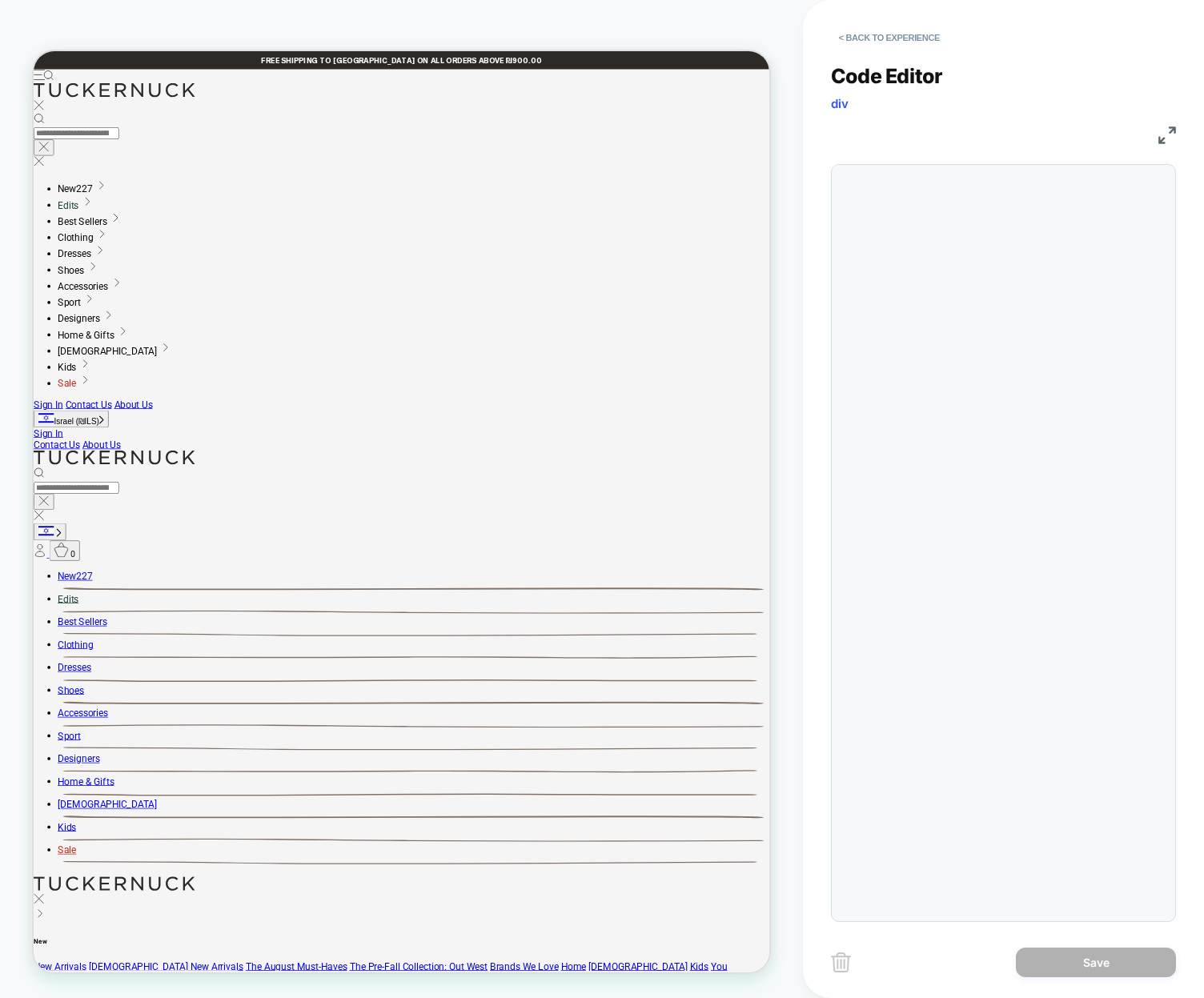
scroll to position [216, 0]
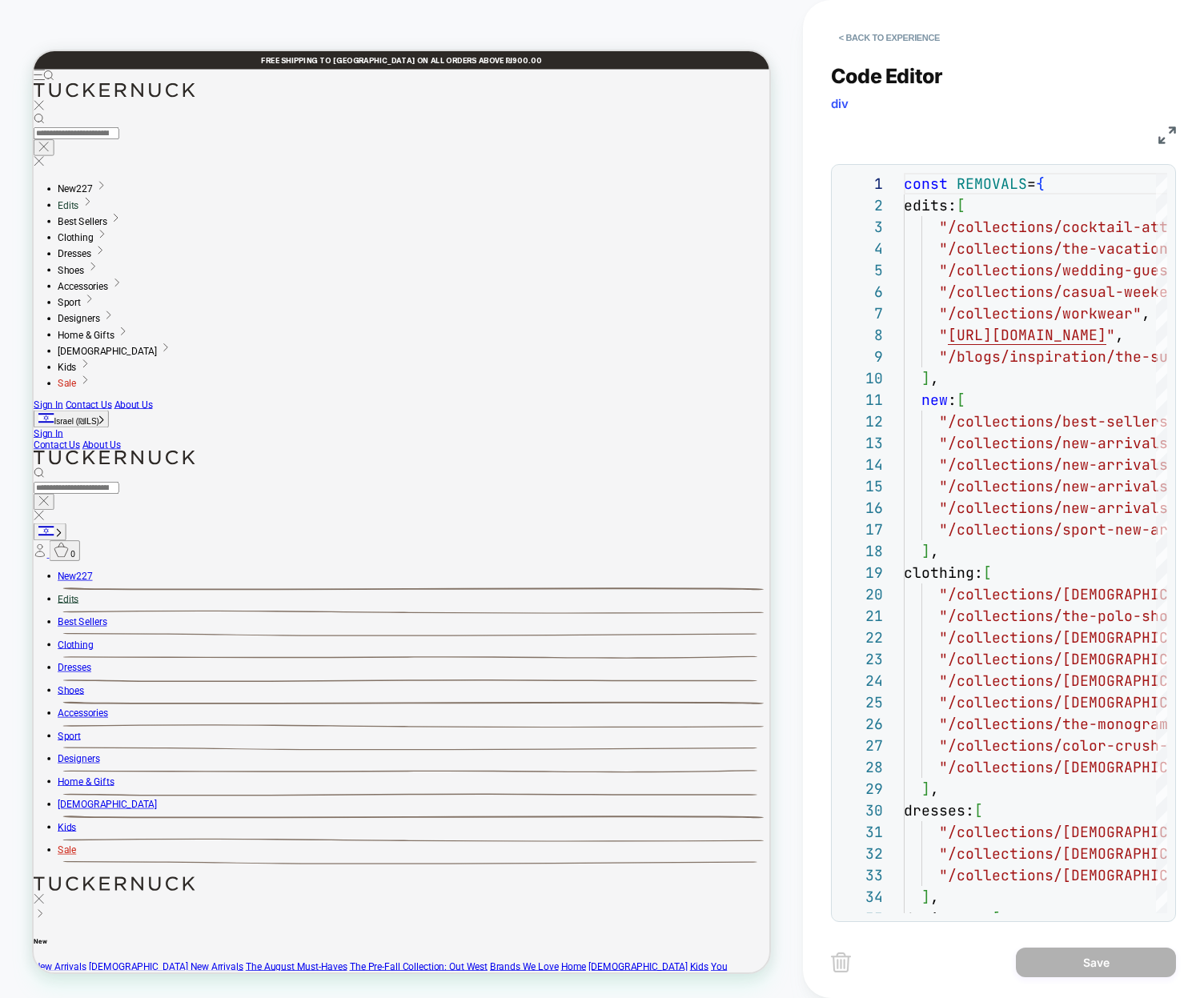
drag, startPoint x: 1156, startPoint y: 148, endPoint x: 1163, endPoint y: 142, distance: 9.2
click at [1156, 148] on div "Code Editor div JS 1 2 3 4 5 6 7 8 9 10 11 12 13 14 15 16 17 18 19 20 21 22 23 …" at bounding box center [1002, 483] width 345 height 878
click at [1163, 142] on img at bounding box center [1167, 135] width 17 height 17
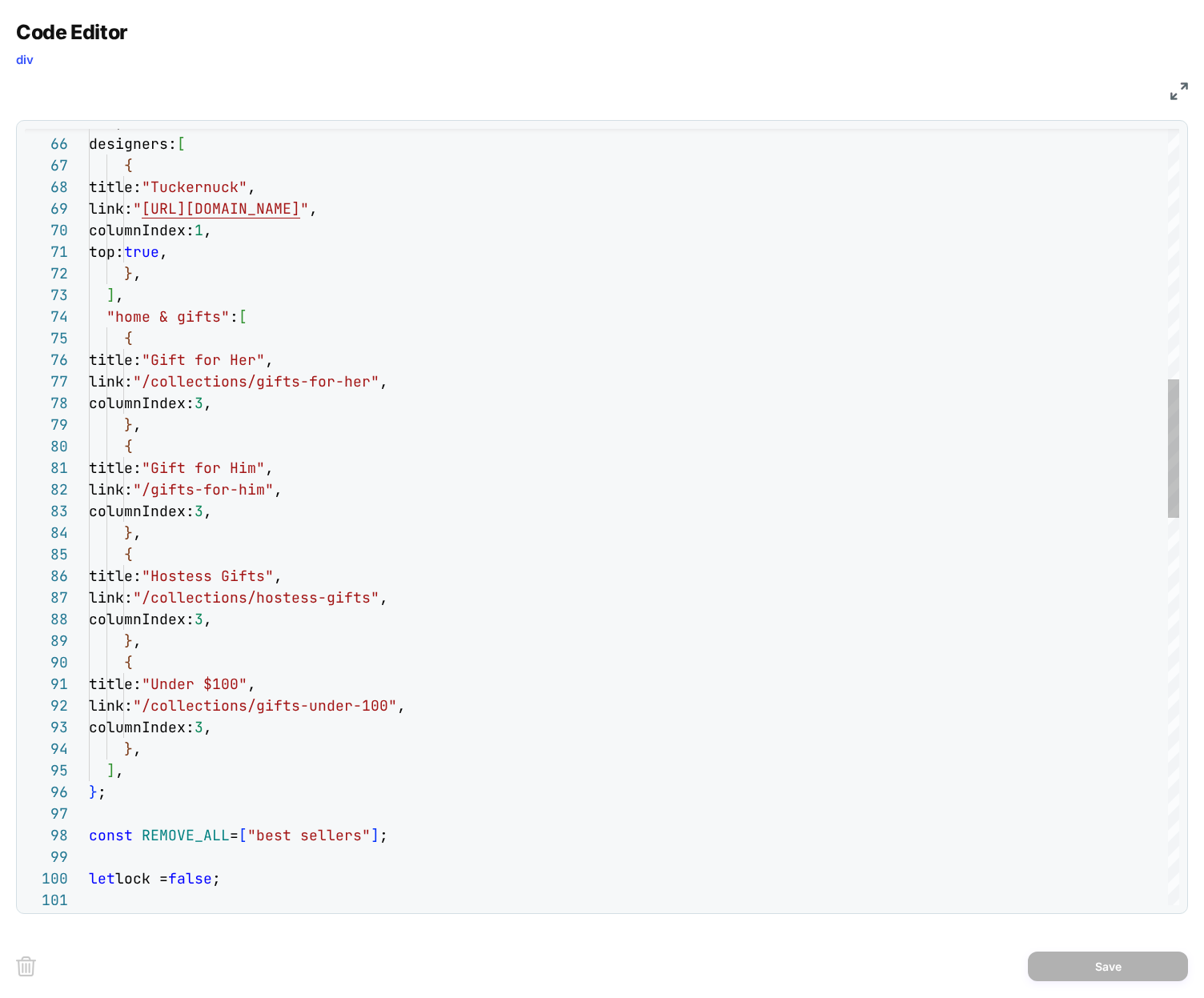
click at [343, 501] on div "] , designers: [ { title: "Tuckernuck" , link: " [URL][DOMAIN_NAME] " , columnI…" at bounding box center [633, 899] width 1090 height 4340
click at [287, 404] on div "] , designers: [ { title: "Tuckernuck" , link: " [URL][DOMAIN_NAME] " , columnI…" at bounding box center [633, 899] width 1090 height 4340
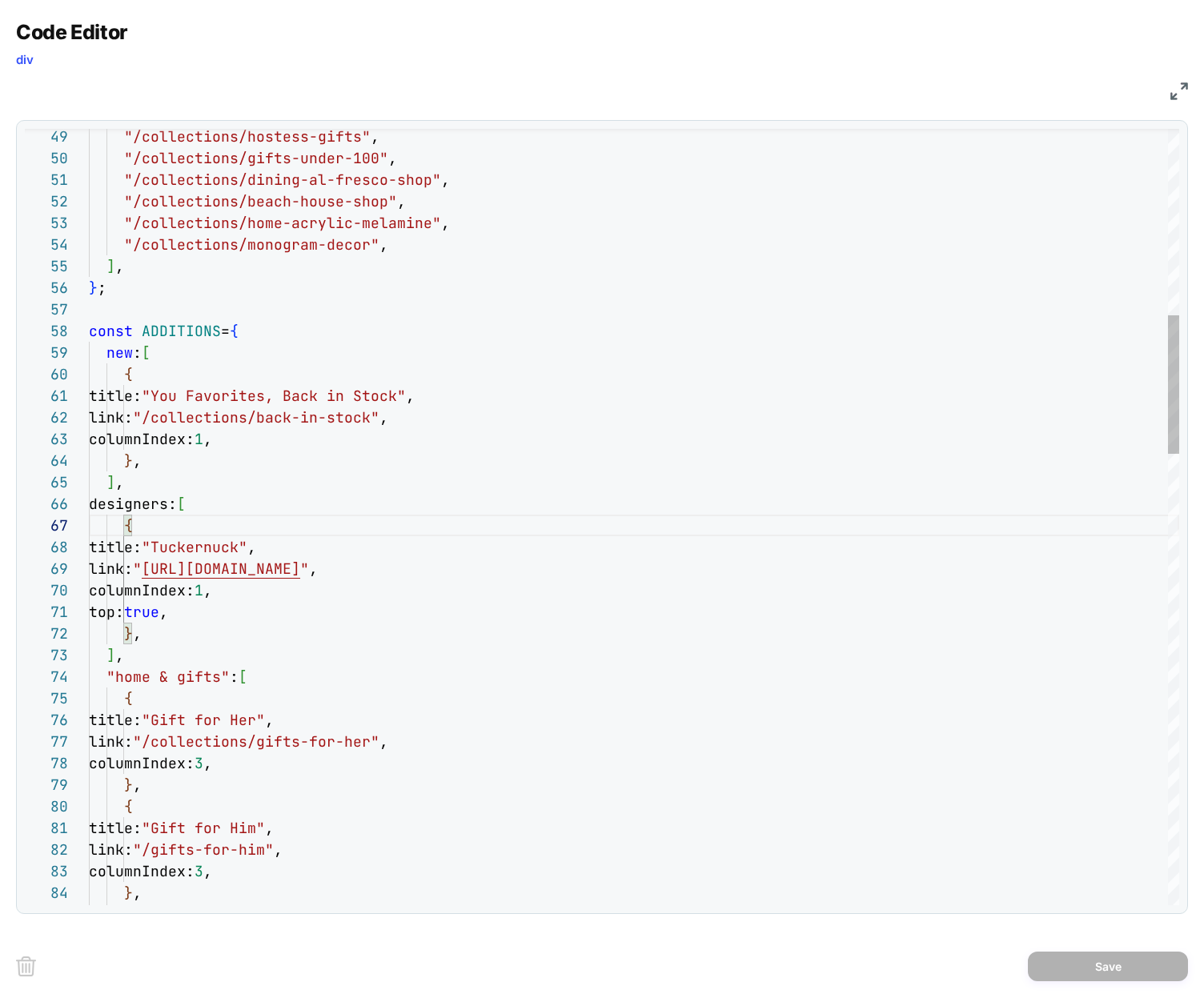
drag, startPoint x: 218, startPoint y: 571, endPoint x: 228, endPoint y: 570, distance: 10.0
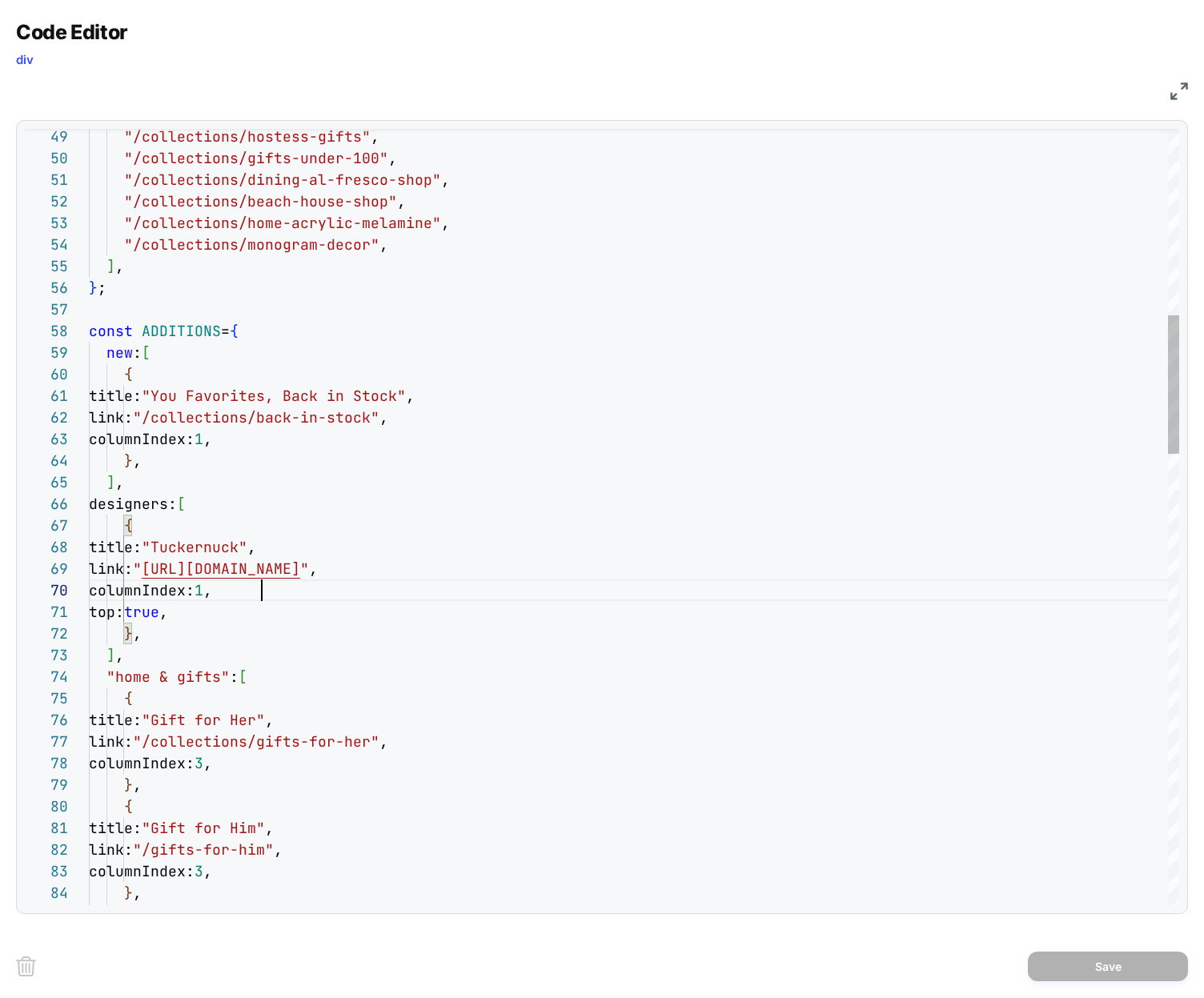
scroll to position [194, 173]
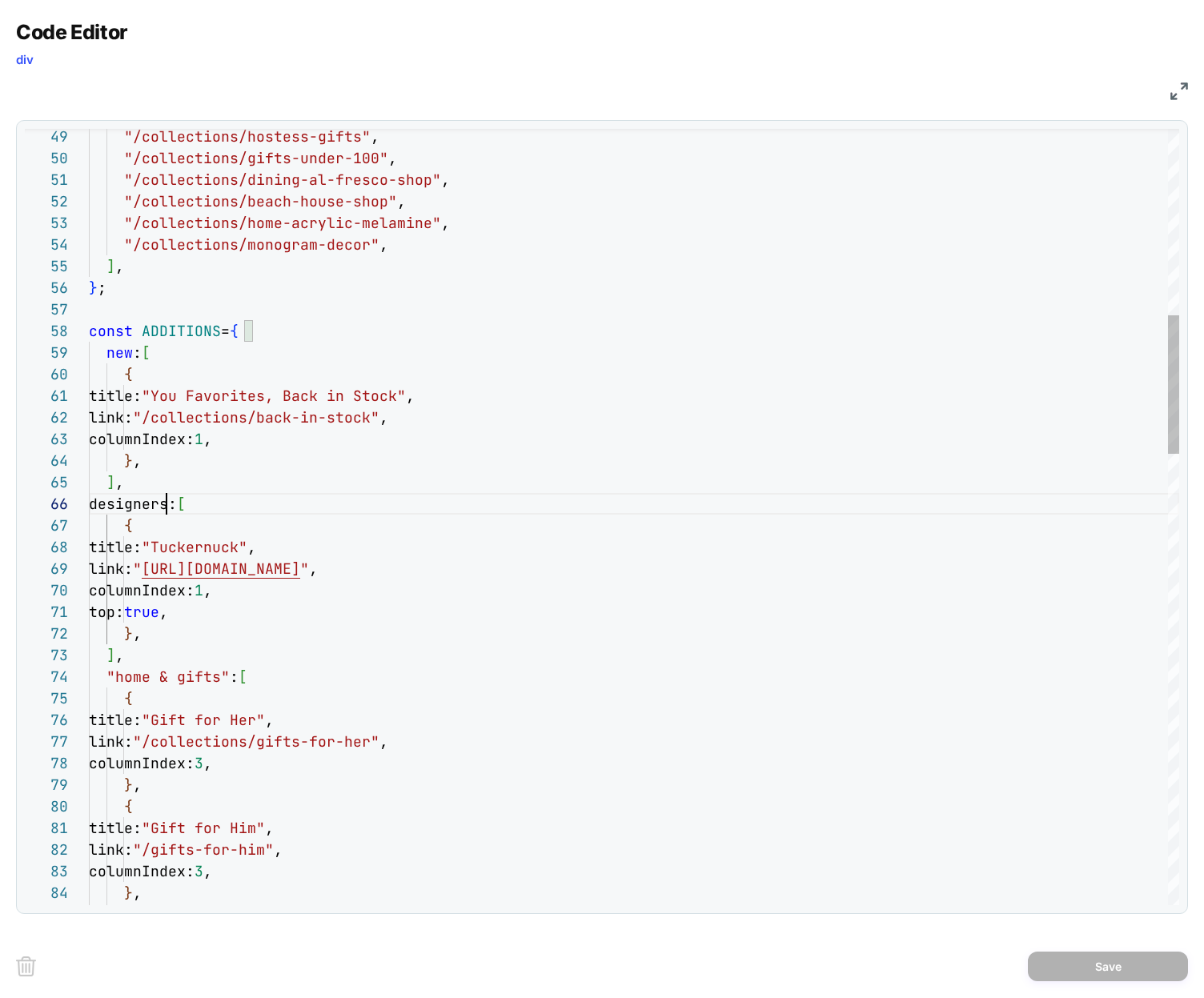
scroll to position [108, 95]
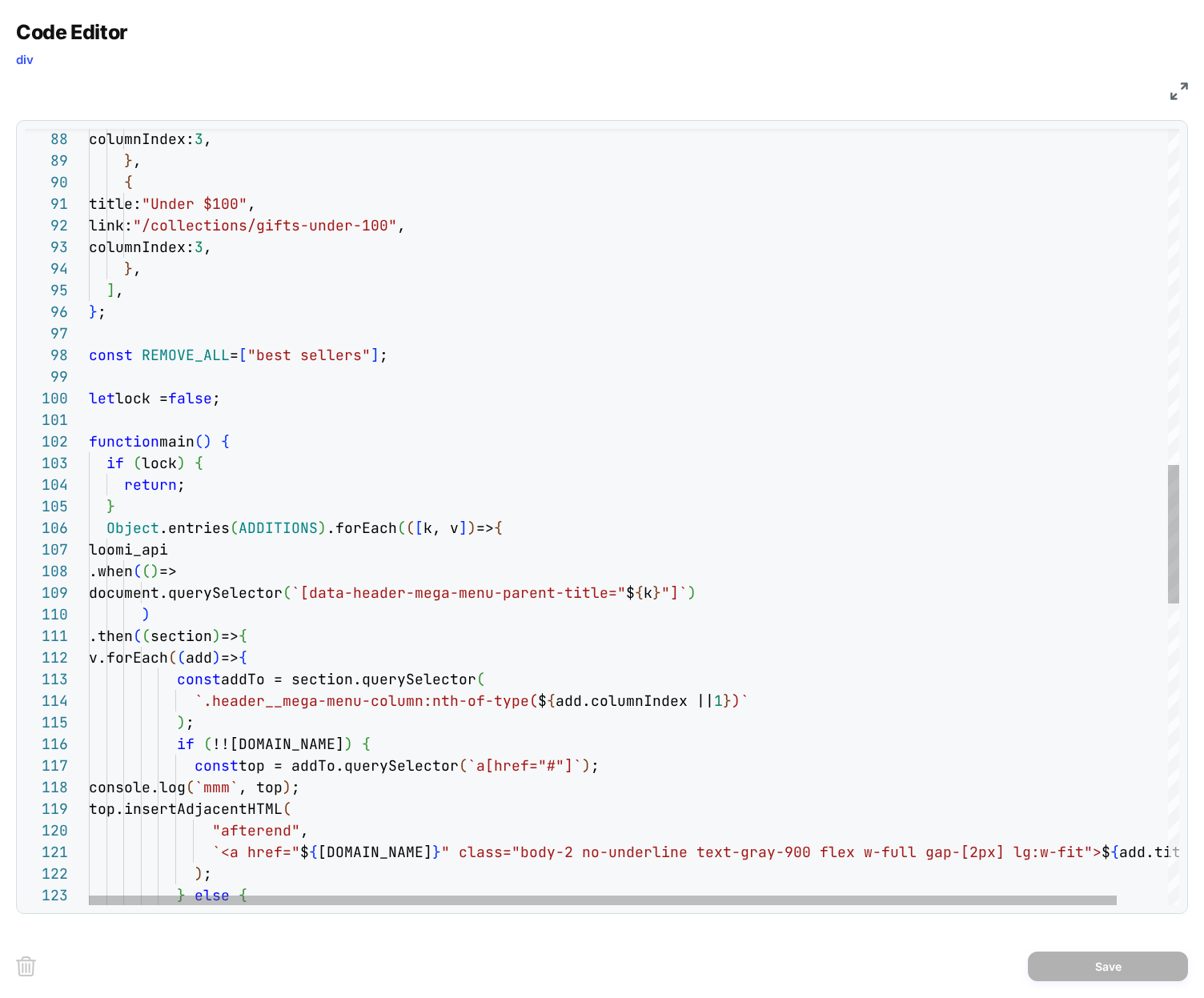
click at [455, 796] on div "columnIndex: 3 , } , { title: "Under $100" , link: "/collections/gifts-under-10…" at bounding box center [660, 419] width 1143 height 4340
drag, startPoint x: 325, startPoint y: 785, endPoint x: 334, endPoint y: 788, distance: 9.5
click at [326, 786] on div "columnIndex: 3 , } , { title: "Under $100" , link: "/collections/gifts-under-10…" at bounding box center [660, 419] width 1143 height 4340
click at [423, 779] on div "columnIndex: 3 , } , { title: "Under $100" , link: "/collections/gifts-under-10…" at bounding box center [660, 419] width 1143 height 4340
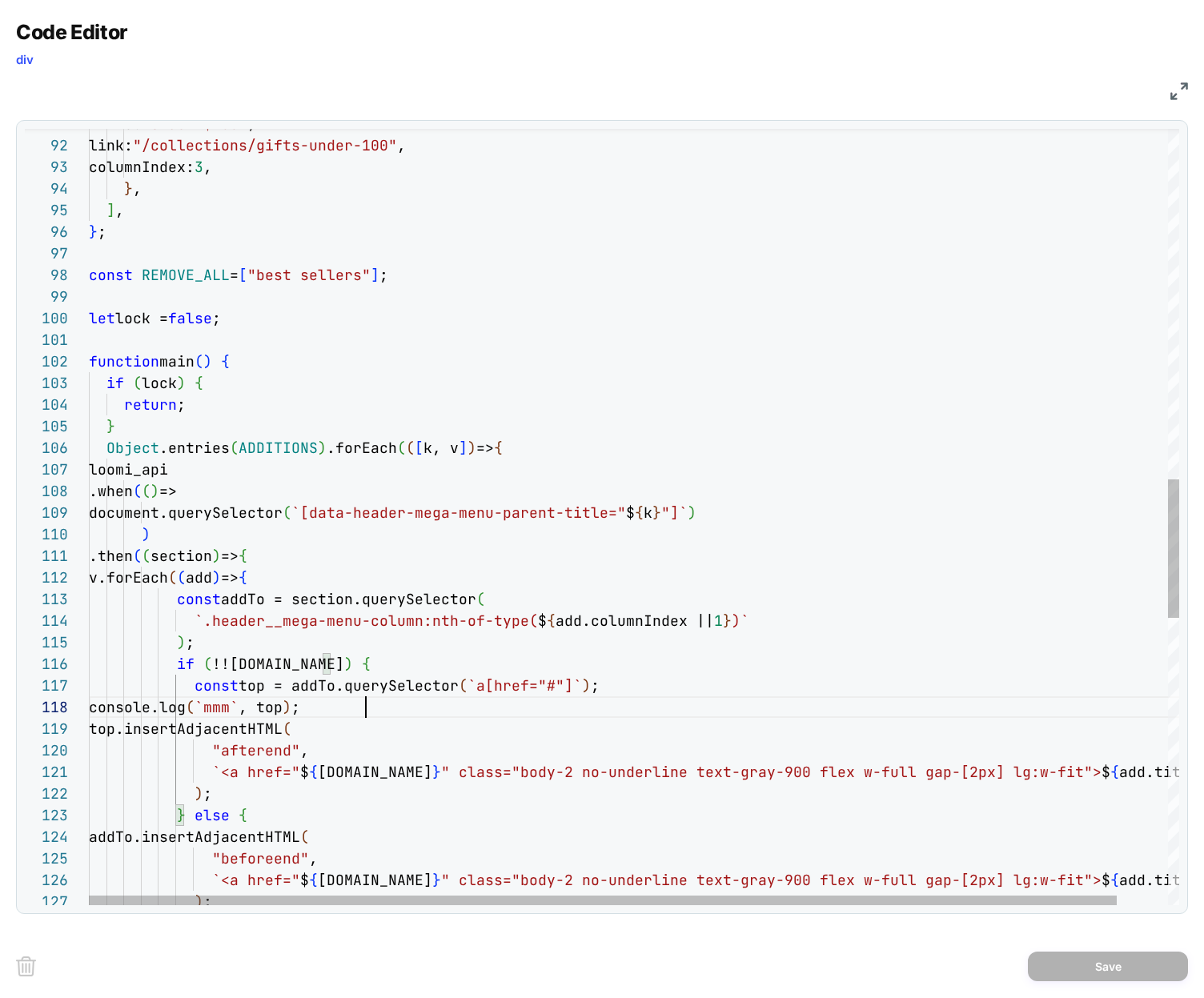
click at [369, 716] on div "title: "Under $100" , link: "/collections/gifts-under-100" , columnIndex: 3 , }…" at bounding box center [660, 339] width 1143 height 4340
click at [302, 716] on div "title: "Under $100" , link: "/collections/gifts-under-100" , columnIndex: 3 , }…" at bounding box center [660, 339] width 1143 height 4340
click at [262, 690] on div "title: "Under $100" , link: "/collections/gifts-under-100" , columnIndex: 3 , }…" at bounding box center [660, 339] width 1143 height 4340
click at [261, 690] on div "title: "Under $100" , link: "/collections/gifts-under-100" , columnIndex: 3 , }…" at bounding box center [660, 339] width 1143 height 4340
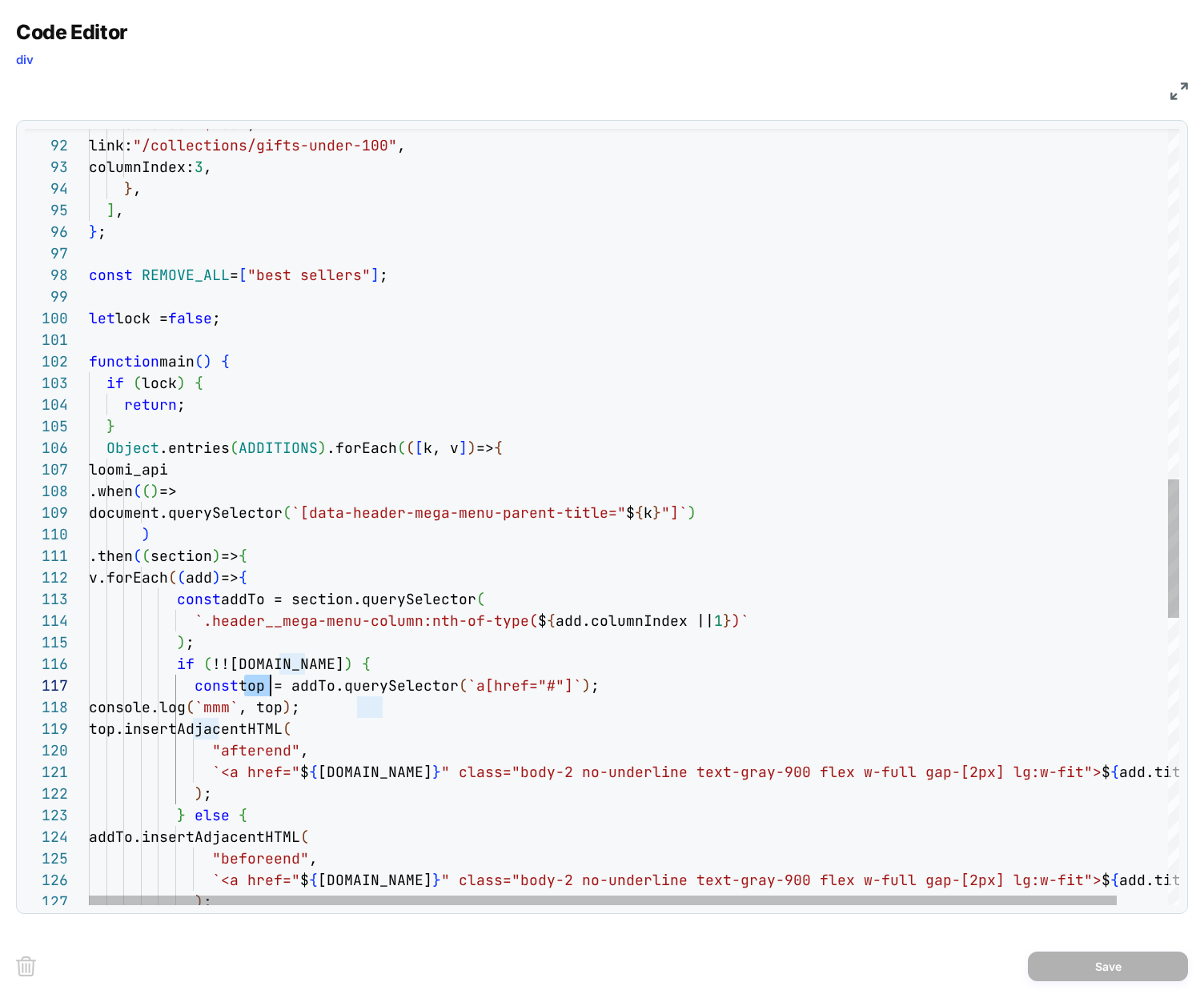
scroll to position [130, 182]
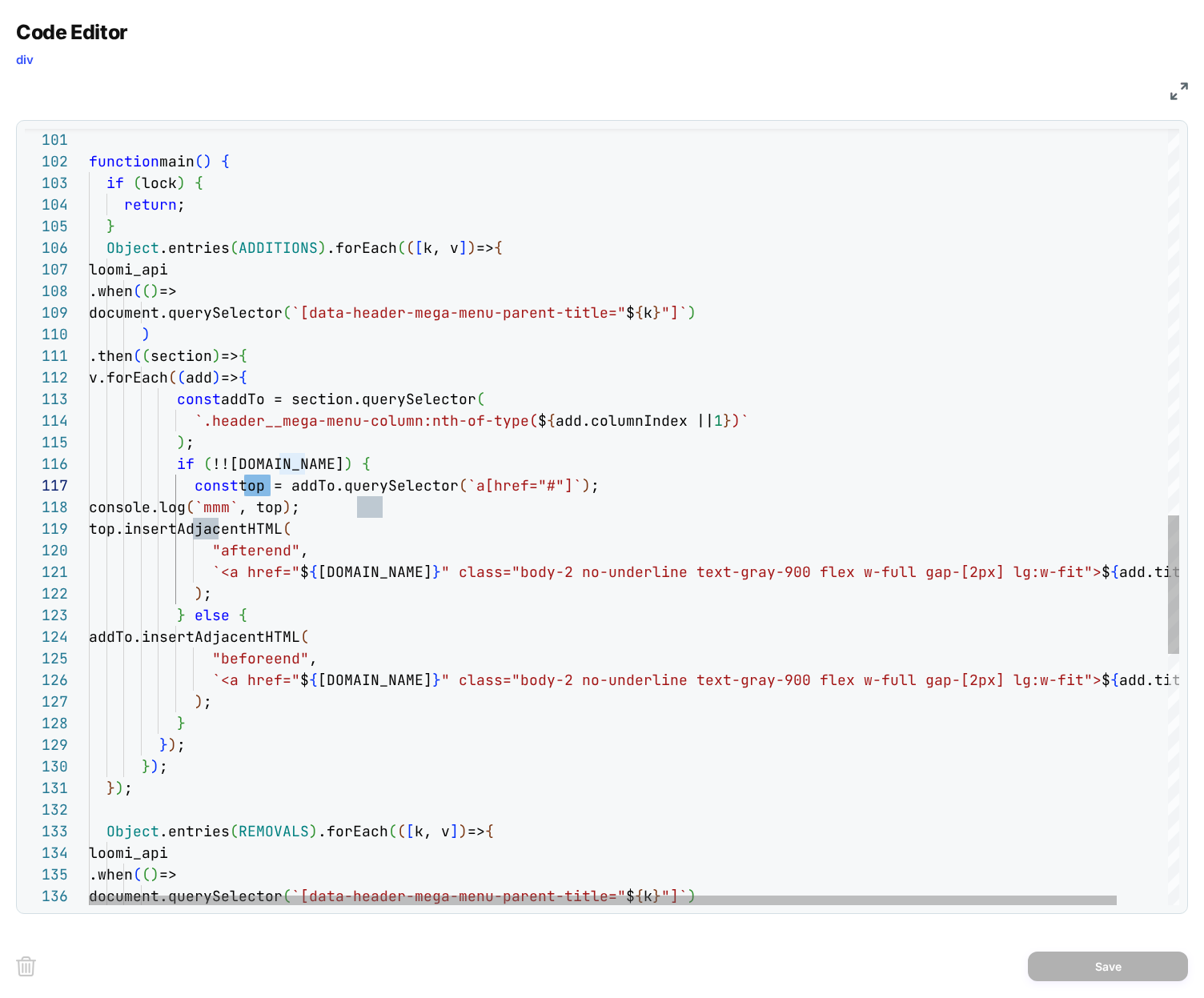
click at [281, 591] on div "function main ( ) { if ( lock ) { return ; } Object .entries ( ADDITIONS ) .for…" at bounding box center [660, 138] width 1143 height 4340
click at [529, 509] on div "function main ( ) { if ( lock ) { return ; } Object .entries ( ADDITIONS ) .for…" at bounding box center [660, 138] width 1143 height 4340
click at [491, 531] on div "function main ( ) { if ( lock ) { return ; } Object .entries ( ADDITIONS ) .for…" at bounding box center [660, 138] width 1143 height 4340
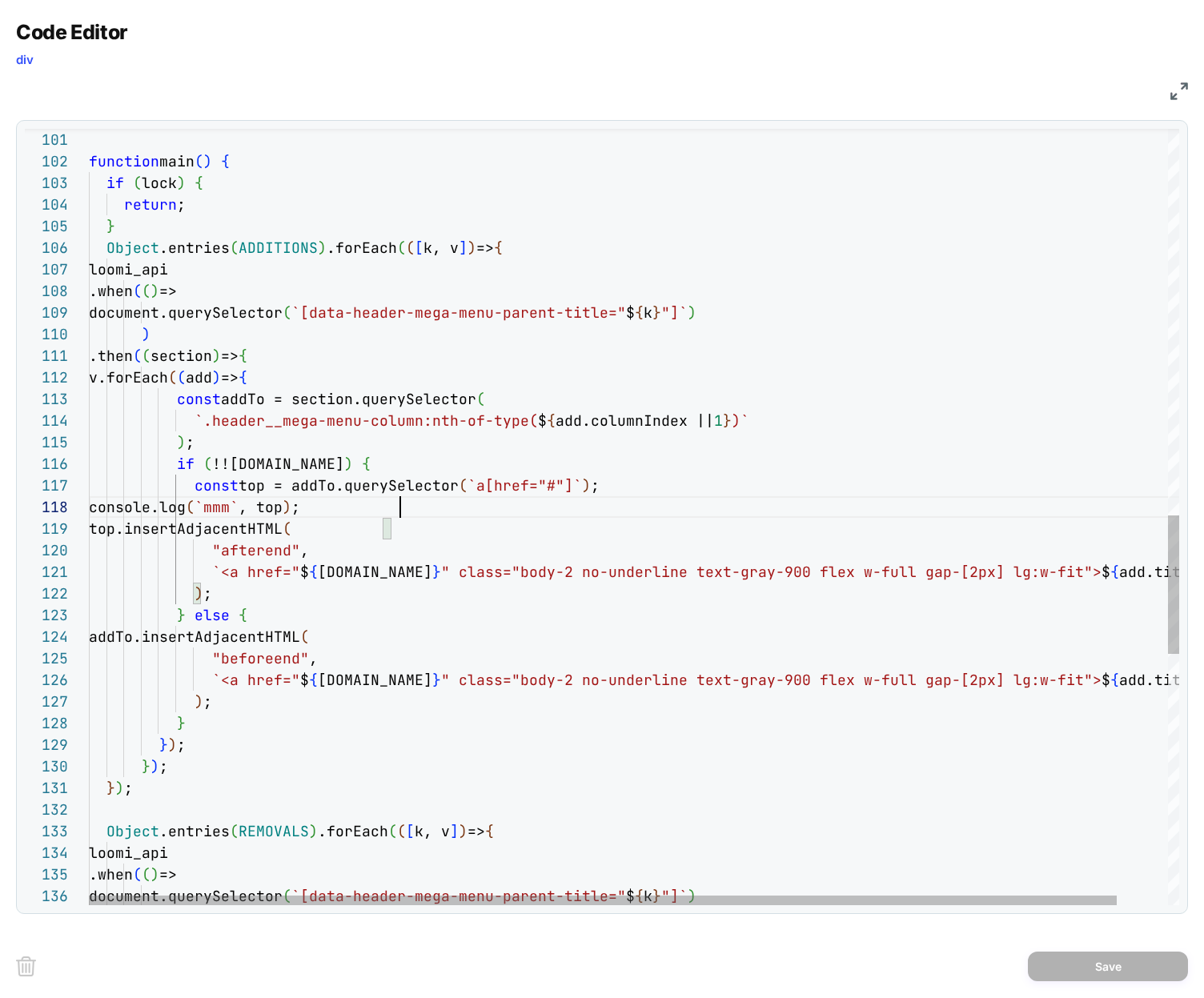
click at [478, 513] on div "function main ( ) { if ( lock ) { return ; } Object .entries ( ADDITIONS ) .for…" at bounding box center [660, 138] width 1143 height 4340
click at [427, 495] on div "function main ( ) { if ( lock ) { return ; } Object .entries ( ADDITIONS ) .for…" at bounding box center [660, 138] width 1143 height 4340
click at [419, 503] on div "function main ( ) { if ( lock ) { return ; } Object .entries ( ADDITIONS ) .for…" at bounding box center [660, 138] width 1143 height 4340
click at [381, 508] on div "function main ( ) { if ( lock ) { return ; } Object .entries ( ADDITIONS ) .for…" at bounding box center [660, 138] width 1143 height 4340
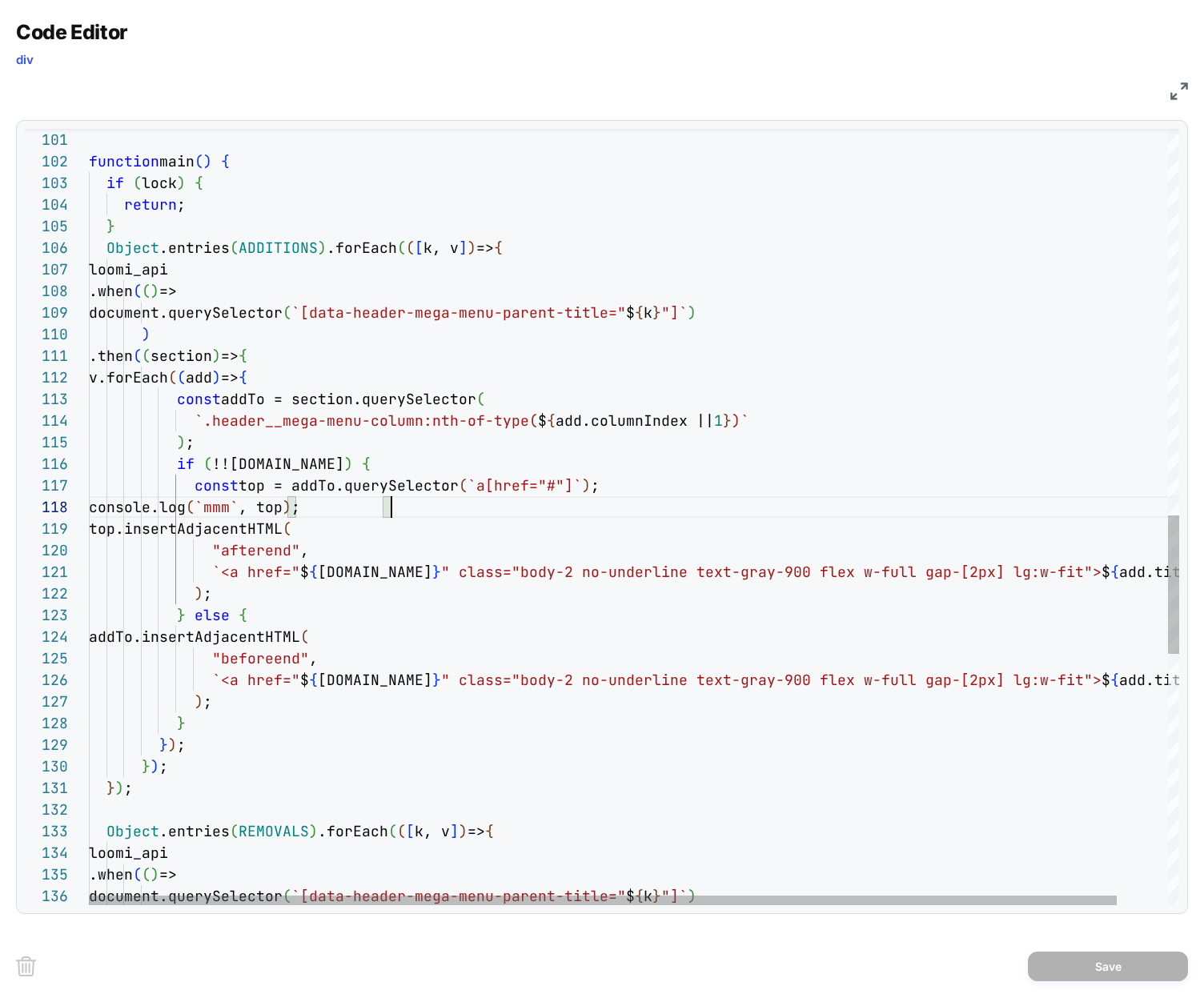
click at [393, 506] on div "function main ( ) { if ( lock ) { return ; } Object .entries ( ADDITIONS ) .for…" at bounding box center [660, 138] width 1143 height 4340
click at [435, 509] on div "function main ( ) { if ( lock ) { return ; } Object .entries ( ADDITIONS ) .for…" at bounding box center [660, 138] width 1143 height 4340
click at [258, 613] on div "function main ( ) { if ( lock ) { return ; } Object .entries ( ADDITIONS ) .for…" at bounding box center [660, 138] width 1143 height 4340
click at [462, 500] on div "function main ( ) { if ( lock ) { return ; } Object .entries ( ADDITIONS ) .for…" at bounding box center [660, 138] width 1143 height 4340
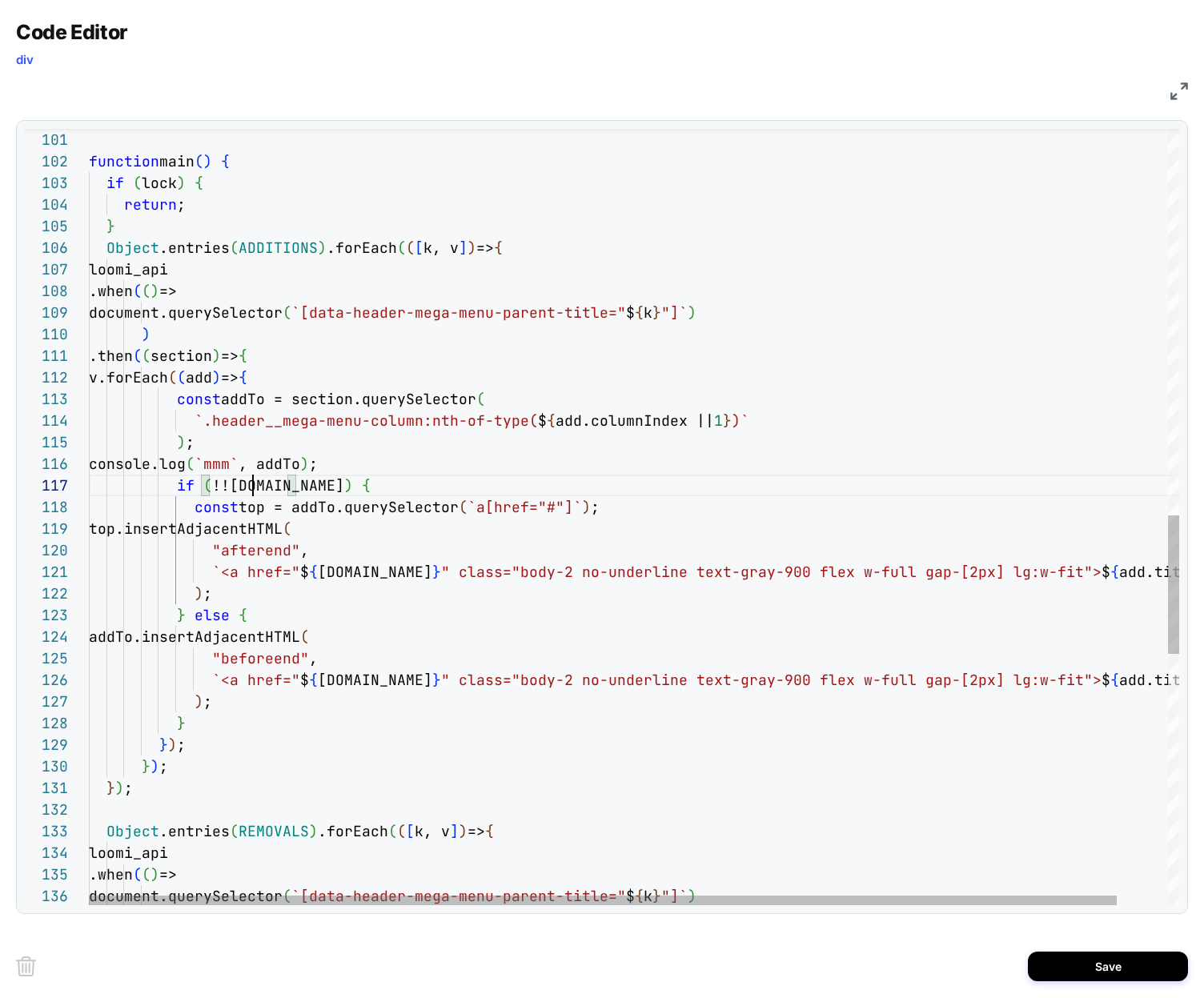
scroll to position [130, 164]
click at [462, 459] on div "function main ( ) { if ( lock ) { return ; } Object .entries ( ADDITIONS ) .for…" at bounding box center [660, 138] width 1143 height 4340
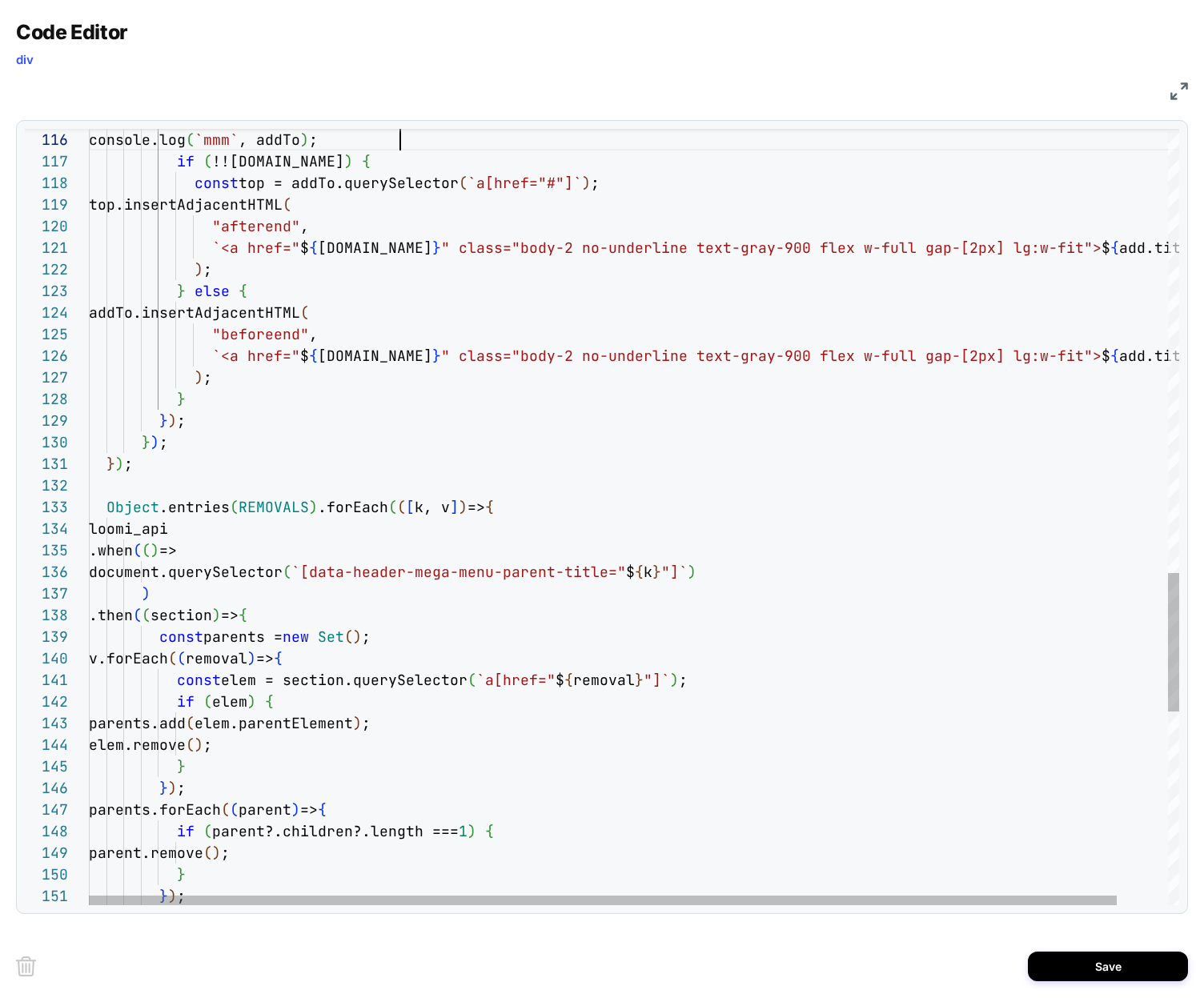
scroll to position [108, 311]
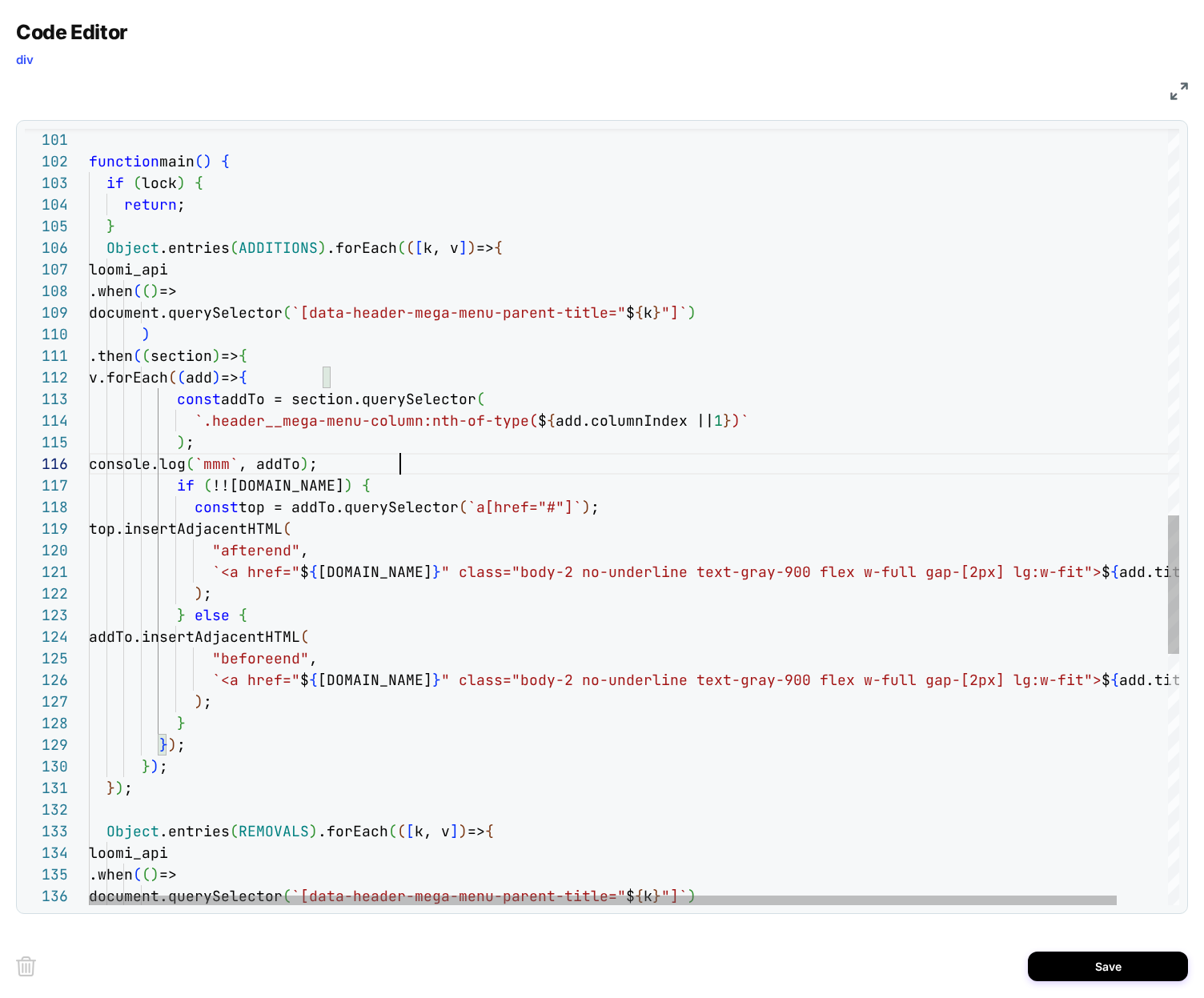
click at [479, 463] on div "function main ( ) { if ( lock ) { return ; } Object .entries ( ADDITIONS ) .for…" at bounding box center [660, 138] width 1143 height 4340
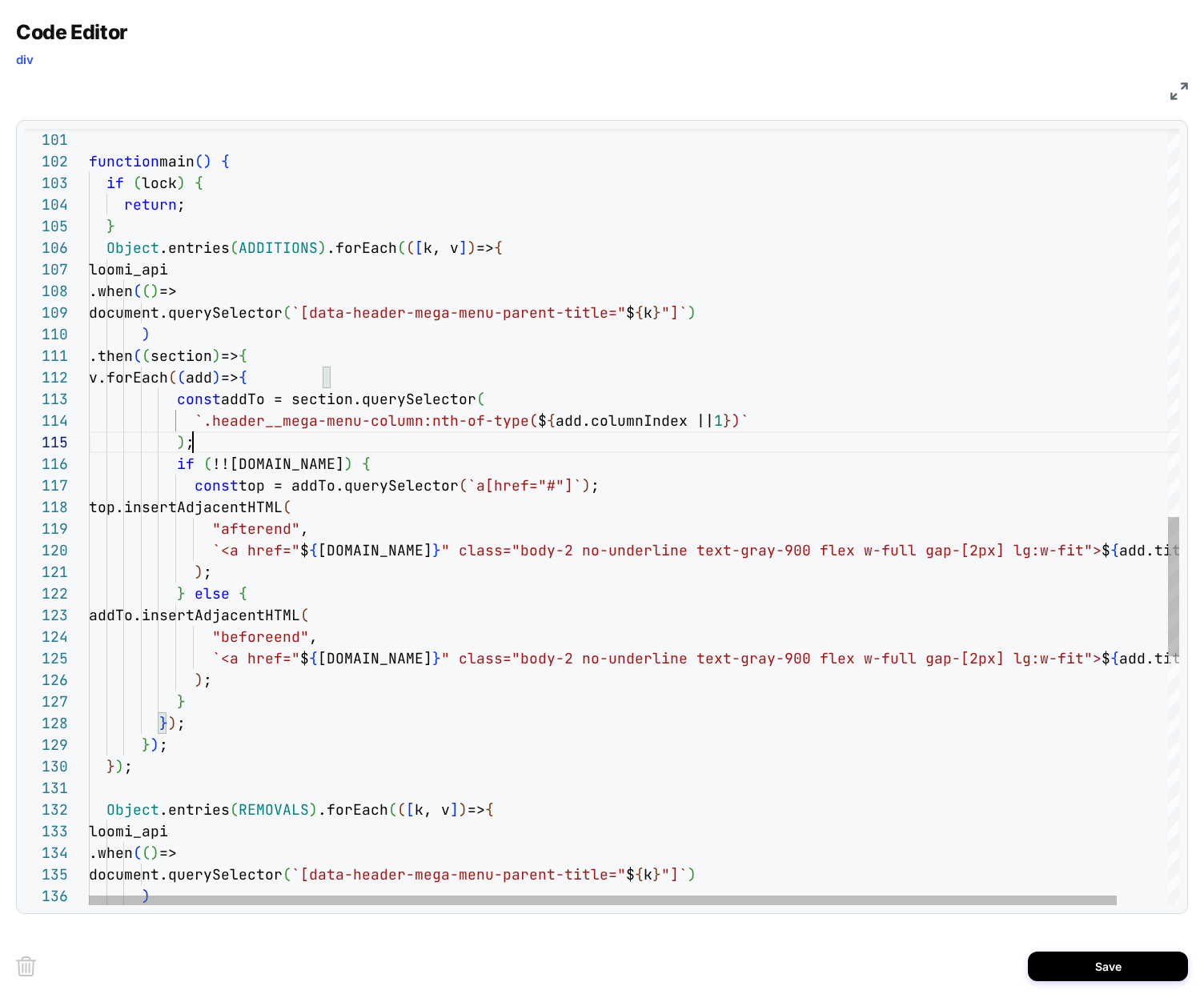
scroll to position [86, 104]
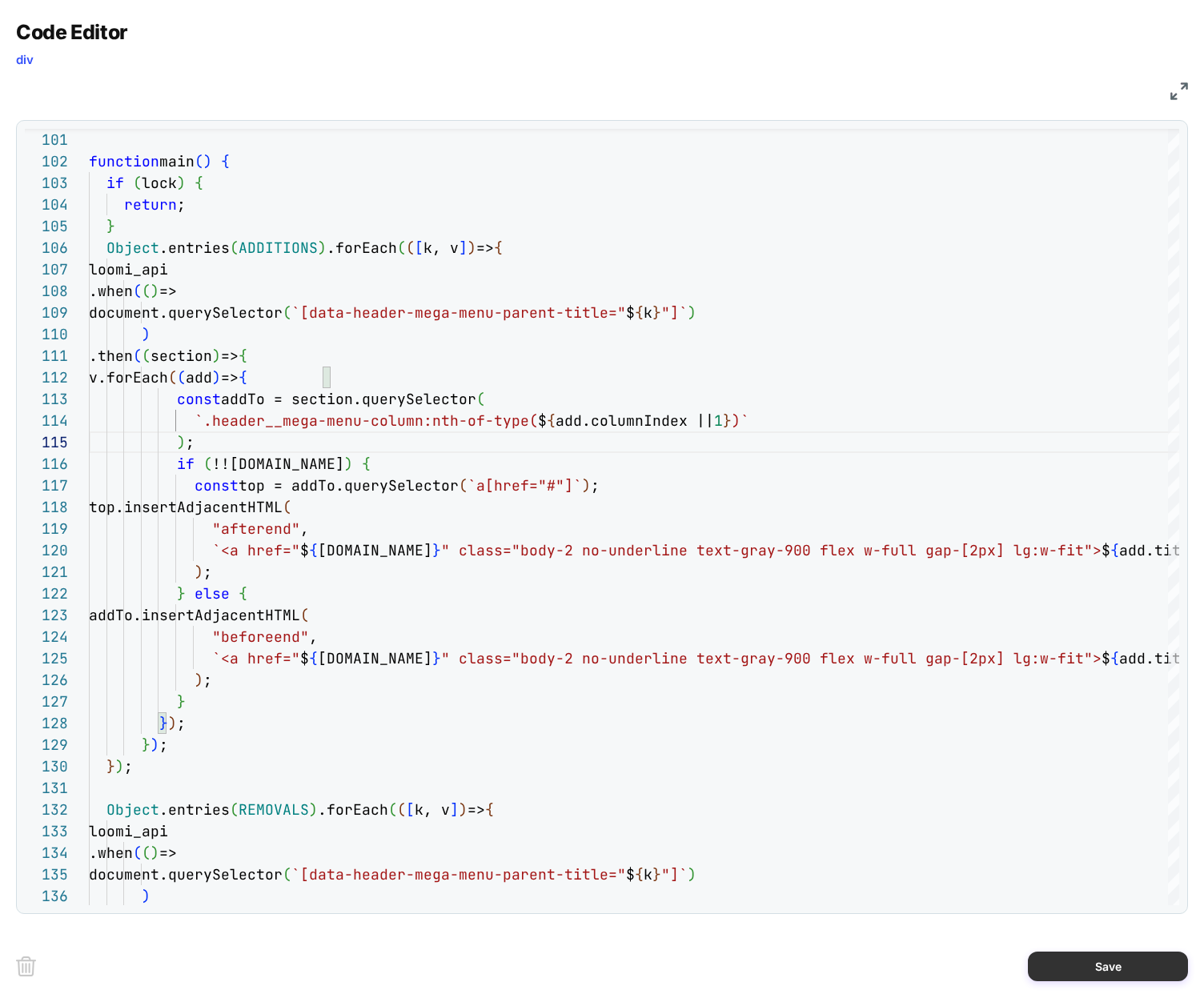
type textarea "**********"
click at [1096, 964] on button "Save" at bounding box center [1107, 965] width 160 height 30
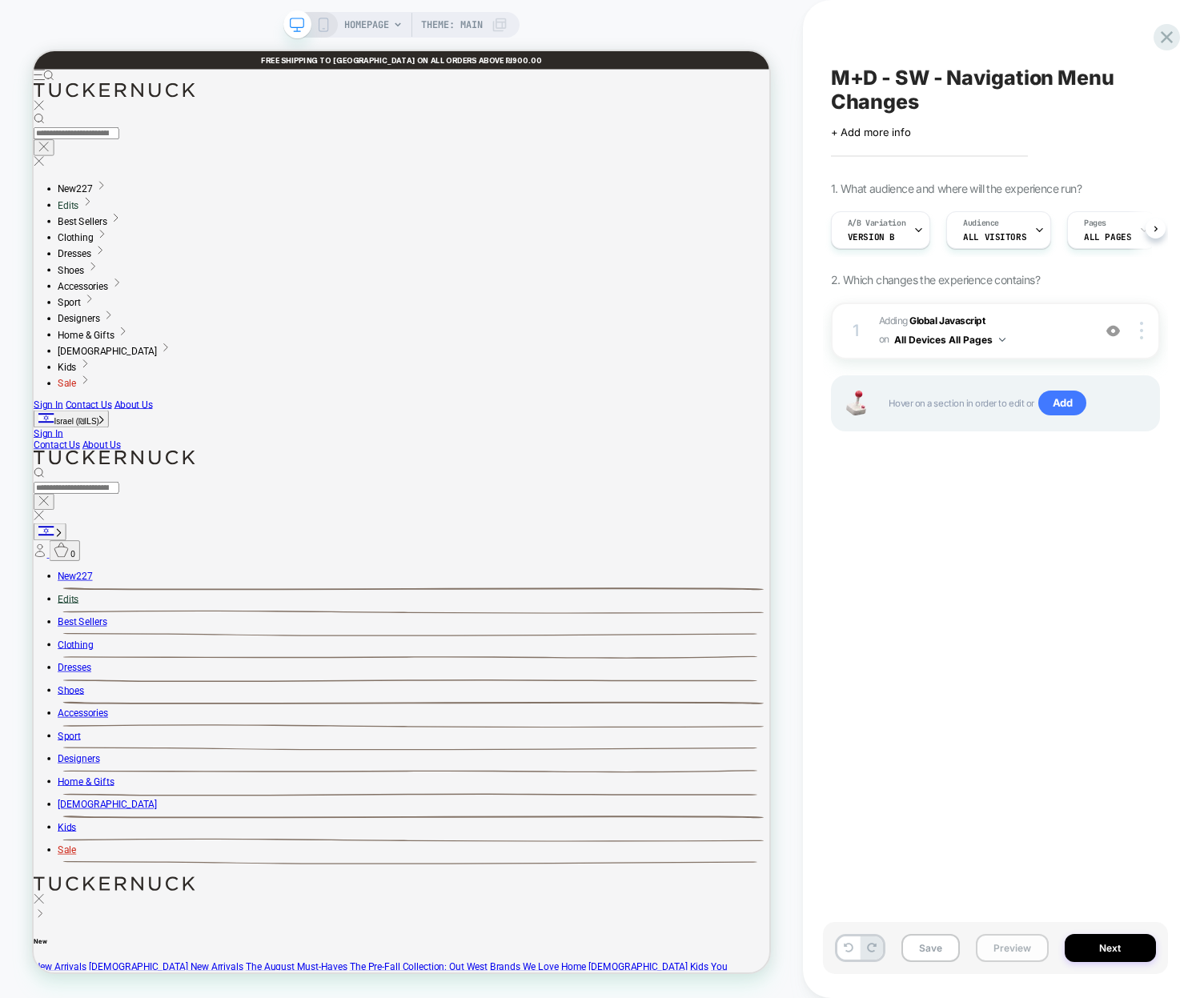
scroll to position [0, 1]
click at [997, 948] on button "Preview" at bounding box center [1012, 947] width 73 height 28
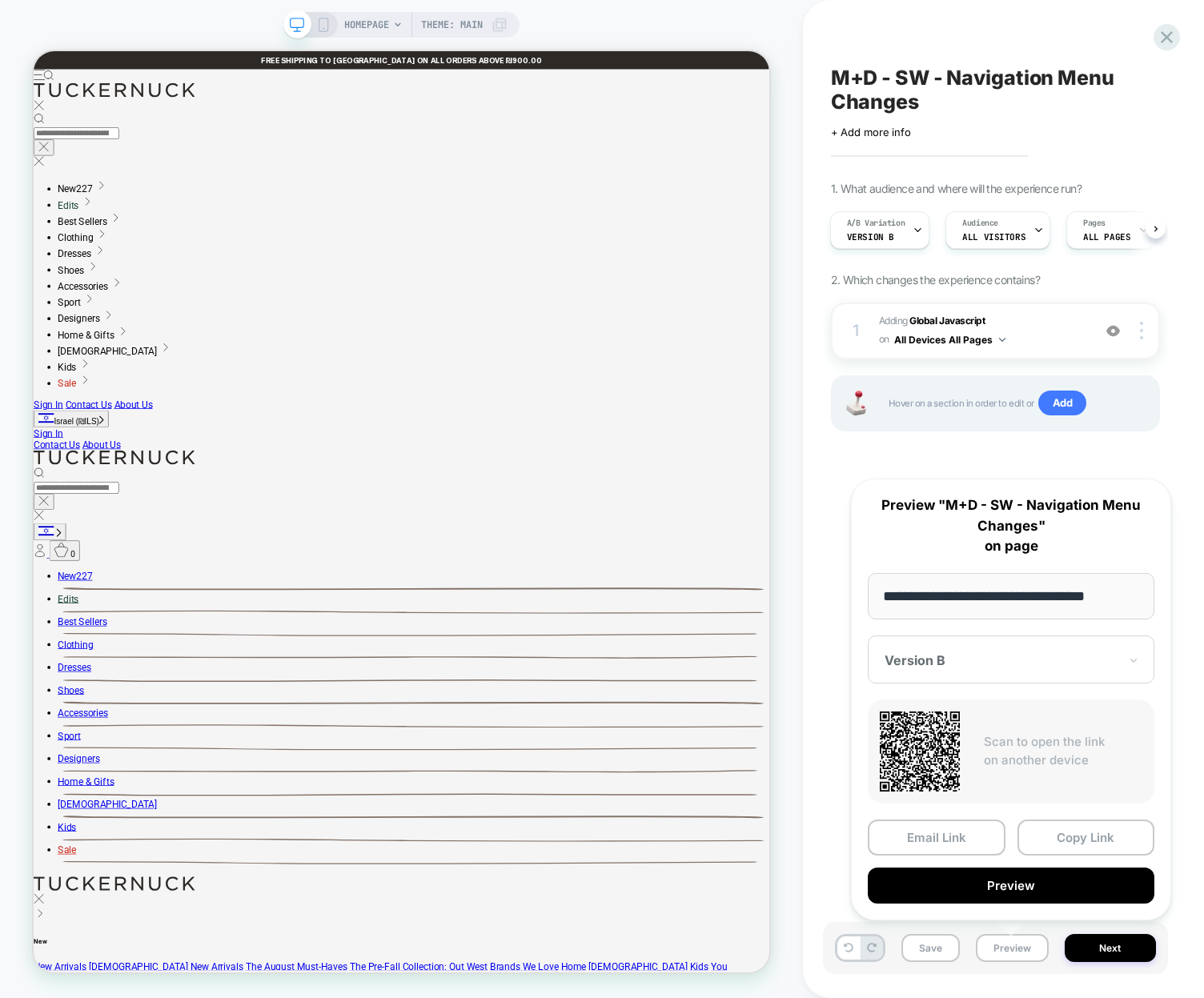
drag, startPoint x: 971, startPoint y: 892, endPoint x: 959, endPoint y: 888, distance: 12.6
click at [963, 890] on button "Preview" at bounding box center [1011, 885] width 286 height 36
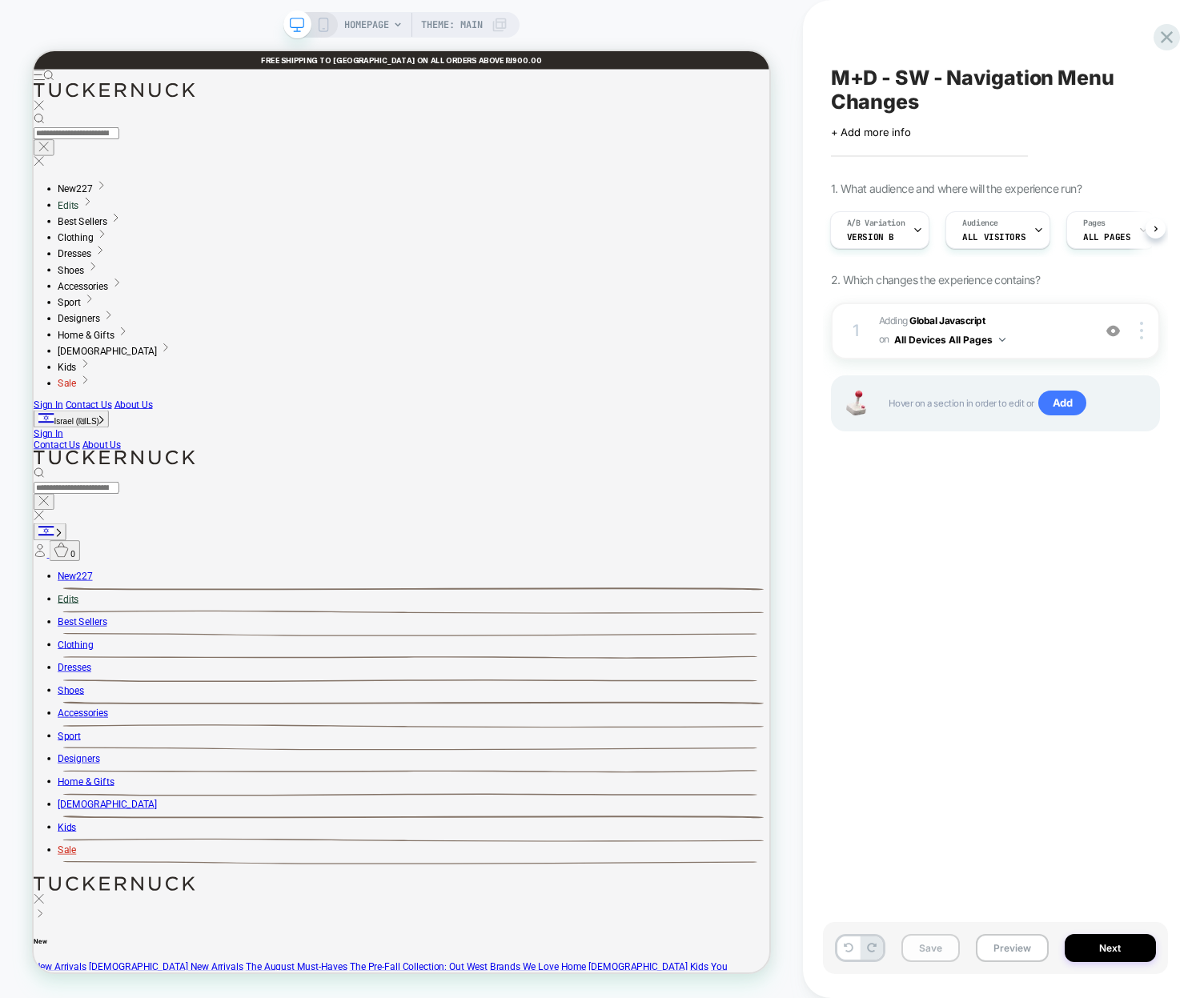
click at [923, 955] on button "Save" at bounding box center [930, 947] width 59 height 28
drag, startPoint x: 1014, startPoint y: 690, endPoint x: 1026, endPoint y: 528, distance: 162.4
click at [1014, 690] on div "M+D - SW - Navigation Menu Changes Click to edit experience details + Add more …" at bounding box center [995, 499] width 345 height 965
click at [1061, 333] on span "Adding Global Javascript on All Devices All Pages" at bounding box center [980, 330] width 205 height 37
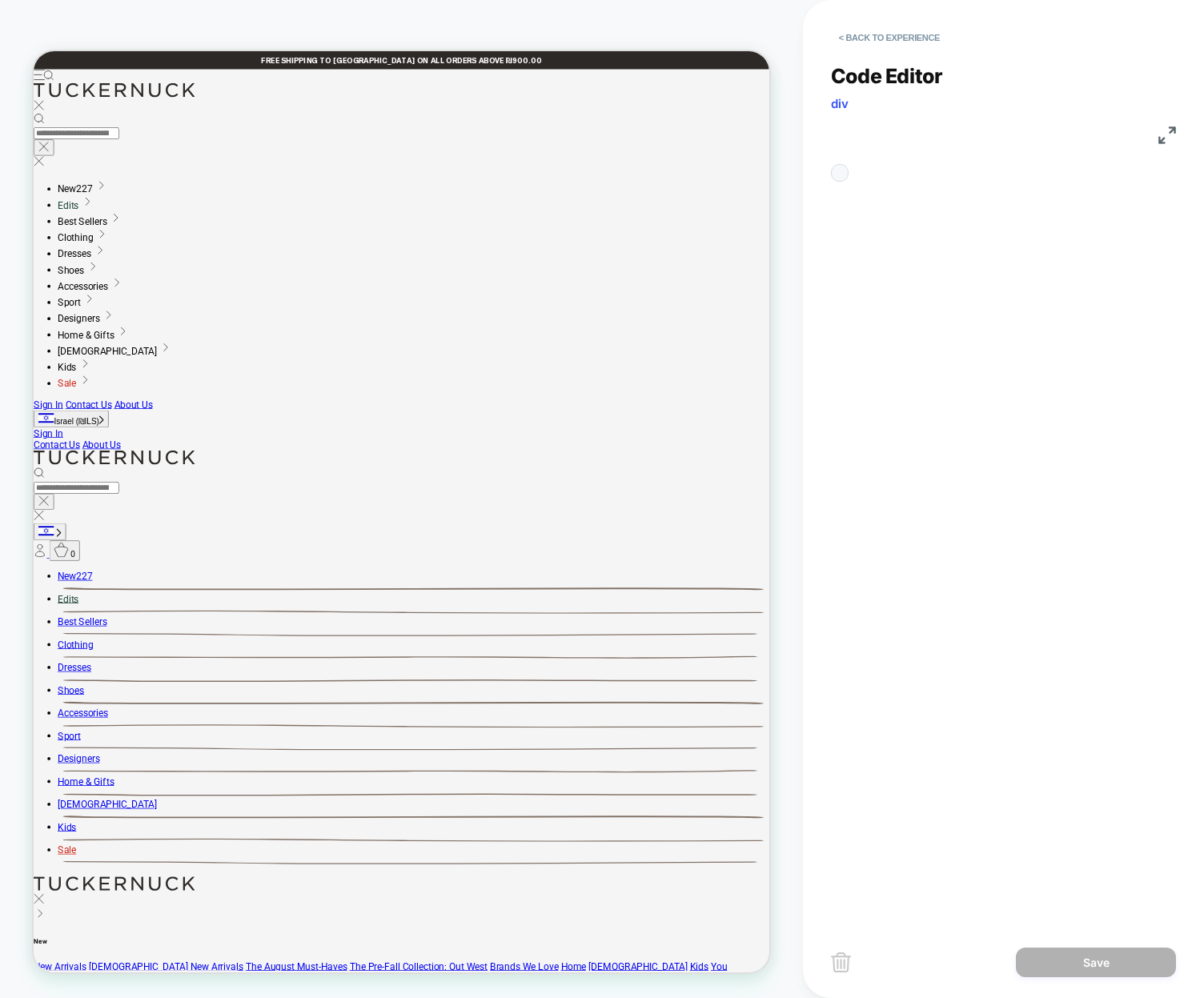
scroll to position [216, 0]
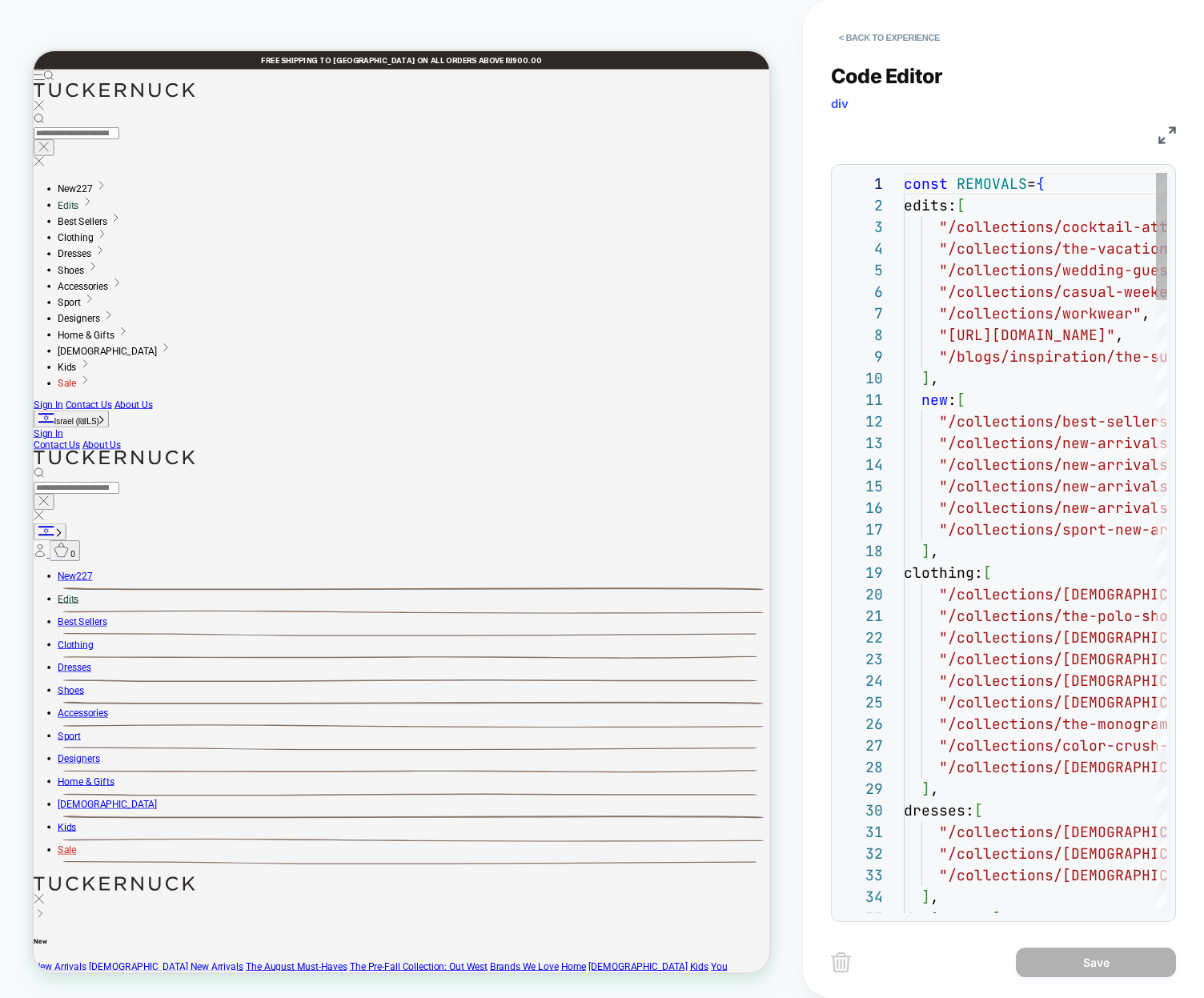
drag, startPoint x: 1058, startPoint y: 352, endPoint x: 1018, endPoint y: 351, distance: 40.0
type textarea "**********"
